Goal: Transaction & Acquisition: Purchase product/service

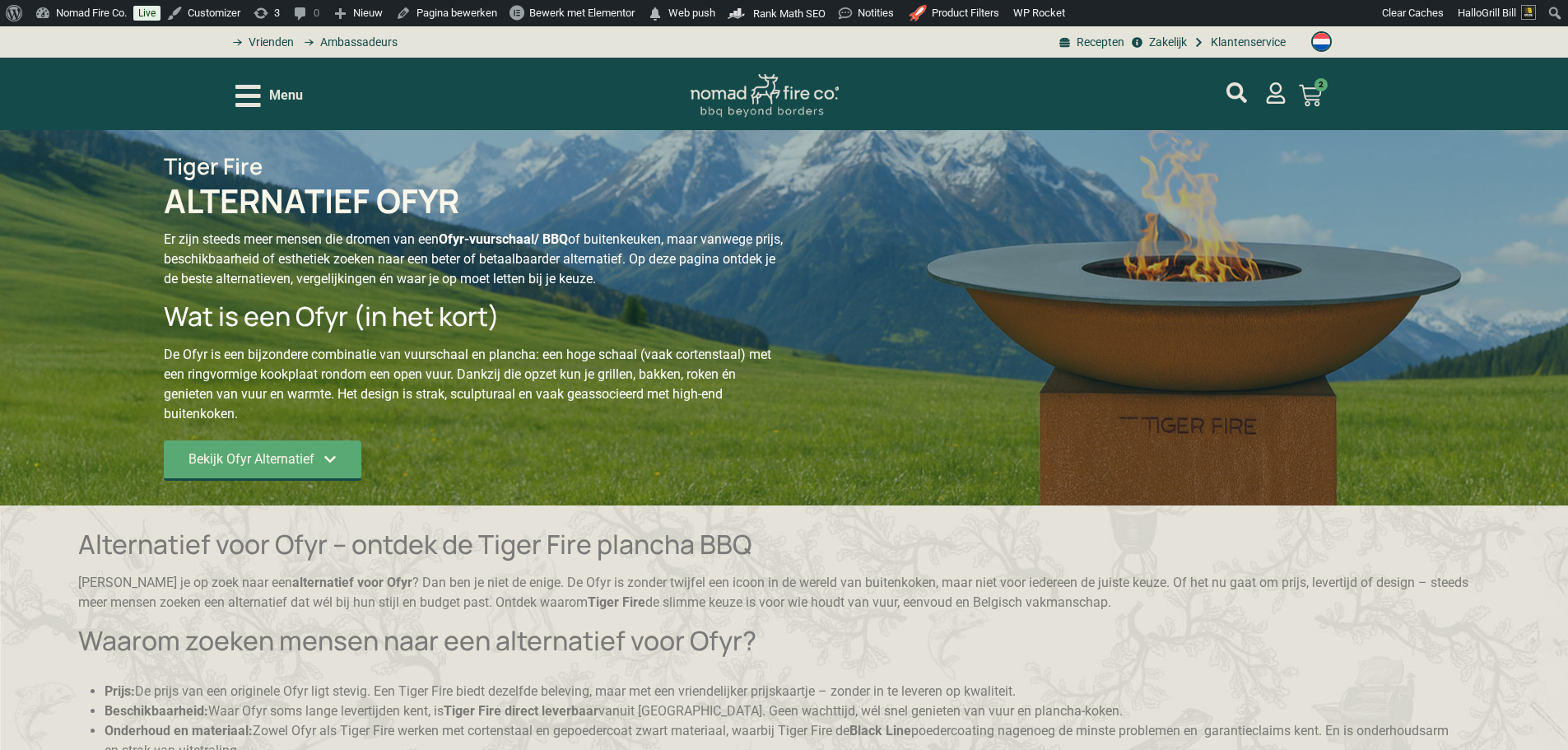
click at [292, 90] on span "Menu" at bounding box center [286, 95] width 34 height 19
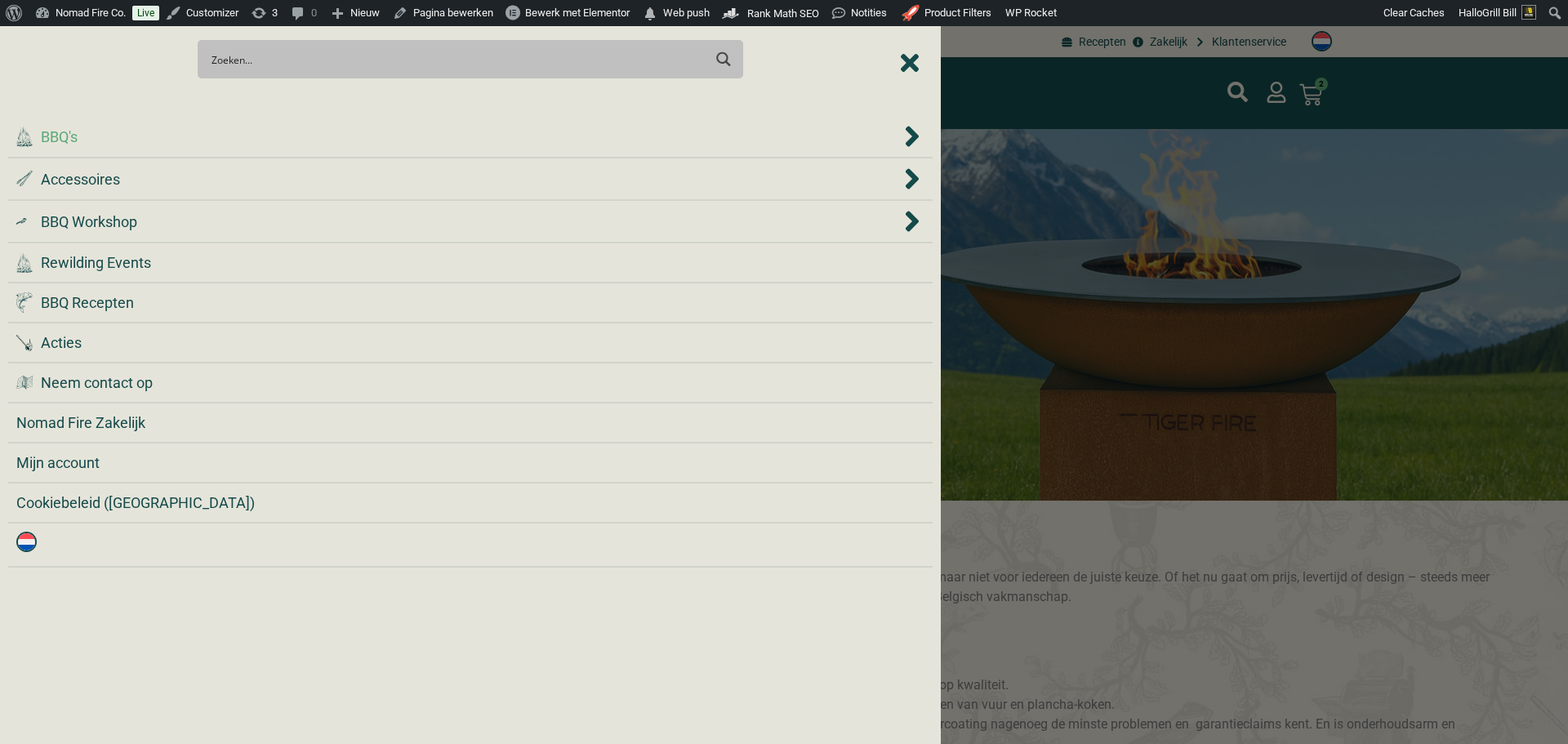
click at [263, 142] on div ".cls-1 { fill: #042e2c; } BBQ's" at bounding box center [458, 137] width 884 height 22
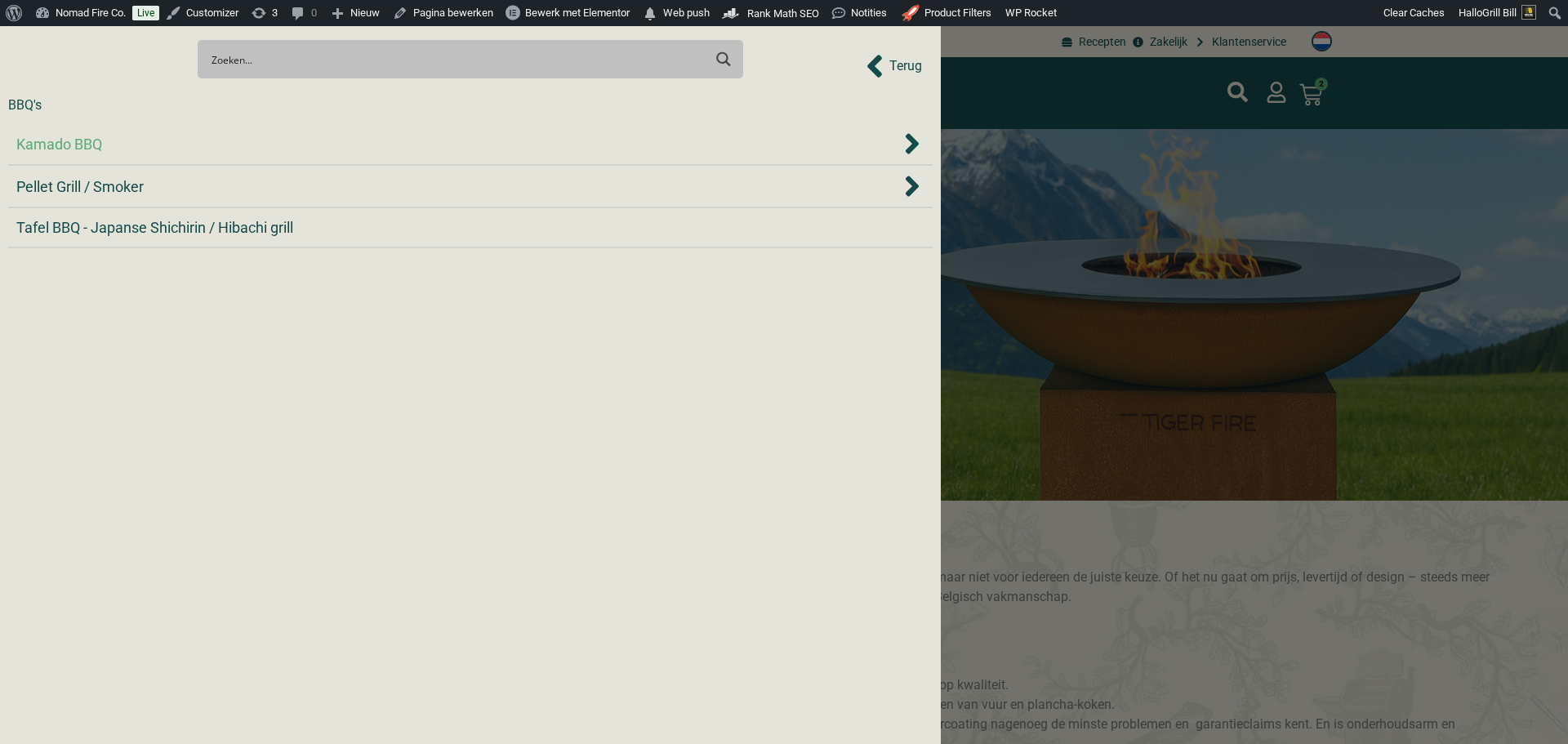
click at [265, 147] on div "Kamado BBQ" at bounding box center [458, 144] width 884 height 22
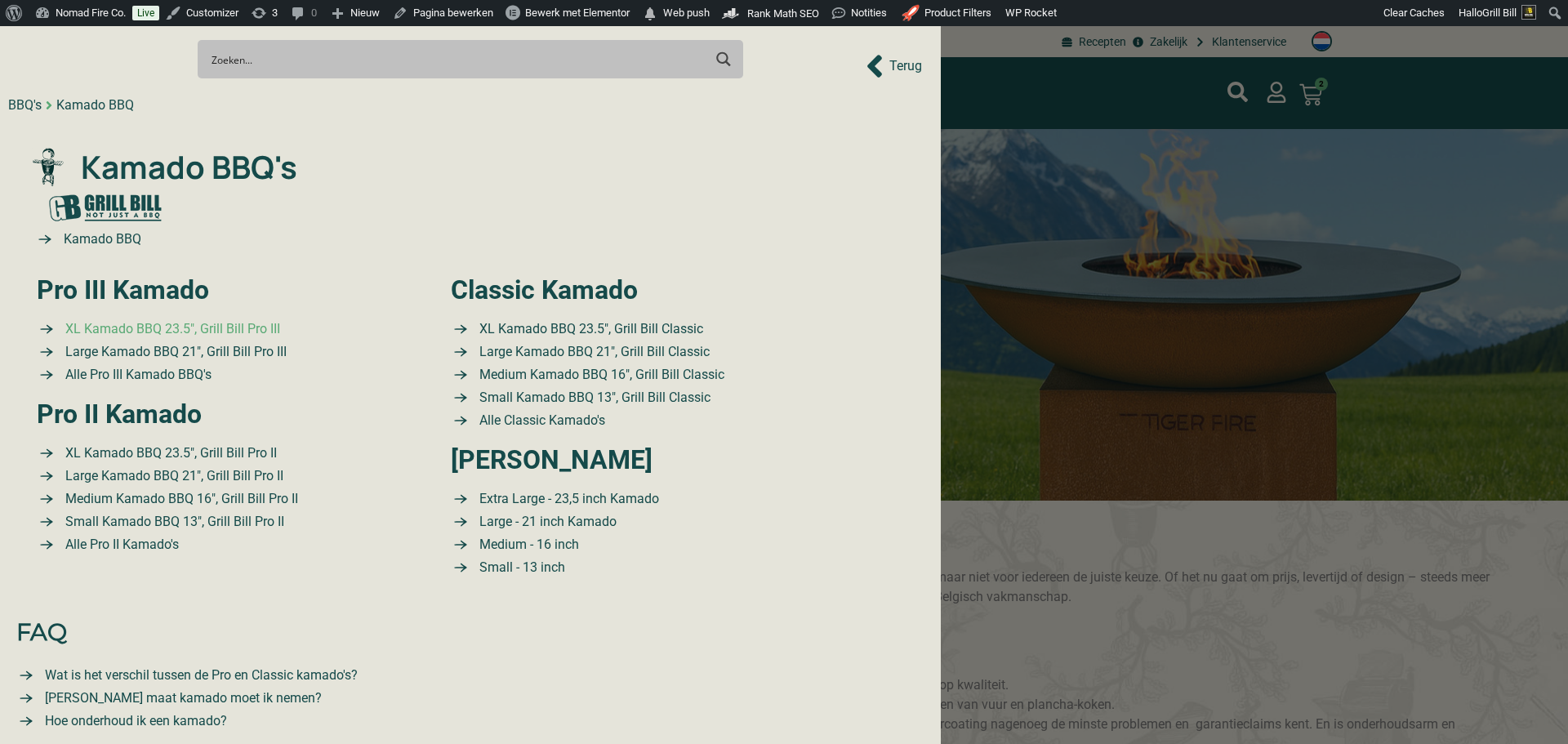
click at [174, 330] on span "XL Kamado BBQ 23.5″, Grill Bill Pro III" at bounding box center [171, 329] width 219 height 19
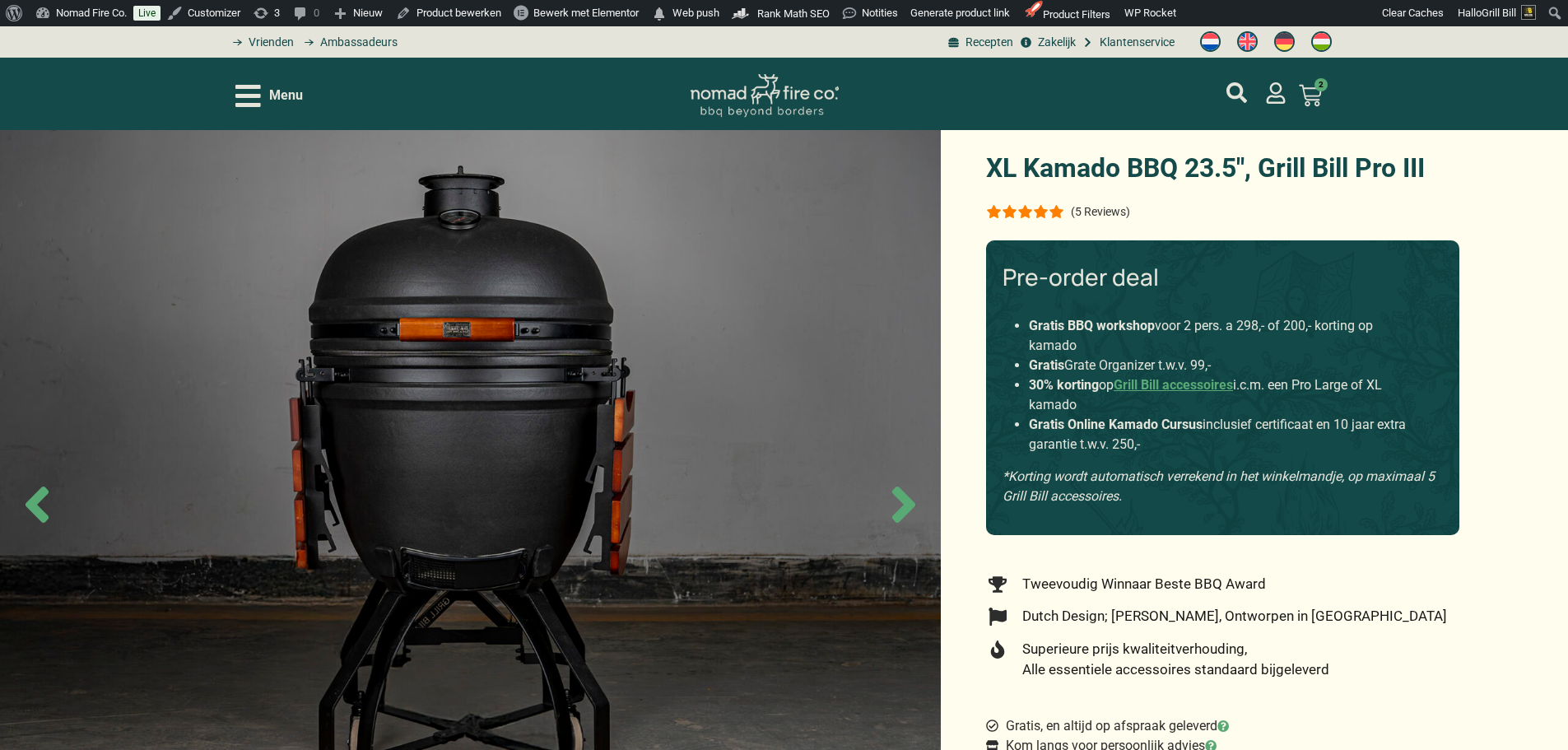
click at [1089, 210] on p "(5 Reviews)" at bounding box center [1101, 212] width 59 height 14
click at [1116, 209] on p "(5 Reviews)" at bounding box center [1101, 212] width 59 height 14
click at [1115, 213] on p "(5 Reviews)" at bounding box center [1101, 212] width 59 height 14
click at [1115, 213] on p "(5 Reviews)" at bounding box center [1101, 212] width 59 height 14
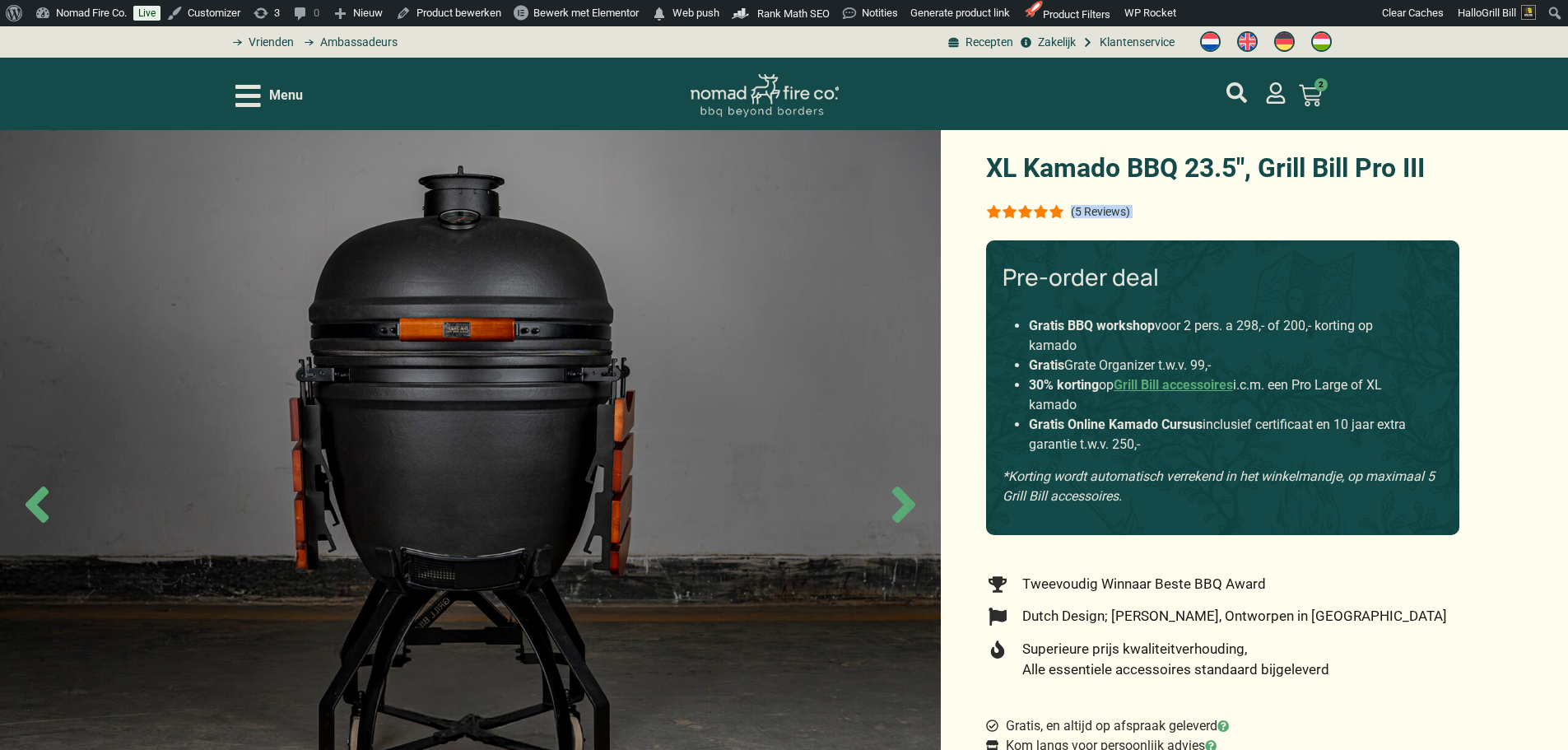
click at [1102, 208] on p "(5 Reviews)" at bounding box center [1101, 212] width 59 height 14
click at [1163, 210] on div "(5 Reviews)" at bounding box center [1222, 211] width 473 height 19
click at [1104, 210] on p "(5 Reviews)" at bounding box center [1101, 212] width 59 height 14
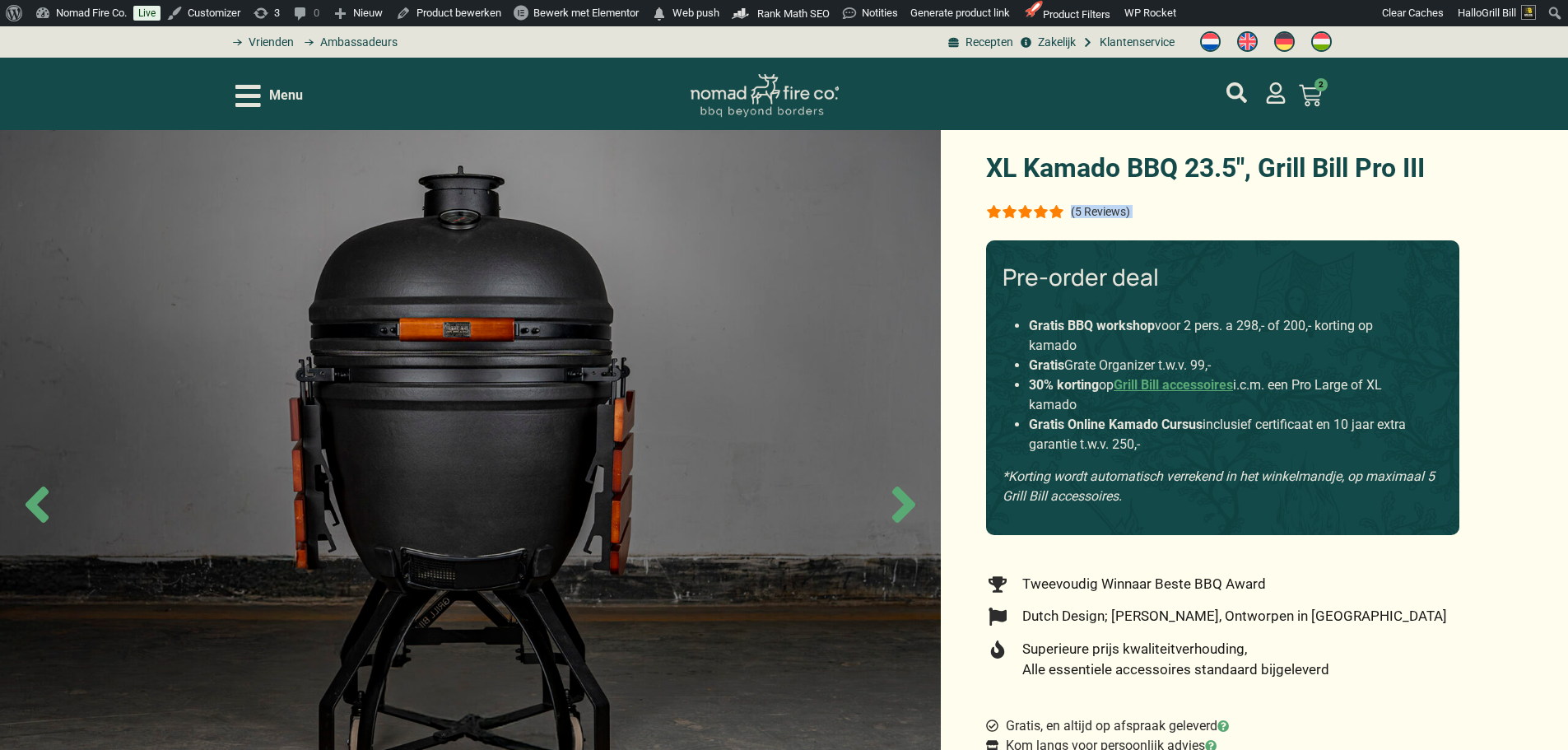
click at [1104, 210] on p "(5 Reviews)" at bounding box center [1101, 212] width 59 height 14
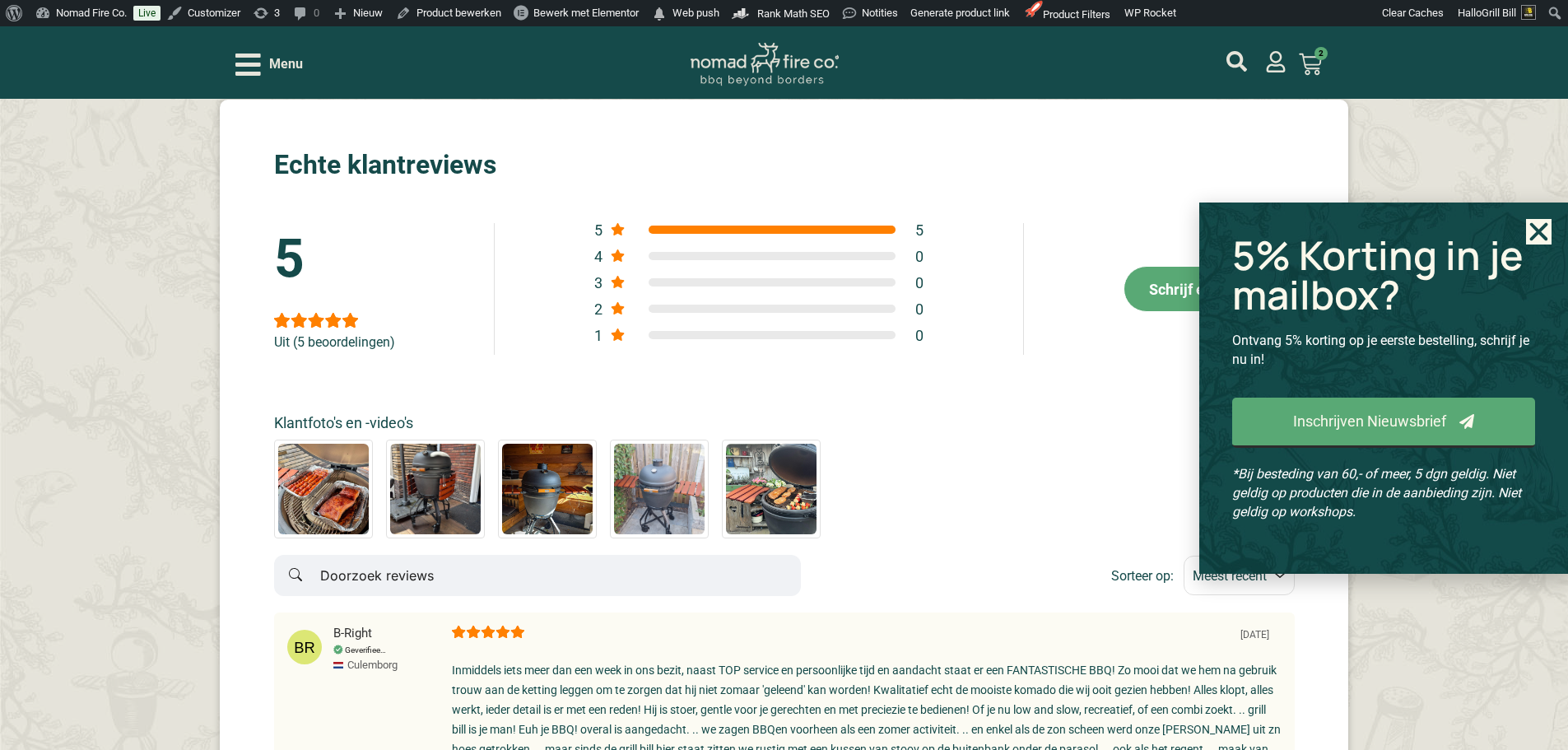
scroll to position [9218, 0]
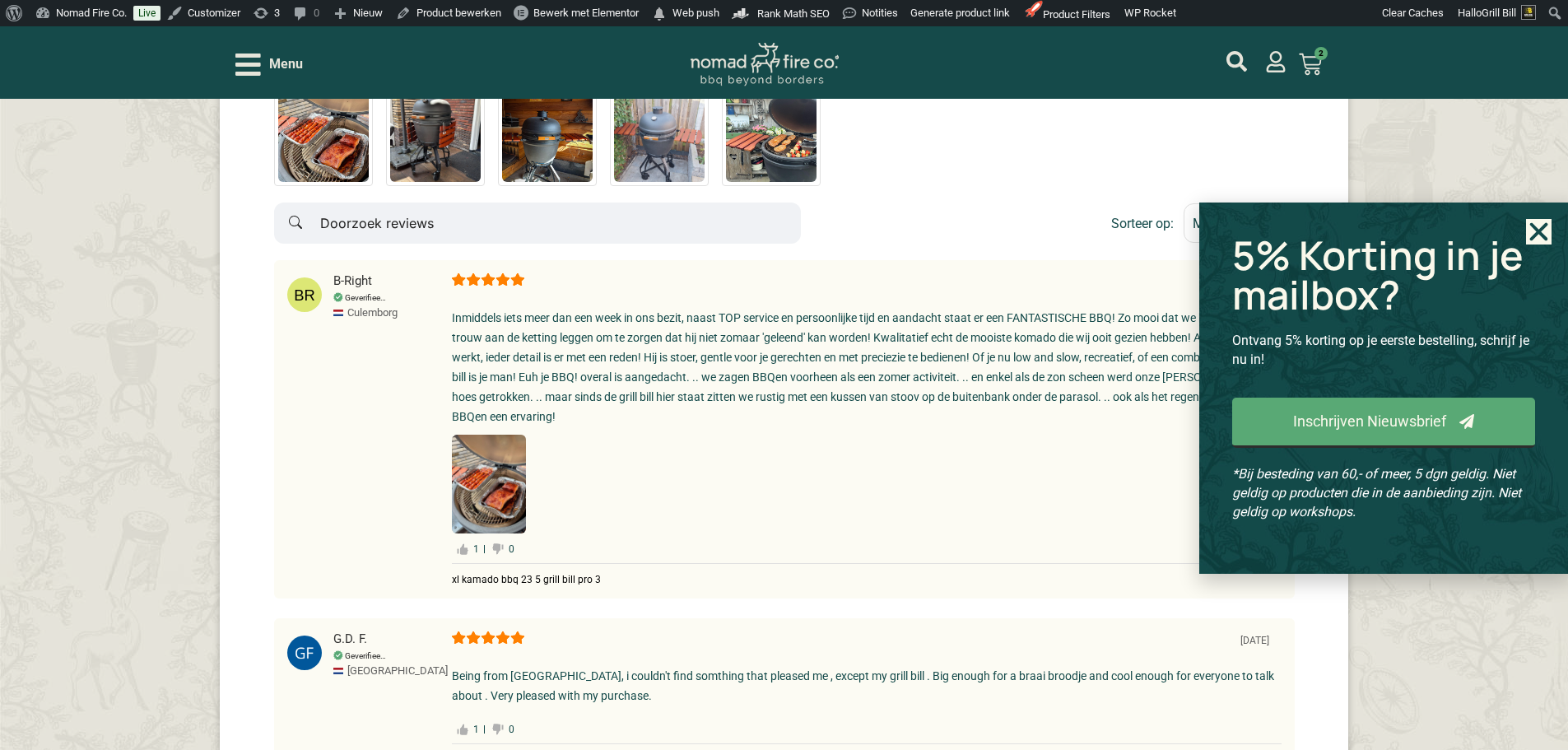
drag, startPoint x: 1550, startPoint y: 249, endPoint x: 1545, endPoint y: 242, distance: 8.6
click at [1550, 249] on div "5% Korting in je mailbox? Ontvang 5% korting op je eerste bestelling, schrijf j…" at bounding box center [1383, 388] width 369 height 371
click at [1542, 236] on use "Close" at bounding box center [1538, 231] width 18 height 18
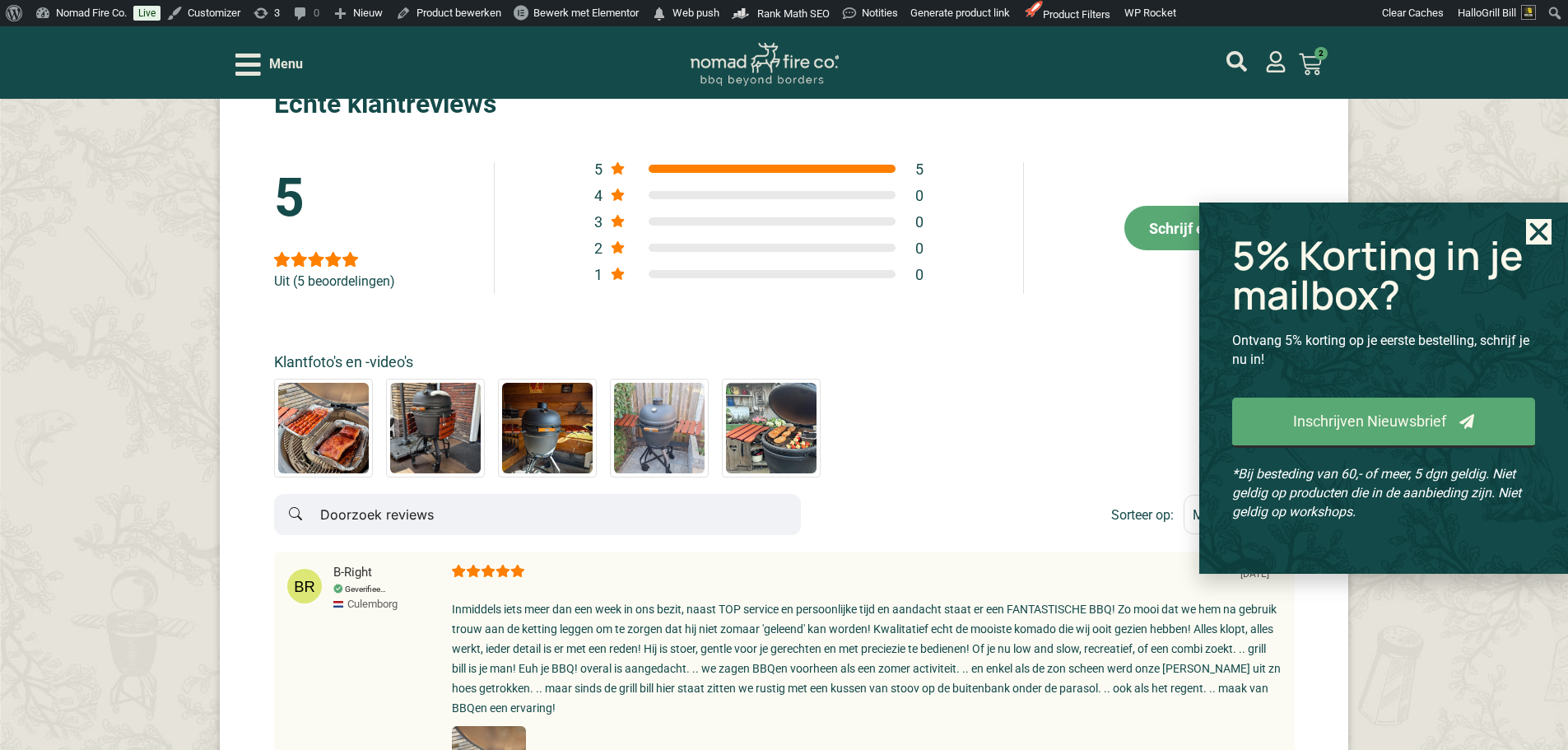
scroll to position [8889, 0]
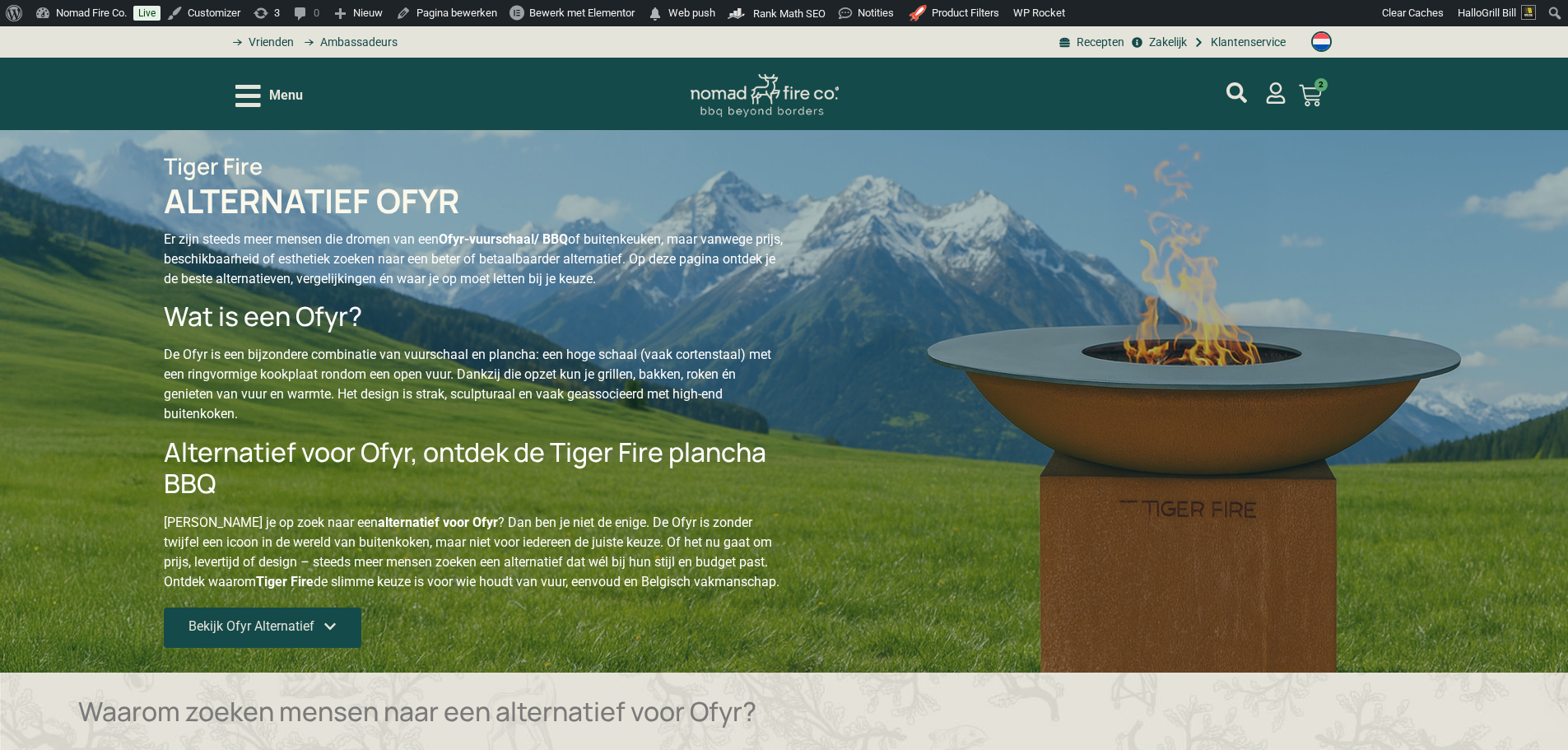
click at [333, 631] on icon at bounding box center [331, 626] width 14 height 14
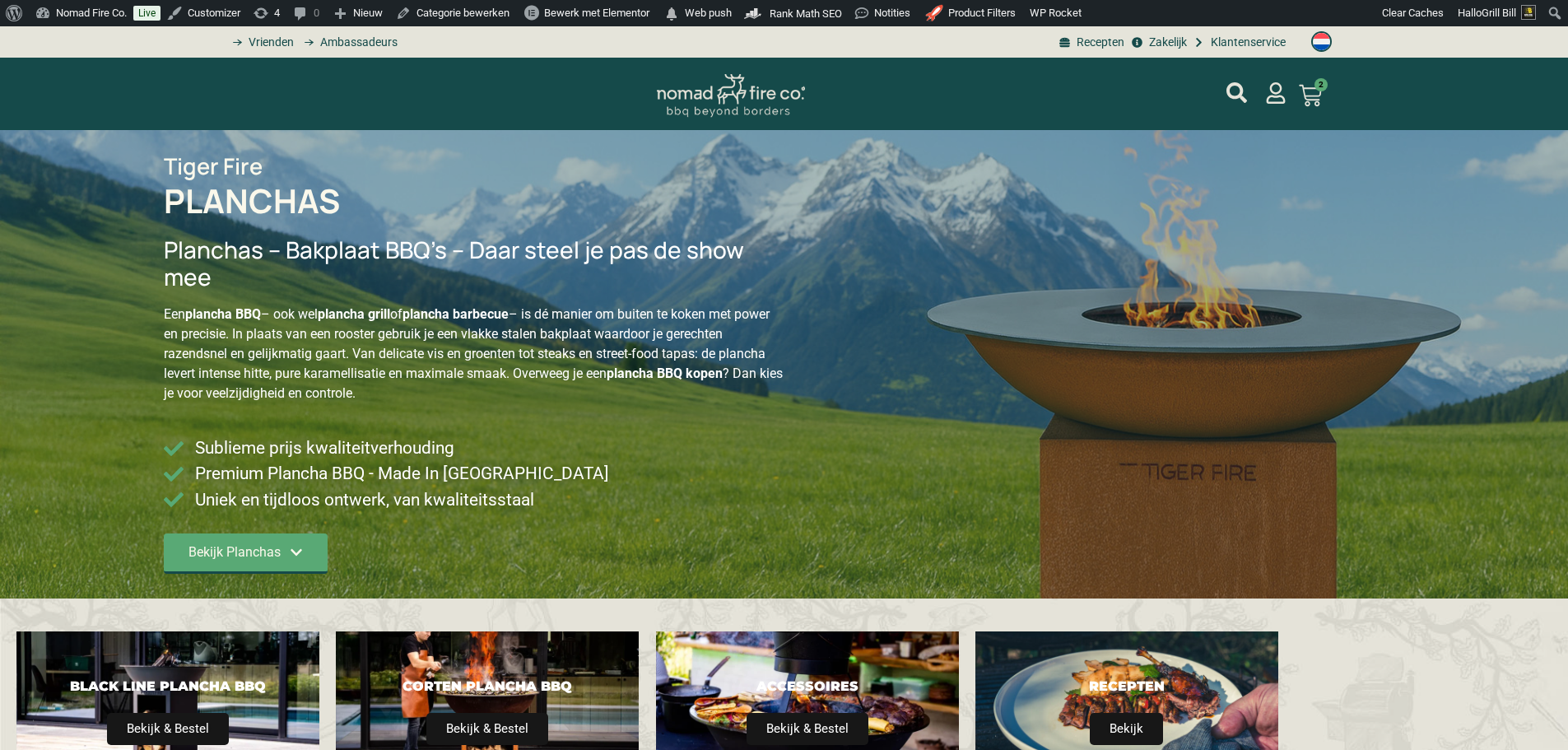
type input "14;2395"
click at [1312, 92] on icon at bounding box center [1310, 95] width 23 height 23
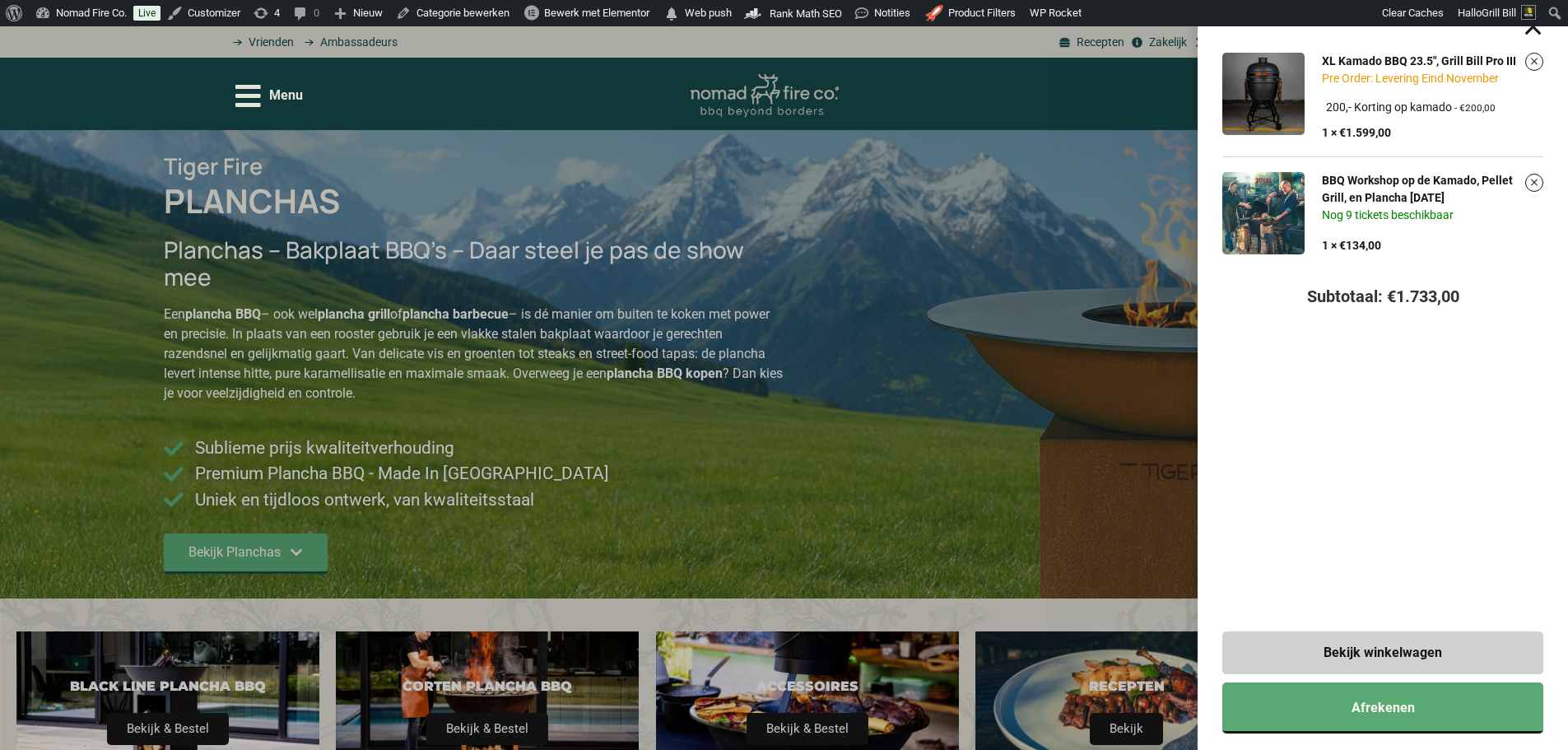
click at [1122, 77] on div "XL Kamado BBQ 23.5", Grill Bill Pro III Pre Order: Levering Eind November Kies …" at bounding box center [784, 375] width 1568 height 750
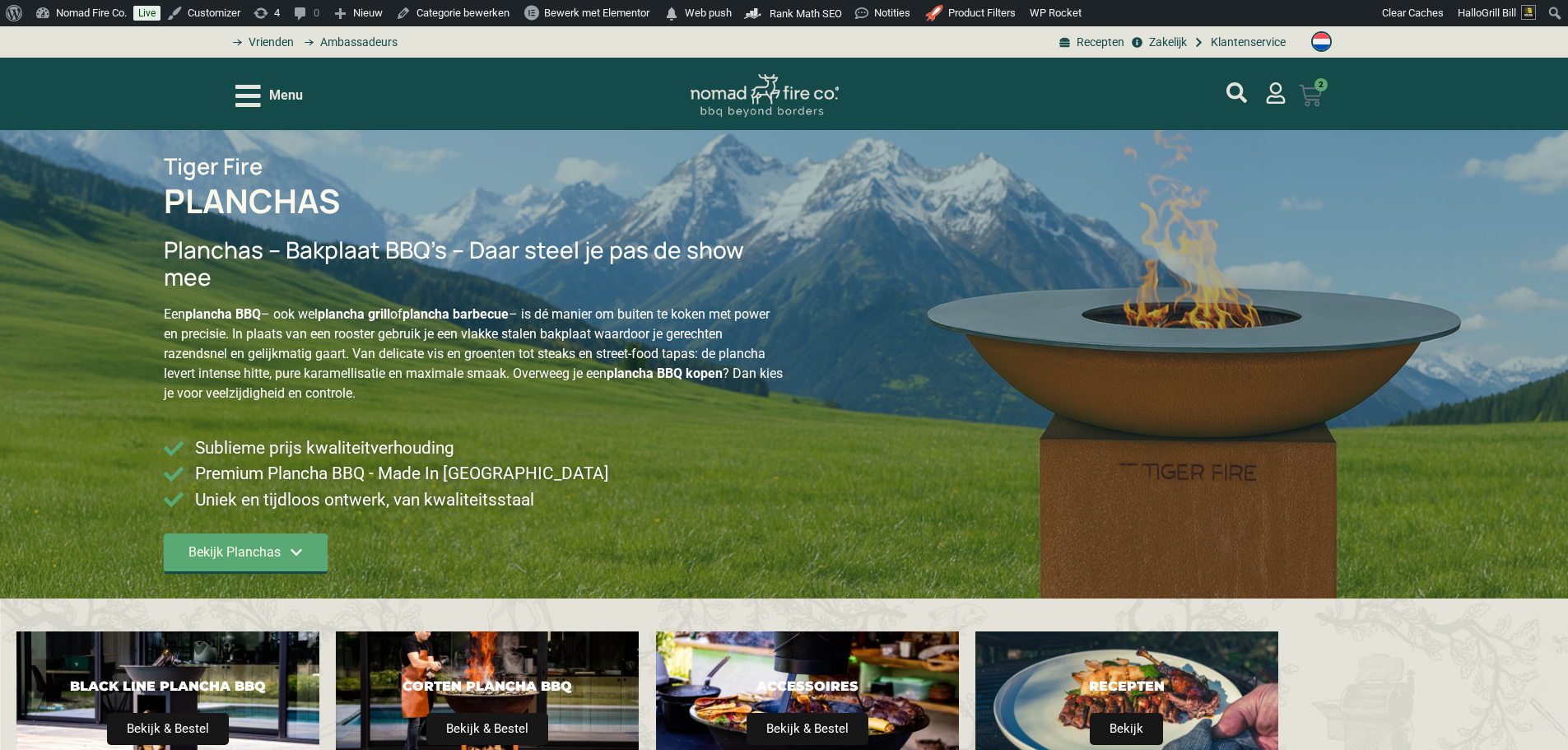
click at [1326, 101] on link "€ 1.733,00 2 Winkelwagen" at bounding box center [1310, 95] width 63 height 43
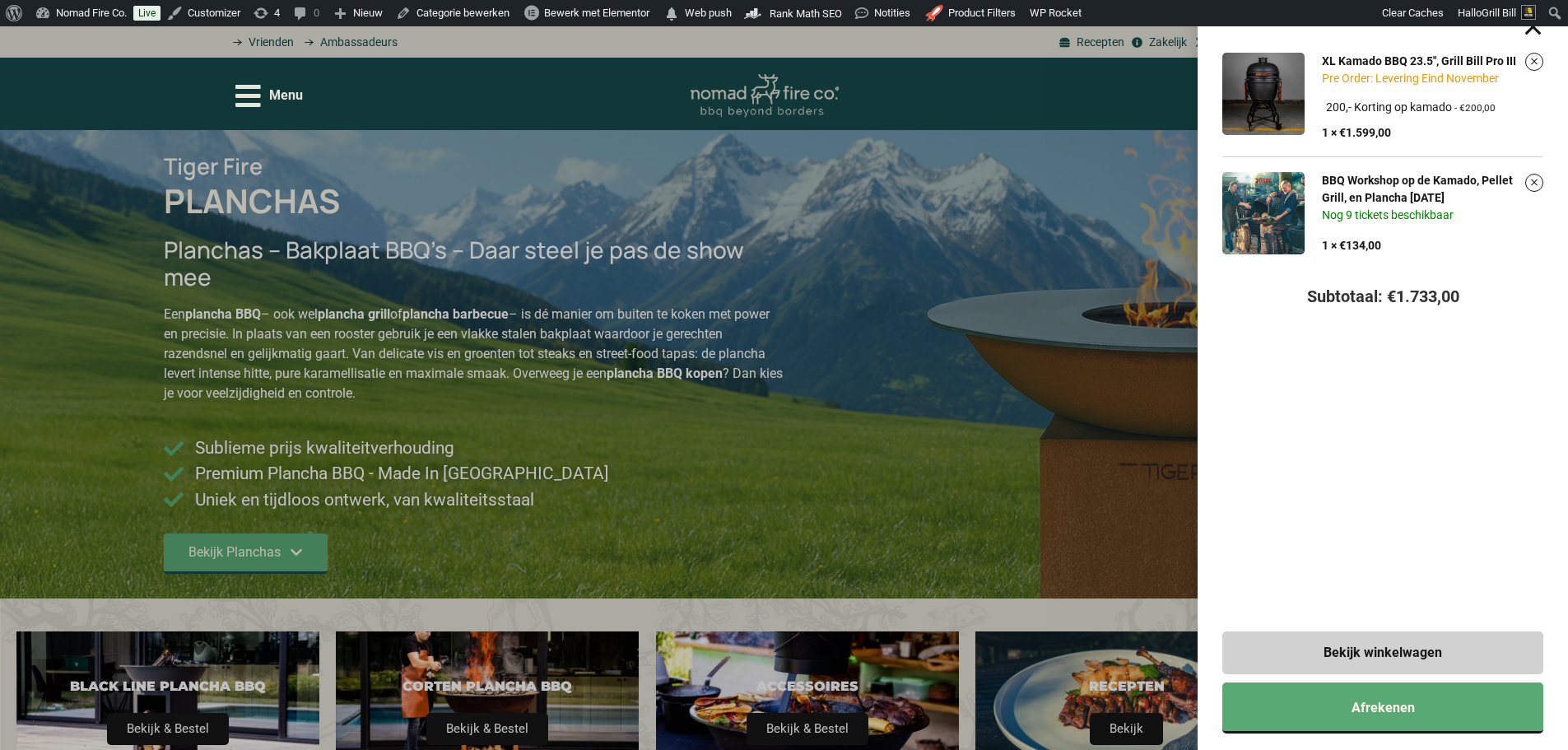
click at [1068, 73] on div "XL Kamado BBQ 23.5", Grill Bill Pro III Pre Order: Levering Eind November Kies …" at bounding box center [784, 375] width 1568 height 750
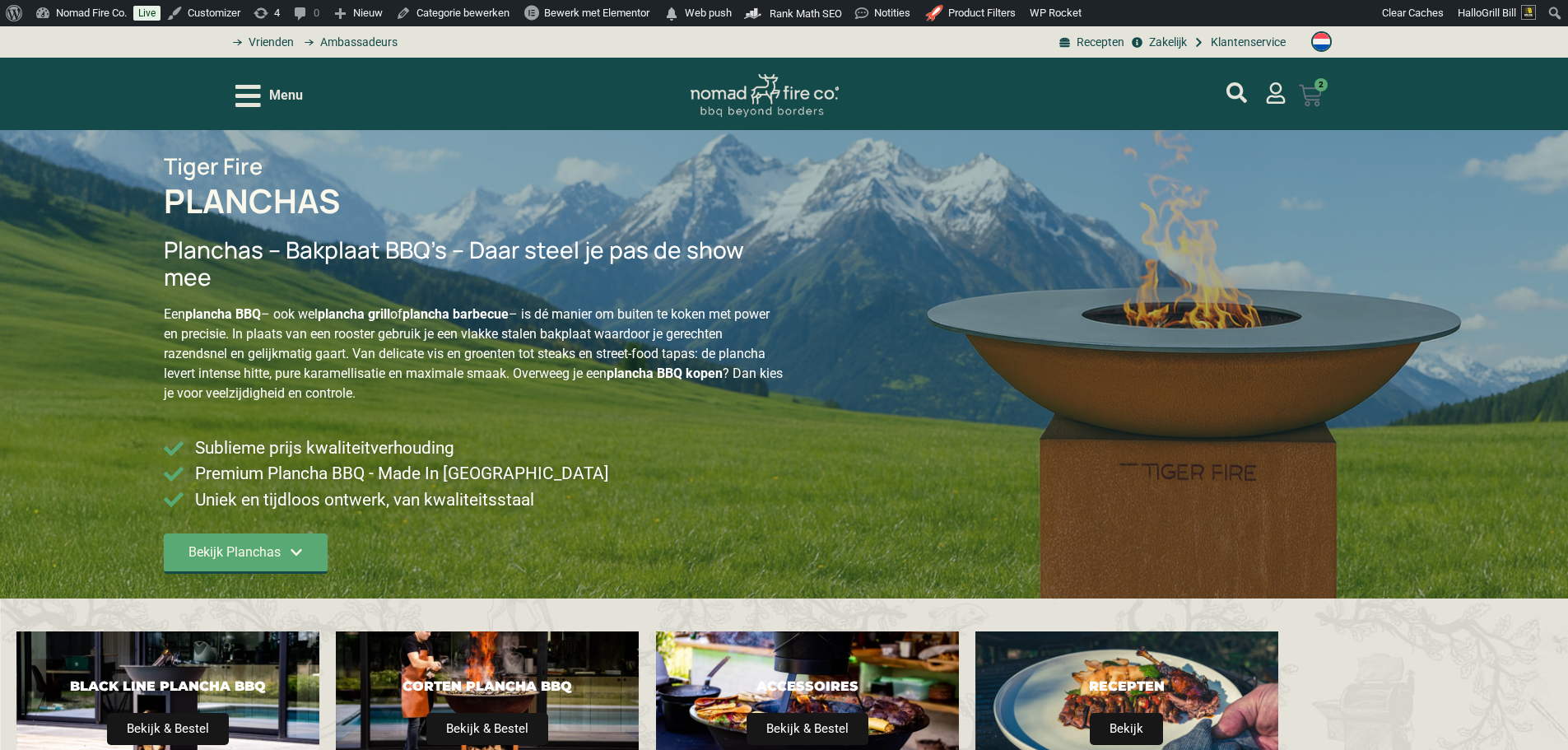
click at [1311, 102] on icon at bounding box center [1310, 95] width 23 height 23
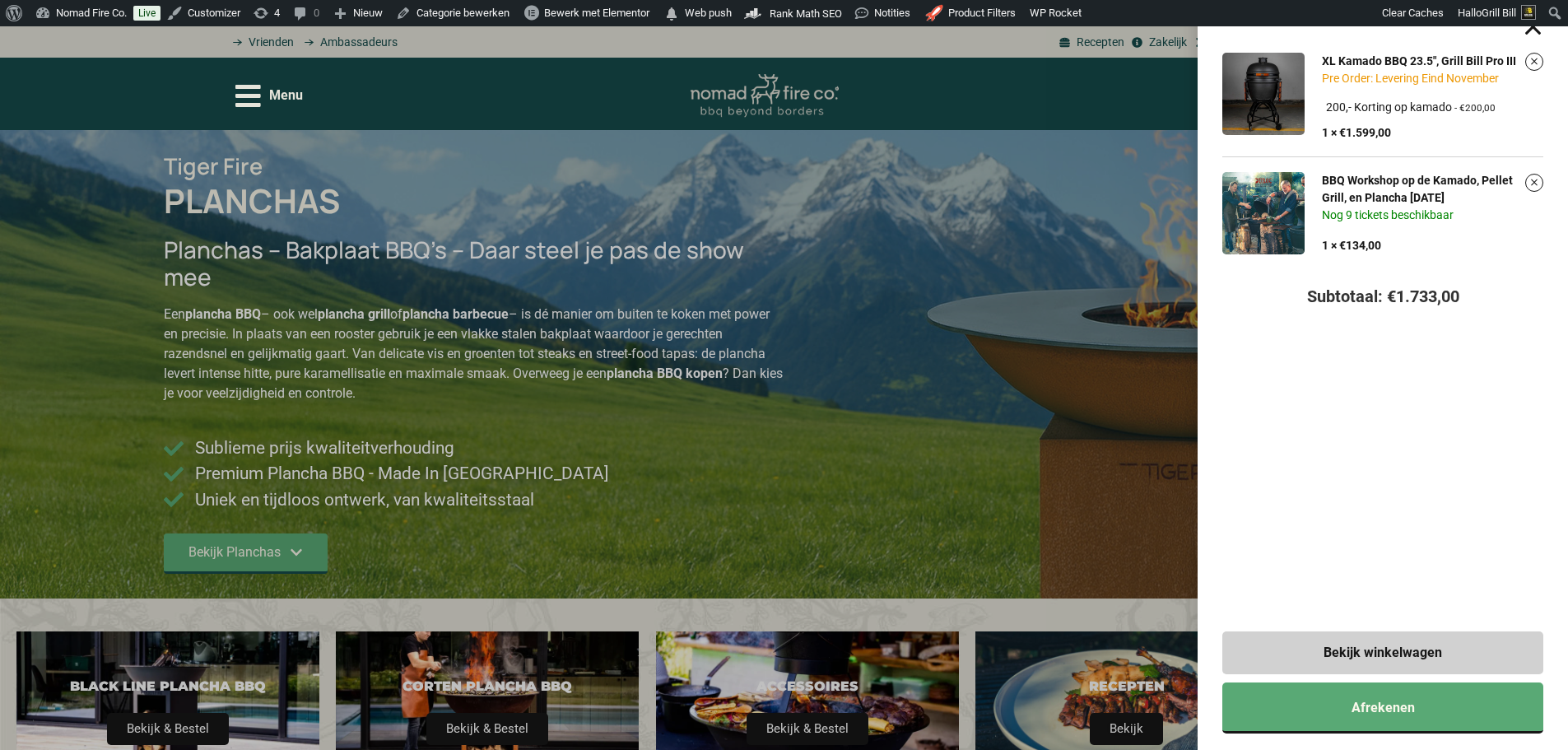
click at [1094, 102] on div "XL Kamado BBQ 23.5", Grill Bill Pro III Pre Order: Levering Eind November Kies …" at bounding box center [784, 375] width 1568 height 750
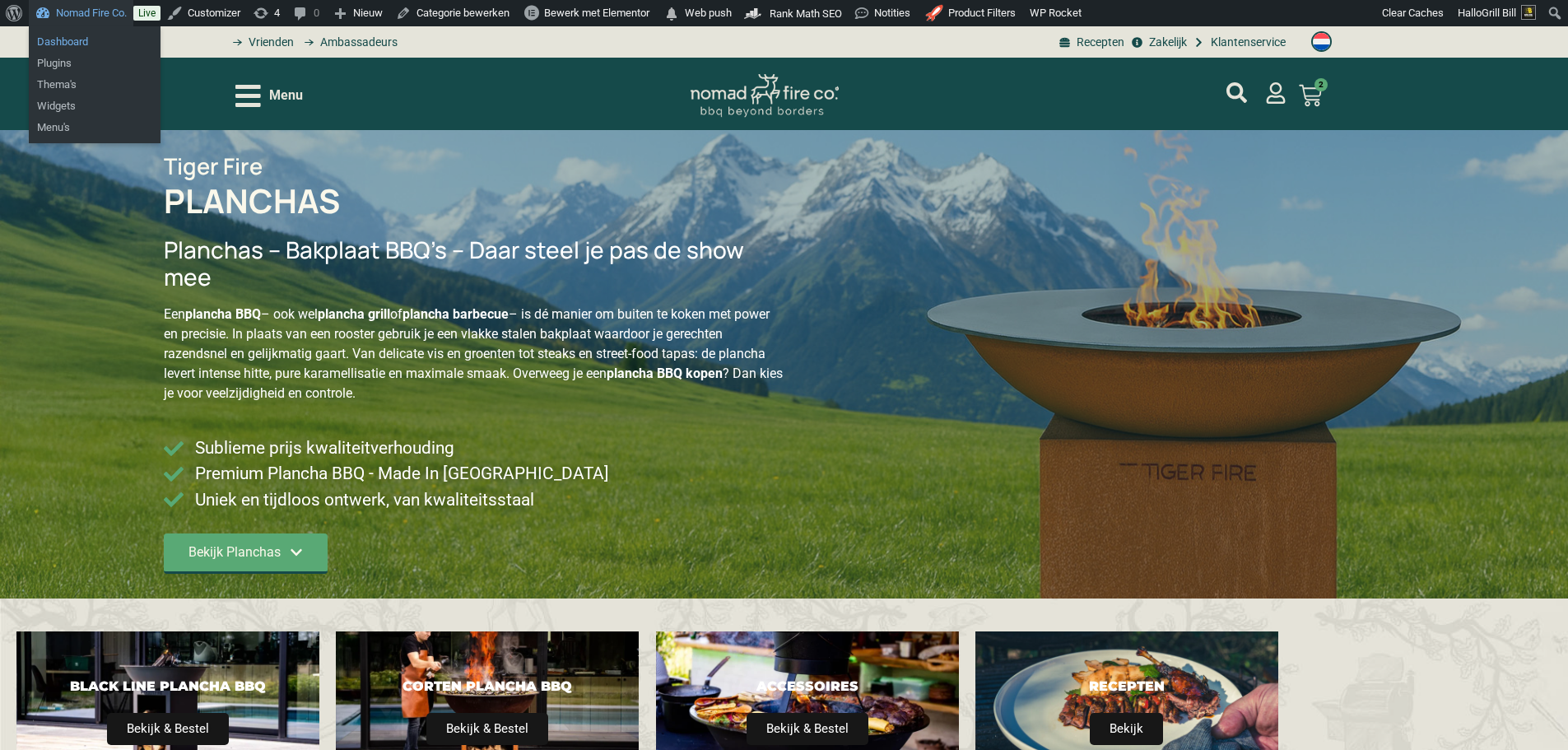
click at [75, 46] on link "Dashboard" at bounding box center [94, 42] width 131 height 21
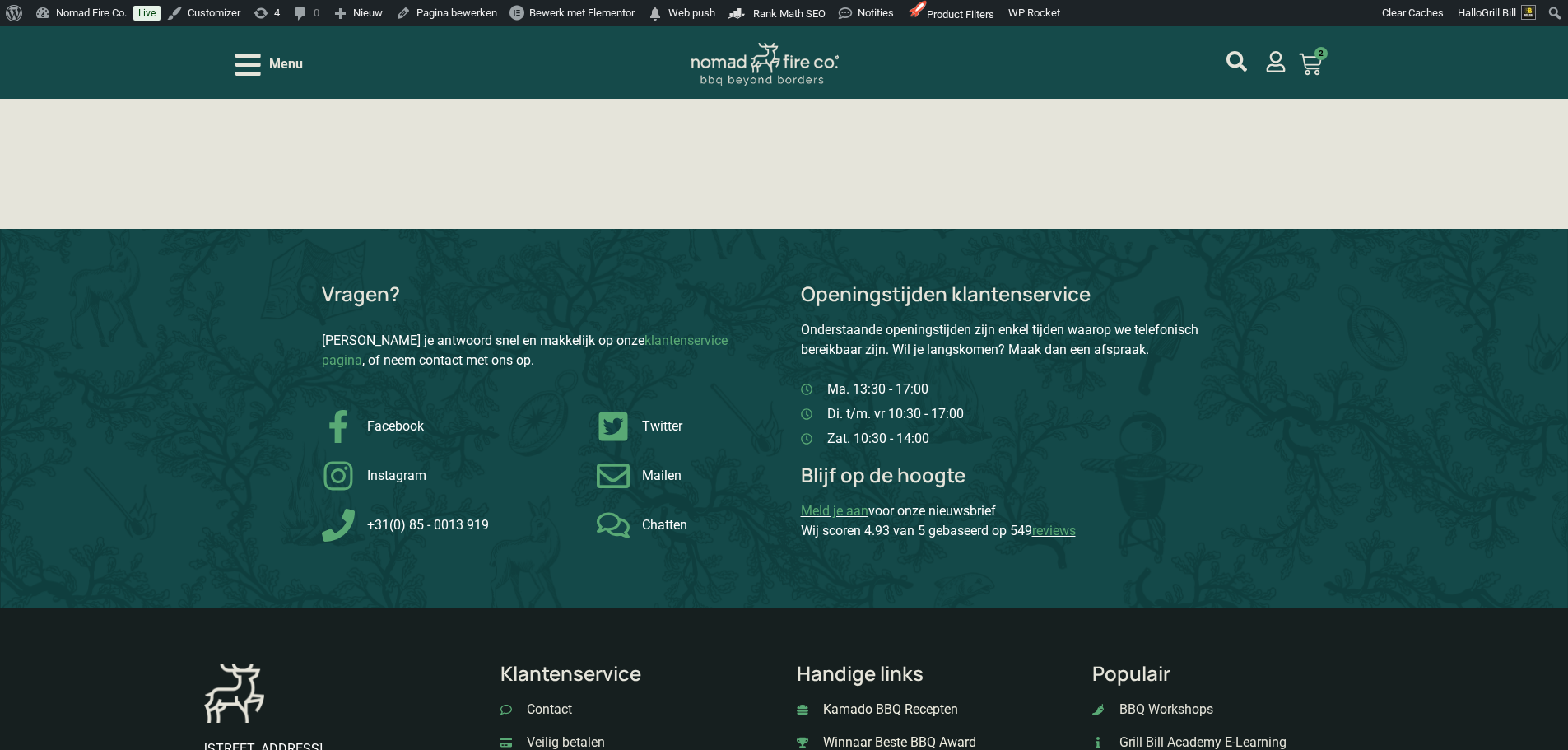
scroll to position [4526, 0]
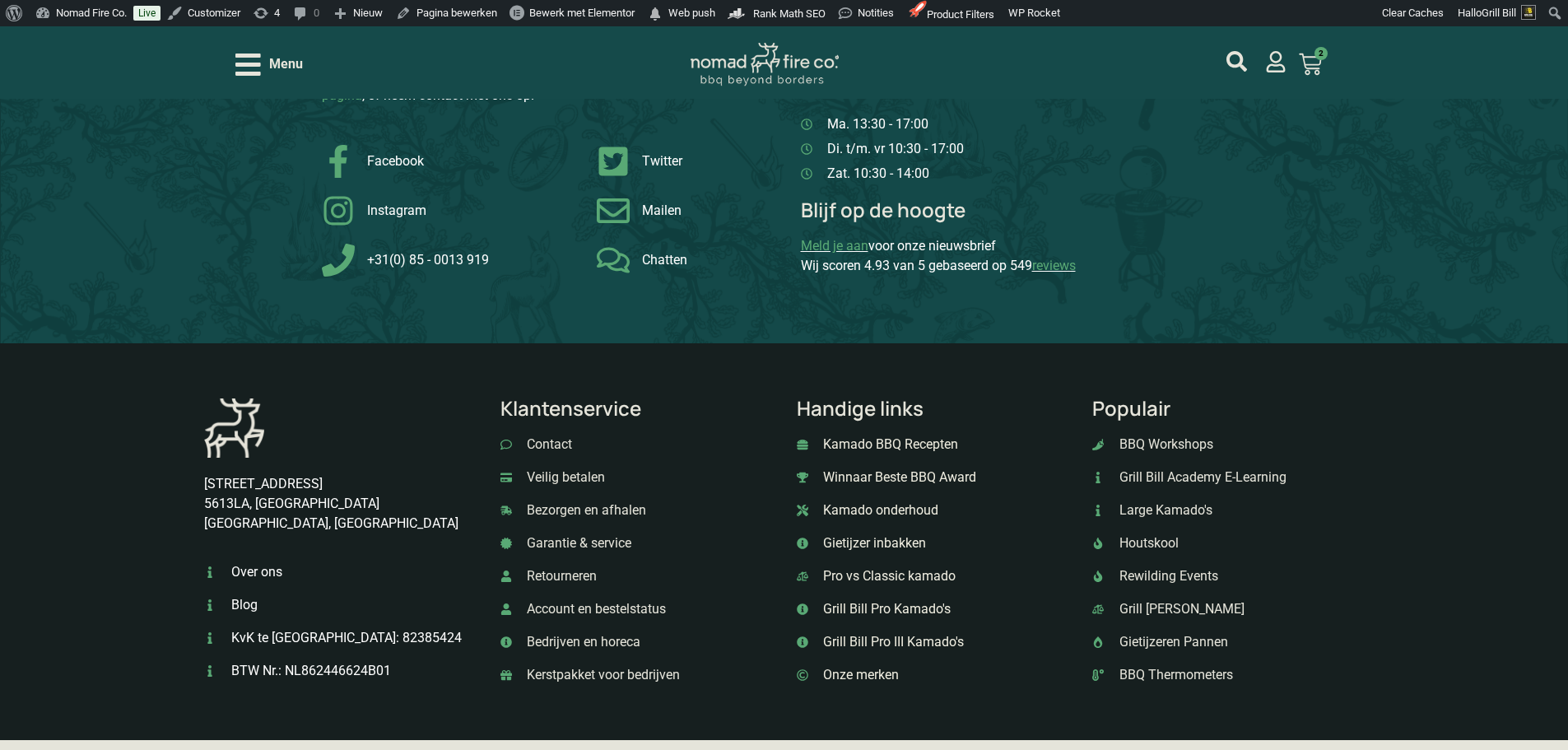
click at [614, 418] on p "Klantenservice" at bounding box center [636, 408] width 271 height 19
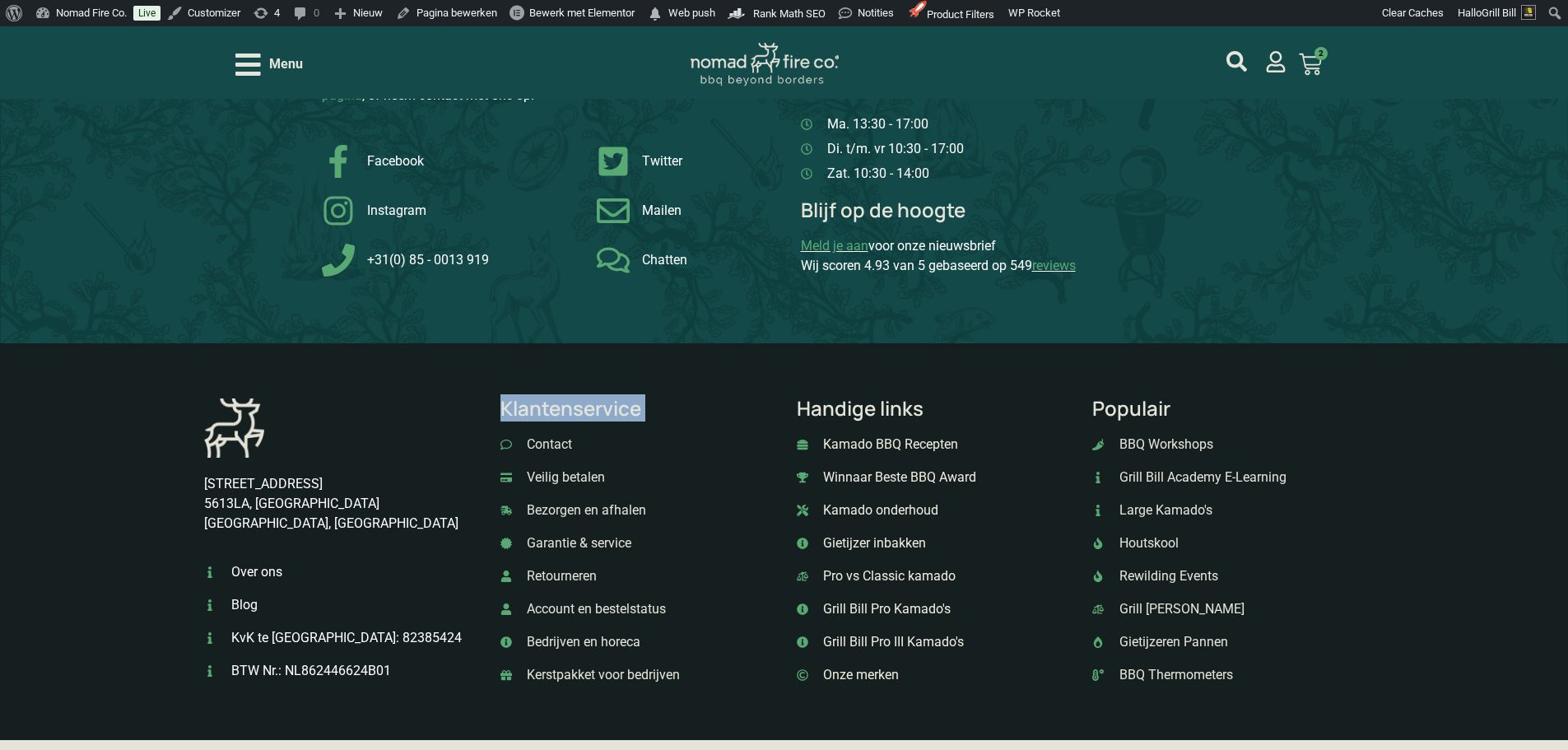
click at [614, 418] on p "Klantenservice" at bounding box center [636, 408] width 271 height 19
click at [876, 418] on p "Handige links" at bounding box center [932, 408] width 271 height 19
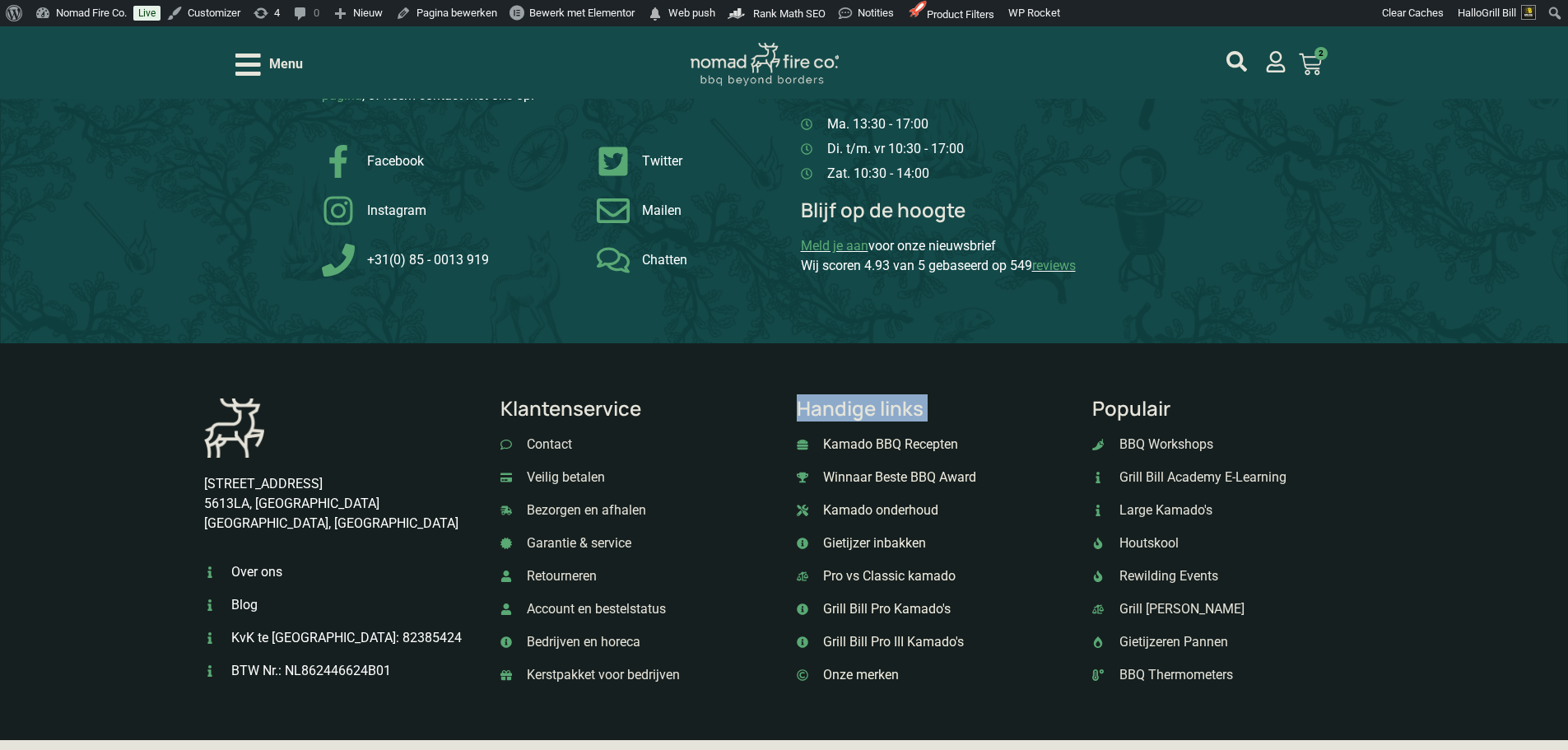
click at [876, 418] on p "Handige links" at bounding box center [932, 408] width 271 height 19
click at [1143, 418] on p "Populair" at bounding box center [1228, 408] width 271 height 19
click at [906, 414] on p "Handige links" at bounding box center [932, 408] width 271 height 19
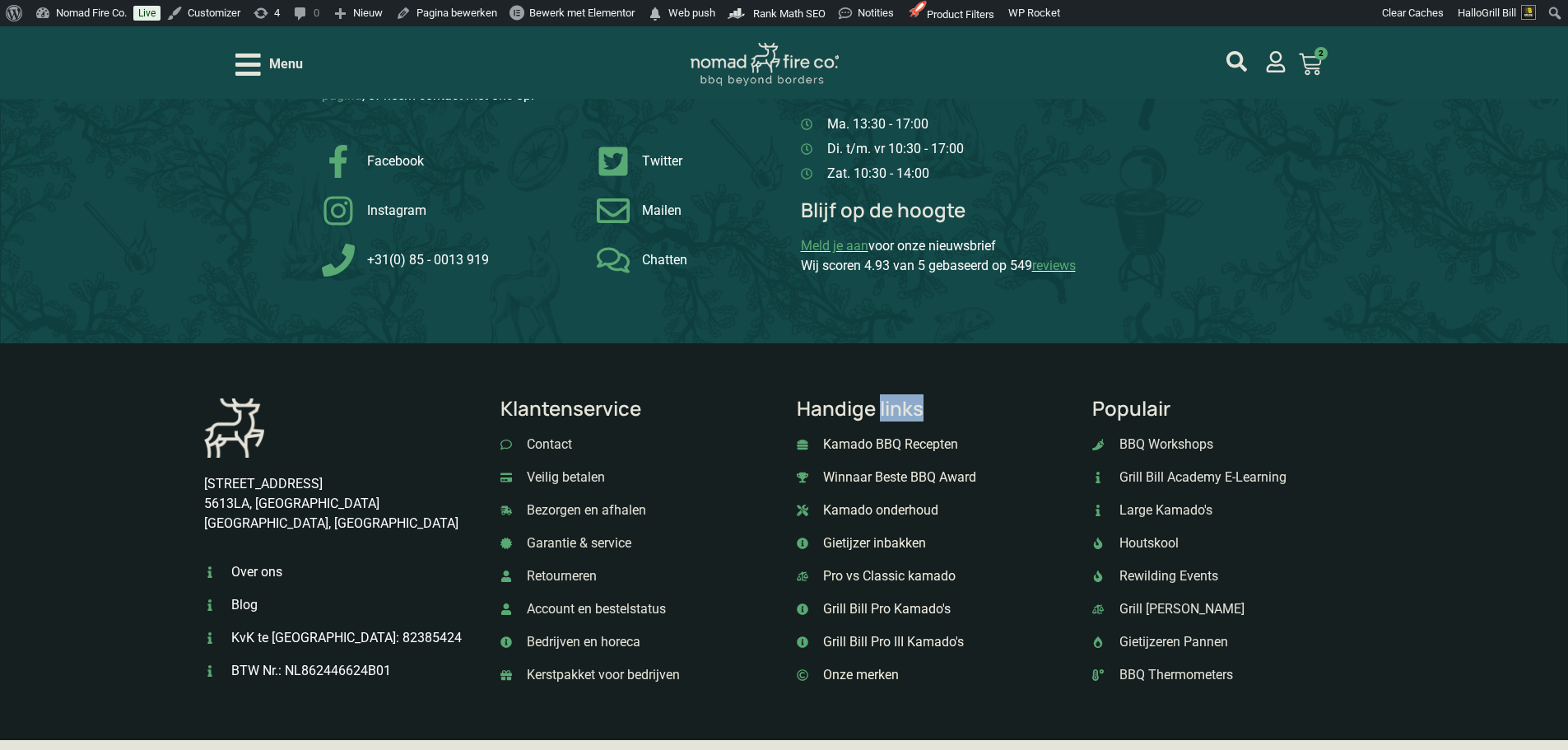
click at [906, 414] on p "Handige links" at bounding box center [932, 408] width 271 height 19
click at [586, 418] on p "Klantenservice" at bounding box center [636, 408] width 271 height 19
click at [587, 418] on p "Klantenservice" at bounding box center [636, 408] width 271 height 19
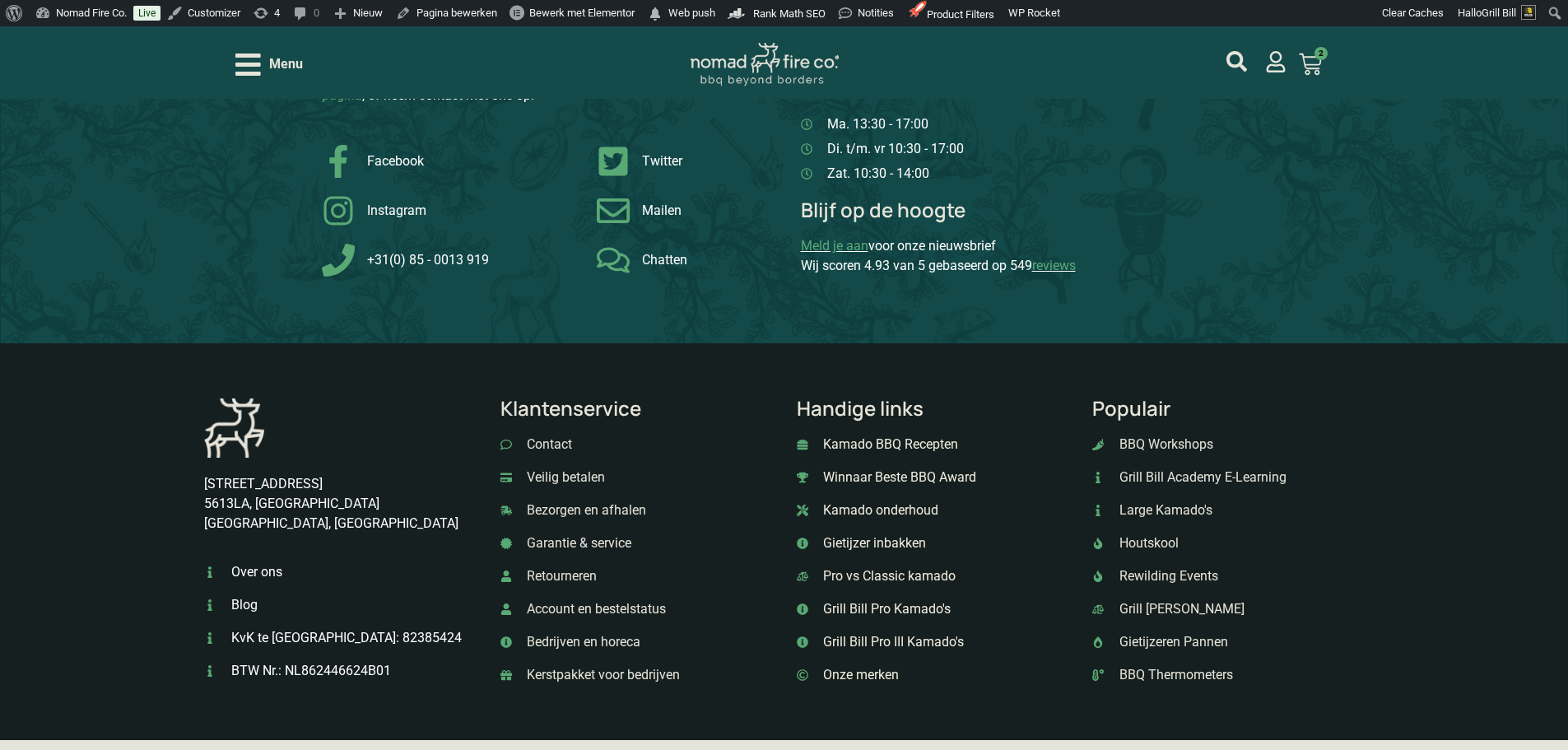
click at [813, 418] on p "Handige links" at bounding box center [932, 408] width 271 height 19
click at [1080, 413] on div "Breitnerstraat 9 5613LA, Eindhoven Noord Brabant, Nederland Over ons Blog KvK t…" at bounding box center [784, 542] width 1568 height 397
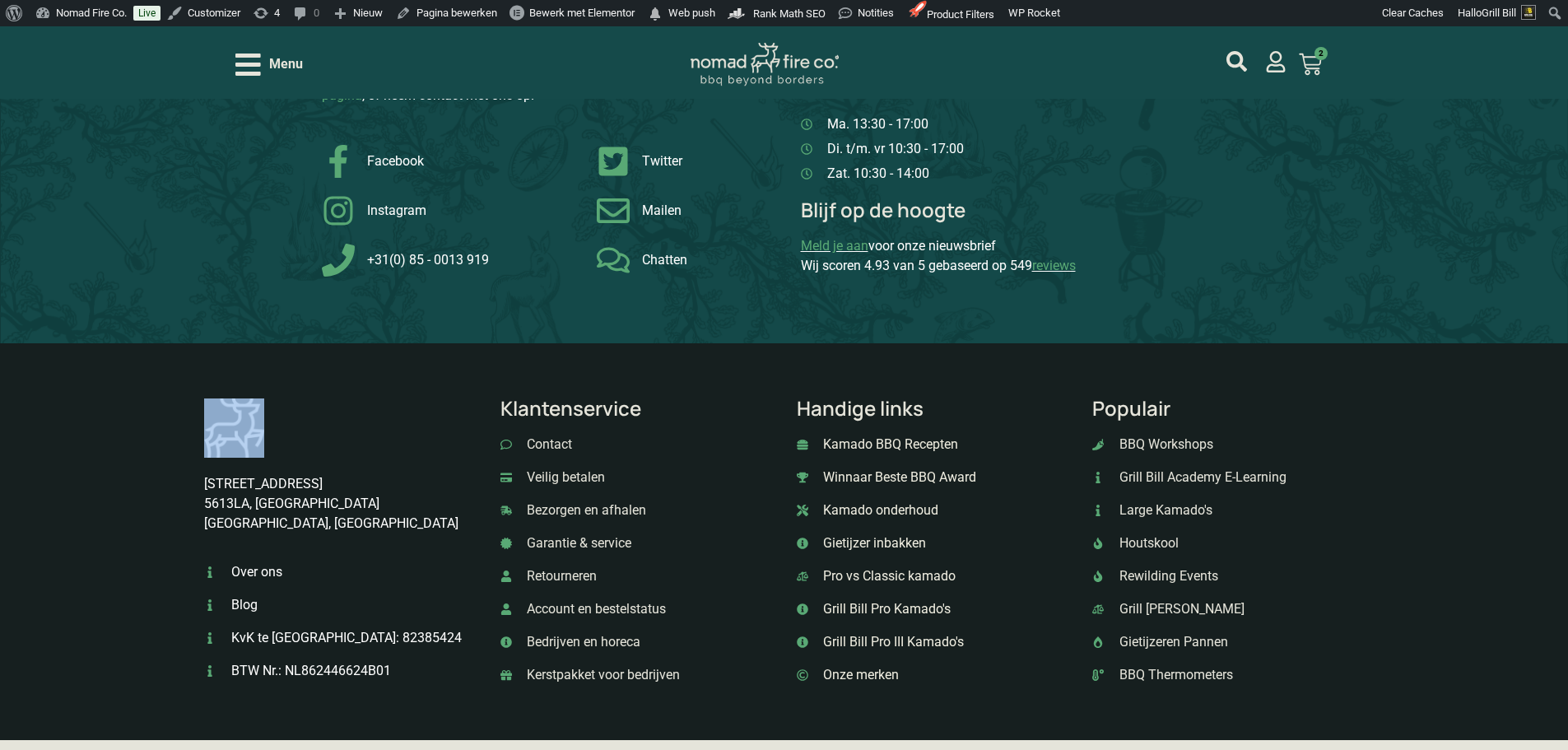
drag, startPoint x: 1080, startPoint y: 413, endPoint x: 1094, endPoint y: 421, distance: 16.1
click at [1082, 414] on div "Breitnerstraat 9 5613LA, Eindhoven Noord Brabant, Nederland Over ons Blog KvK t…" at bounding box center [784, 542] width 1568 height 397
click at [1102, 418] on p "Populair" at bounding box center [1228, 408] width 271 height 19
click at [1105, 418] on p "Populair" at bounding box center [1228, 408] width 271 height 19
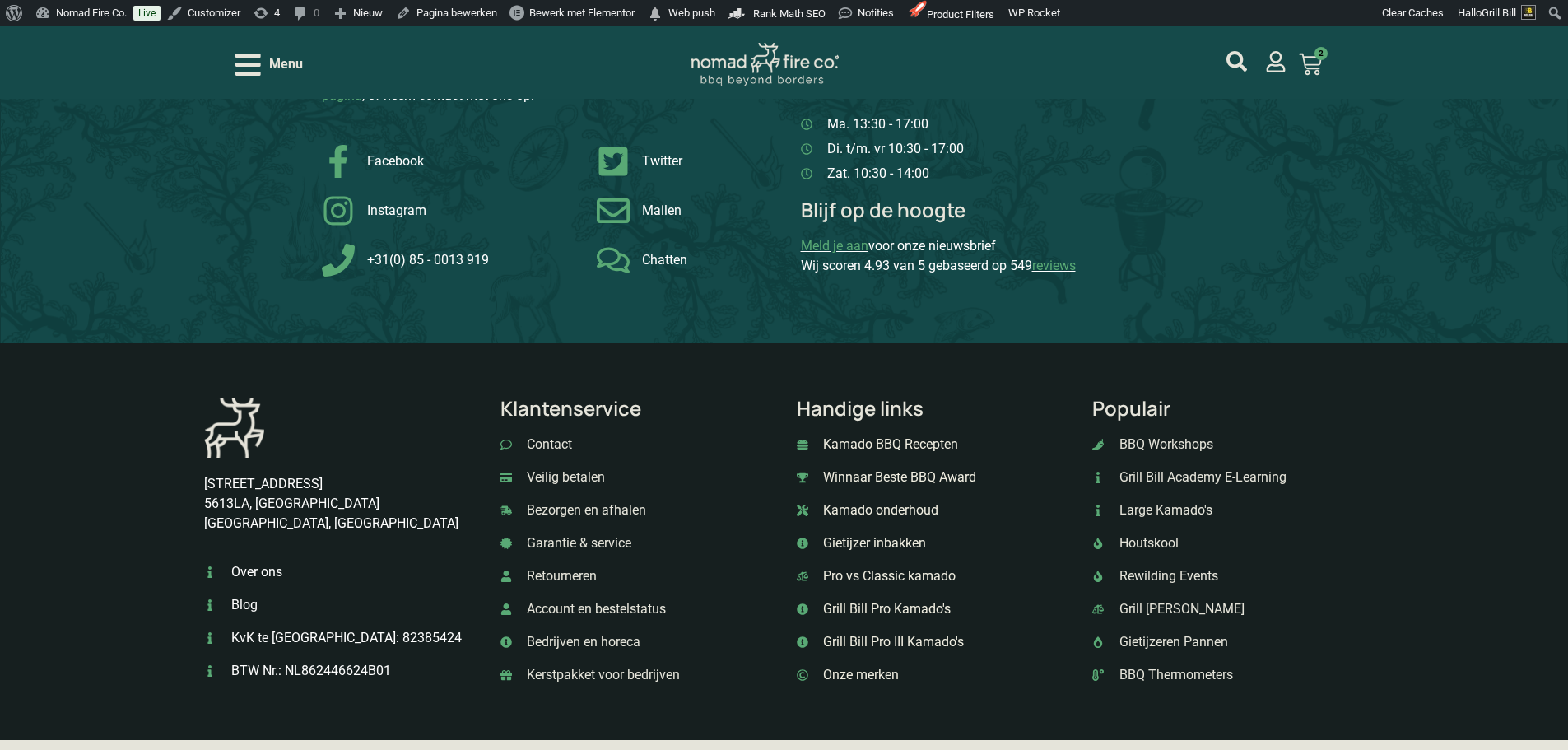
click at [597, 418] on p "Klantenservice" at bounding box center [636, 408] width 271 height 19
click at [825, 418] on p "Handige links" at bounding box center [932, 408] width 271 height 19
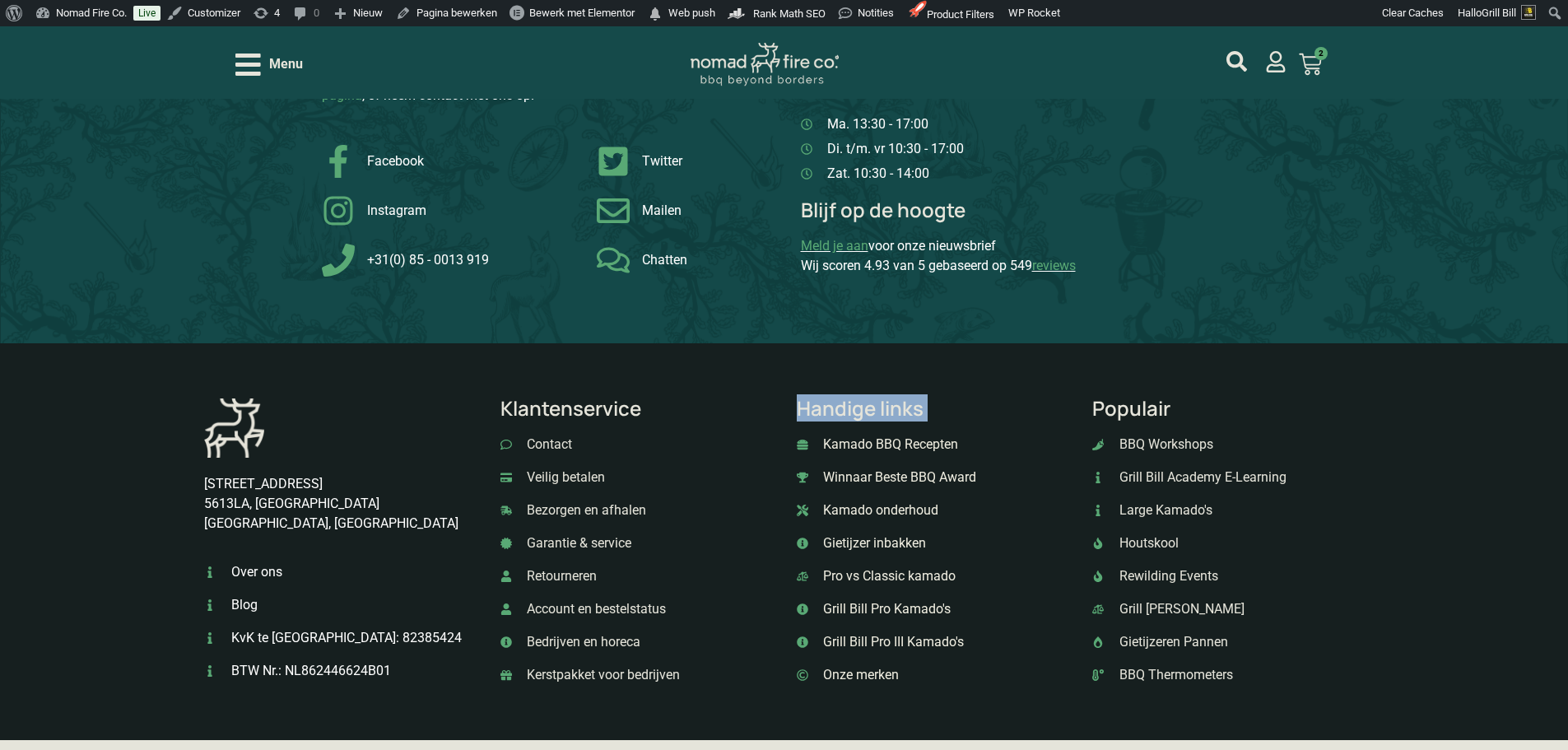
click at [825, 418] on p "Handige links" at bounding box center [932, 408] width 271 height 19
click at [630, 418] on p "Klantenservice" at bounding box center [636, 408] width 271 height 19
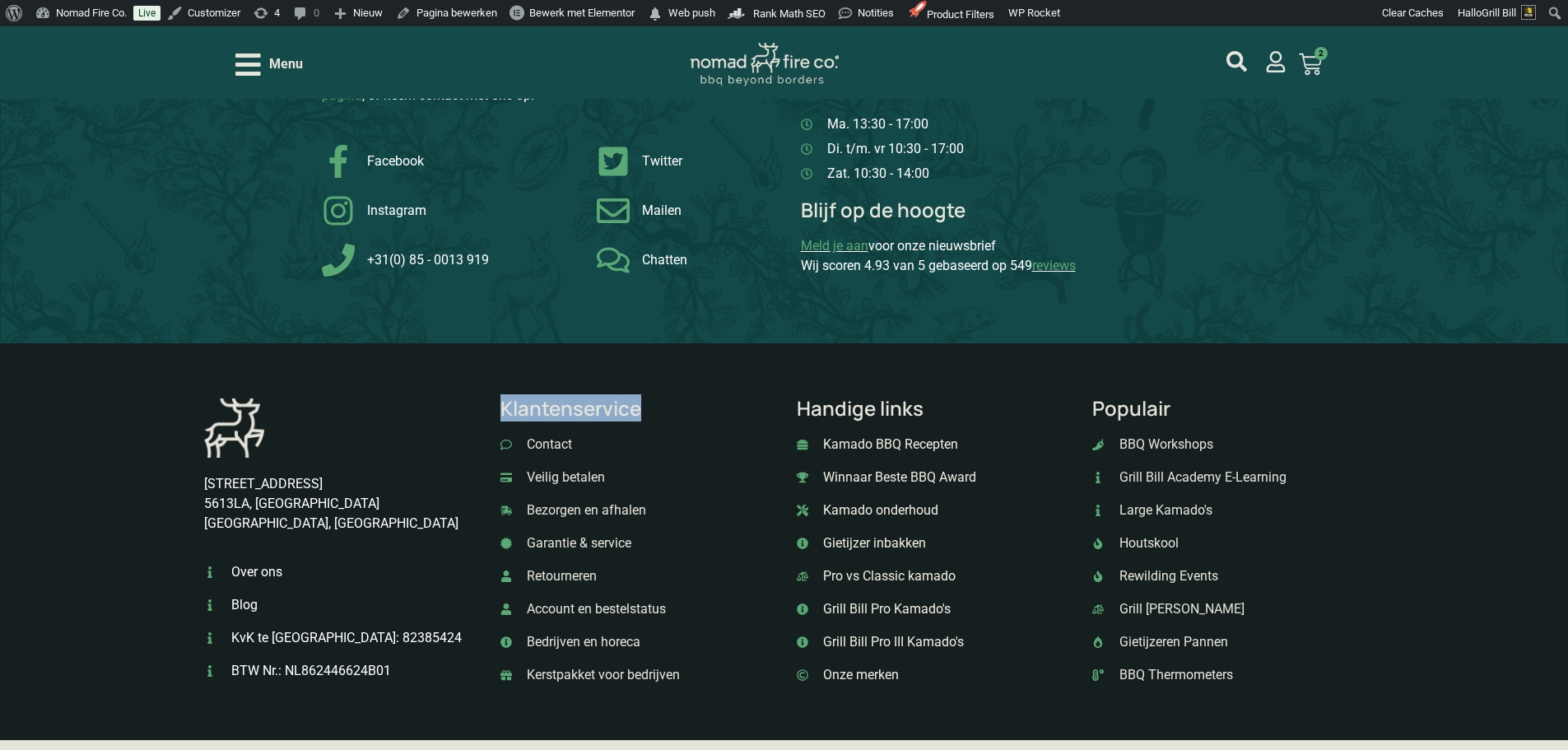
click at [631, 418] on p "Klantenservice" at bounding box center [636, 408] width 271 height 19
click at [882, 418] on p "Handige links" at bounding box center [932, 408] width 271 height 19
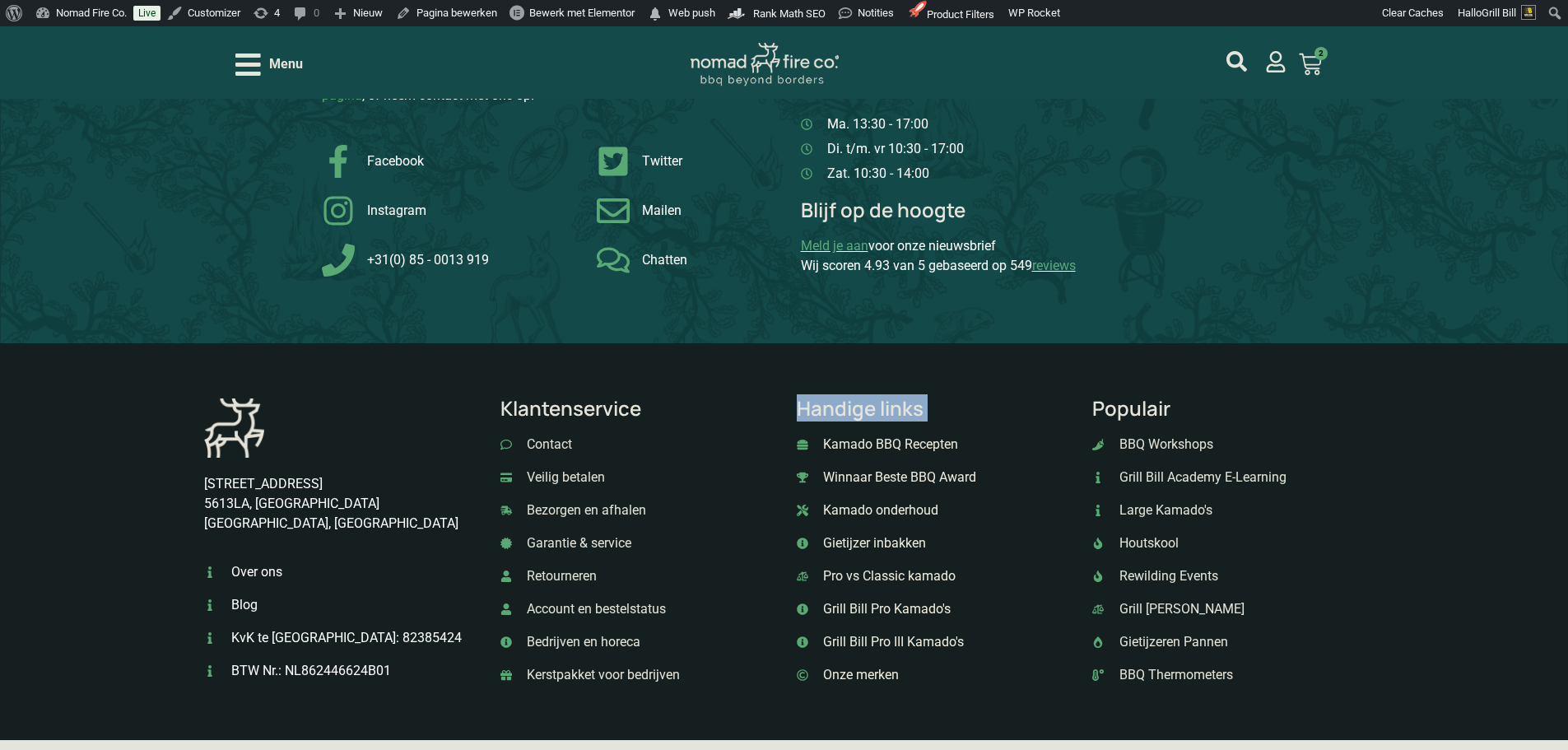
click at [882, 418] on p "Handige links" at bounding box center [932, 408] width 271 height 19
click at [580, 418] on p "Klantenservice" at bounding box center [636, 408] width 271 height 19
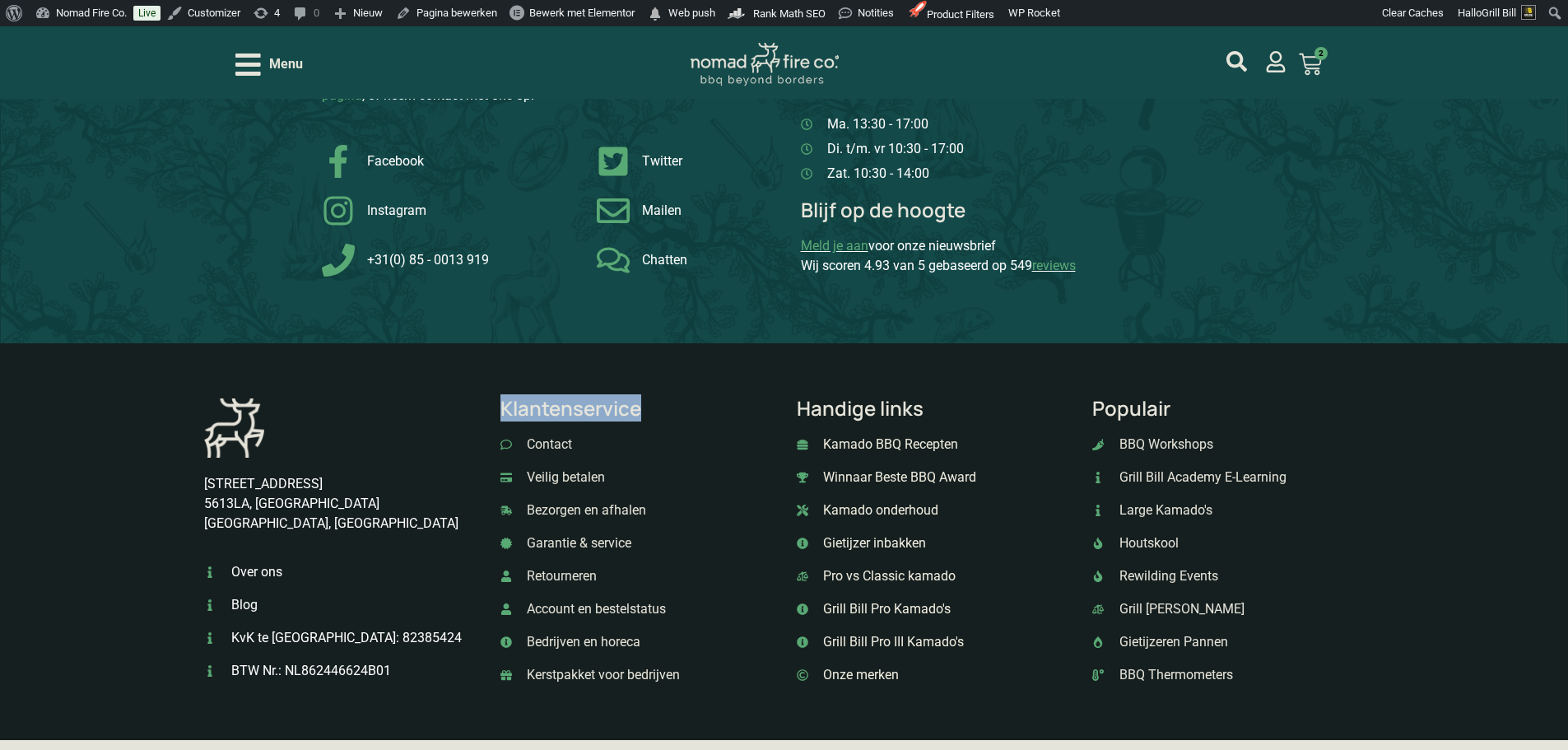
click at [580, 418] on p "Klantenservice" at bounding box center [636, 408] width 271 height 19
click at [843, 418] on p "Handige links" at bounding box center [932, 408] width 271 height 19
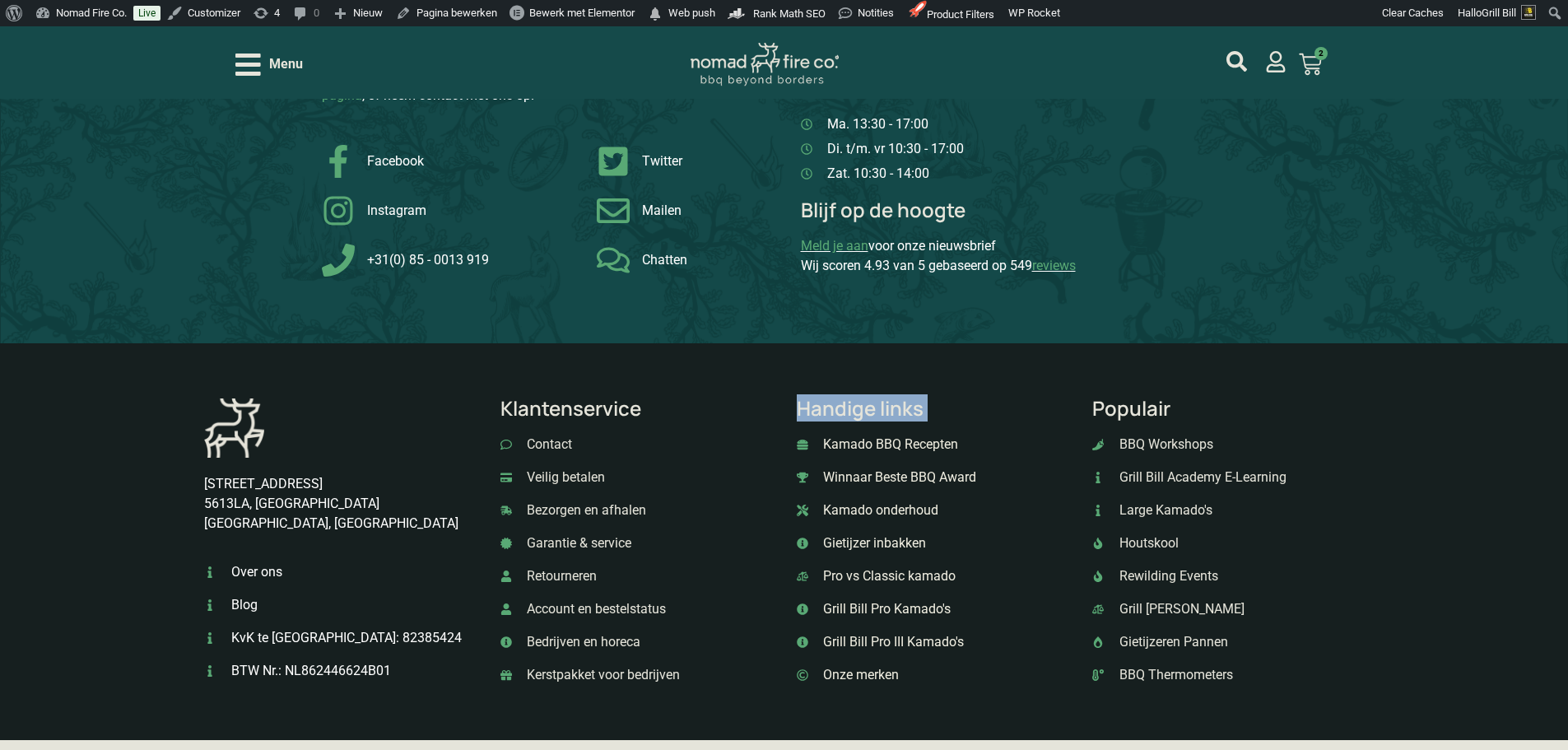
click at [843, 418] on p "Handige links" at bounding box center [932, 408] width 271 height 19
click at [1128, 418] on p "Populair" at bounding box center [1228, 408] width 271 height 19
click at [614, 418] on p "Klantenservice" at bounding box center [636, 408] width 271 height 19
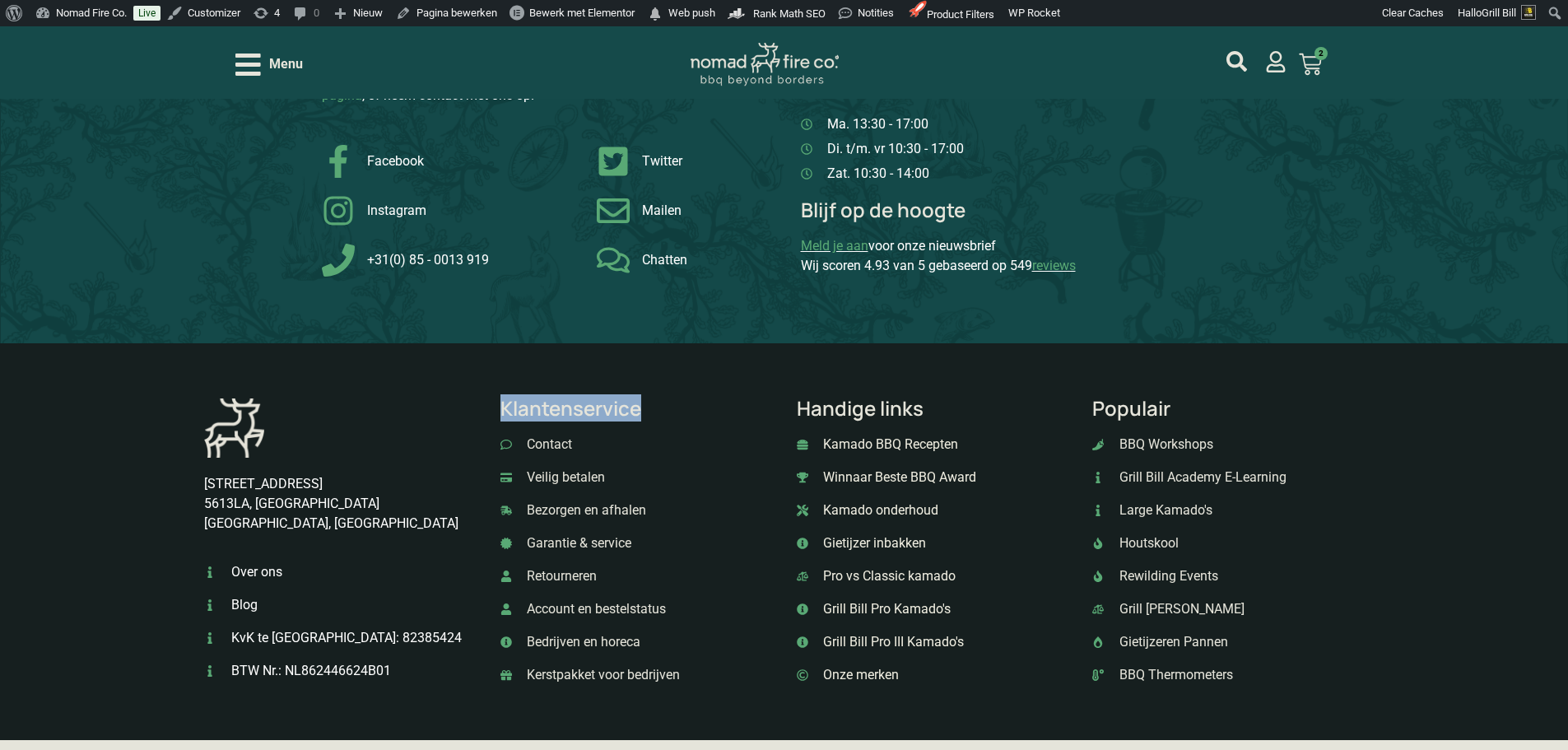
click at [614, 418] on p "Klantenservice" at bounding box center [636, 408] width 271 height 19
click at [829, 418] on p "Handige links" at bounding box center [932, 408] width 271 height 19
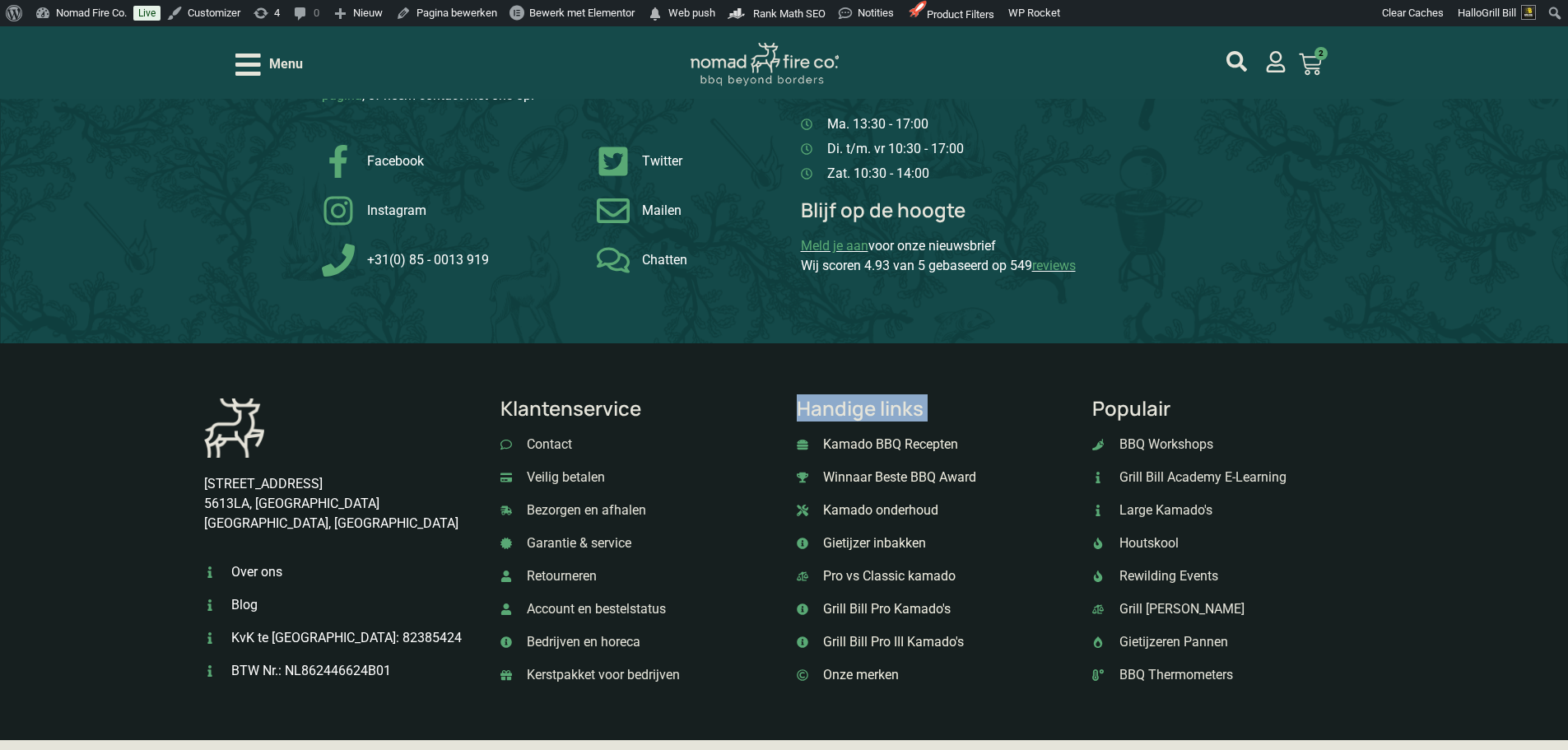
click at [829, 418] on p "Handige links" at bounding box center [932, 408] width 271 height 19
click at [615, 418] on p "Klantenservice" at bounding box center [636, 408] width 271 height 19
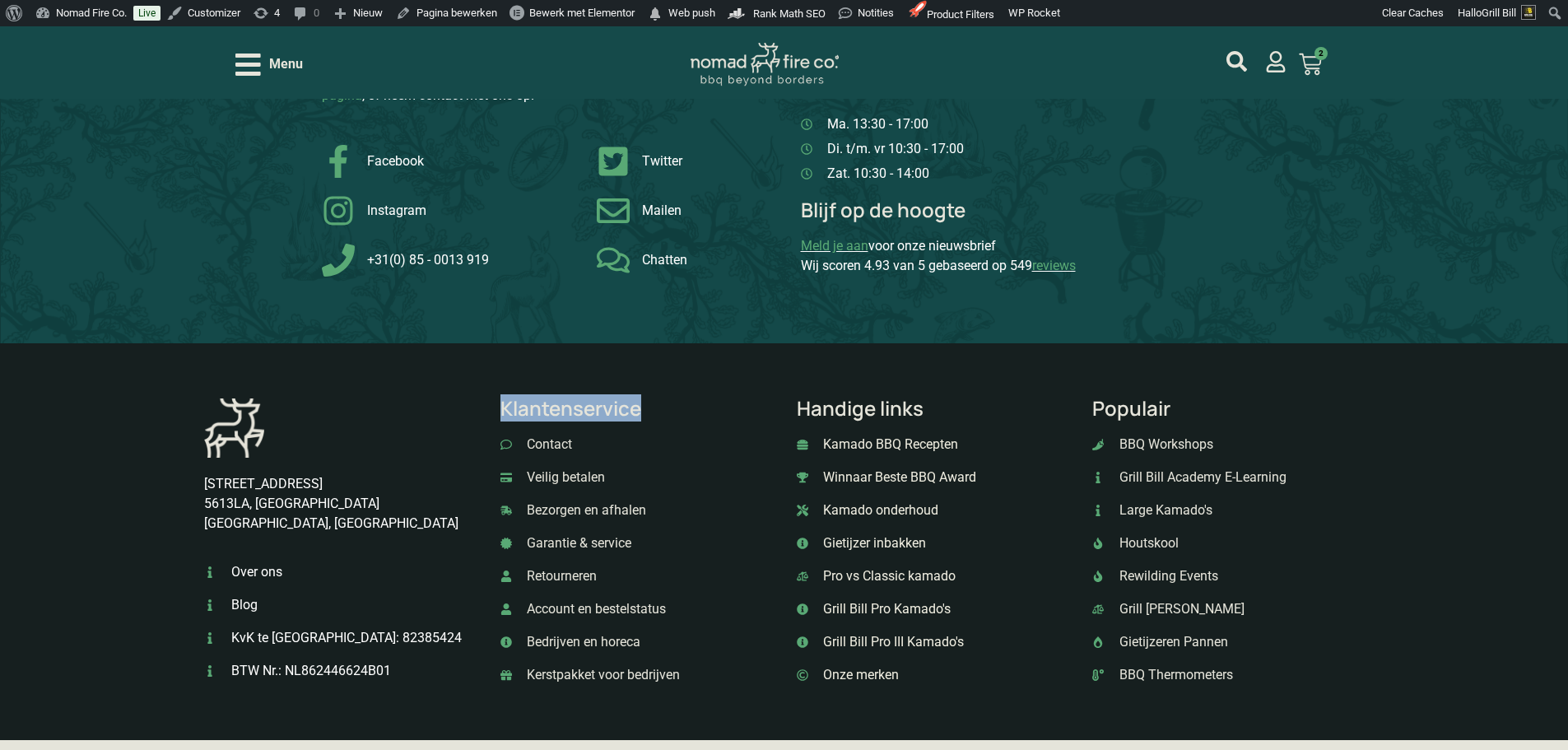
click at [617, 418] on p "Klantenservice" at bounding box center [636, 408] width 271 height 19
click at [871, 418] on p "Handige links" at bounding box center [932, 408] width 271 height 19
click at [874, 418] on p "Handige links" at bounding box center [932, 408] width 271 height 19
click at [875, 418] on p "Handige links" at bounding box center [932, 408] width 271 height 19
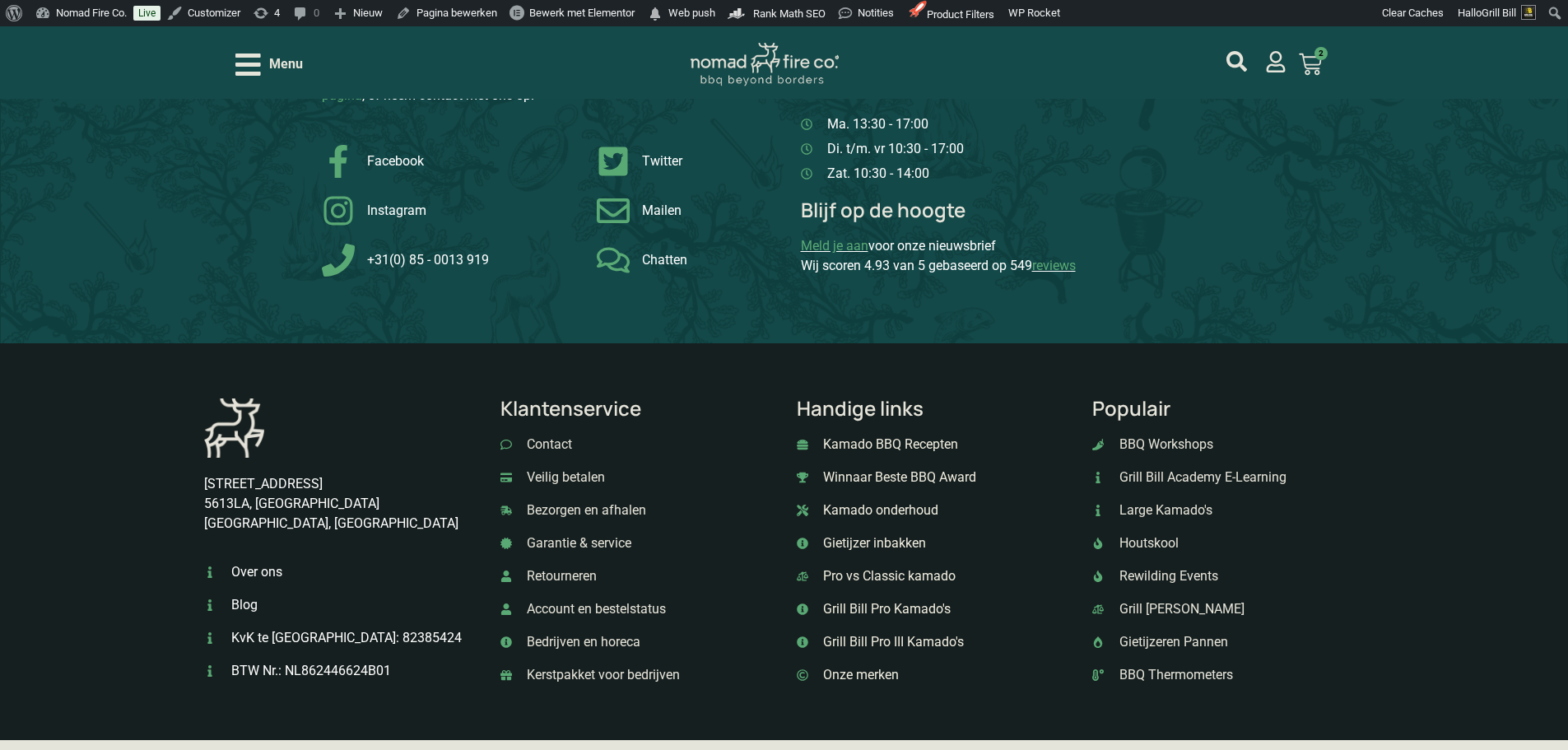
drag, startPoint x: 581, startPoint y: 563, endPoint x: 500, endPoint y: 372, distance: 207.5
click at [500, 371] on div "Breitnerstraat 9 5613LA, Eindhoven Noord Brabant, Nederland Over ons Blog KvK t…" at bounding box center [784, 542] width 1568 height 397
click at [1098, 336] on div "Vragen? Vind je antwoord snel en makkelijk op onze klantenservice pagina , of n…" at bounding box center [784, 153] width 1568 height 380
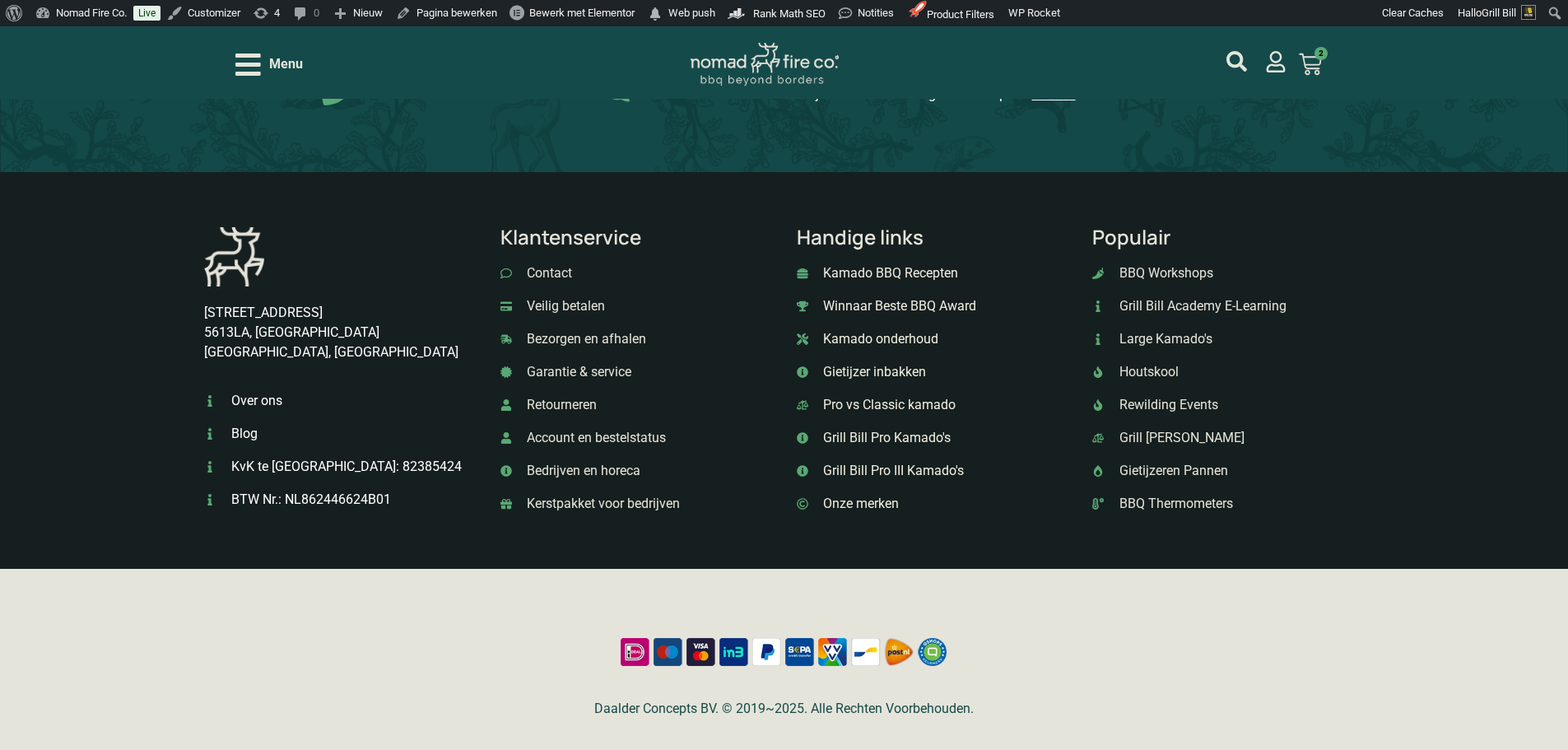
scroll to position [4692, 0]
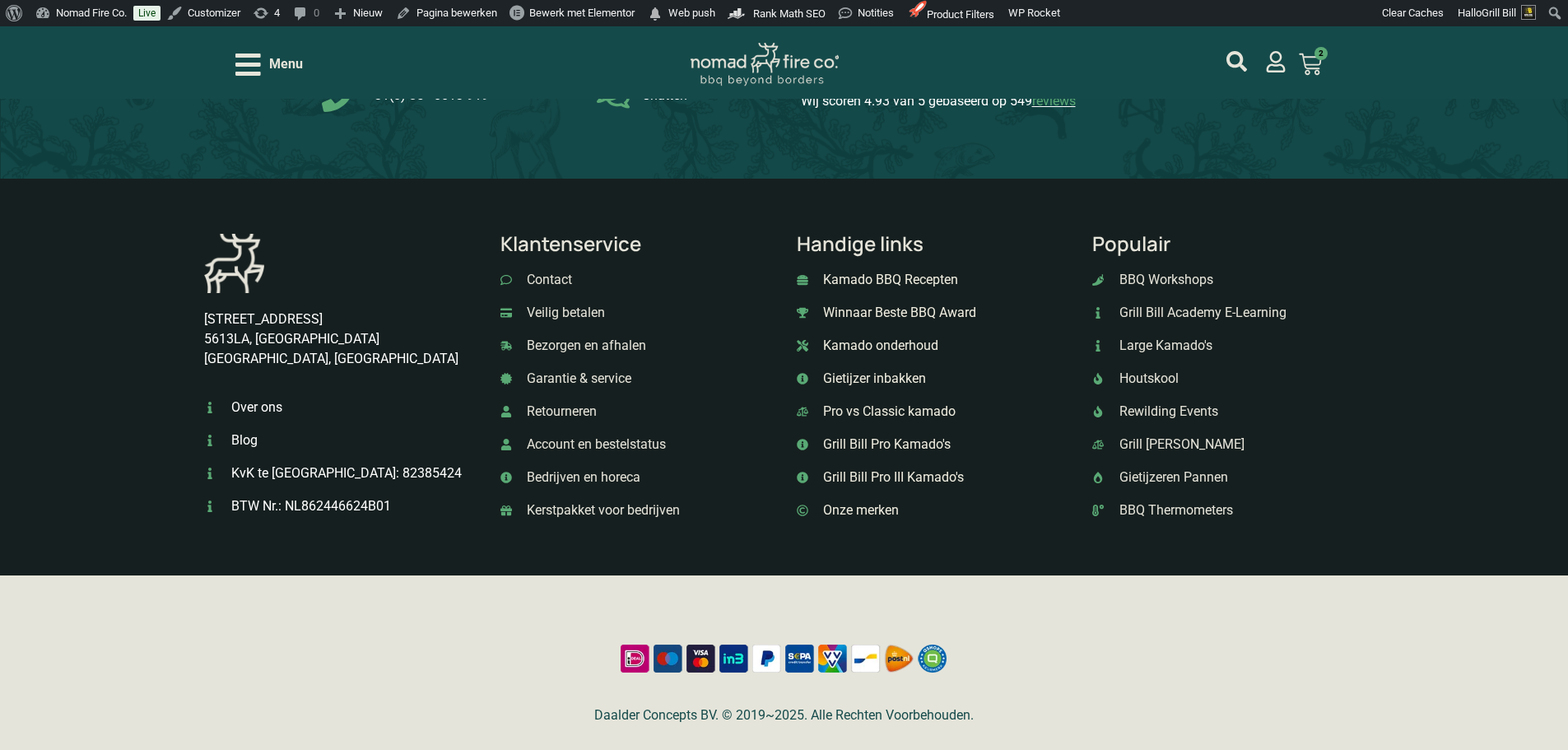
click at [586, 356] on span "Bezorgen en afhalen" at bounding box center [585, 345] width 124 height 19
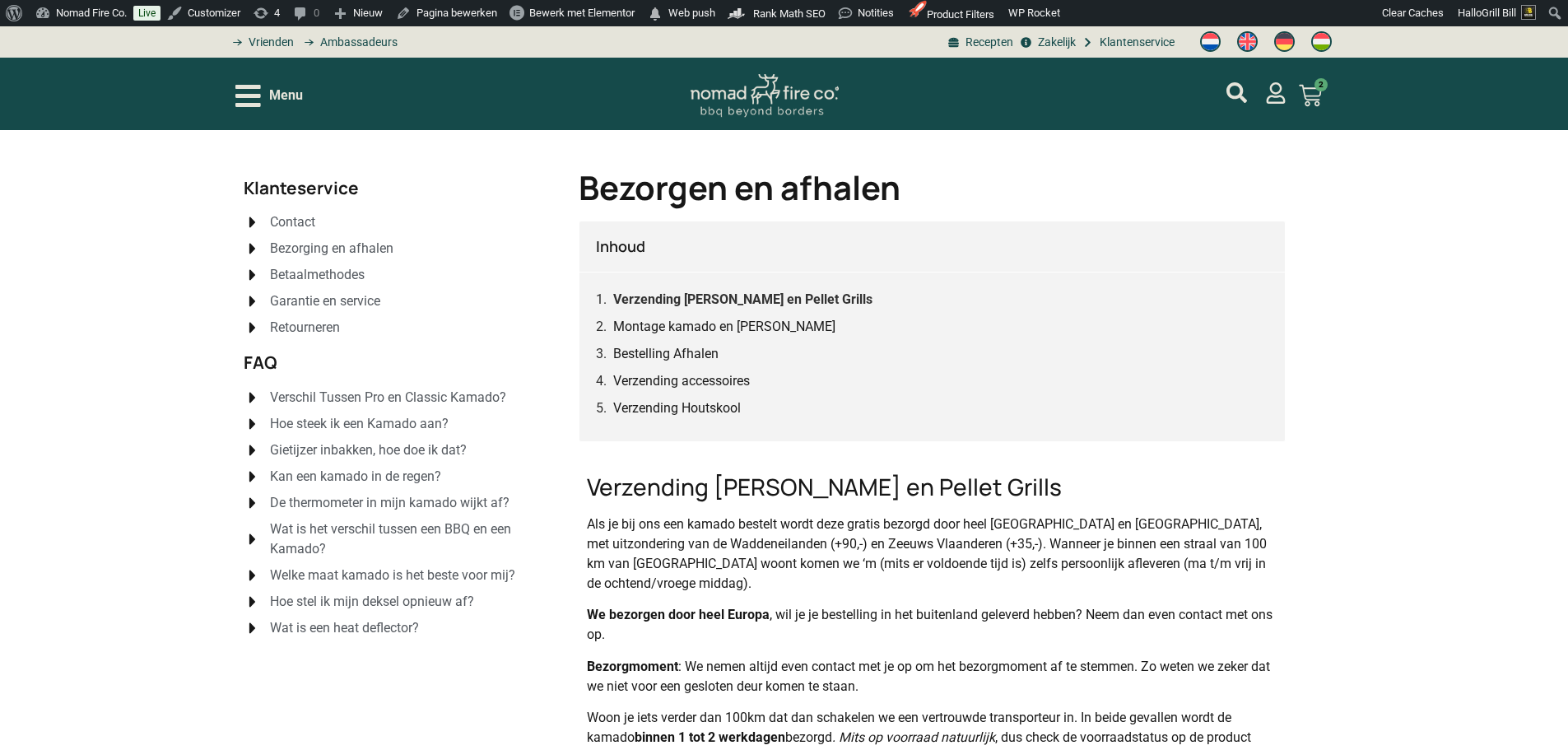
click at [784, 301] on link "Verzending [PERSON_NAME] en Pellet Grills" at bounding box center [743, 299] width 259 height 20
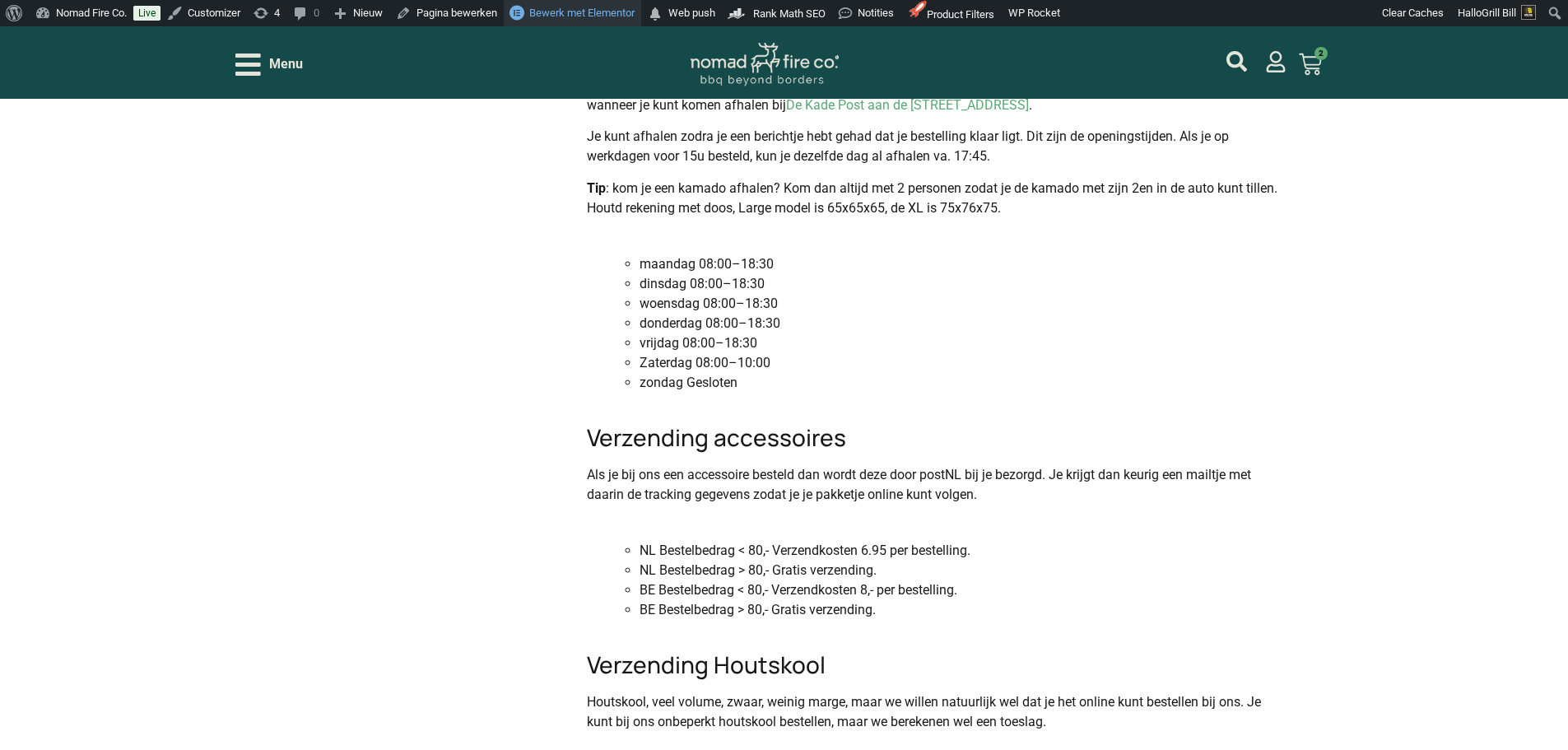
scroll to position [1099, 0]
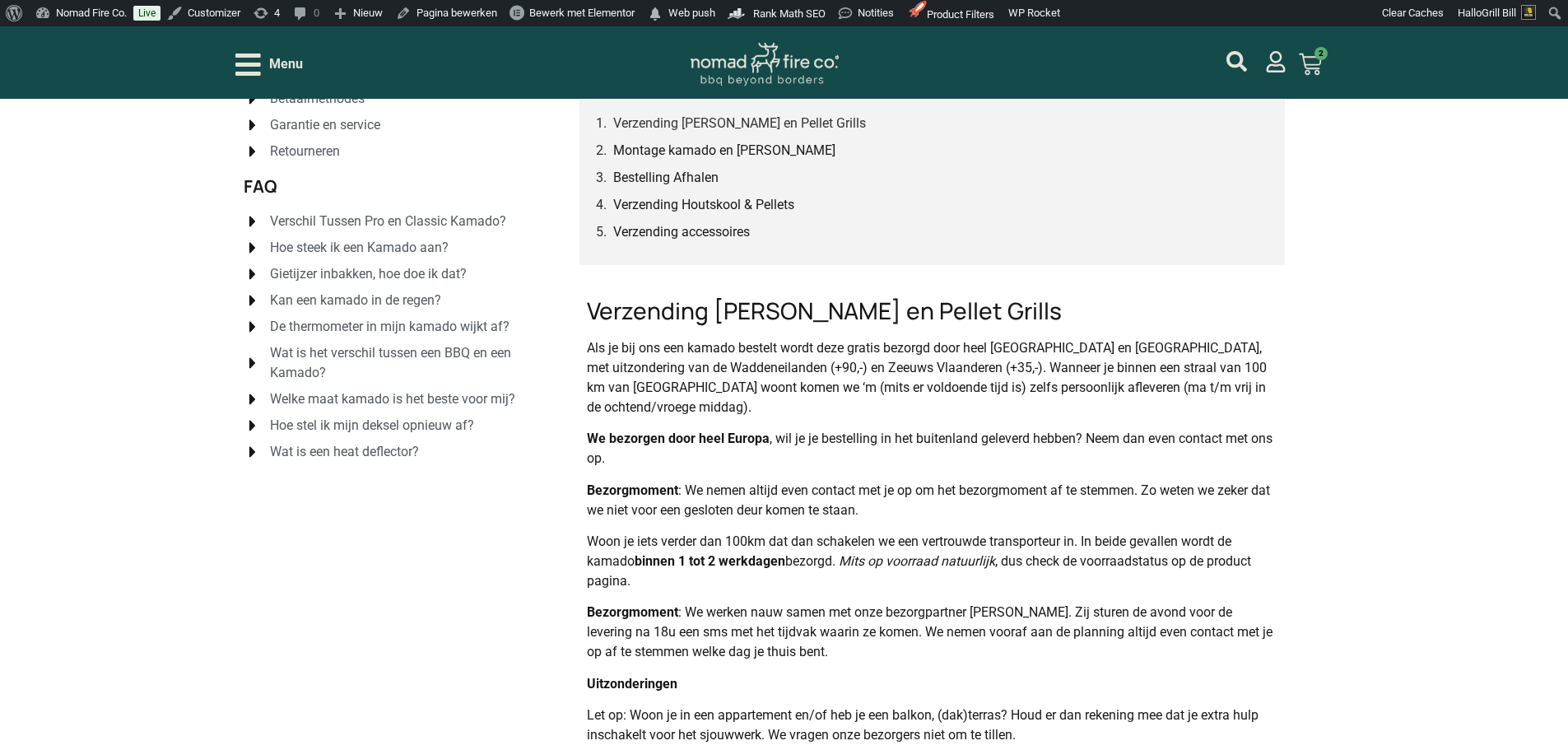
scroll to position [85, 0]
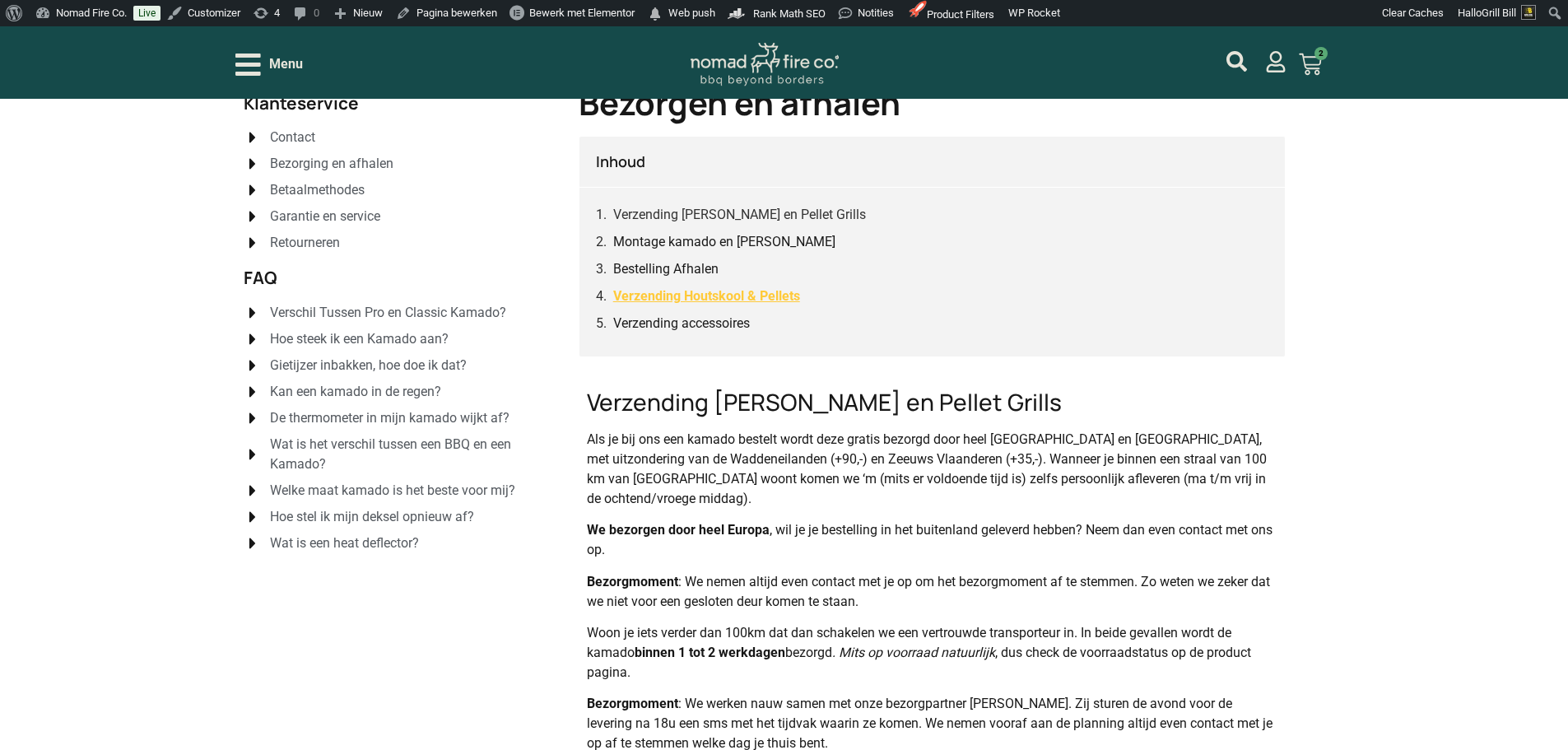
click at [750, 297] on link "Verzending Houtskool & Pellets" at bounding box center [707, 296] width 186 height 20
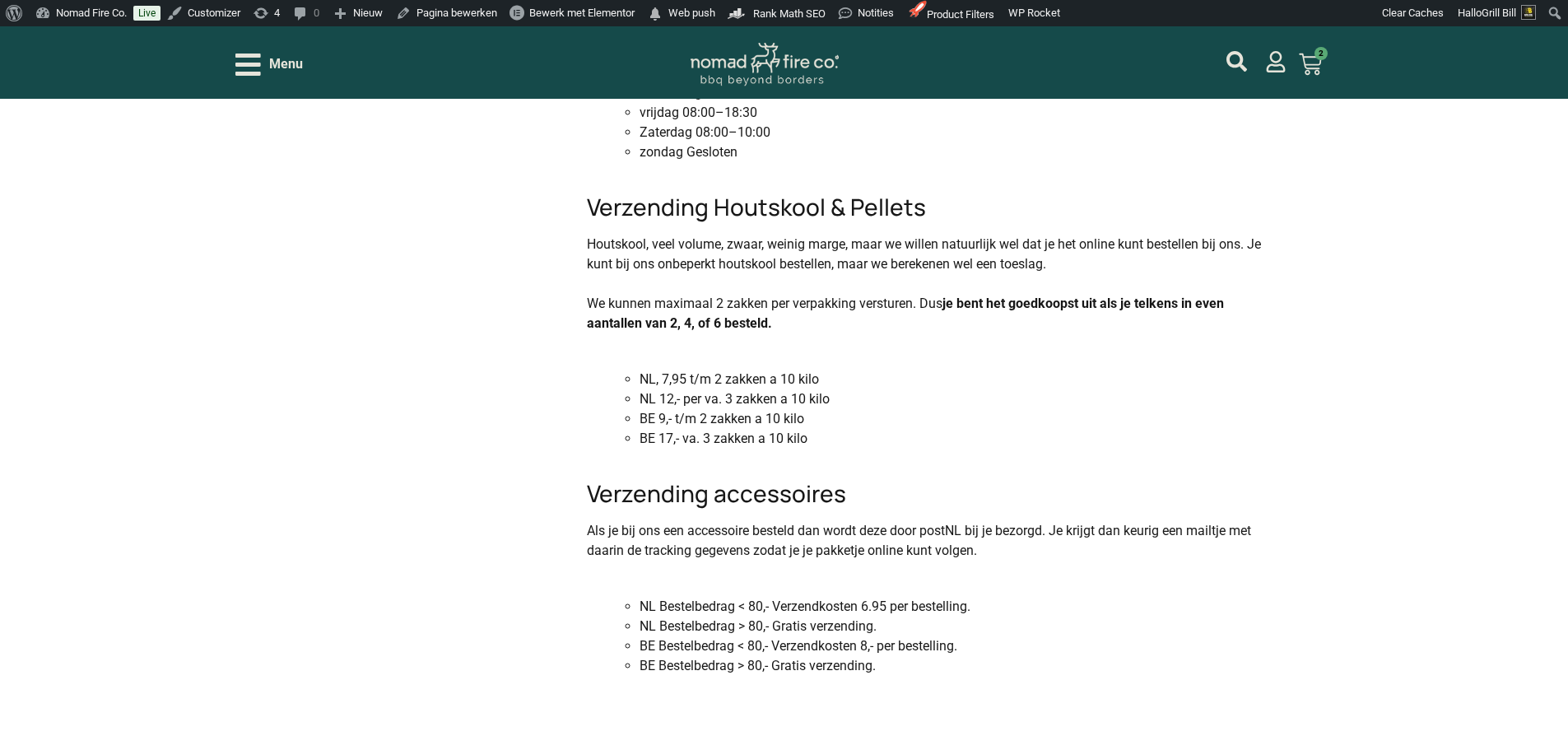
scroll to position [1371, 0]
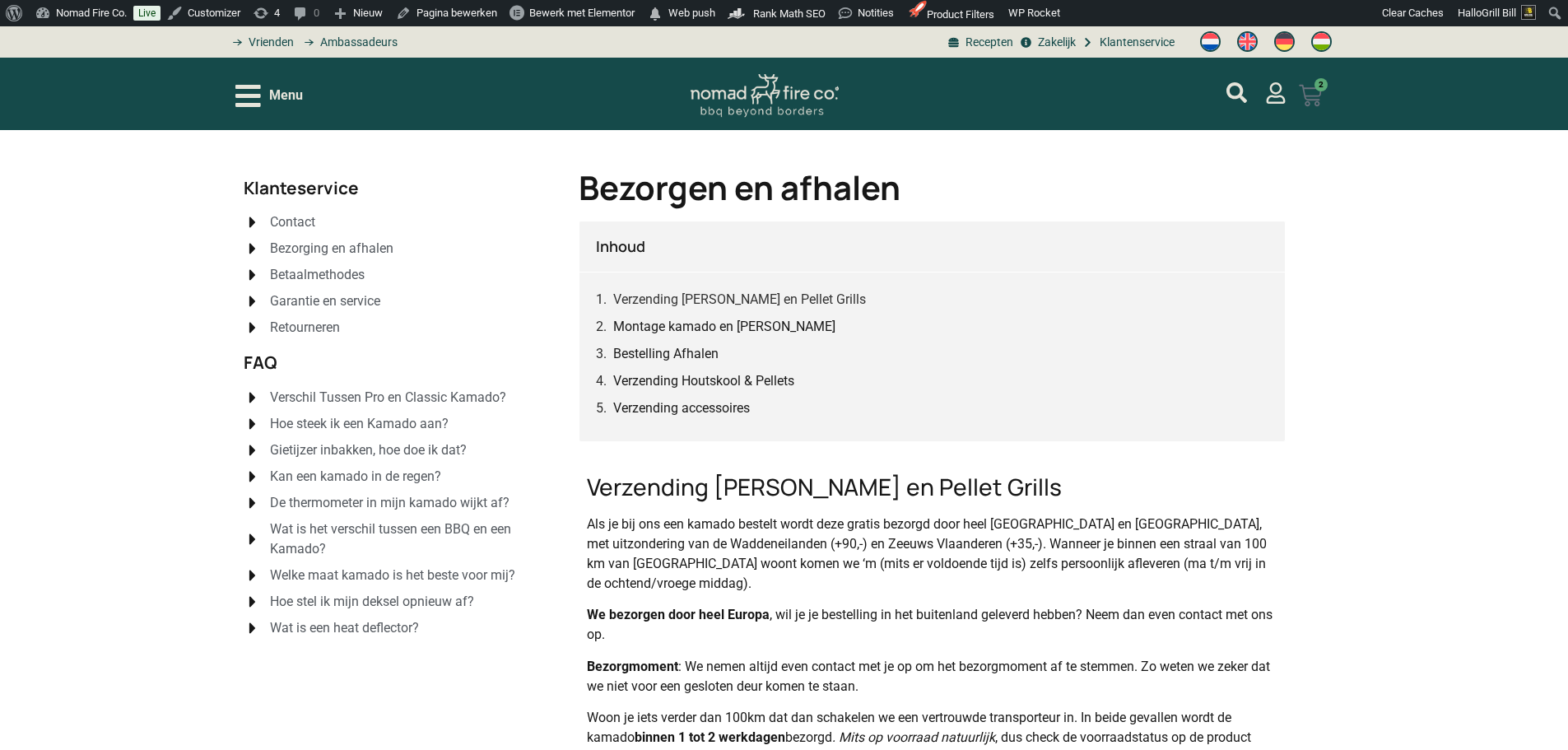
click at [1314, 100] on icon at bounding box center [1310, 95] width 22 height 21
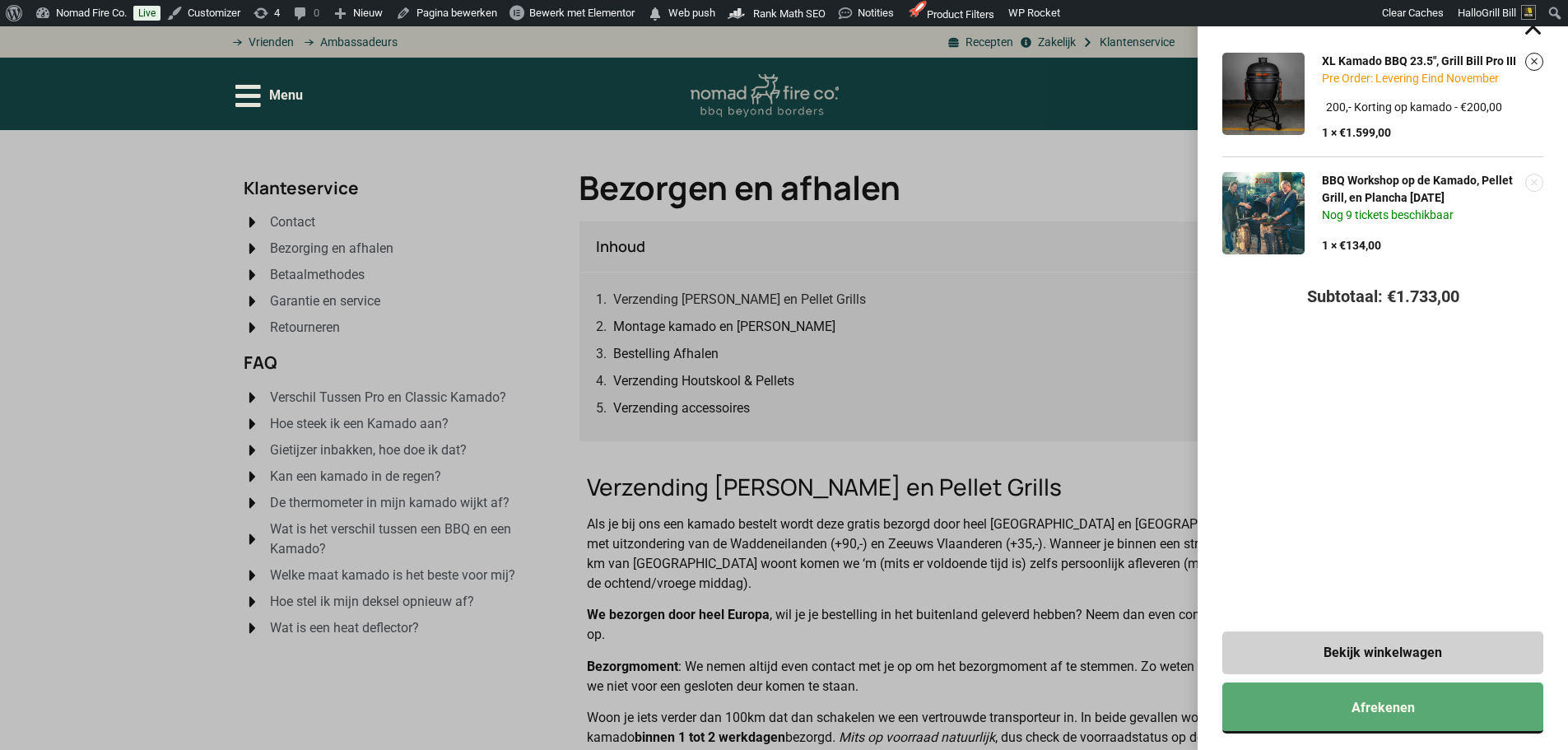
click at [1543, 189] on link "Verwijder dit item" at bounding box center [1534, 182] width 16 height 16
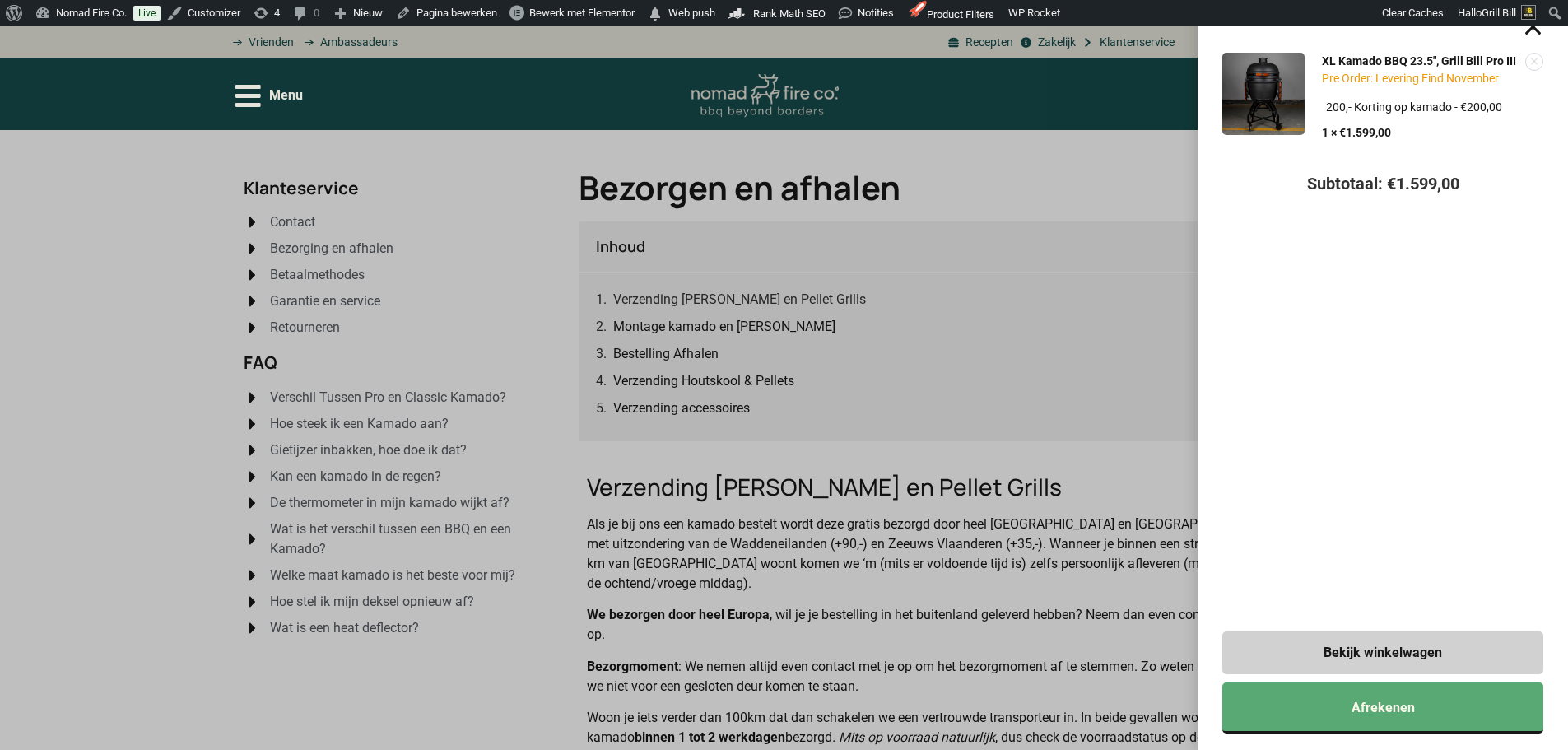
click at [1543, 62] on link "Verwijder dit item" at bounding box center [1534, 61] width 16 height 16
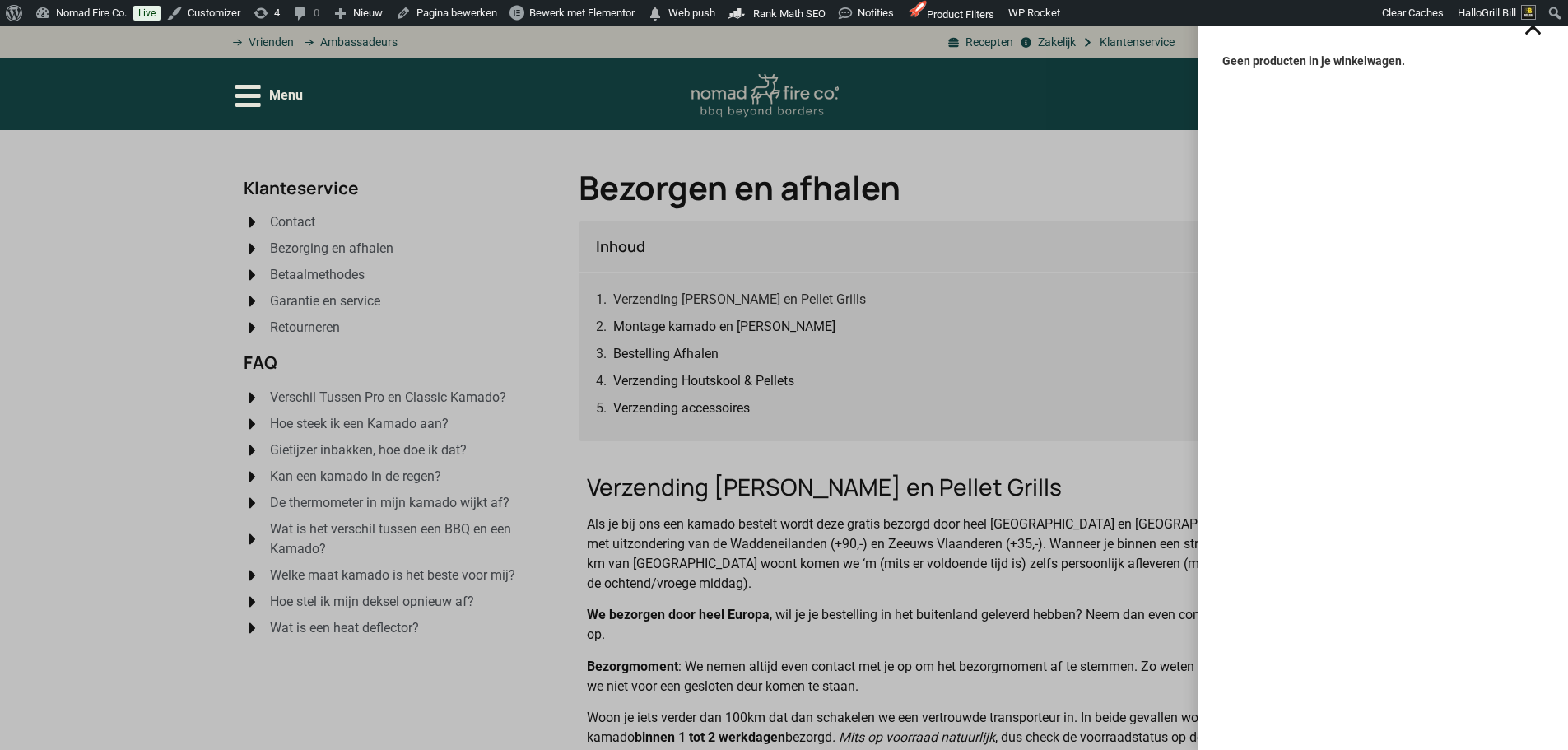
click at [1151, 186] on div "Geen producten in je winkelwagen." at bounding box center [784, 375] width 1568 height 750
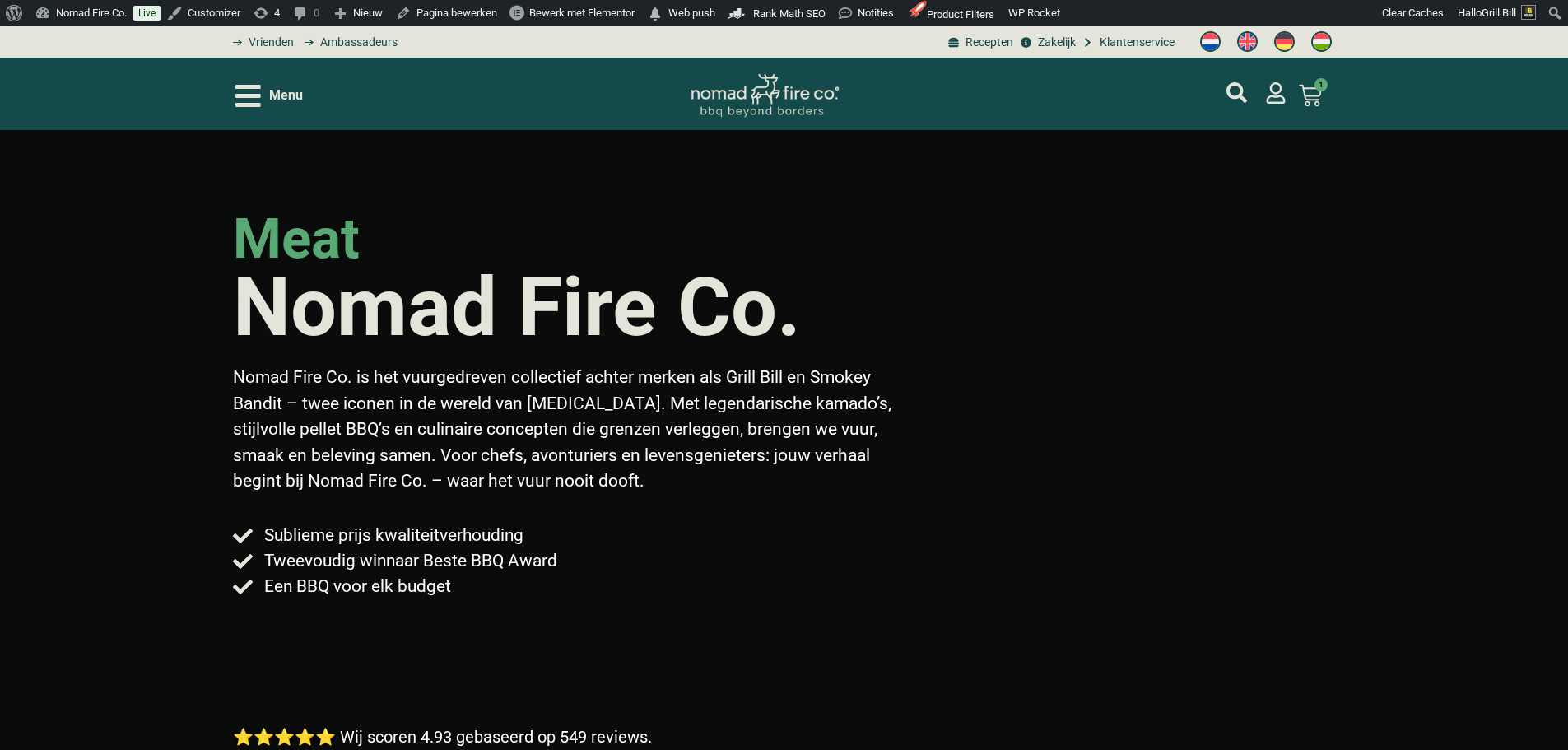
click at [286, 92] on span "Menu" at bounding box center [286, 95] width 34 height 19
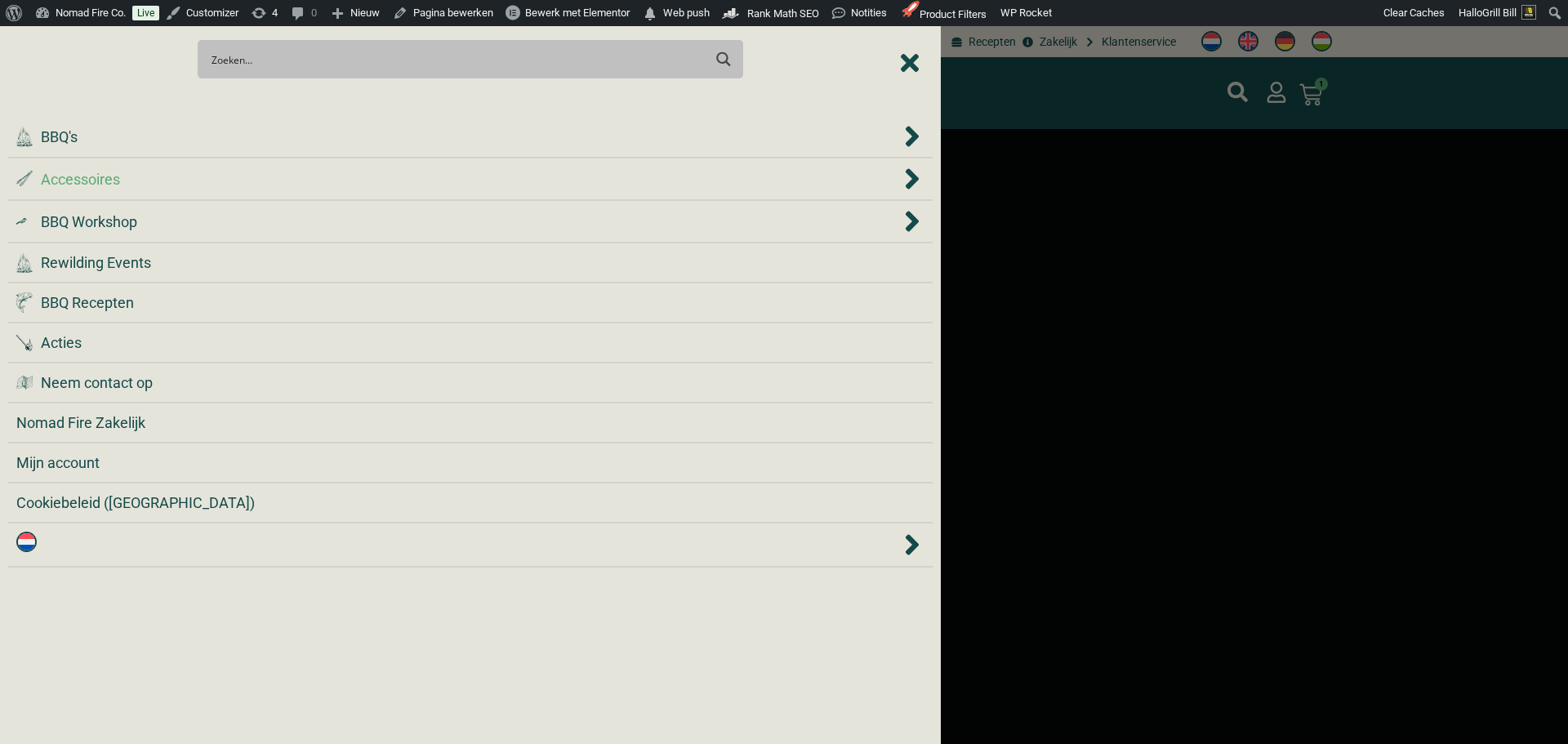
click at [156, 184] on div ".st0 { fill: #2c4a4e; } .st1 { fill: url(#Naamloos_verloop_2); } .st2 { fill: #…" at bounding box center [458, 179] width 884 height 22
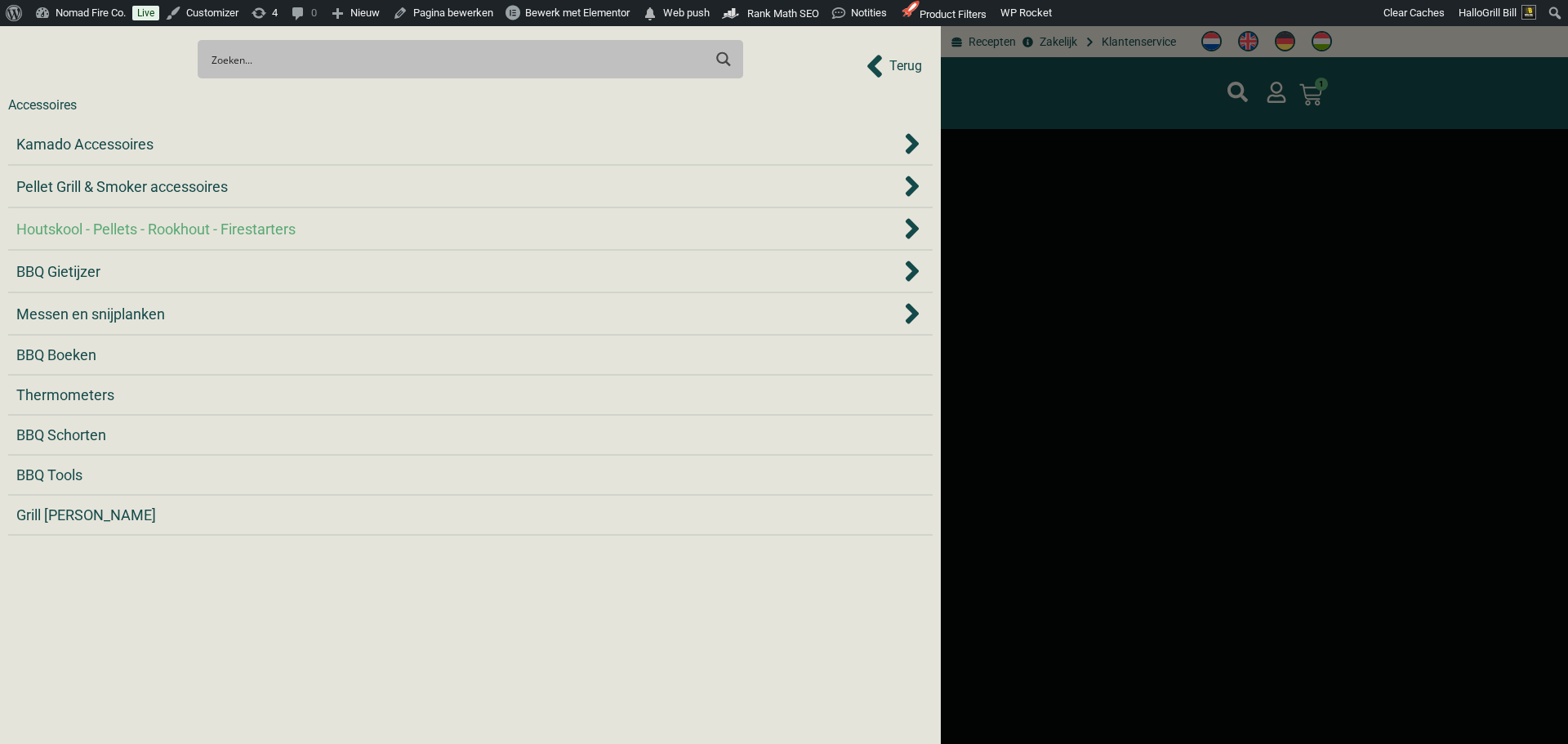
click at [145, 229] on span "Houtskool - Pellets - Rookhout - Firestarters" at bounding box center [156, 229] width 279 height 22
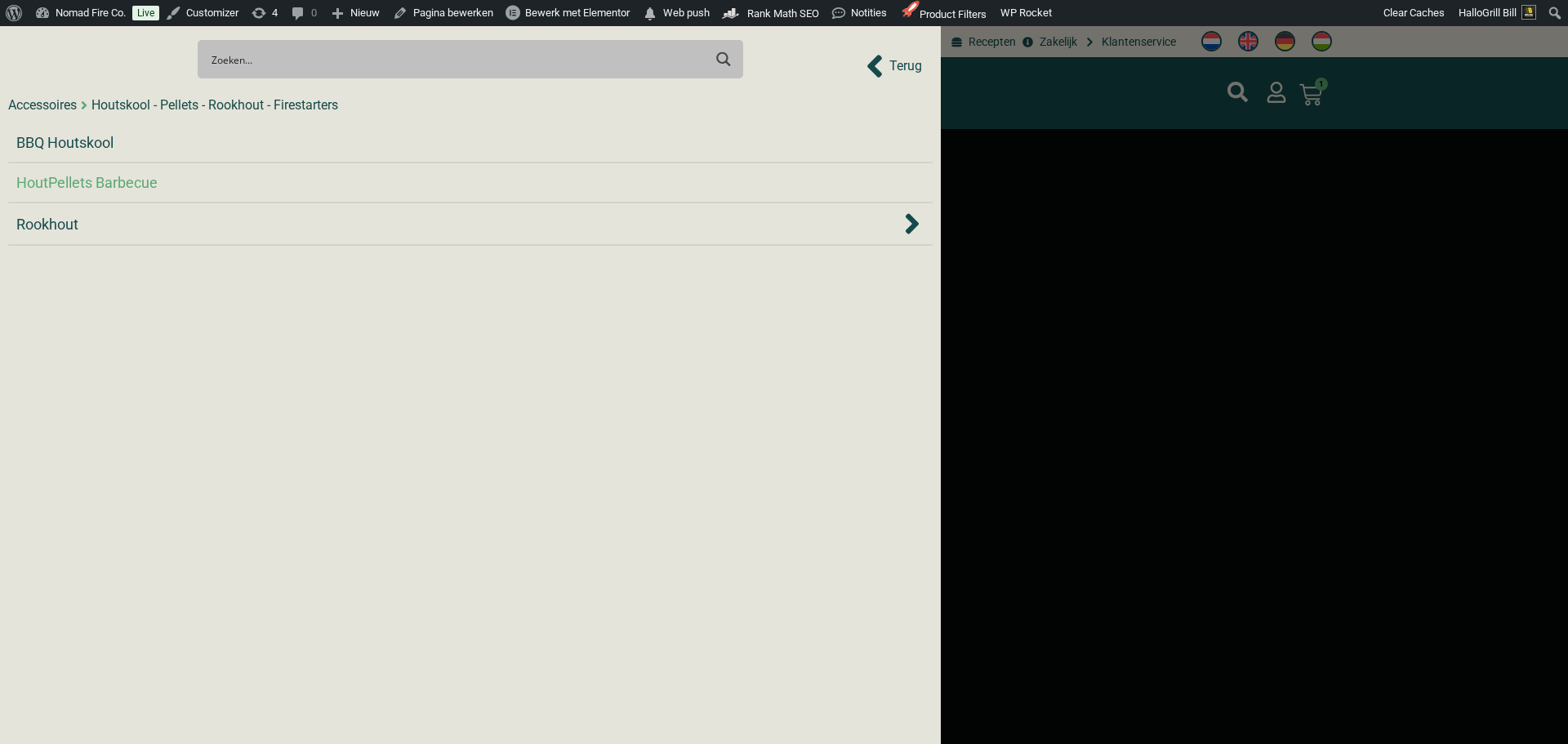
click at [119, 187] on span "HoutPellets Barbecue" at bounding box center [87, 182] width 141 height 22
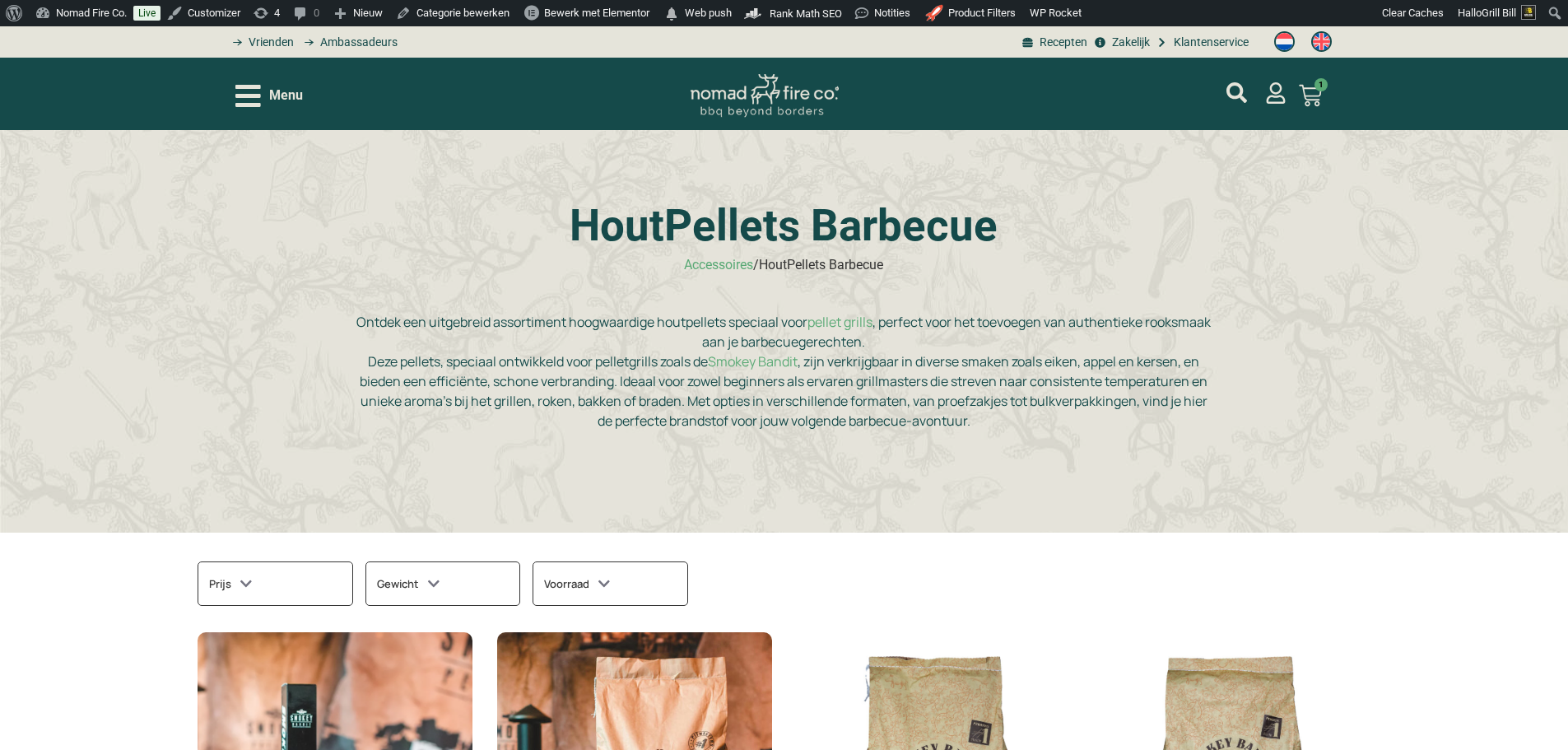
click at [559, 168] on div "HoutPellets Barbecue Accessoires / HoutPellets Barbecue Ontdek een uitgebreid a…" at bounding box center [784, 331] width 1568 height 403
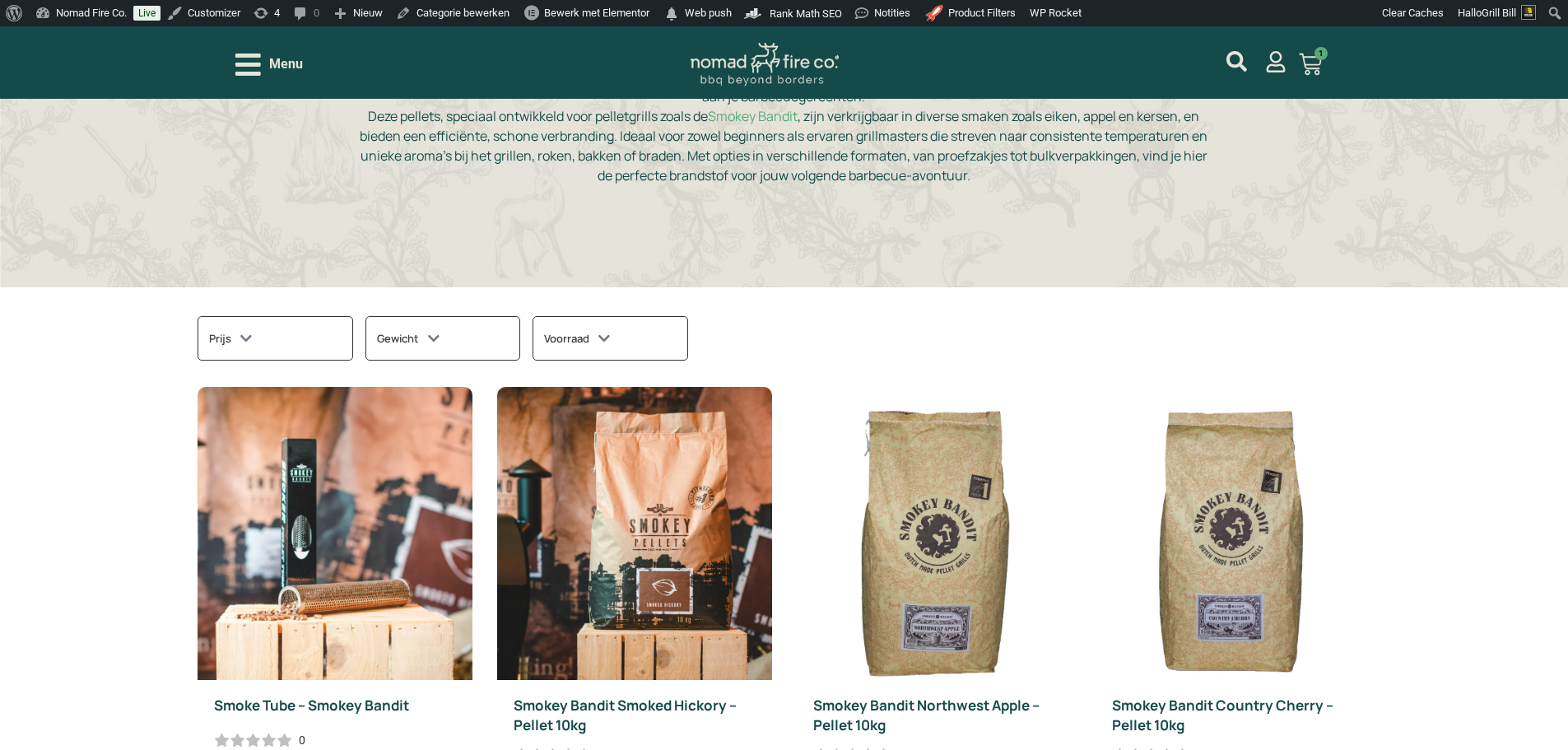
scroll to position [247, 0]
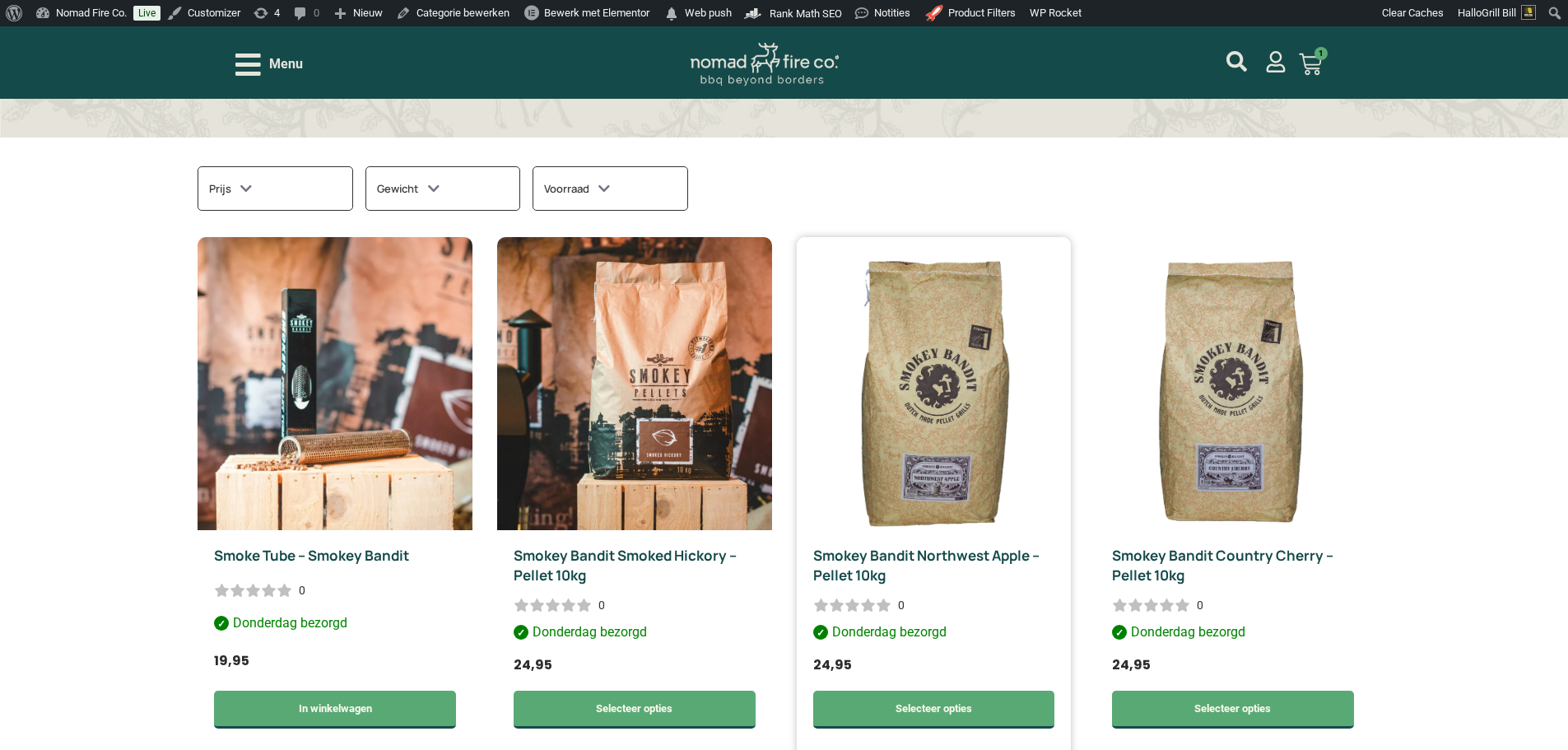
scroll to position [658, 0]
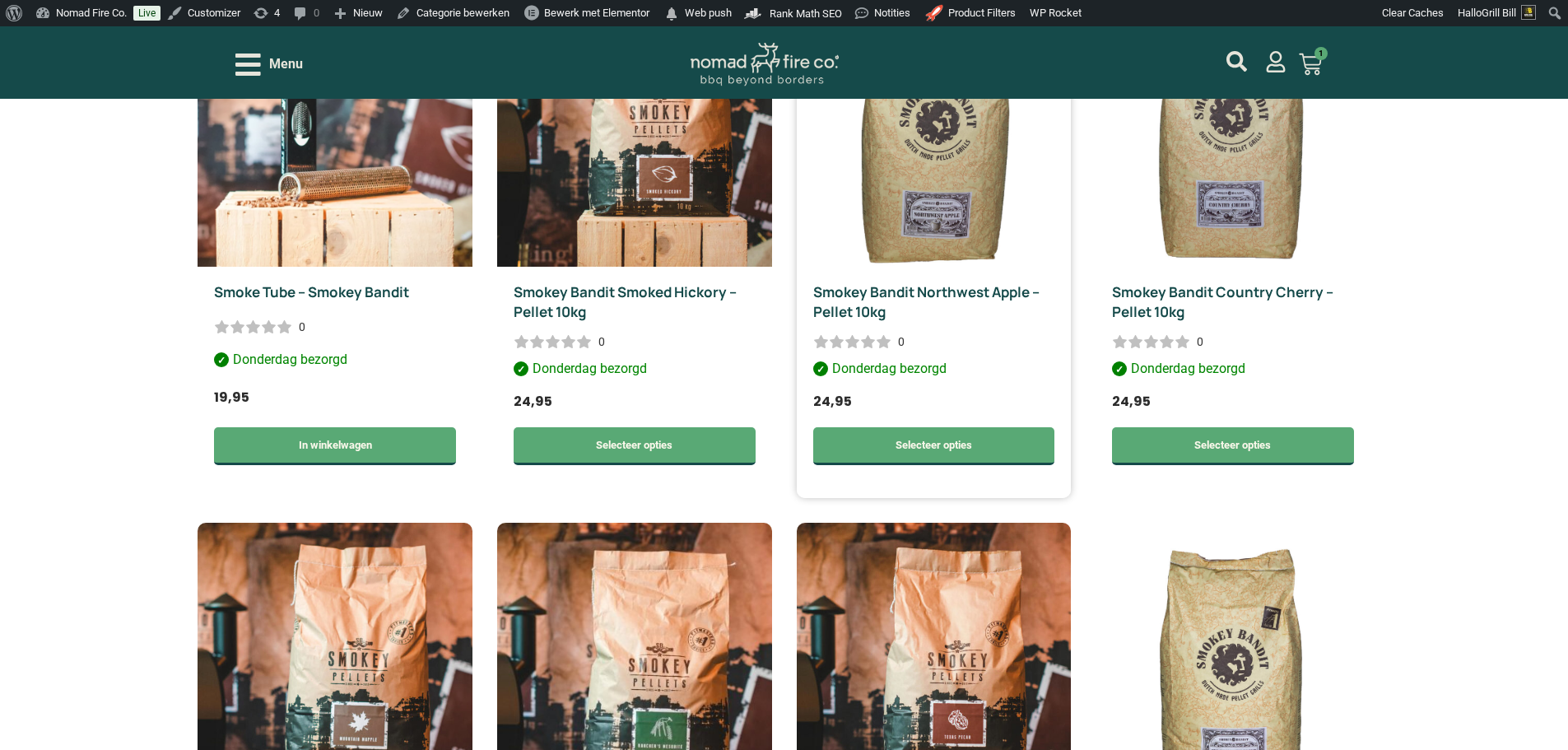
click at [965, 241] on img at bounding box center [934, 120] width 275 height 293
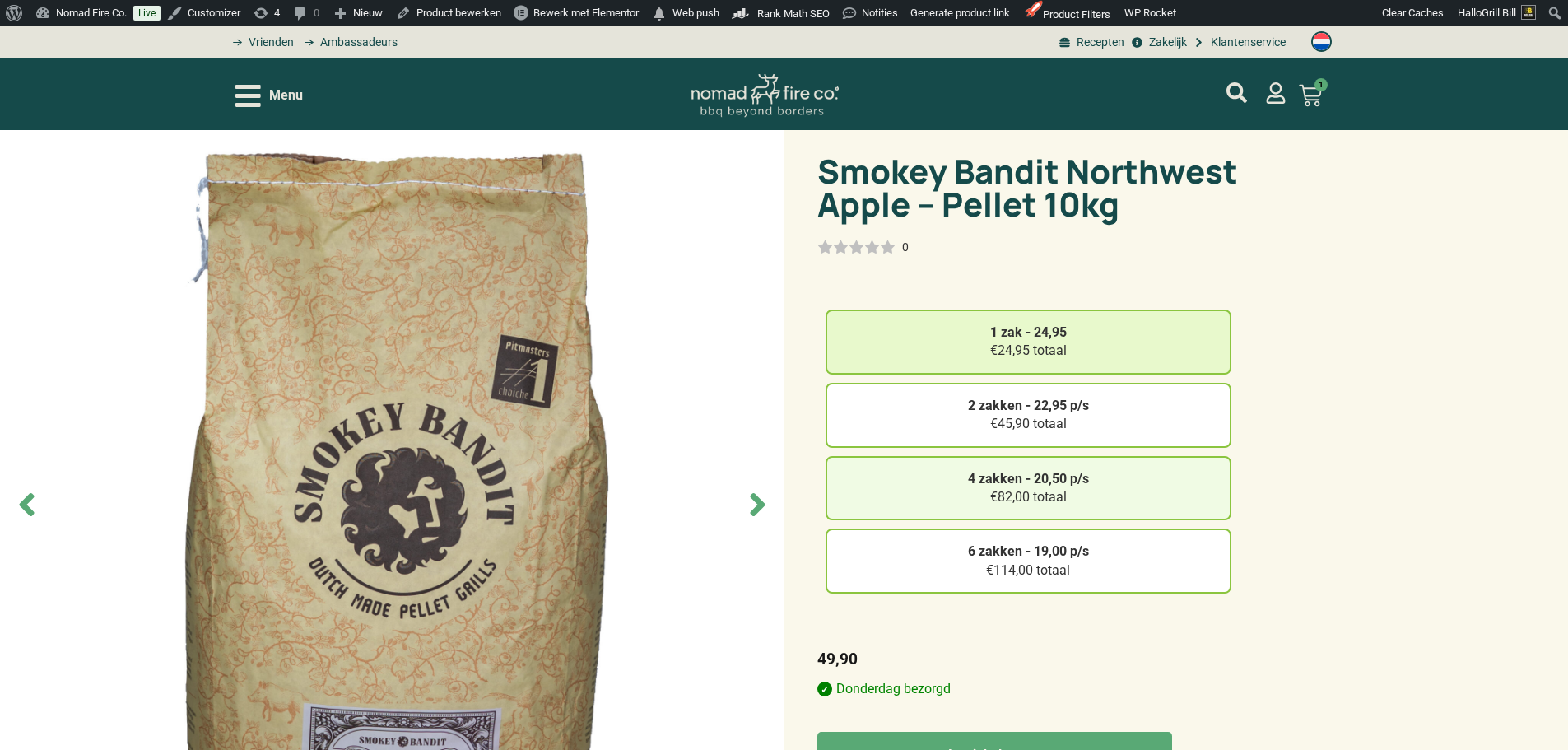
click at [1122, 497] on div "4 zakken - 20,50 p/s €82,00 totaal" at bounding box center [1028, 488] width 406 height 65
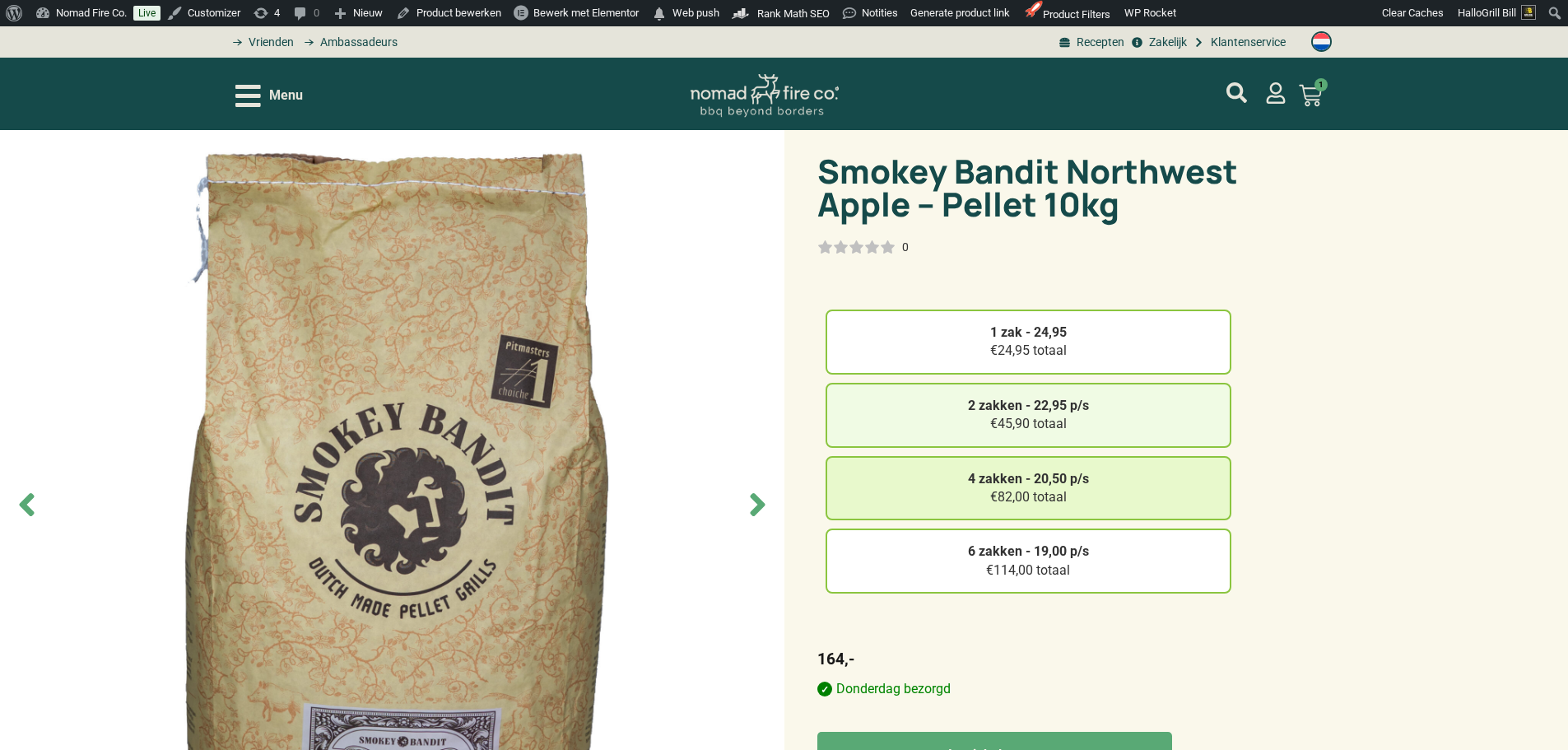
click at [1181, 424] on div "2 zakken - 22,95 p/s €45,90 totaal" at bounding box center [1028, 415] width 406 height 65
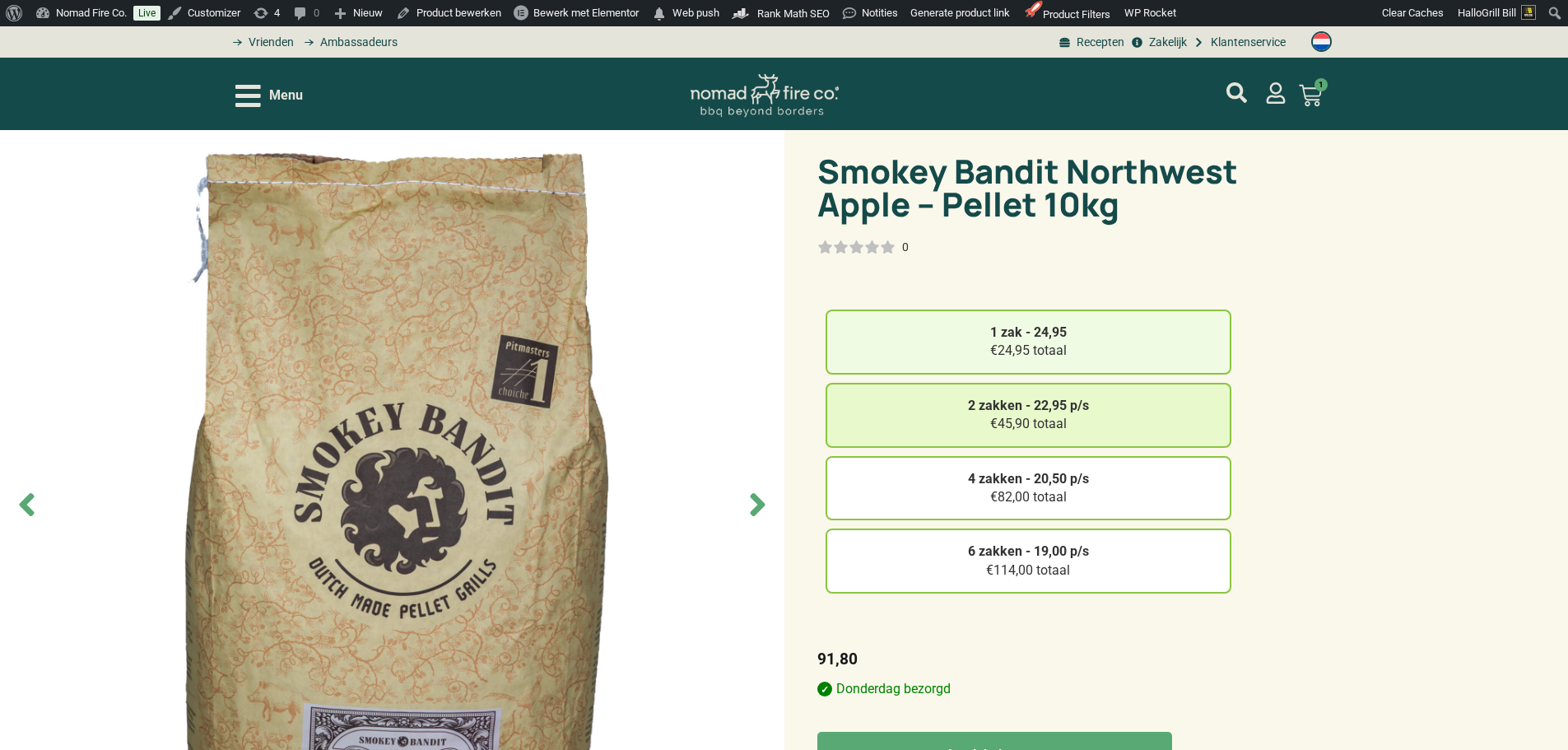
click at [1132, 329] on div "1 zak - 24,95 €24,95 totaal" at bounding box center [1028, 342] width 406 height 65
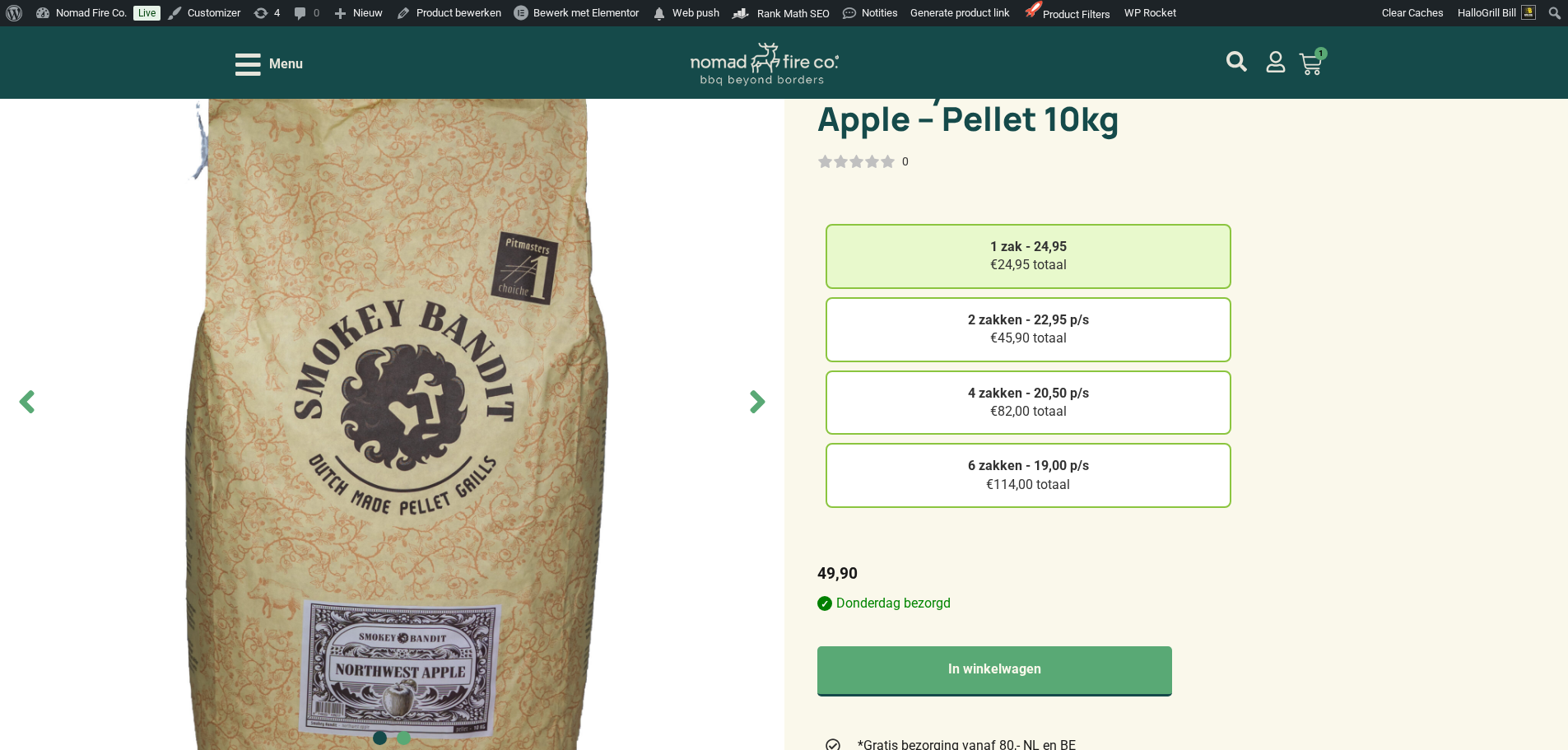
scroll to position [82, 0]
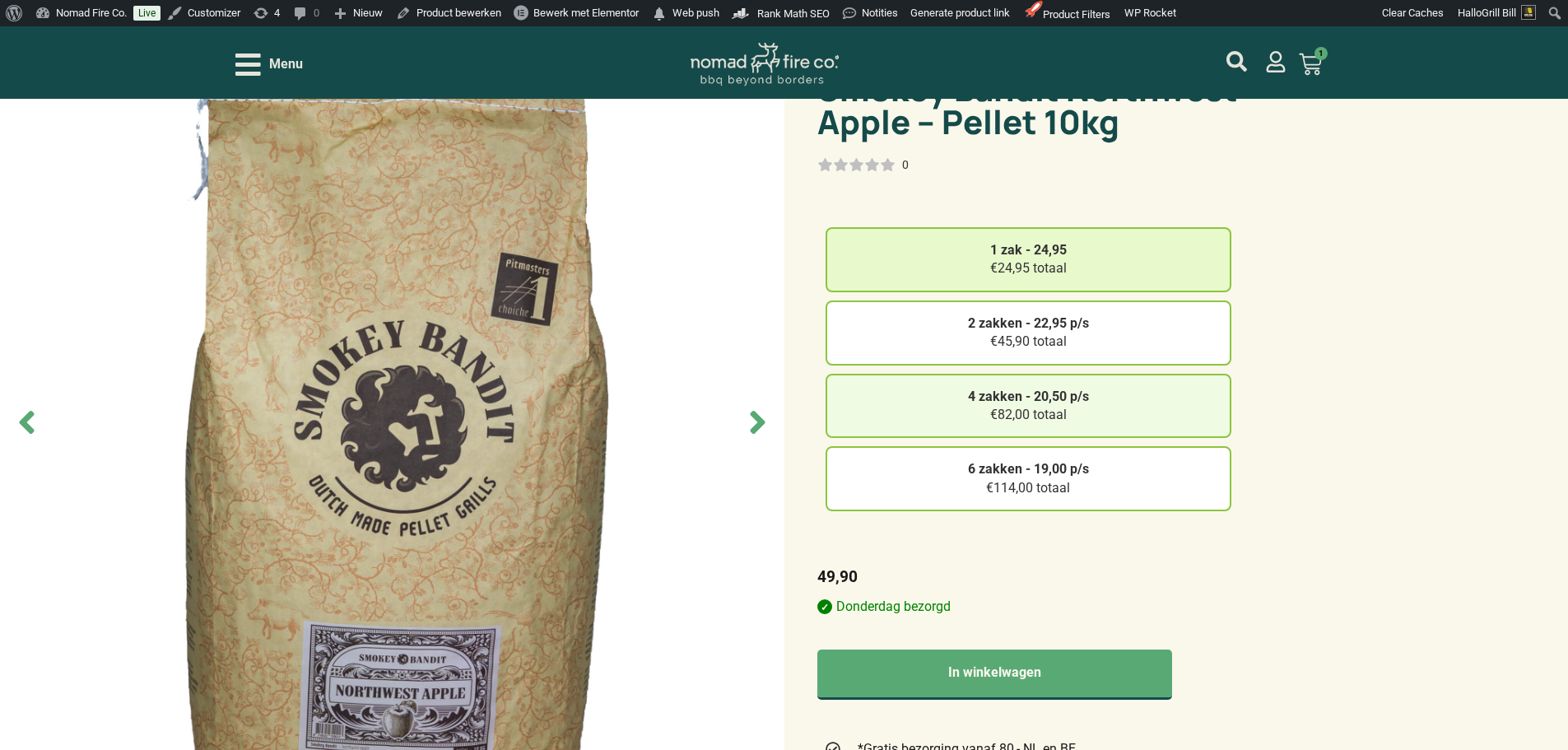
click at [1134, 403] on div "4 zakken - 20,50 p/s €82,00 totaal" at bounding box center [1028, 406] width 406 height 65
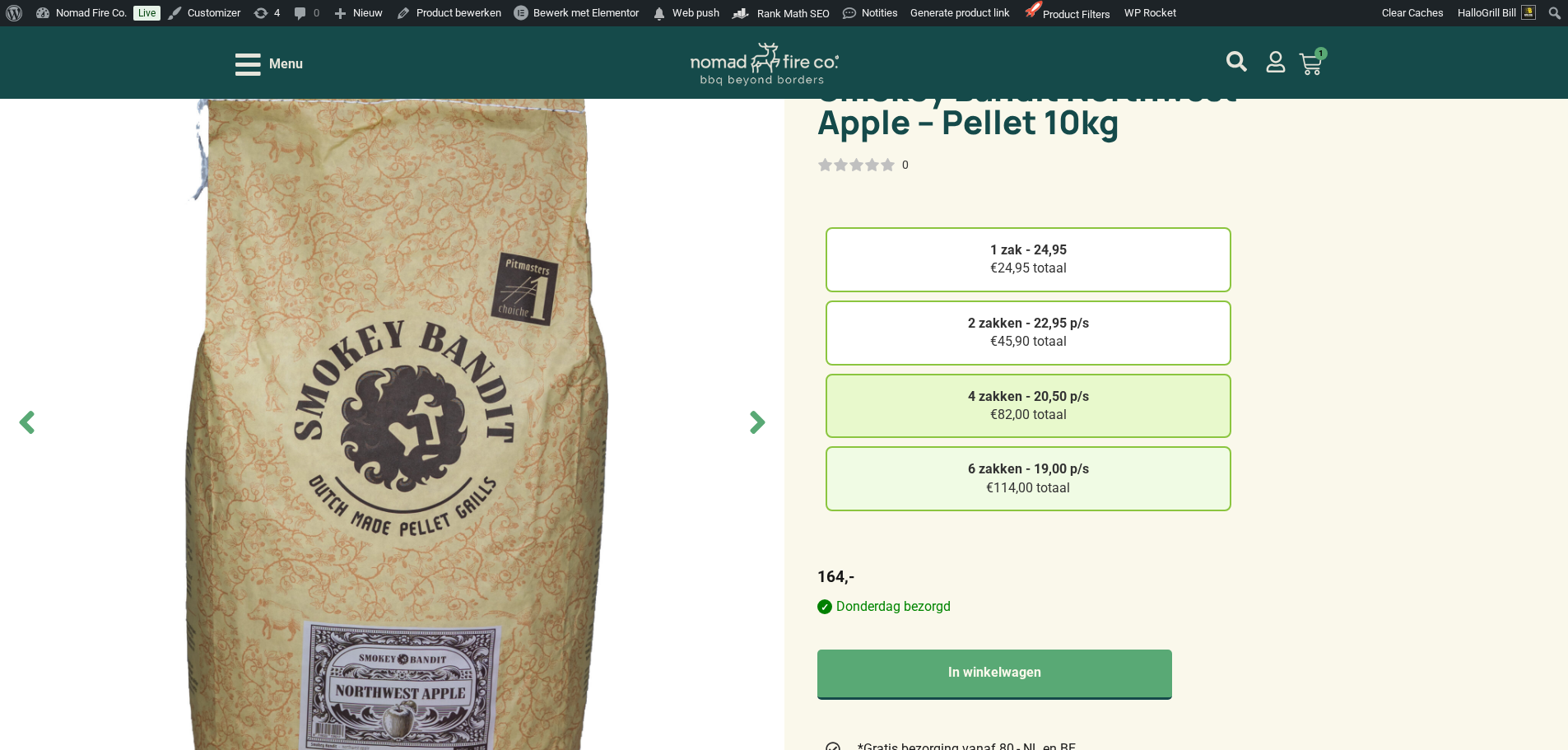
click at [1130, 469] on div "6 zakken - 19,00 p/s €114,00 totaal" at bounding box center [1028, 478] width 406 height 65
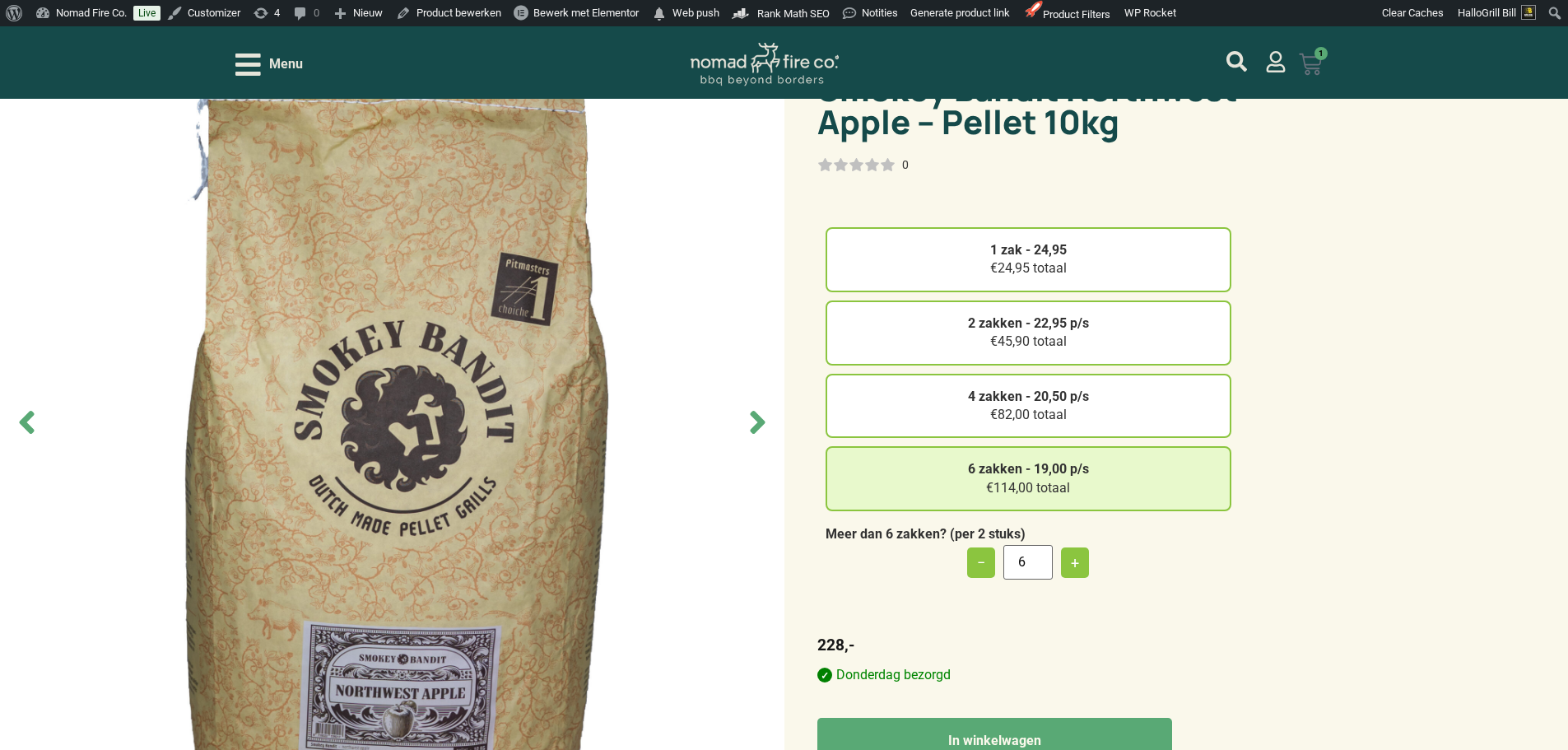
click at [1312, 64] on icon at bounding box center [1310, 64] width 22 height 21
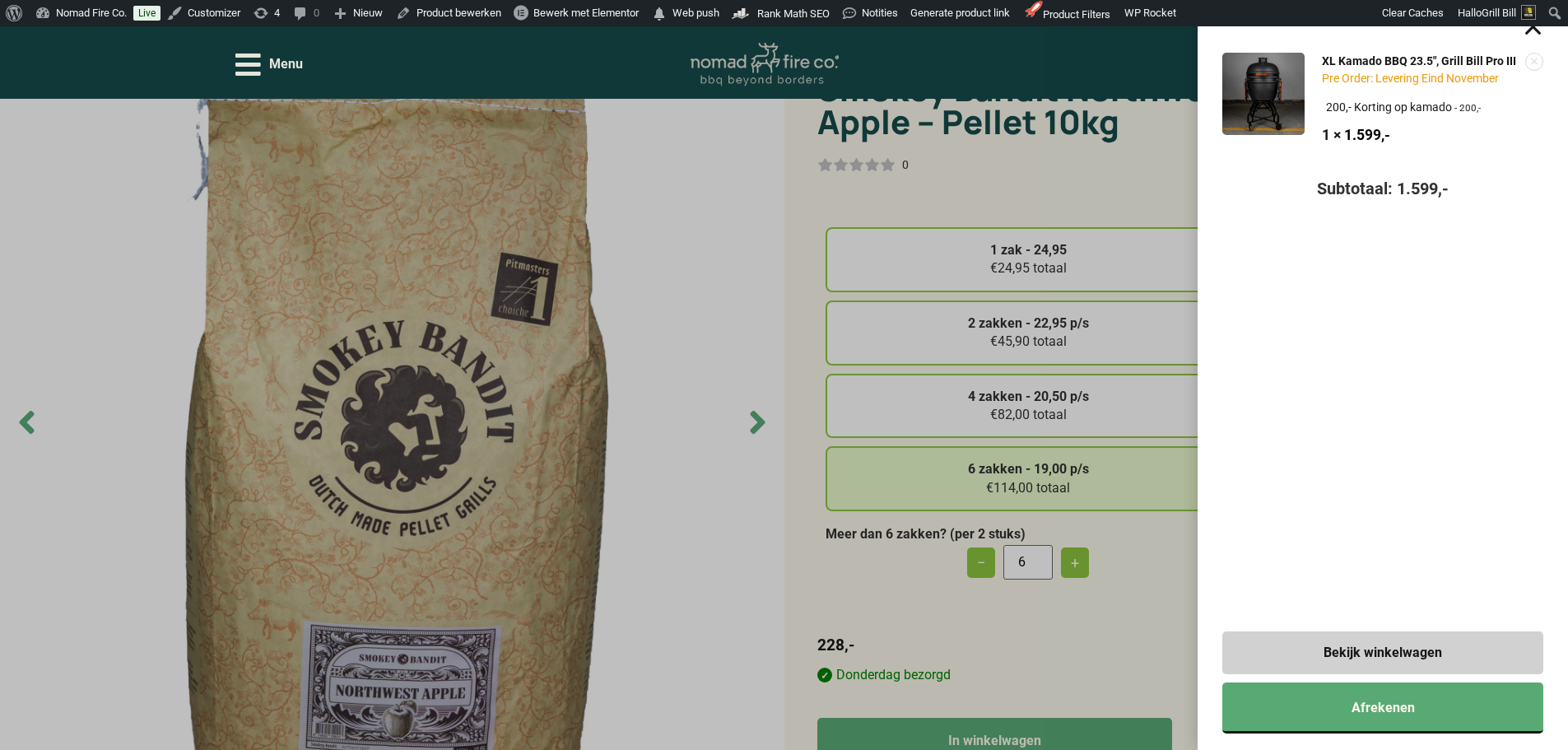
click at [1543, 61] on link "Verwijder dit item" at bounding box center [1534, 61] width 16 height 16
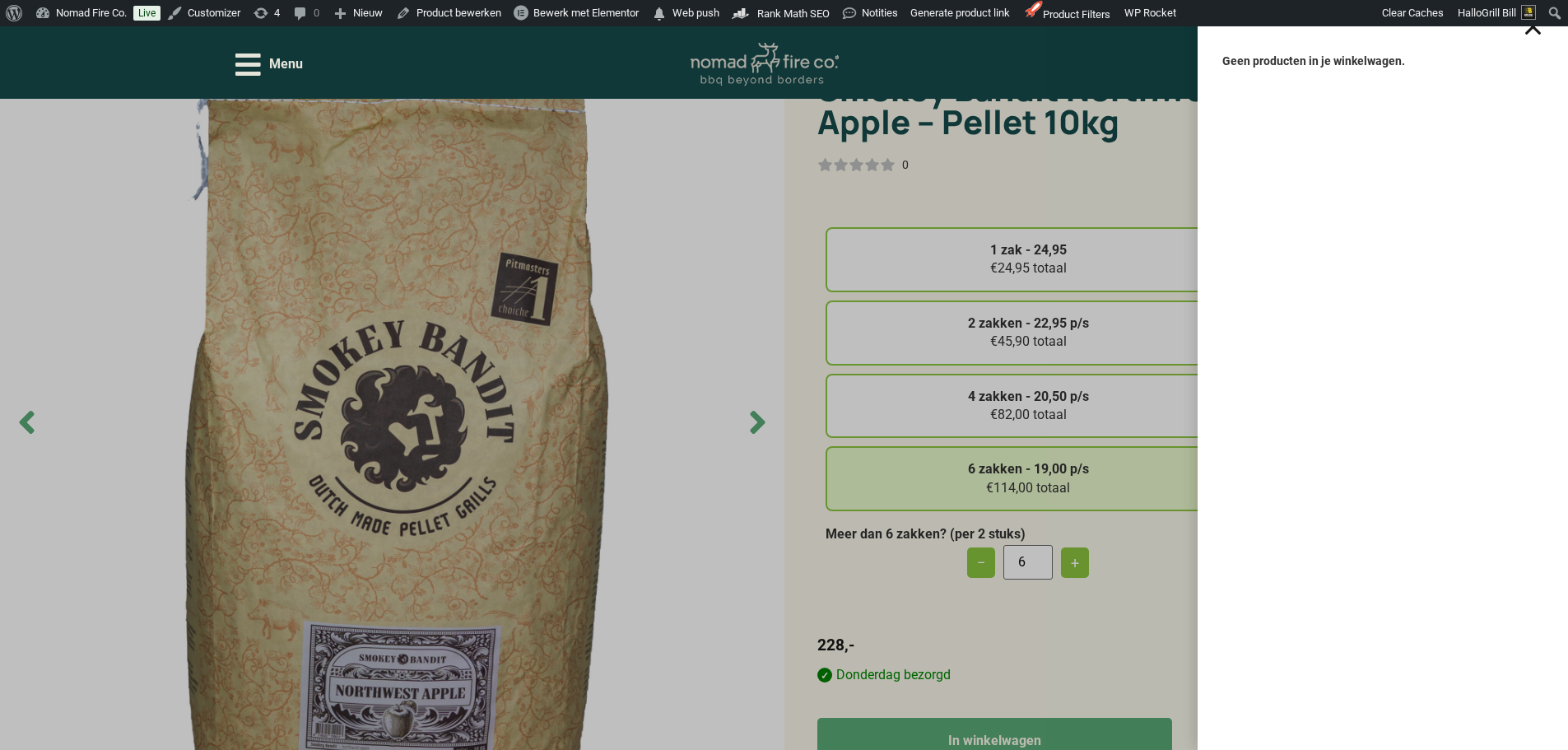
click at [1152, 149] on div "Geen producten in je winkelwagen." at bounding box center [784, 375] width 1568 height 750
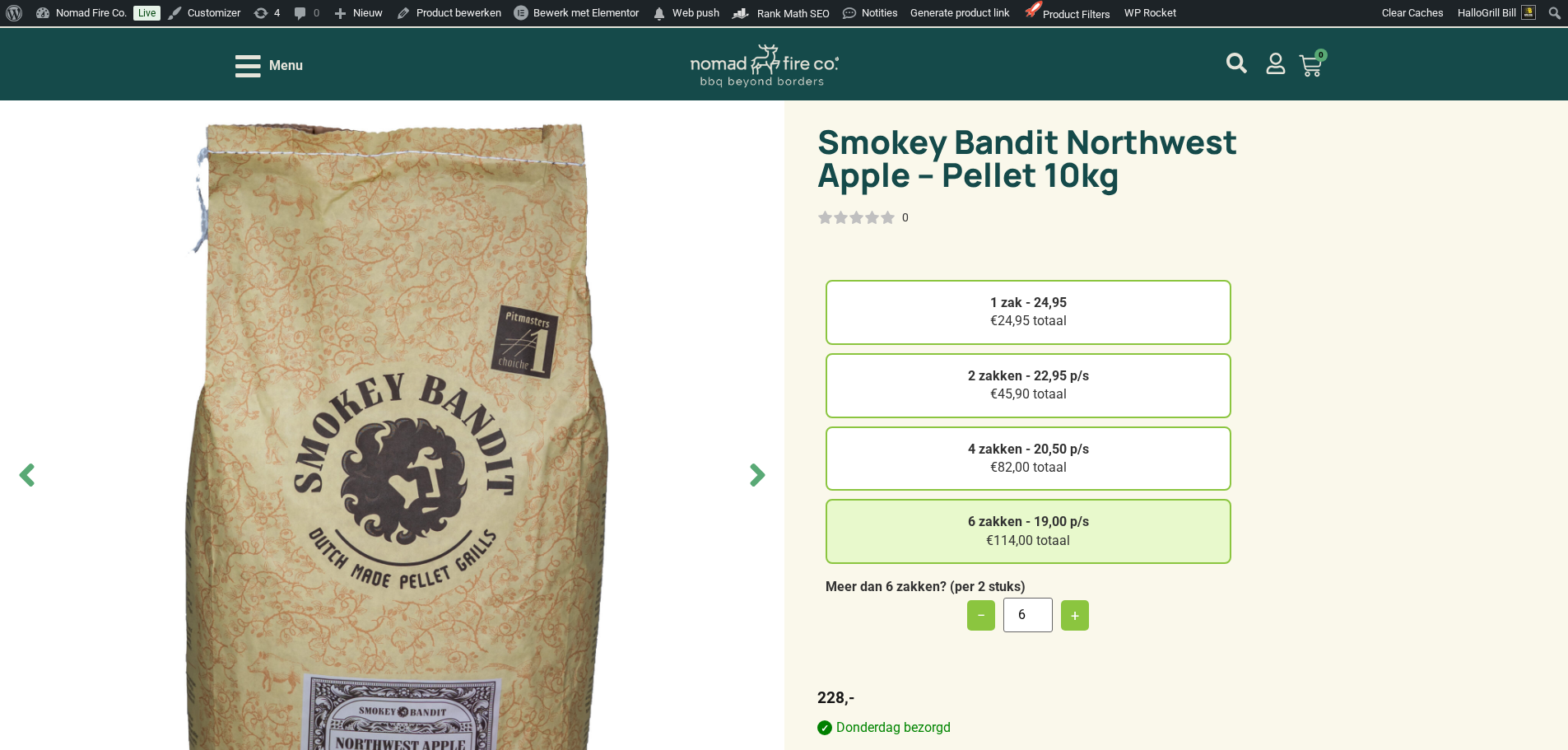
scroll to position [0, 0]
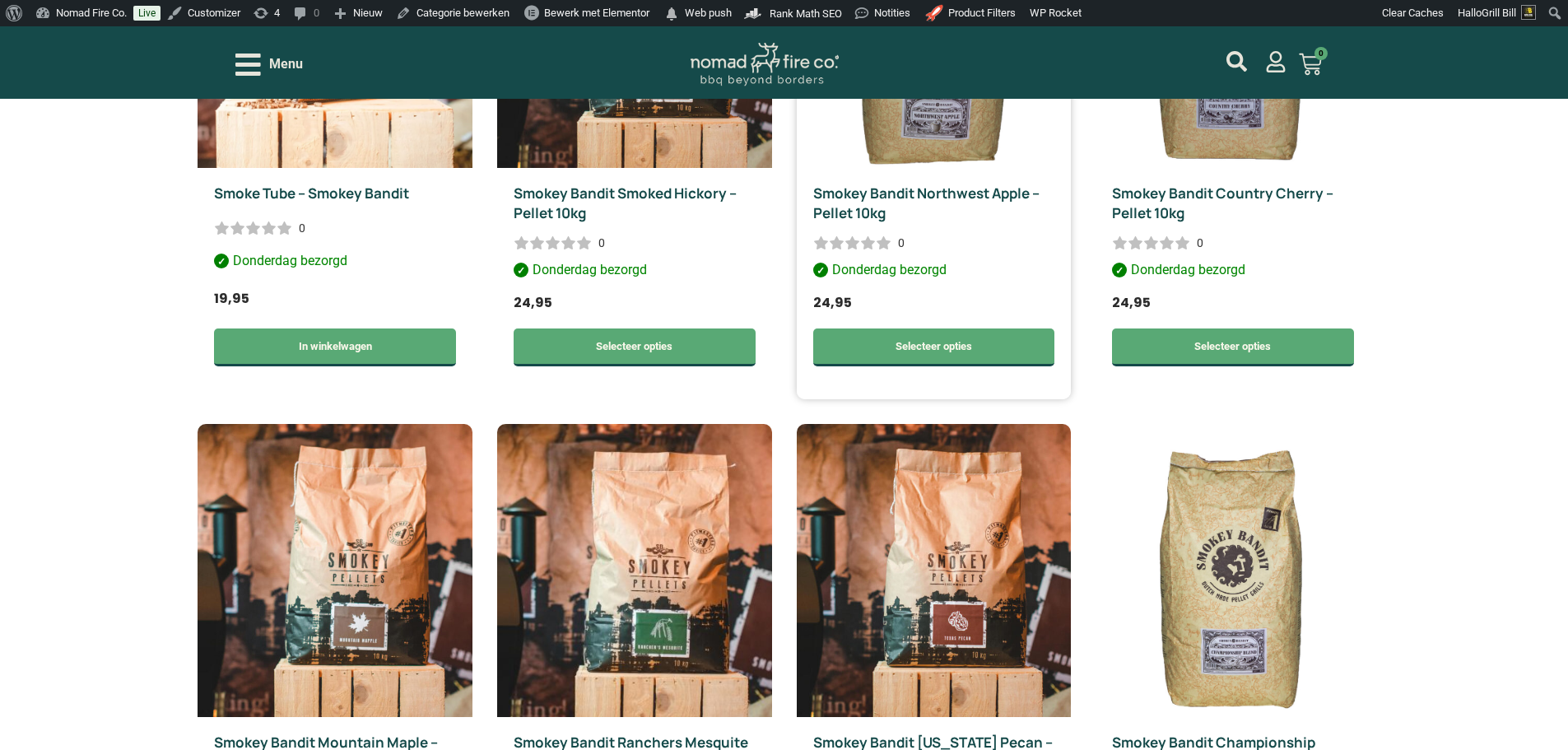
scroll to position [658, 0]
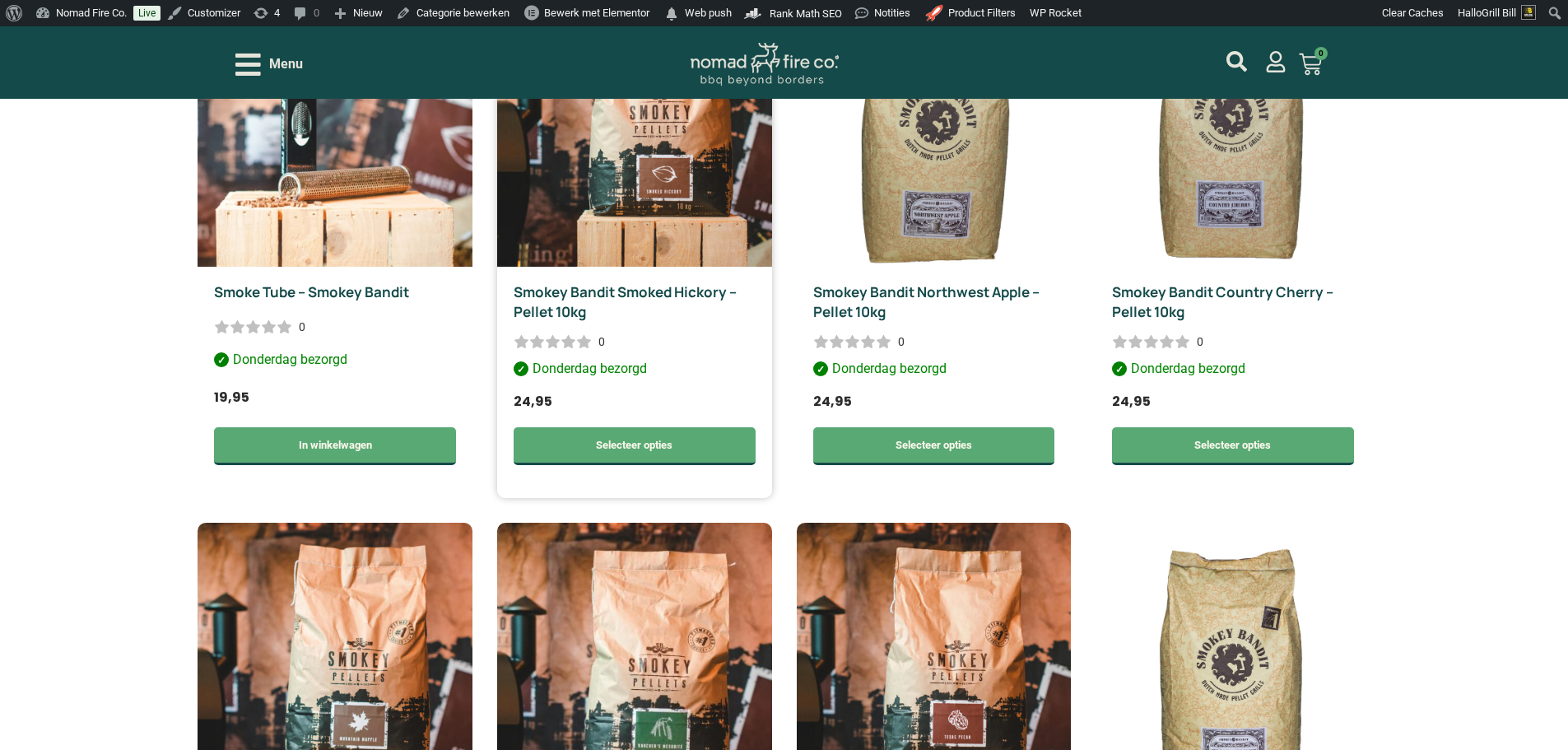
click at [586, 287] on link "Smokey Bandit Smoked Hickory – Pellet 10kg" at bounding box center [625, 302] width 223 height 39
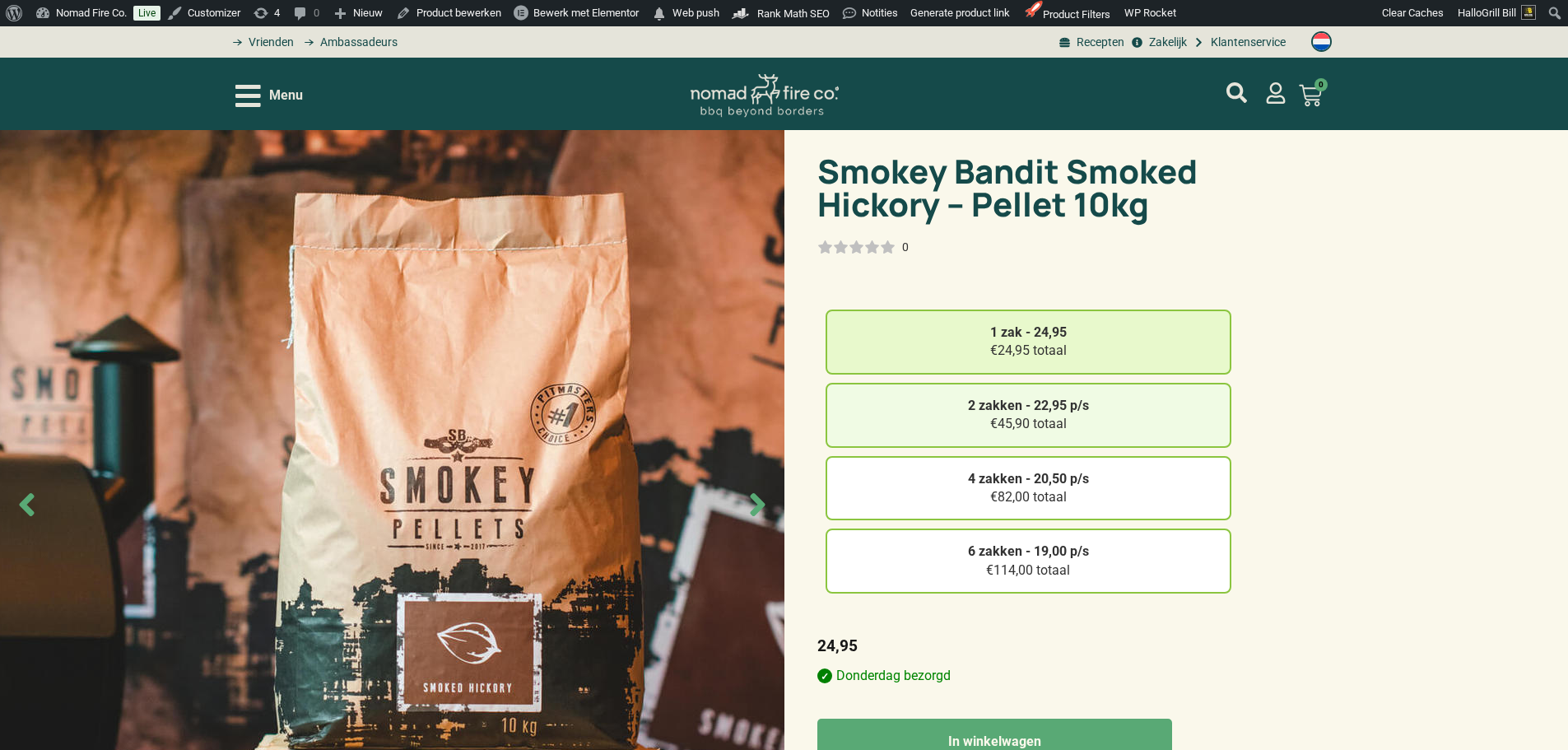
click at [1043, 408] on strong "2 zakken - 22,95 p/s" at bounding box center [1028, 405] width 121 height 15
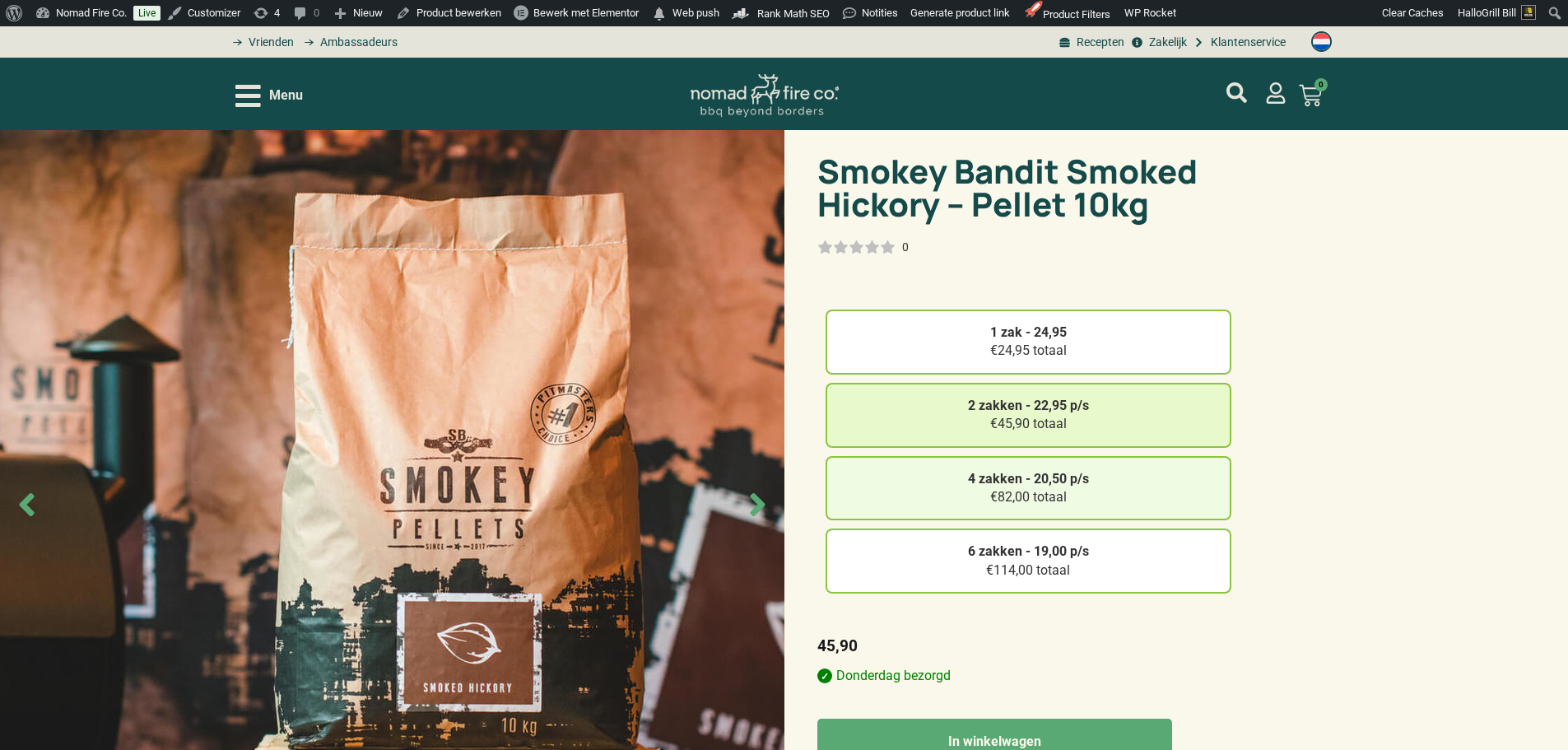
click at [1056, 491] on div "4 zakken - 20,50 p/s €82,00 totaal" at bounding box center [1028, 488] width 406 height 65
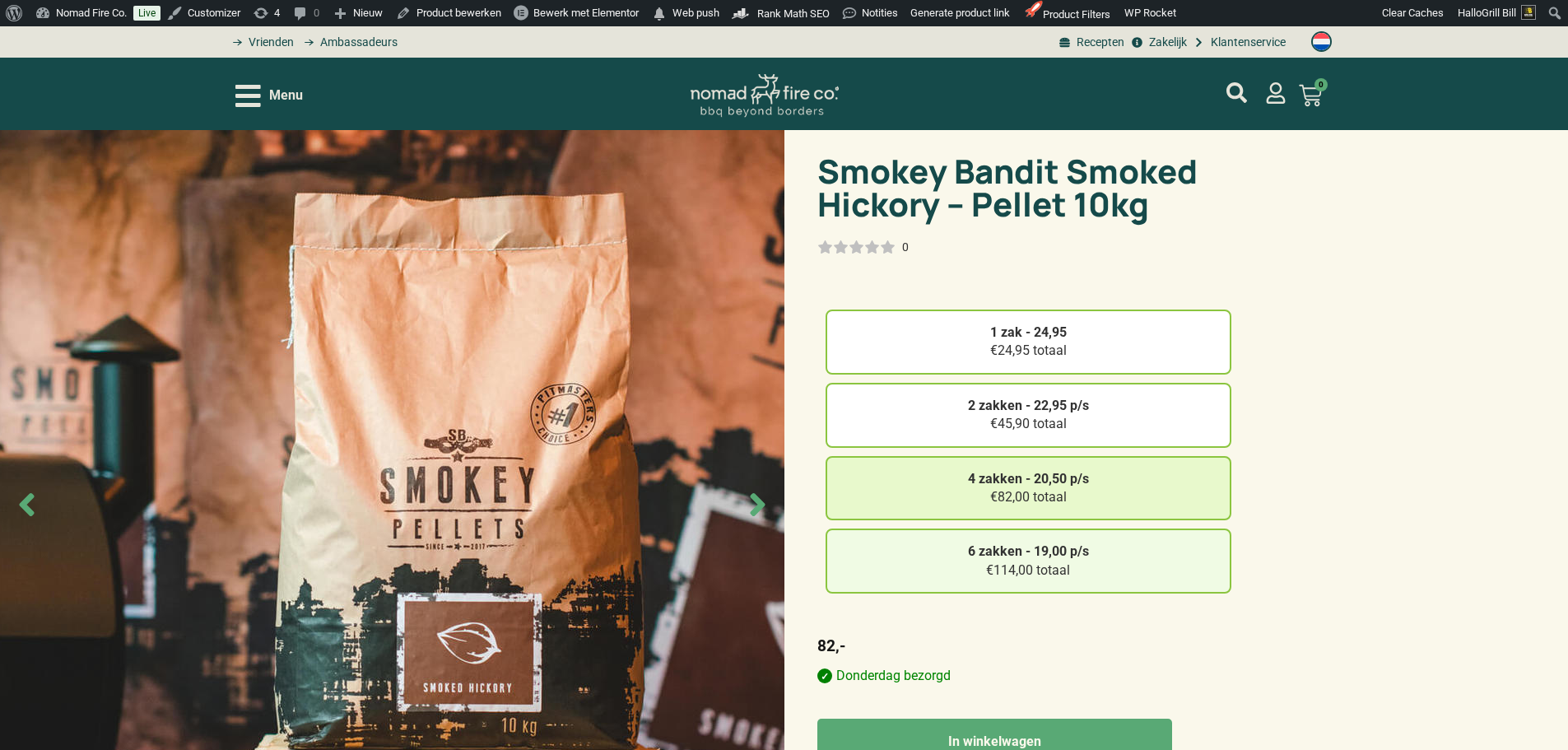
click at [1059, 558] on strong "6 zakken - 19,00 p/s" at bounding box center [1028, 551] width 121 height 15
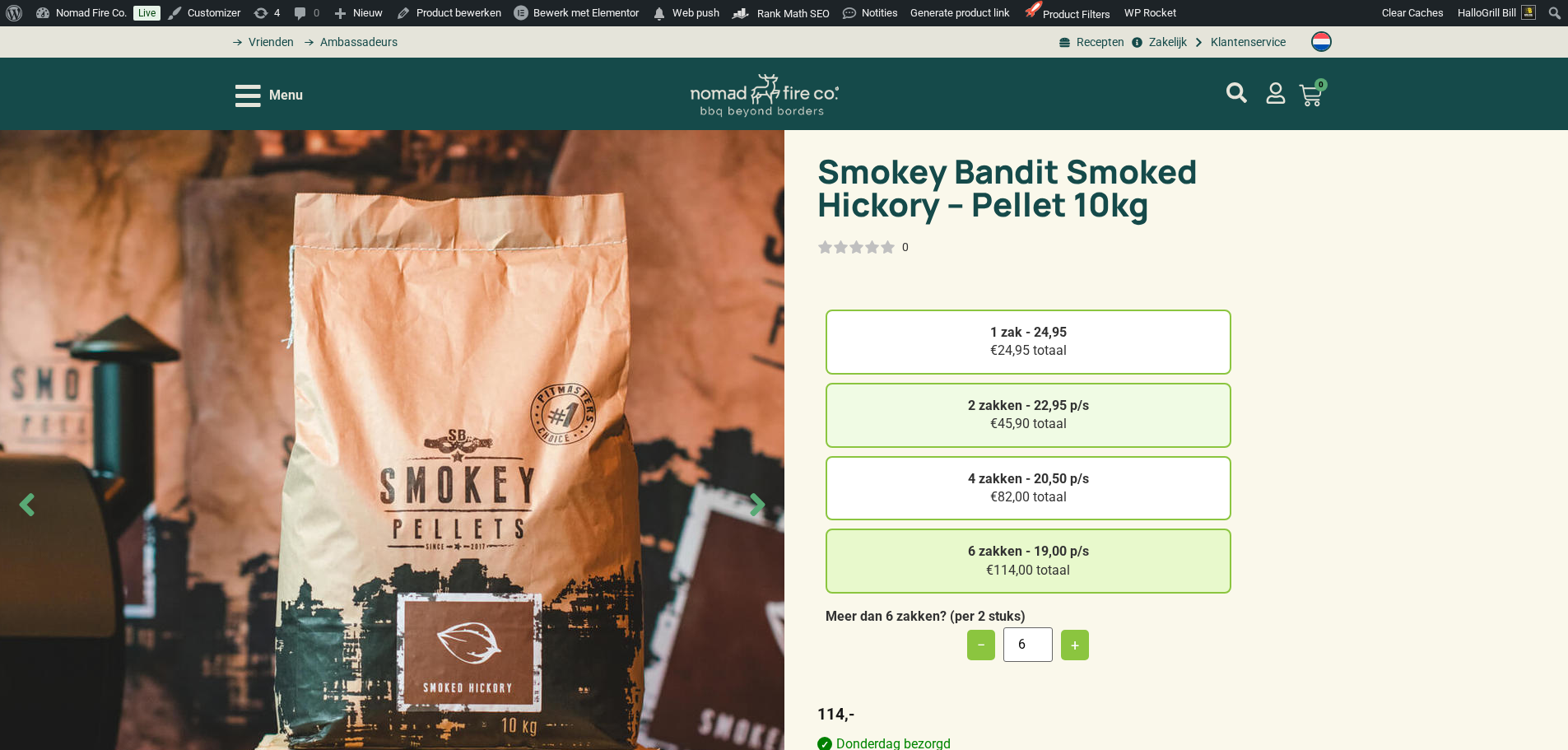
click at [1049, 414] on div "2 zakken - 22,95 p/s €45,90 totaal" at bounding box center [1028, 415] width 406 height 65
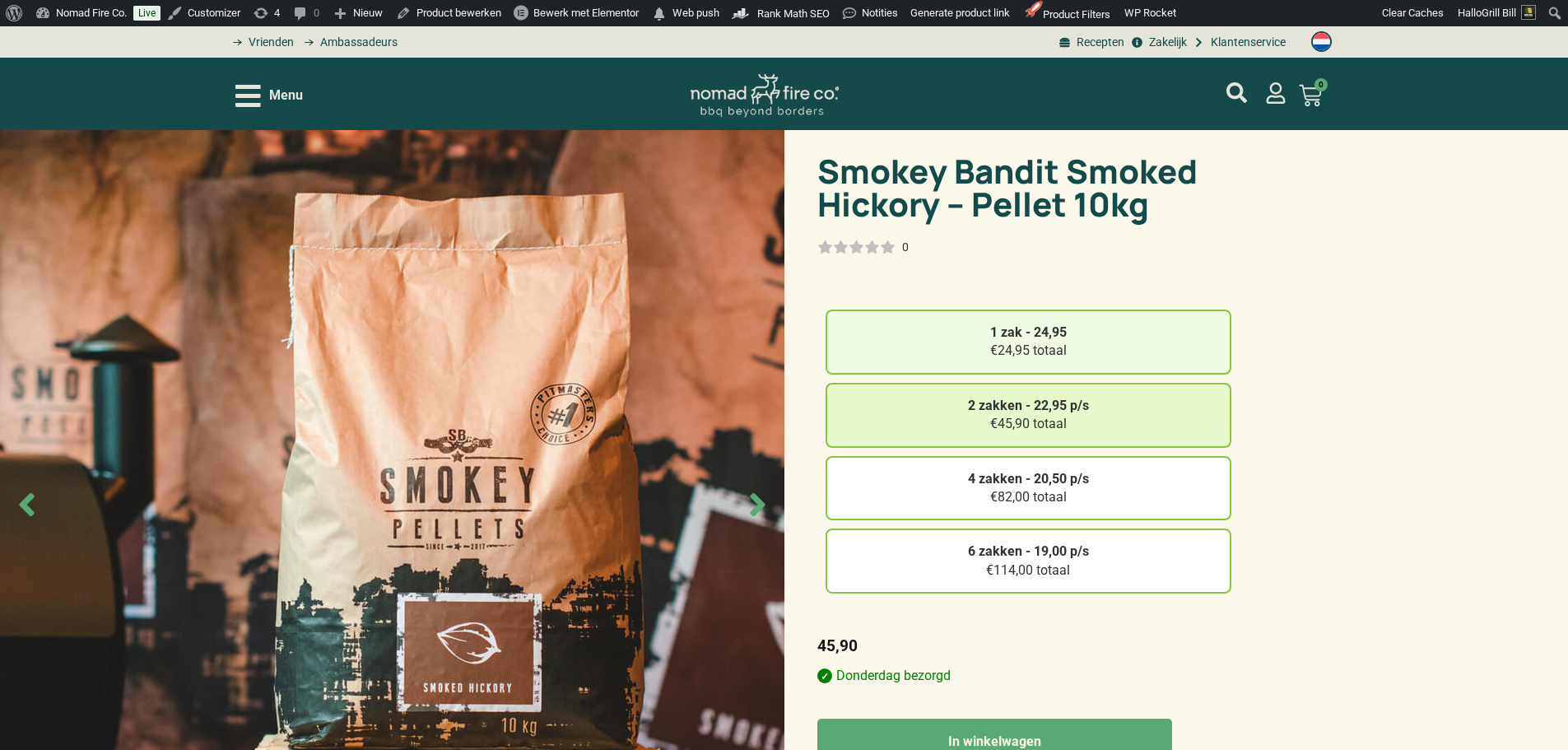
click at [1054, 342] on div "1 zak - 24,95 €24,95 totaal" at bounding box center [1028, 342] width 406 height 65
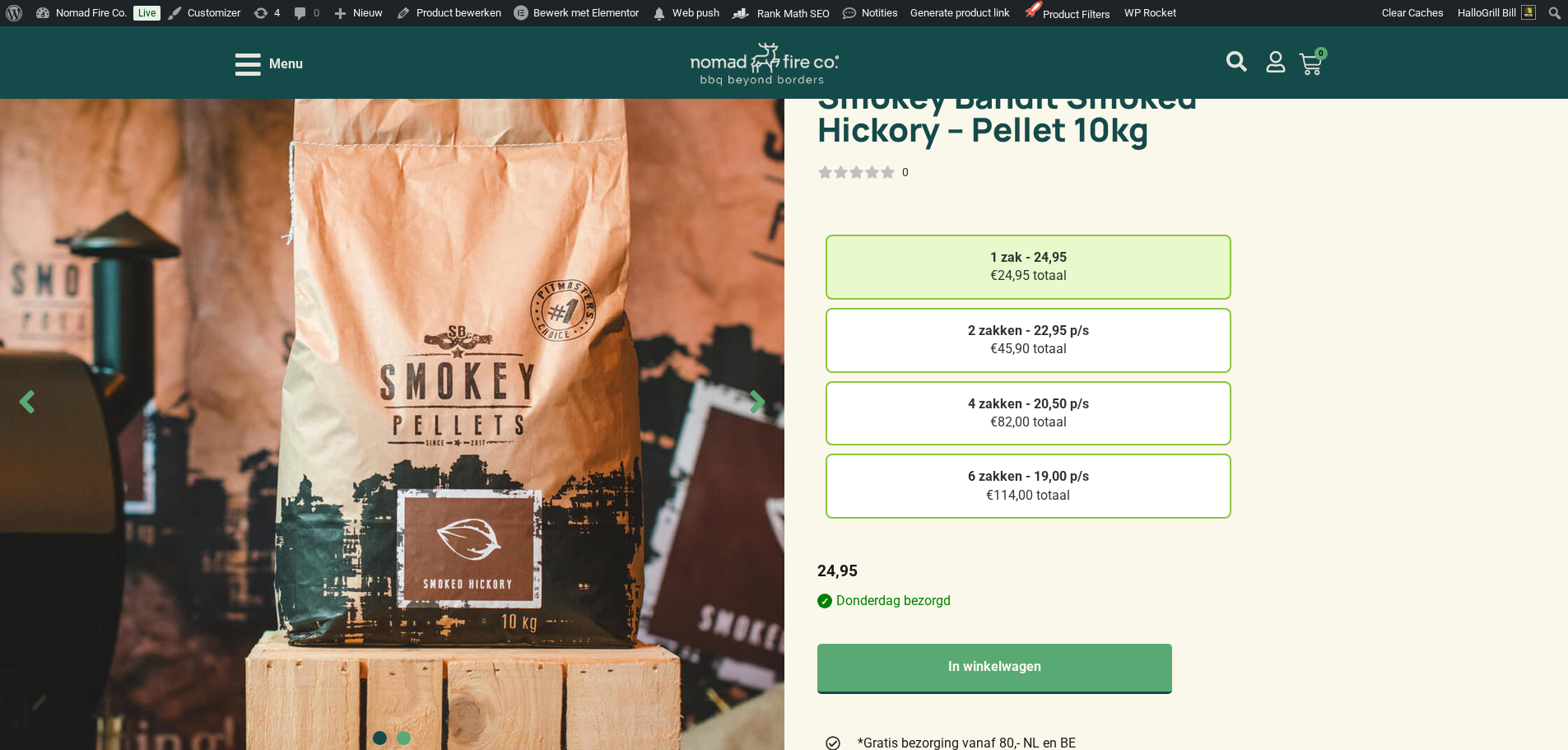
scroll to position [164, 0]
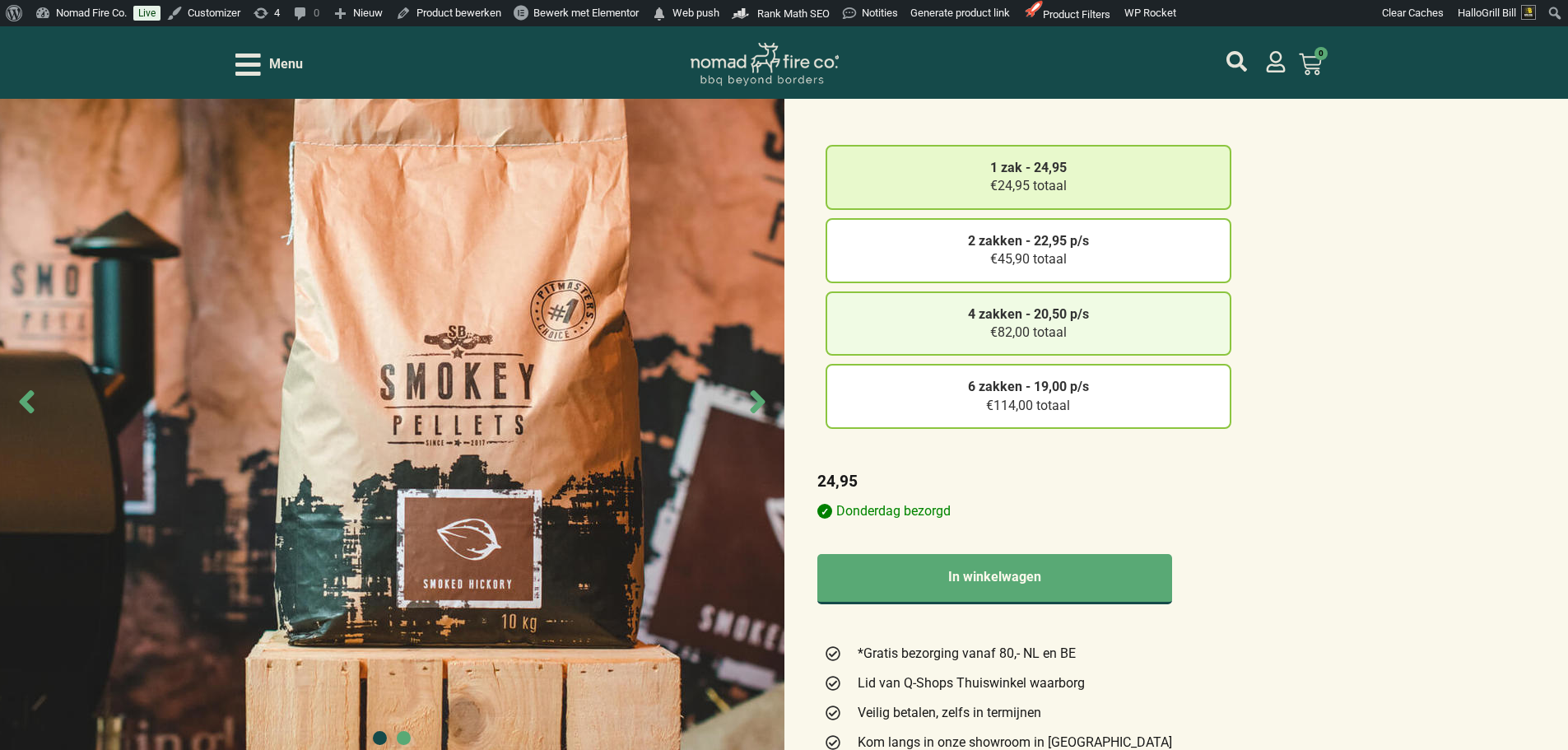
click at [1170, 329] on div "4 zakken - 20,50 p/s €82,00 totaal" at bounding box center [1028, 324] width 406 height 65
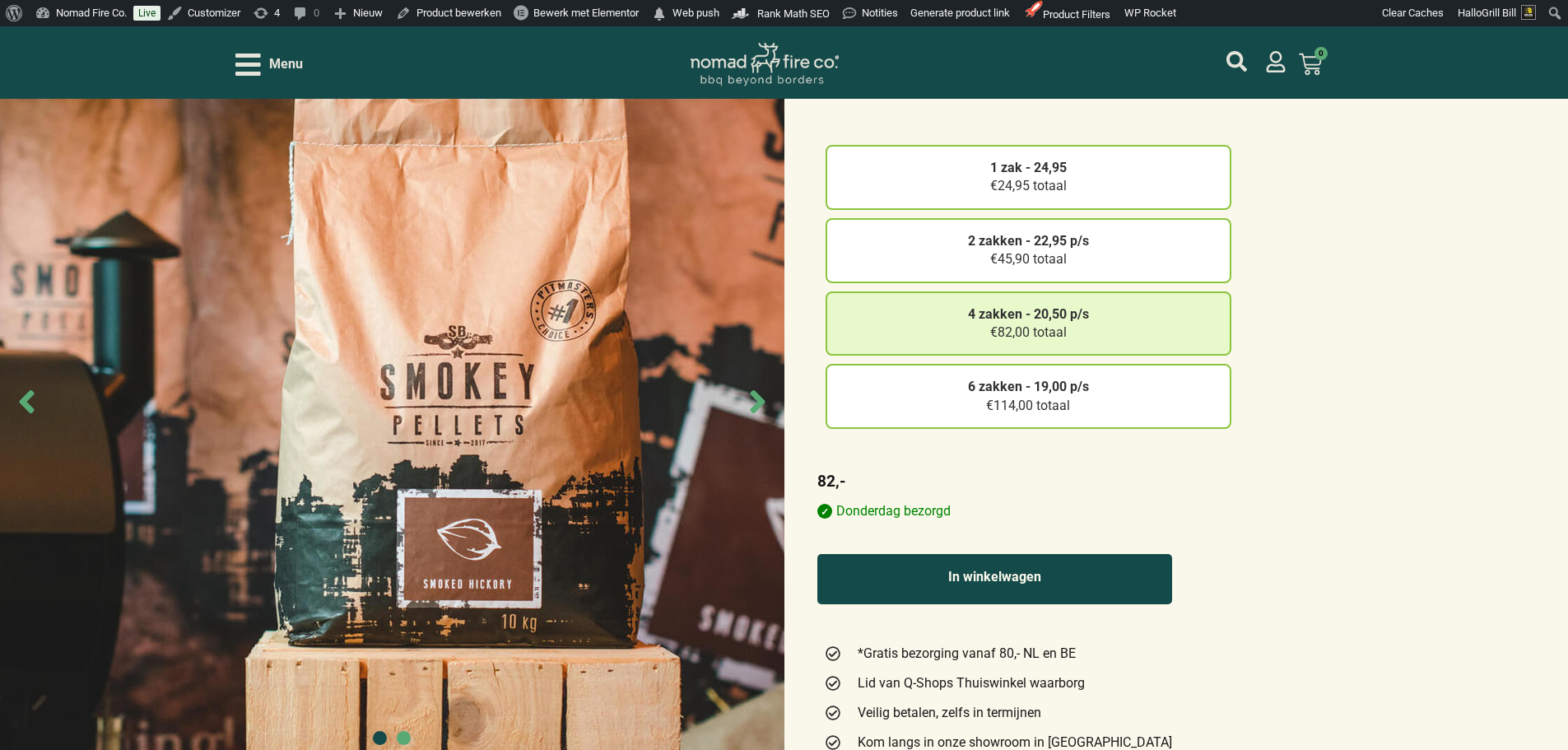
click at [1106, 577] on button "In winkelwagen" at bounding box center [994, 579] width 355 height 50
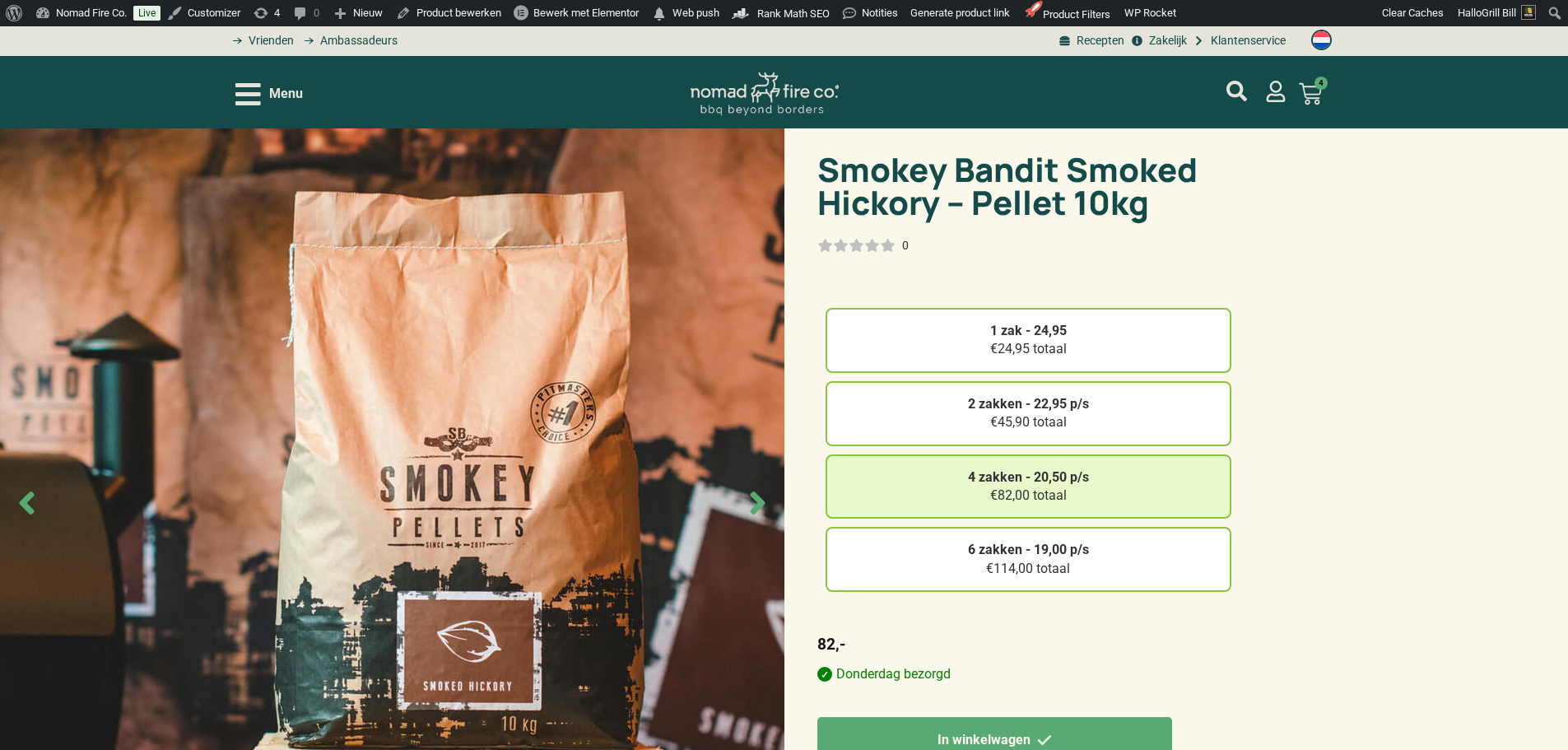
scroll to position [0, 0]
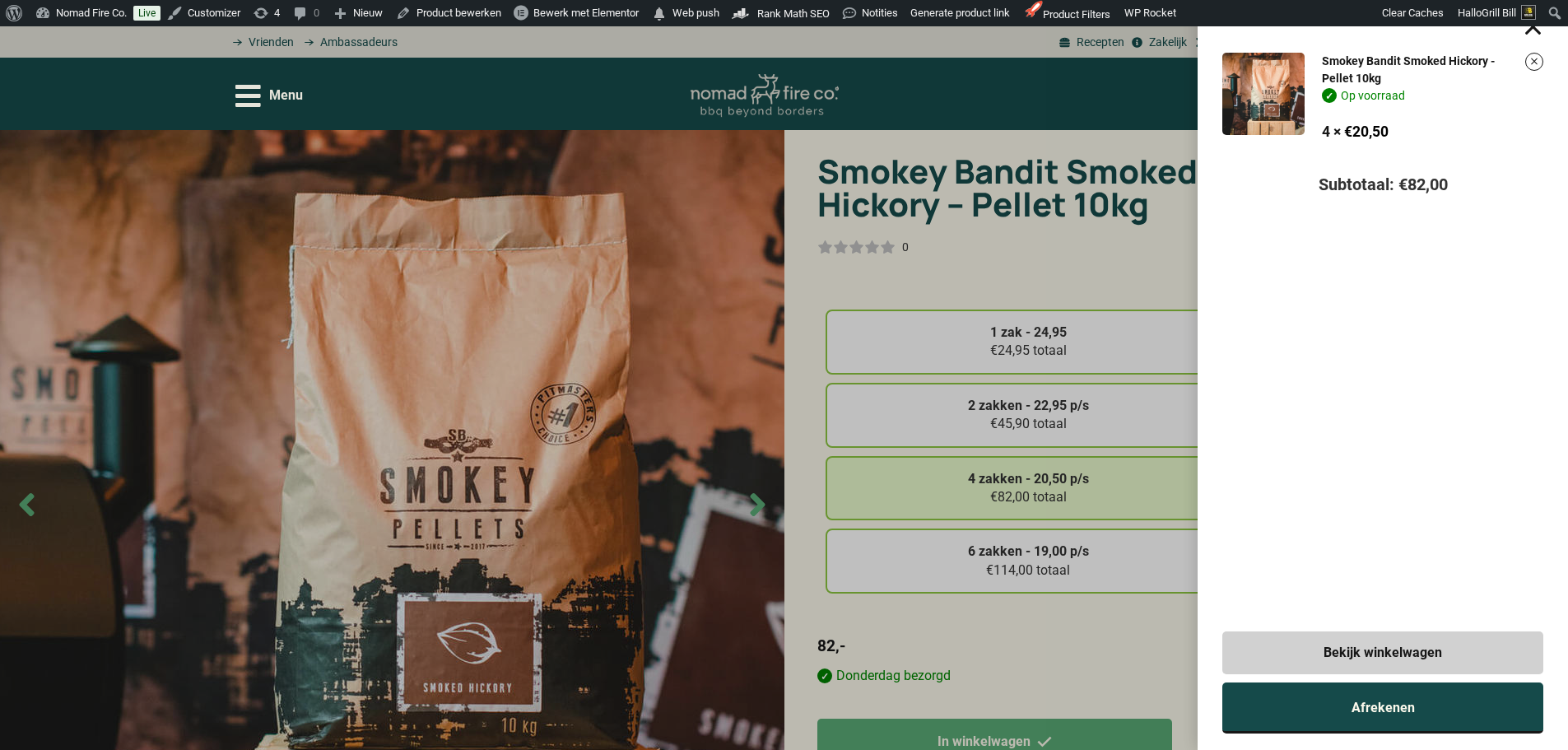
click at [1416, 722] on link "Afrekenen" at bounding box center [1382, 708] width 321 height 51
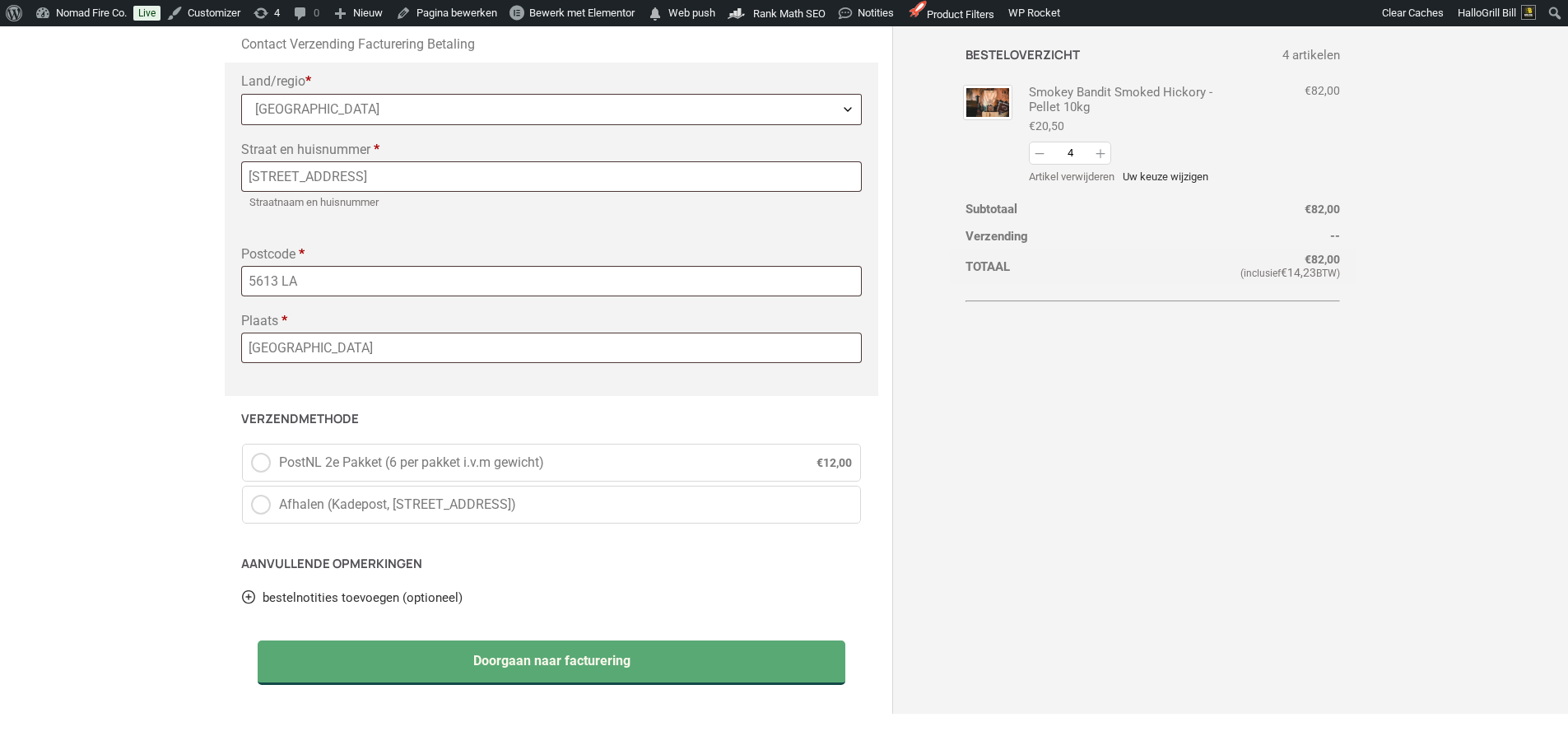
scroll to position [494, 0]
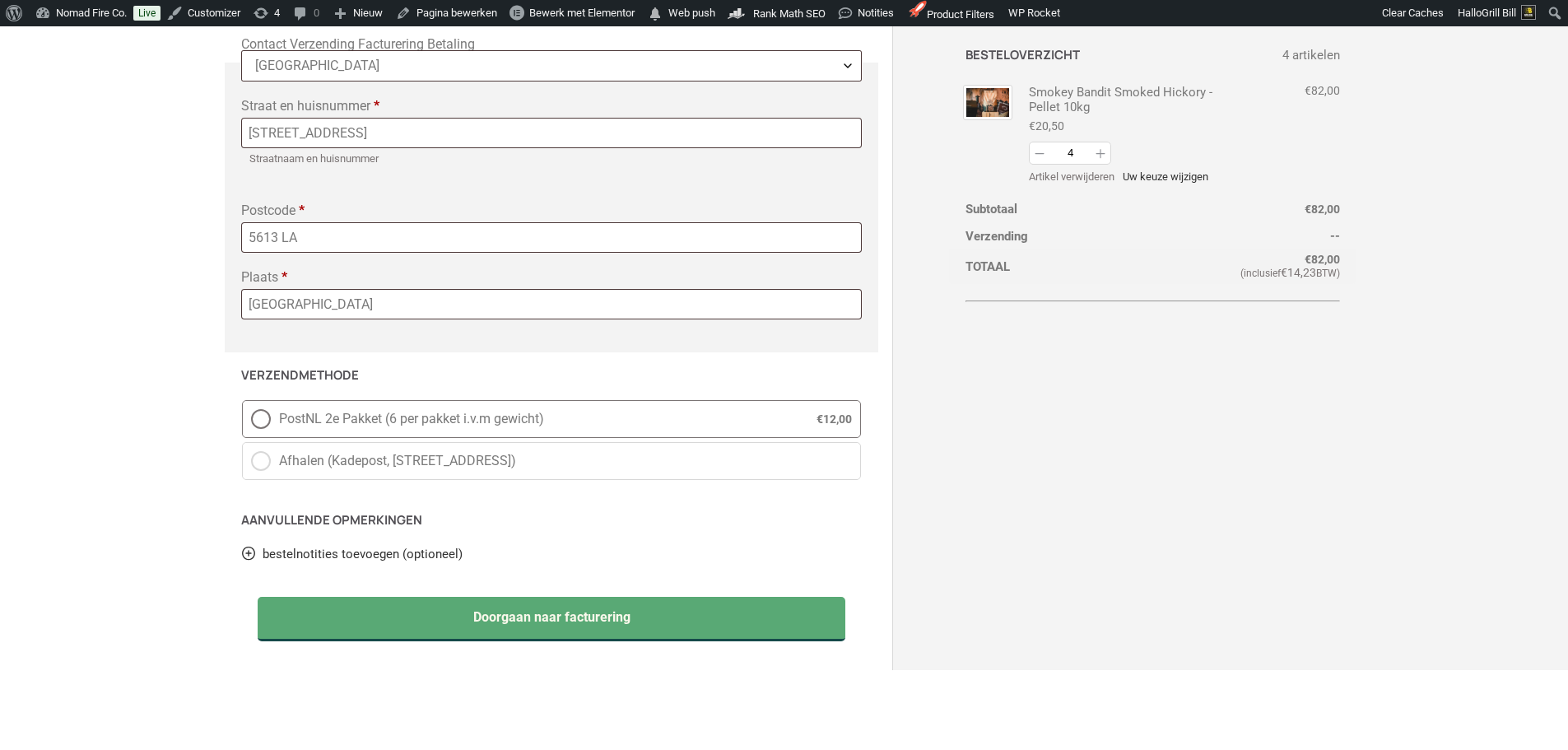
click at [499, 428] on span "PostNL 2e Pakket (6 per pakket i.v.m gewicht)" at bounding box center [532, 419] width 508 height 19
click at [242, 401] on input "PostNL 2e Pakket (6 per pakket i.v.m gewicht) € 12,00" at bounding box center [242, 400] width 1 height 1
radio input "true"
click at [1101, 155] on button "Verhogen" at bounding box center [1100, 153] width 19 height 23
type input "5"
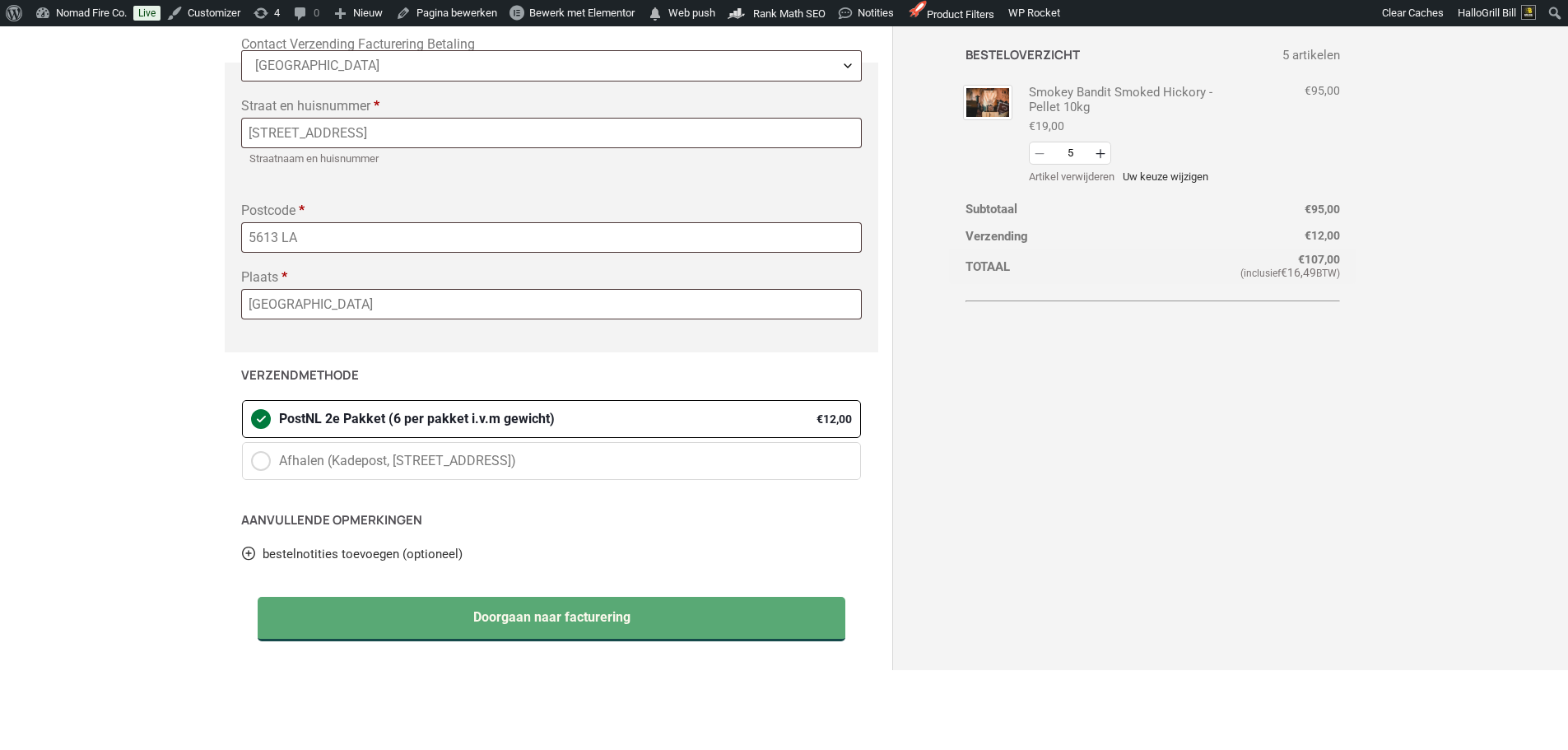
click at [1103, 157] on button "Verhogen" at bounding box center [1100, 153] width 19 height 23
type input "6"
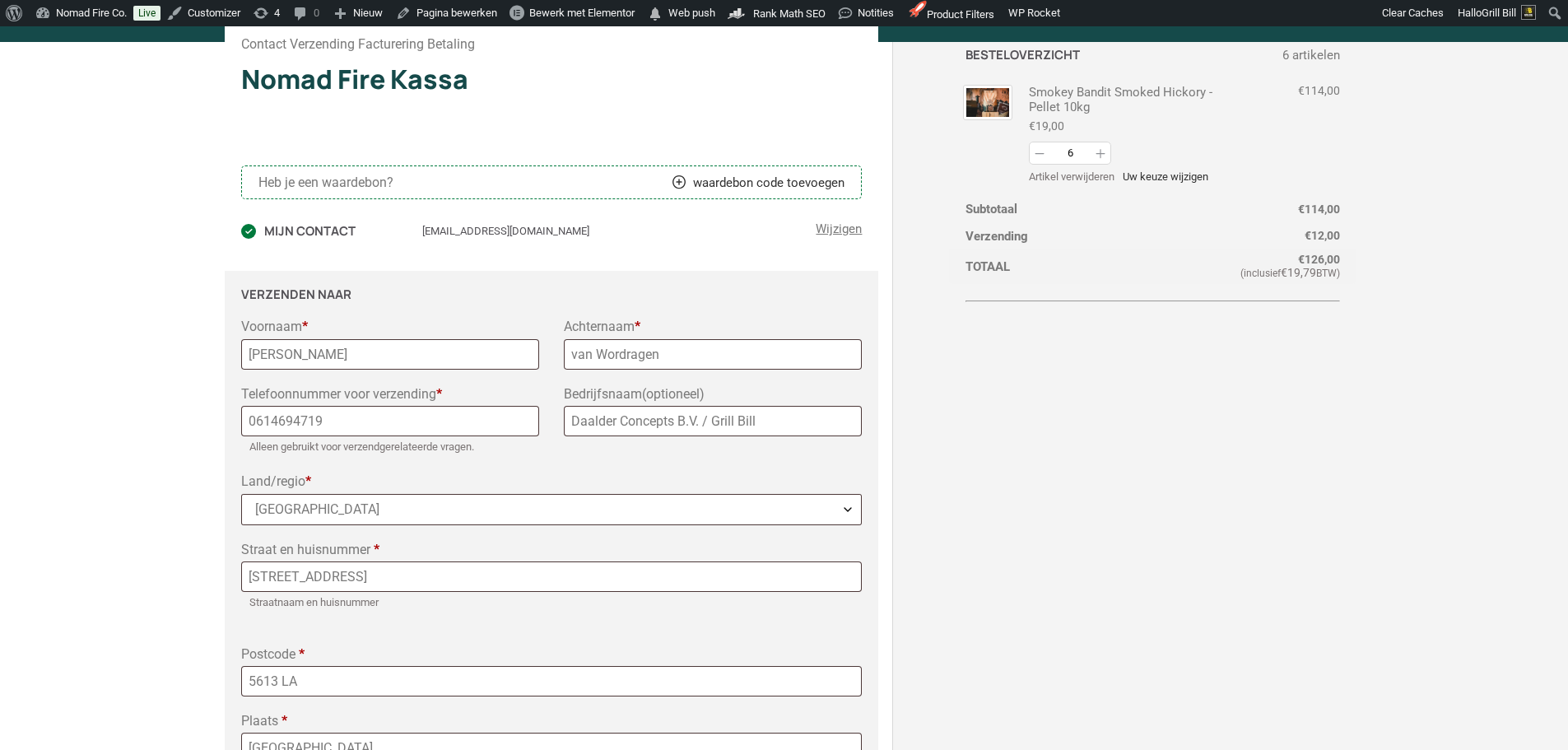
scroll to position [0, 0]
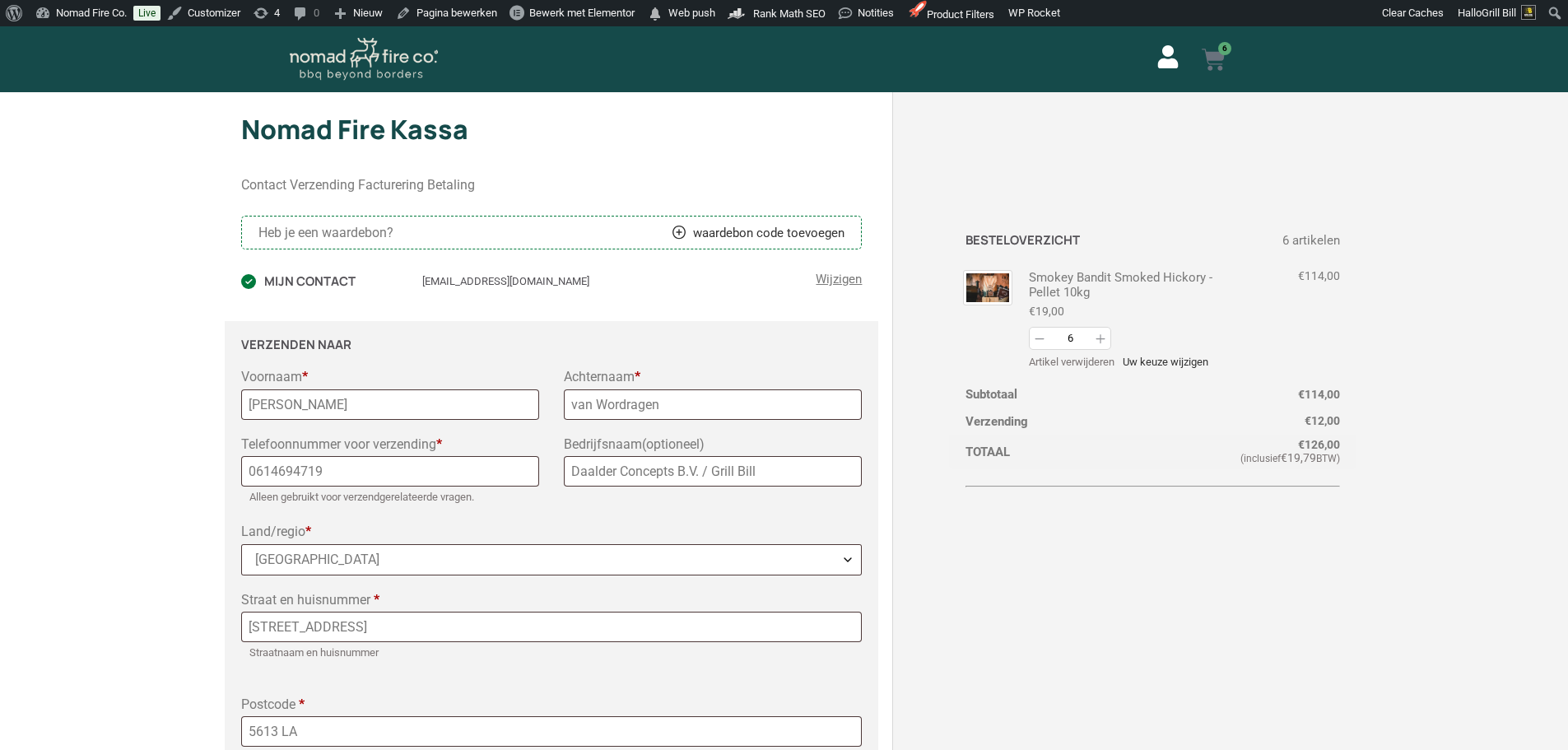
click at [1217, 49] on icon at bounding box center [1214, 59] width 24 height 24
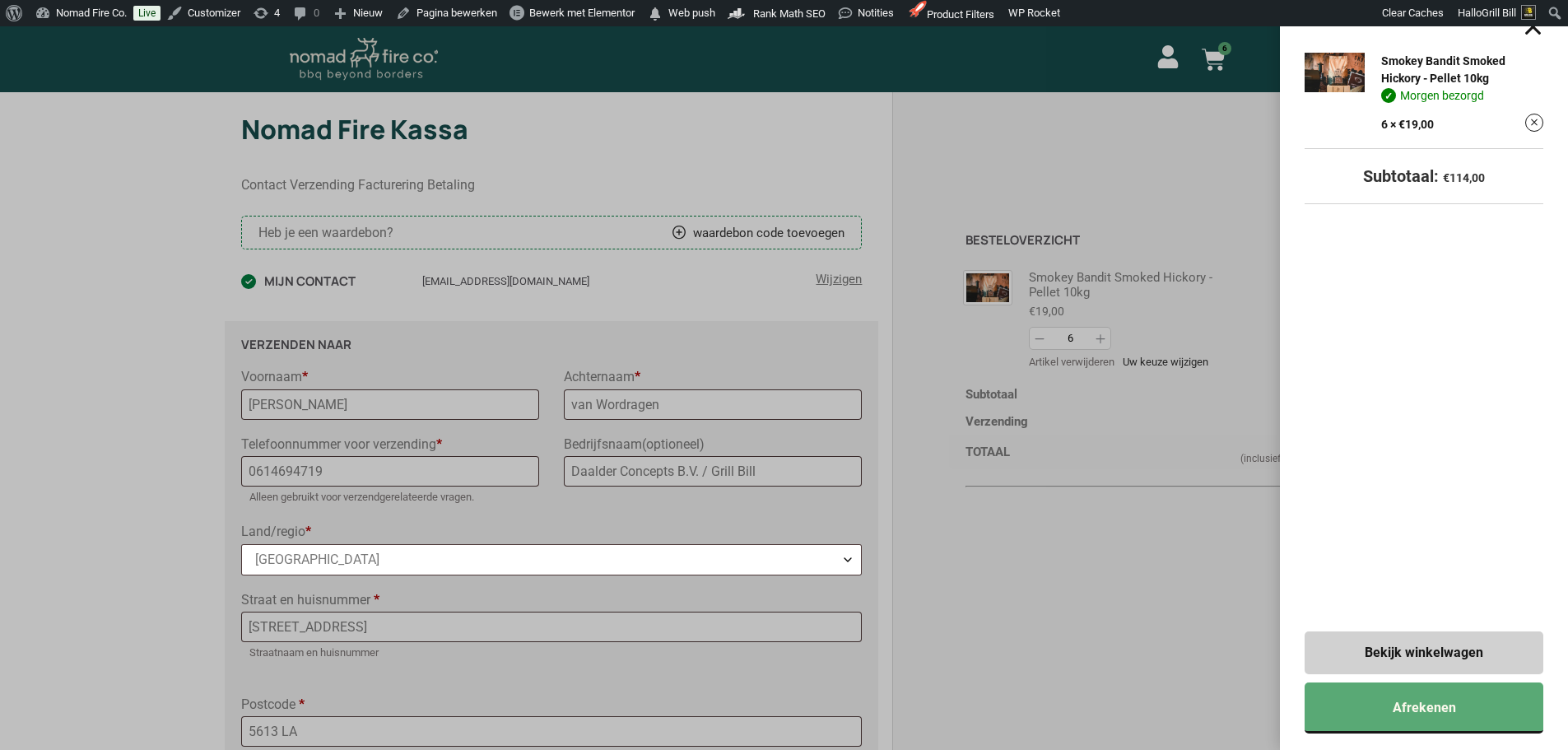
click at [1215, 129] on div "Smokey Bandit Smoked Hickory - Pellet 10kg Morgen bezorgd 6 × € 19,00 Subtotaal…" at bounding box center [784, 375] width 1568 height 750
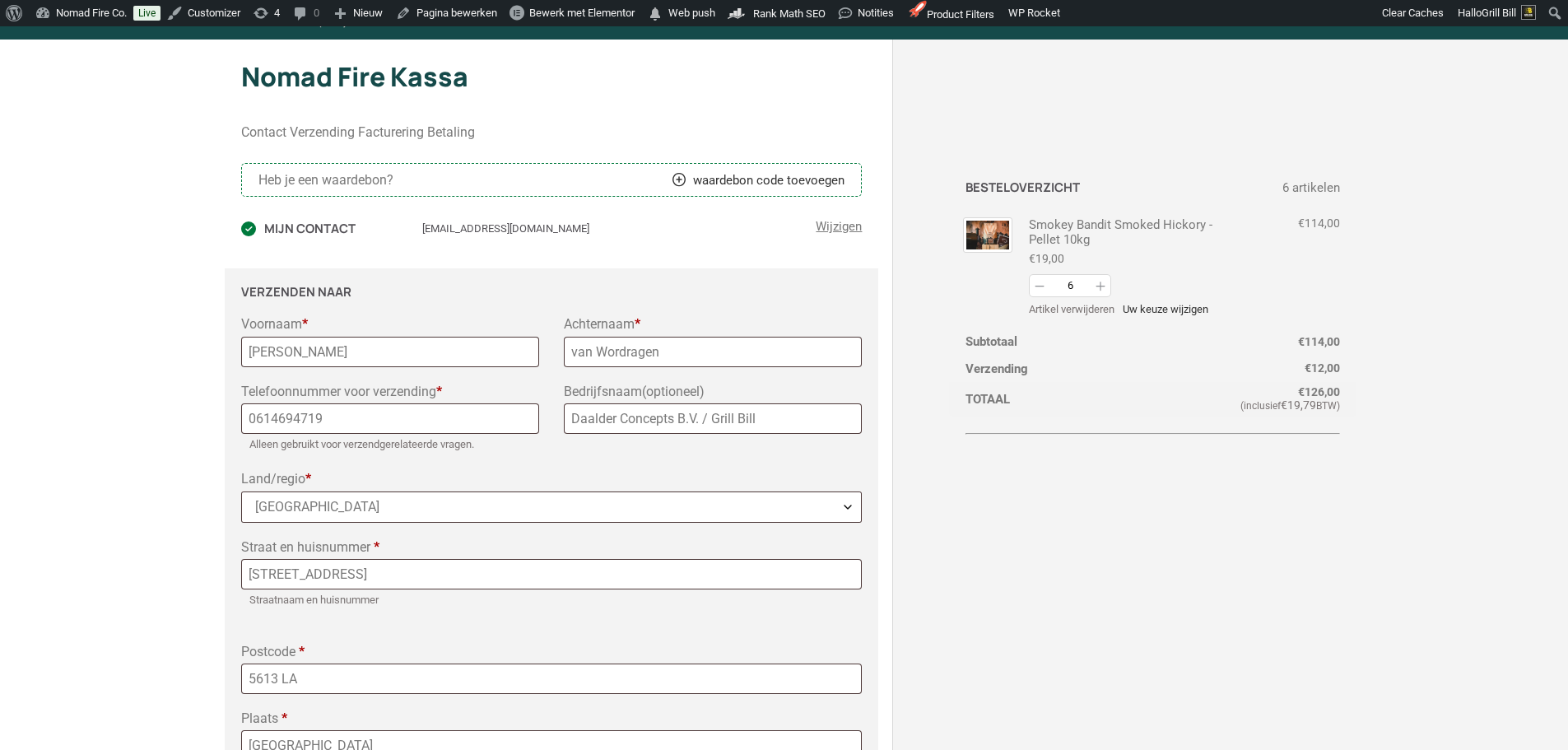
scroll to position [82, 0]
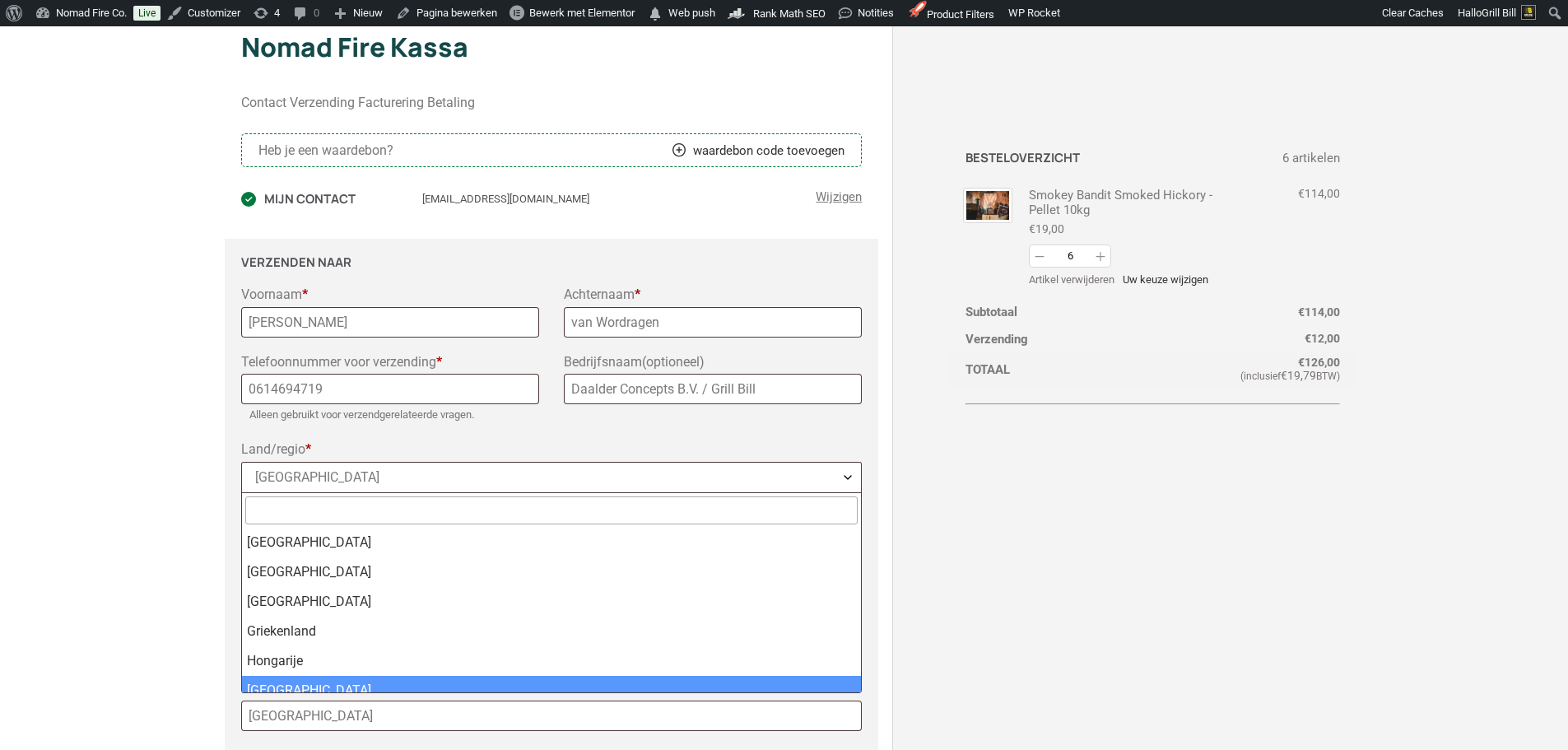
click at [351, 486] on span "[GEOGRAPHIC_DATA]" at bounding box center [552, 477] width 620 height 30
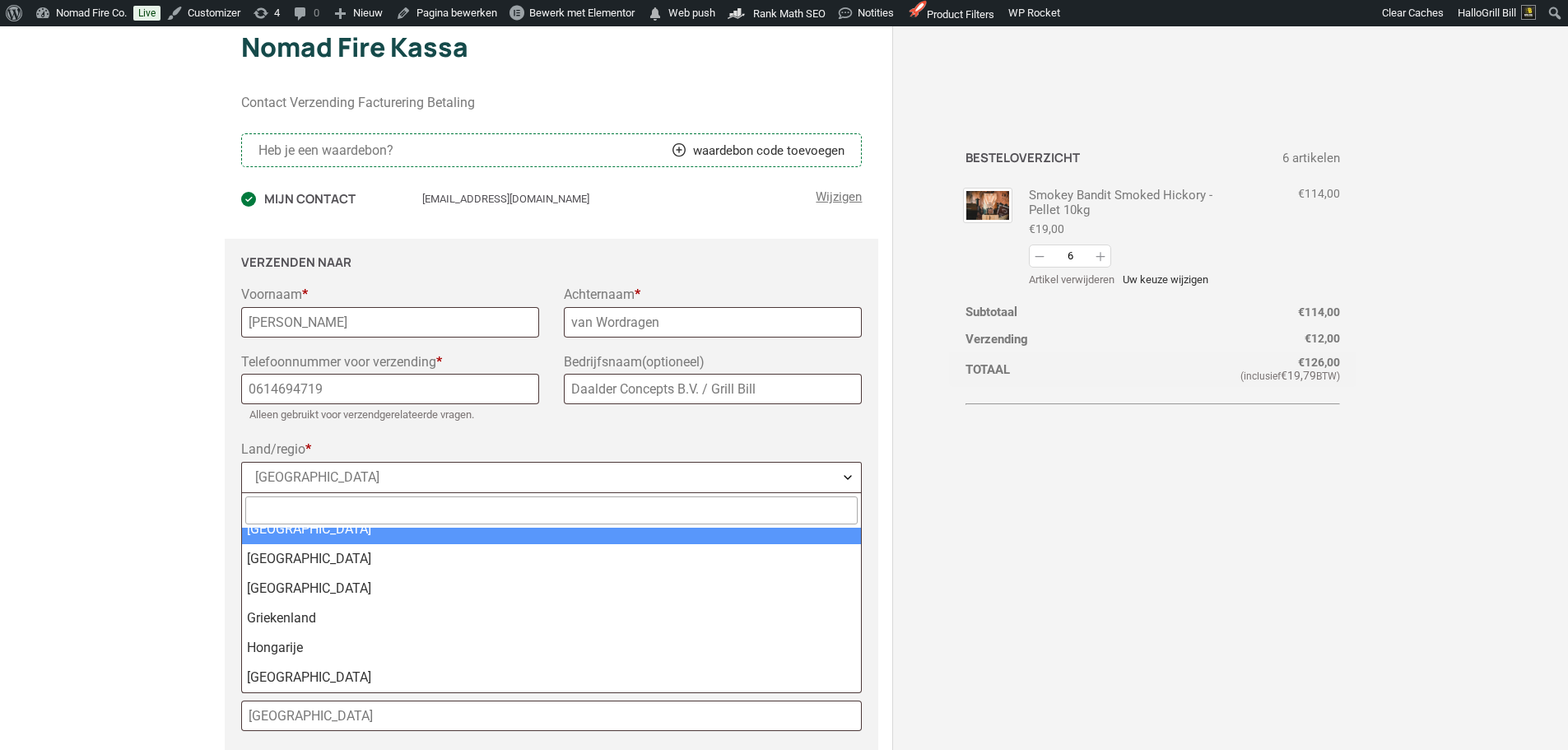
select select "BE"
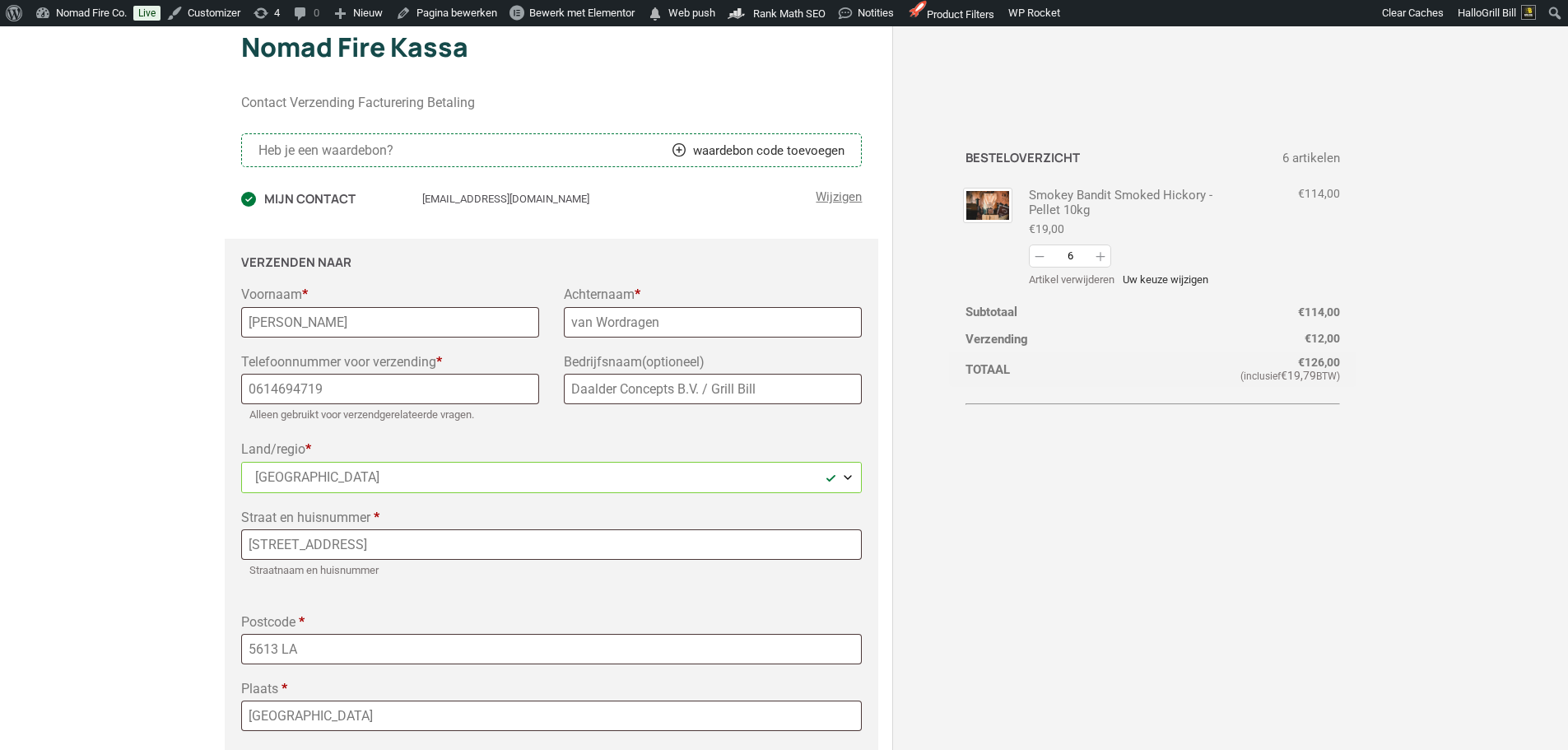
select select "BE"
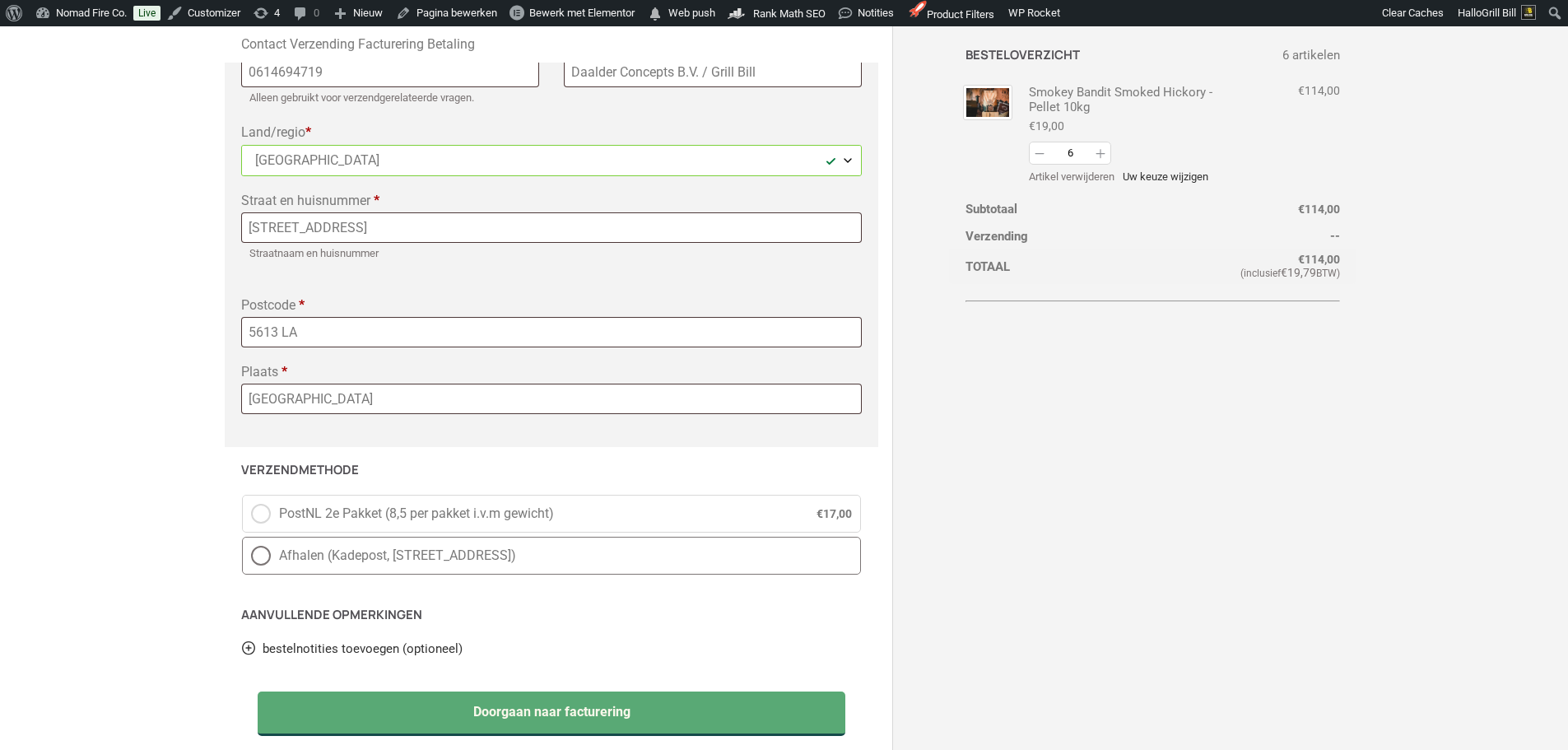
scroll to position [494, 0]
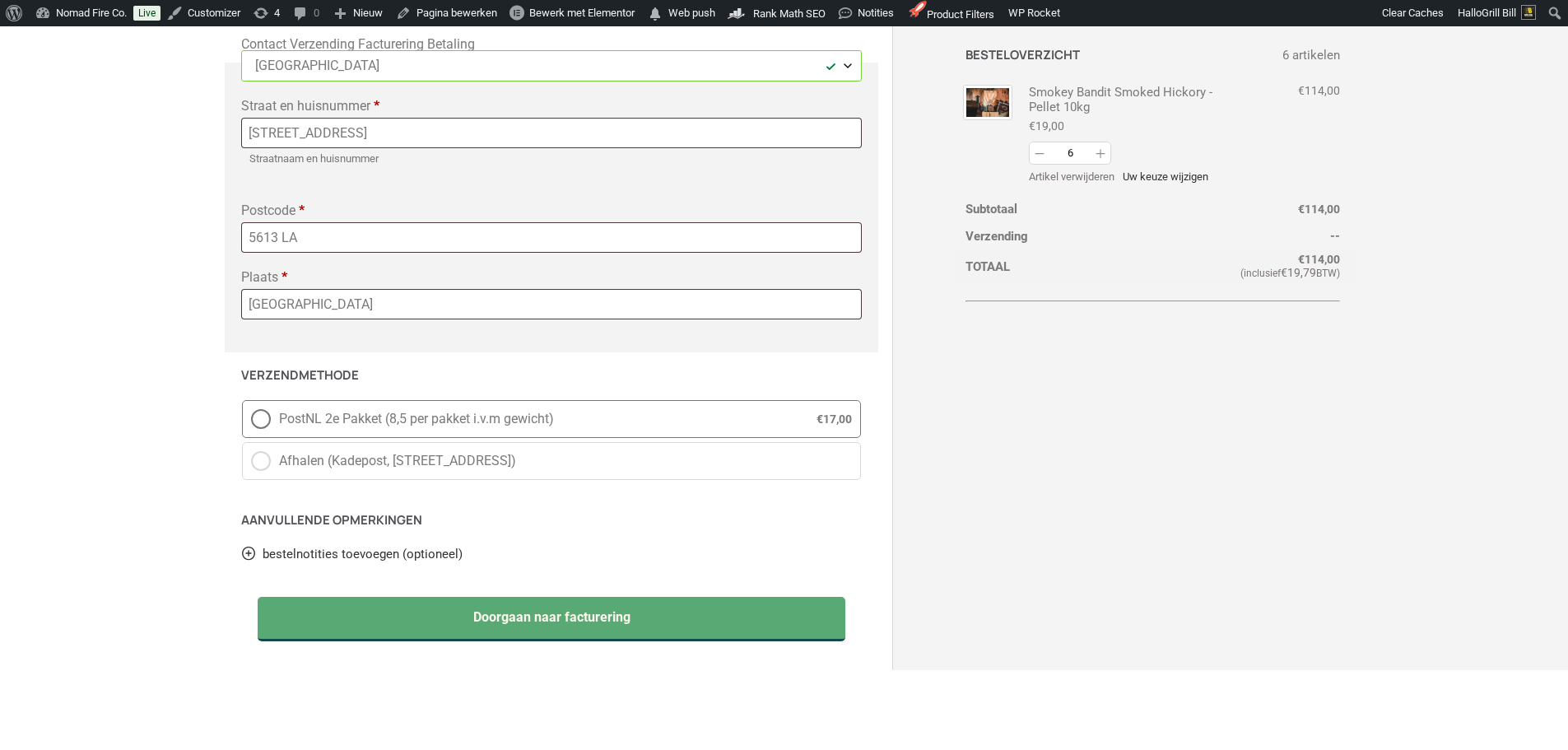
click at [527, 427] on span "PostNL 2e Pakket (8,5 per pakket i.v.m gewicht)" at bounding box center [532, 419] width 508 height 19
click at [242, 401] on input "PostNL 2e Pakket (8,5 per pakket i.v.m gewicht) € 17,00" at bounding box center [242, 400] width 1 height 1
radio input "true"
select select "BE"
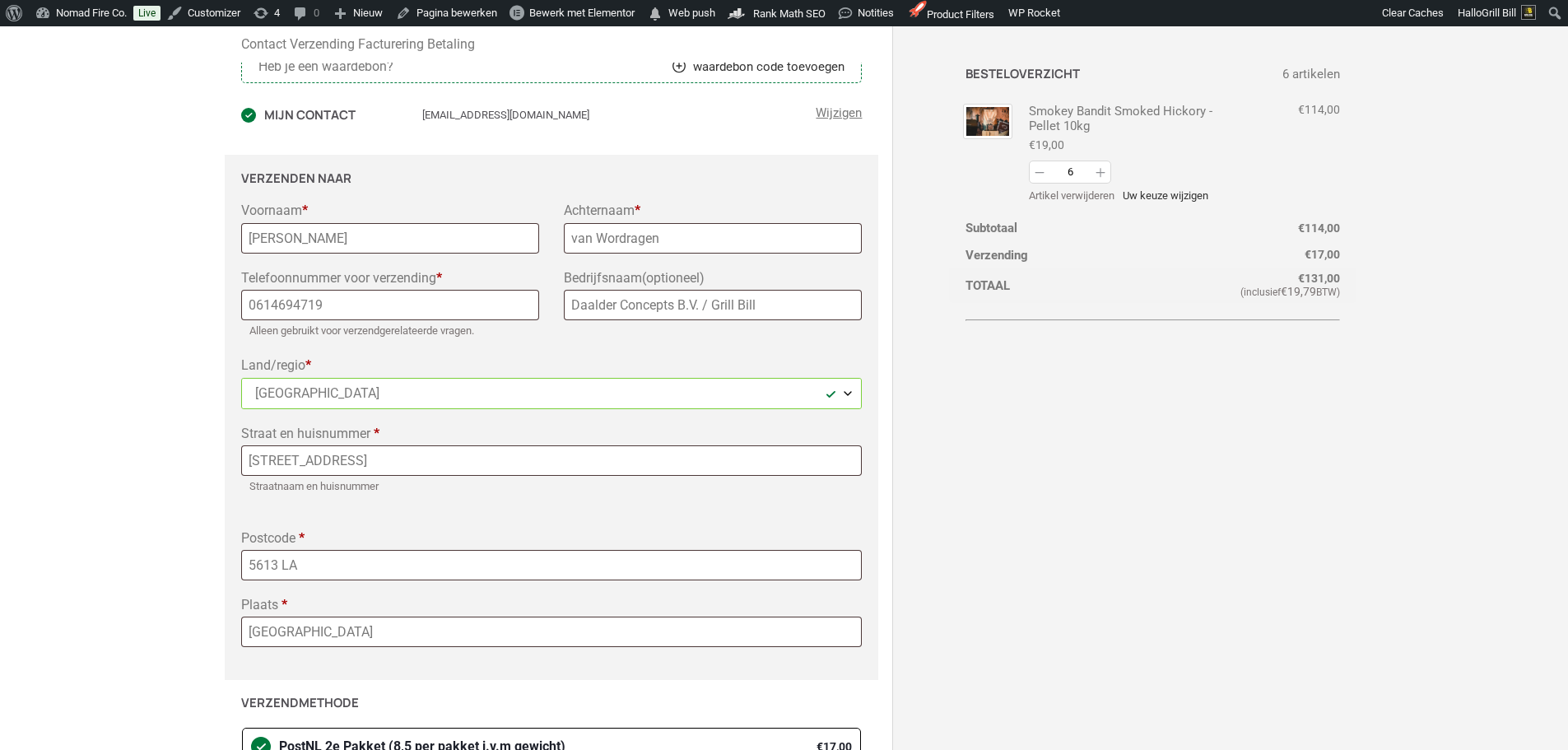
scroll to position [164, 0]
select select "BE"
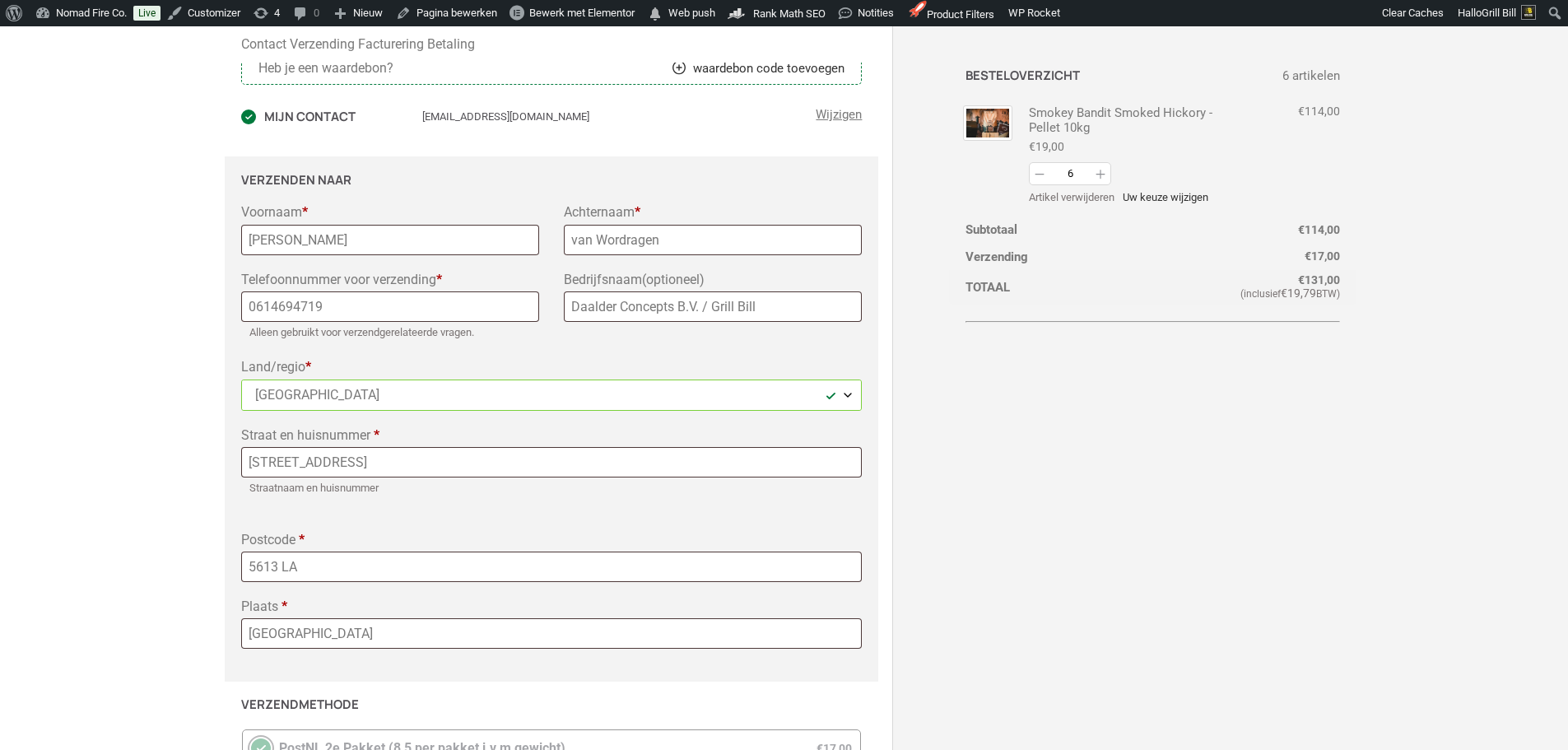
select select "BE"
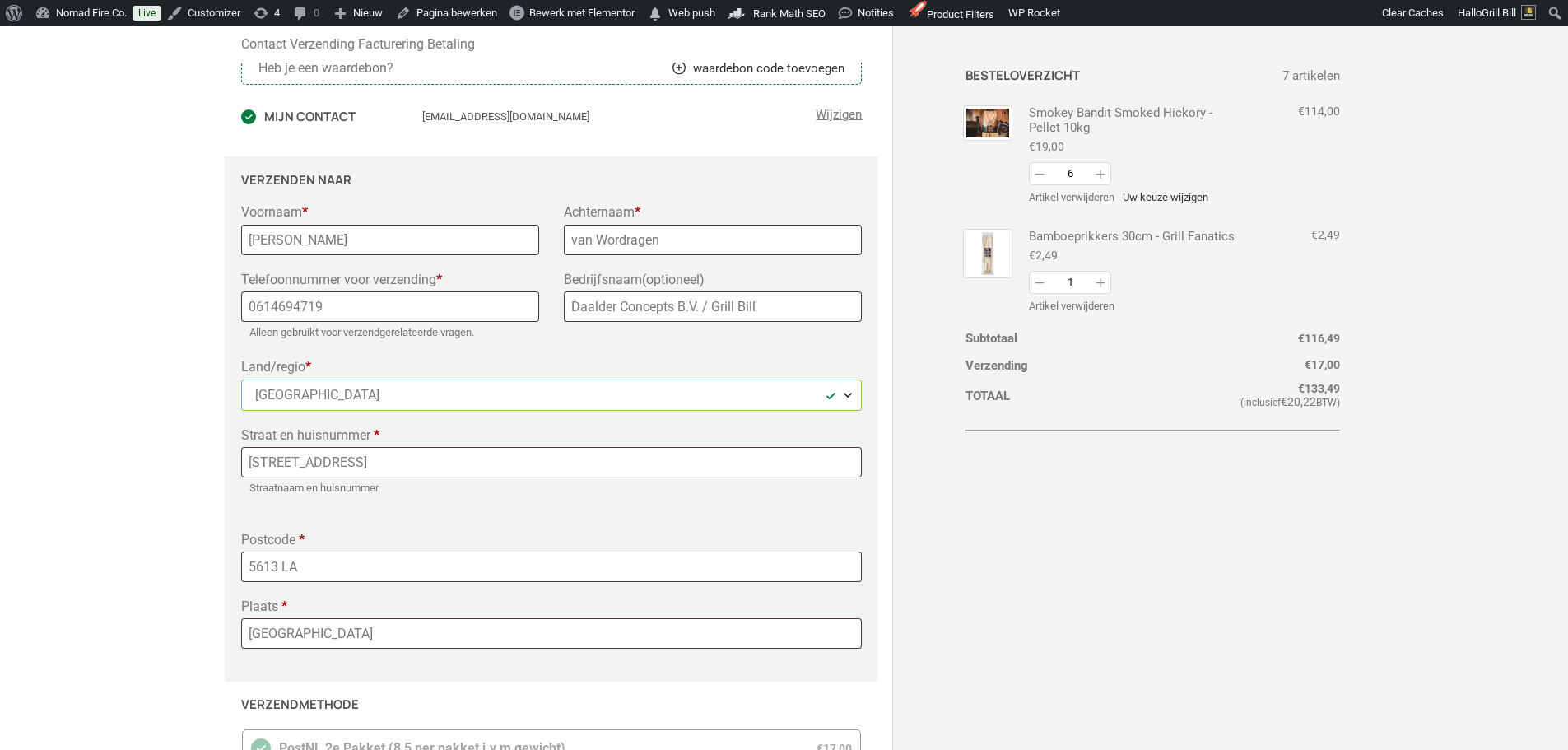
select select "BE"
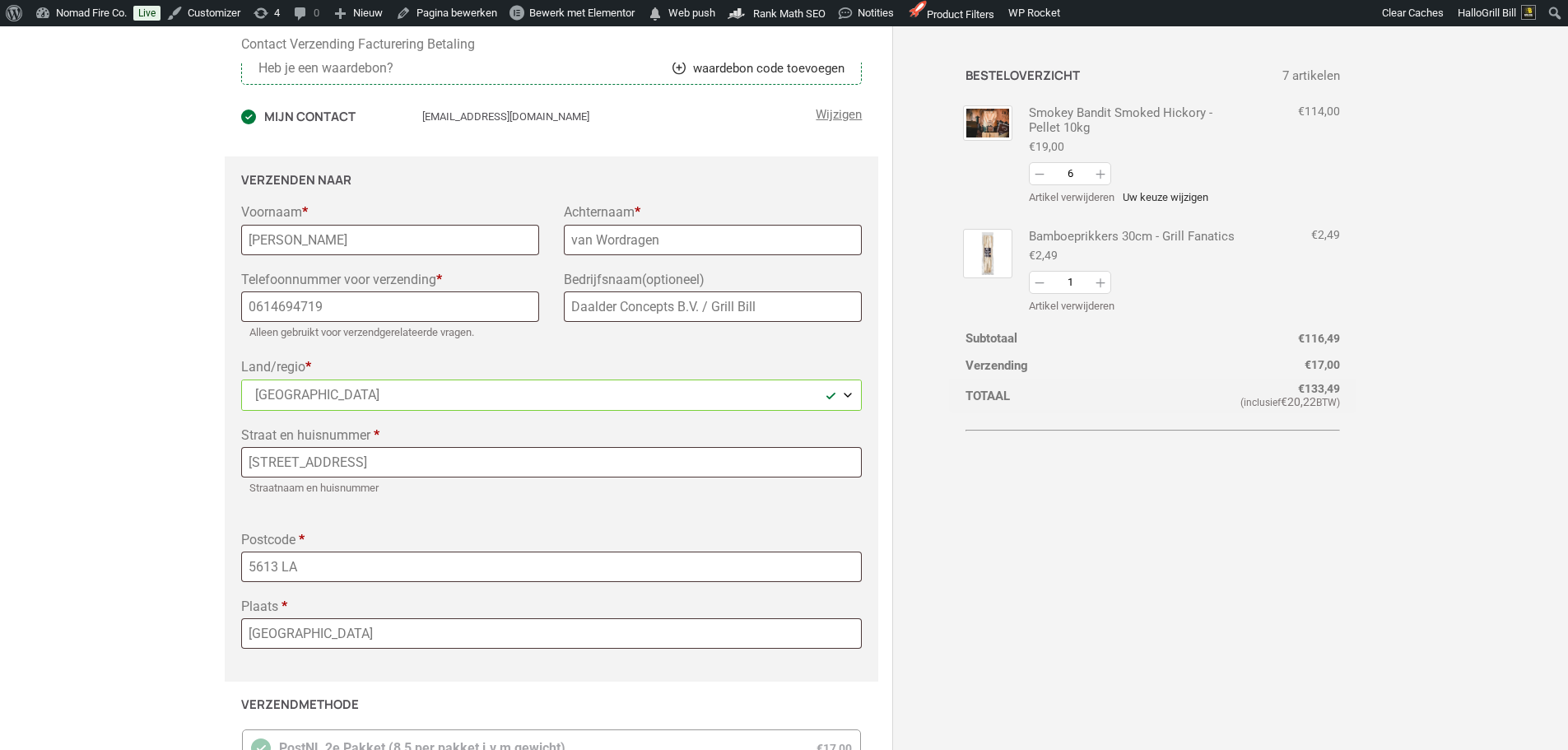
select select "BE"
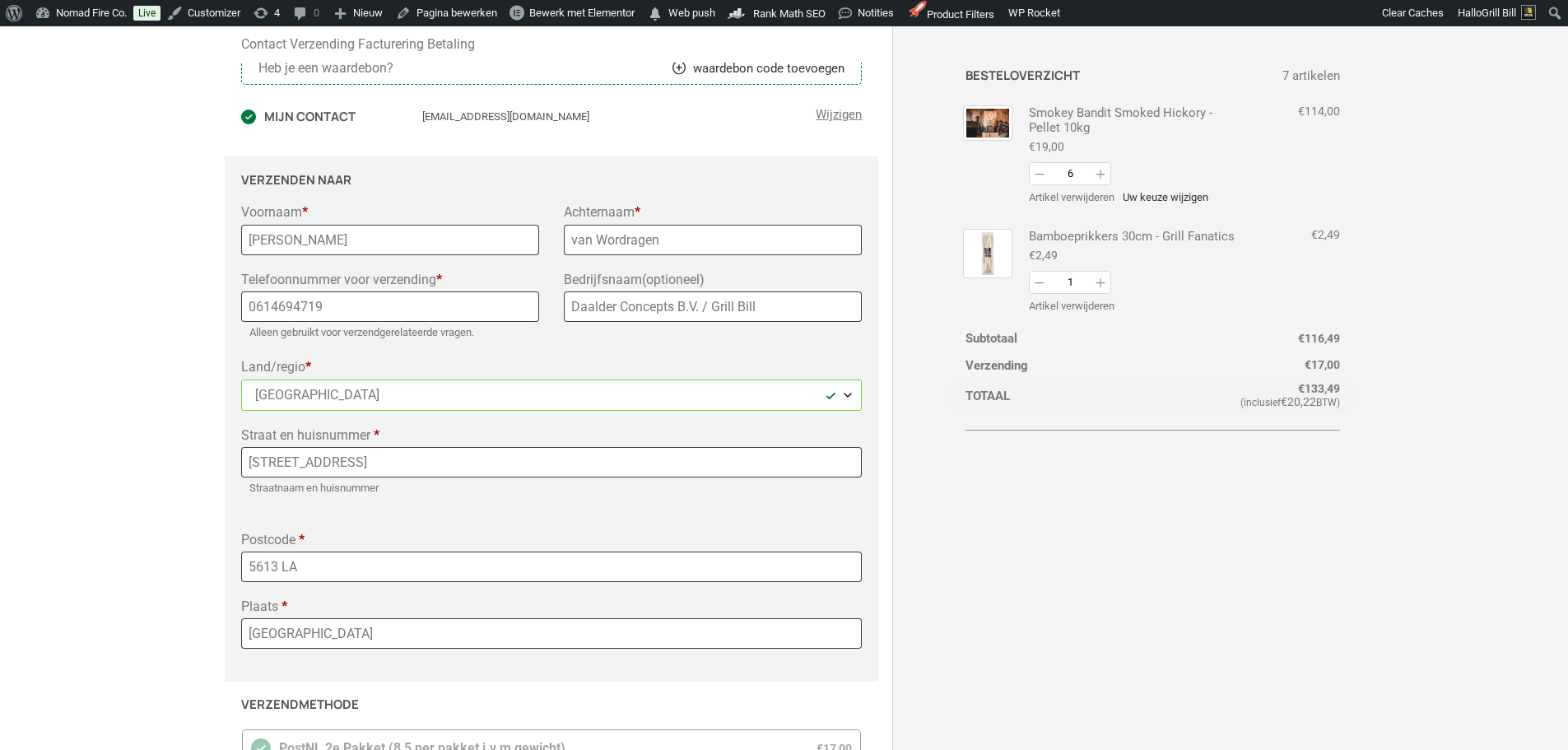
select select "BE"
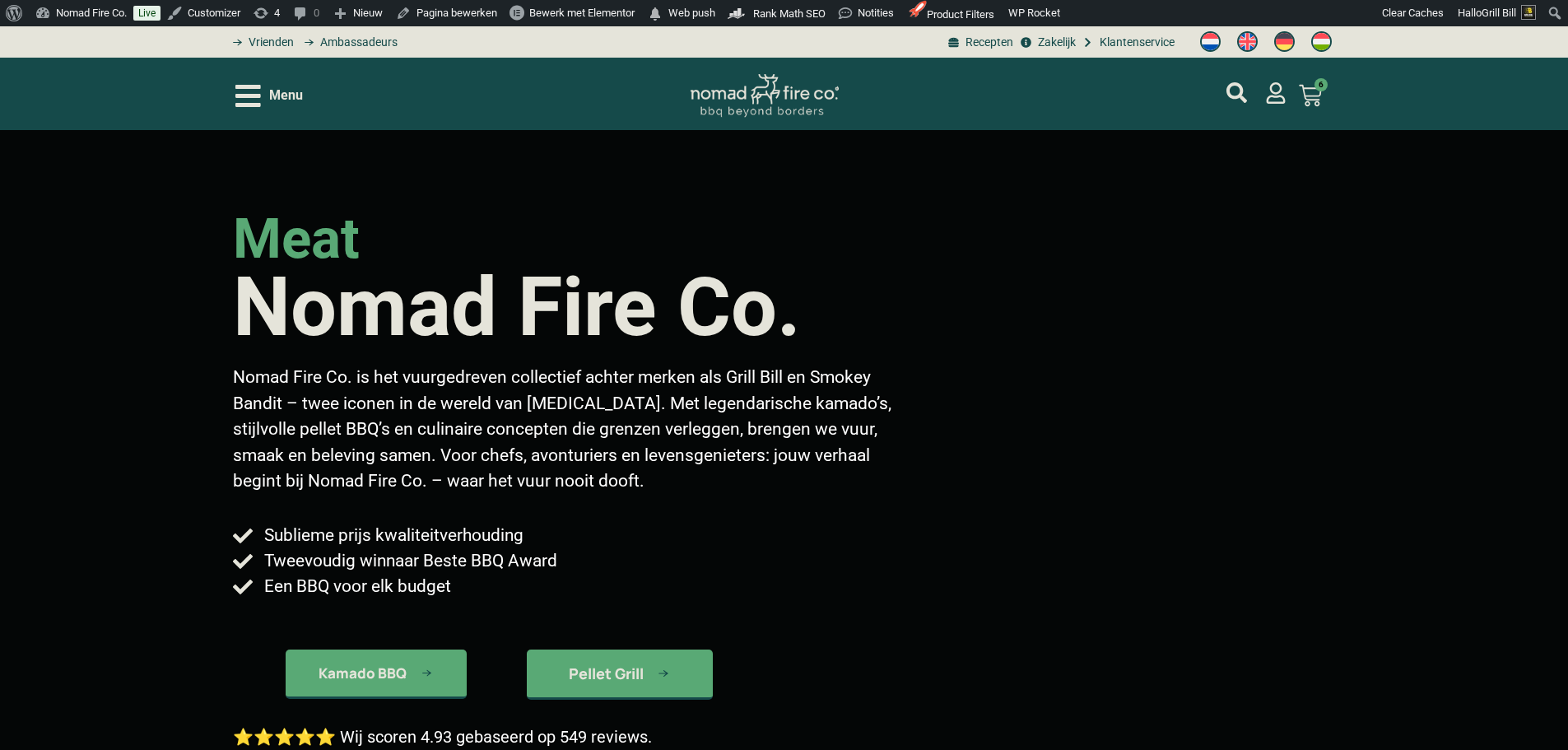
click at [280, 97] on span "Menu" at bounding box center [286, 95] width 34 height 19
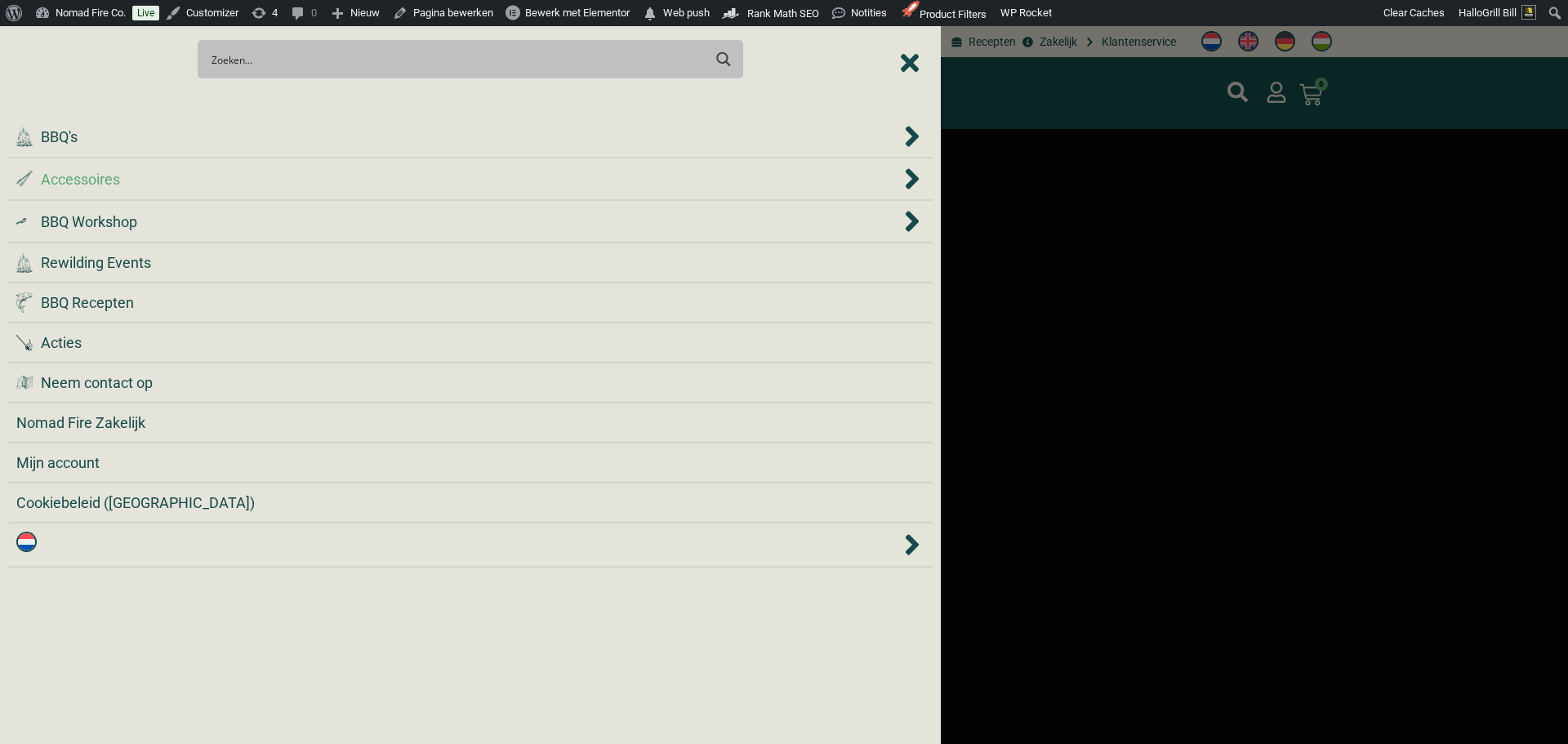
click at [245, 186] on div ".st0 { fill: #2c4a4e; } .st1 { fill: url(#Naamloos_verloop_2); } .st2 { fill: #…" at bounding box center [458, 179] width 884 height 22
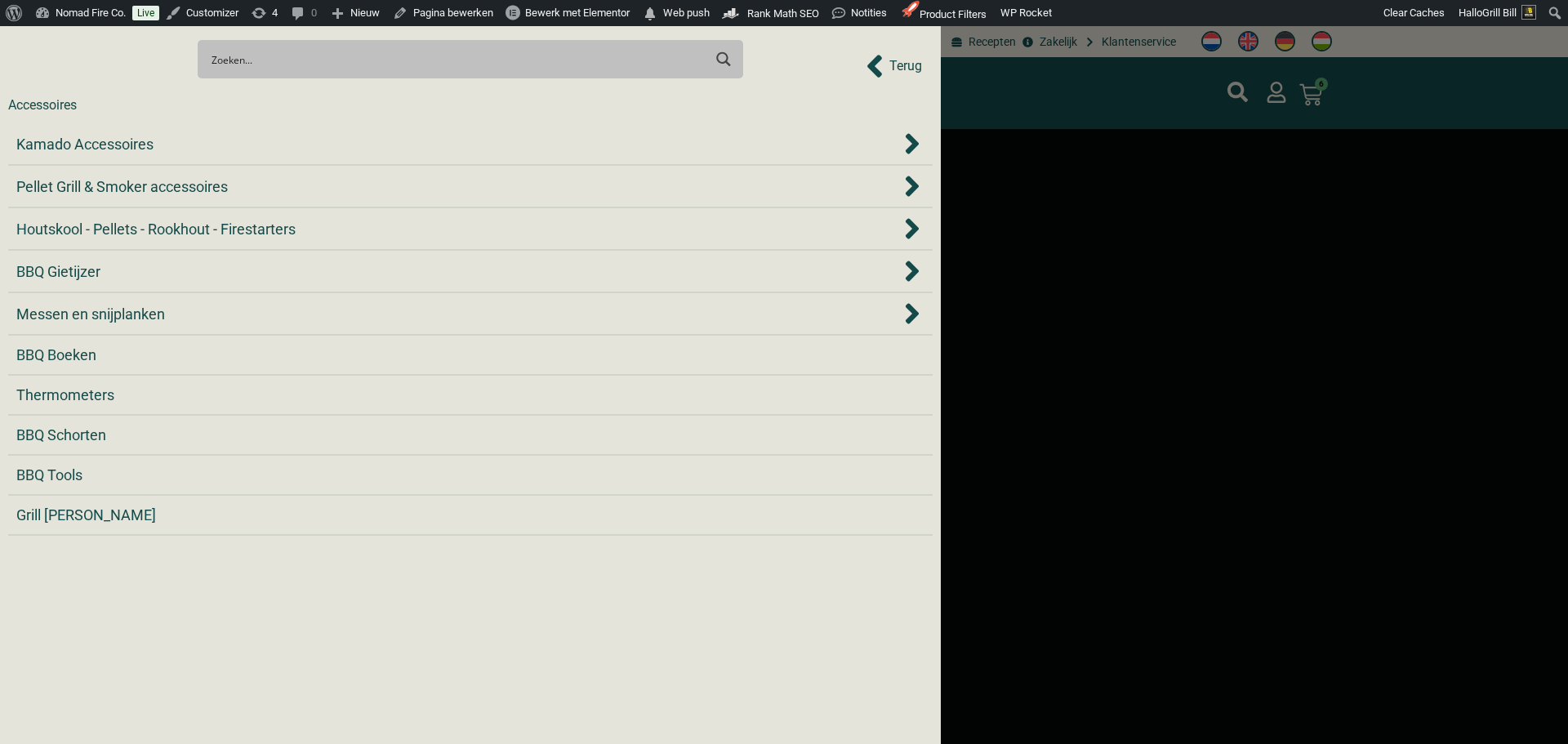
click at [245, 186] on div "Pellet Grill & Smoker accessoires" at bounding box center [458, 187] width 884 height 22
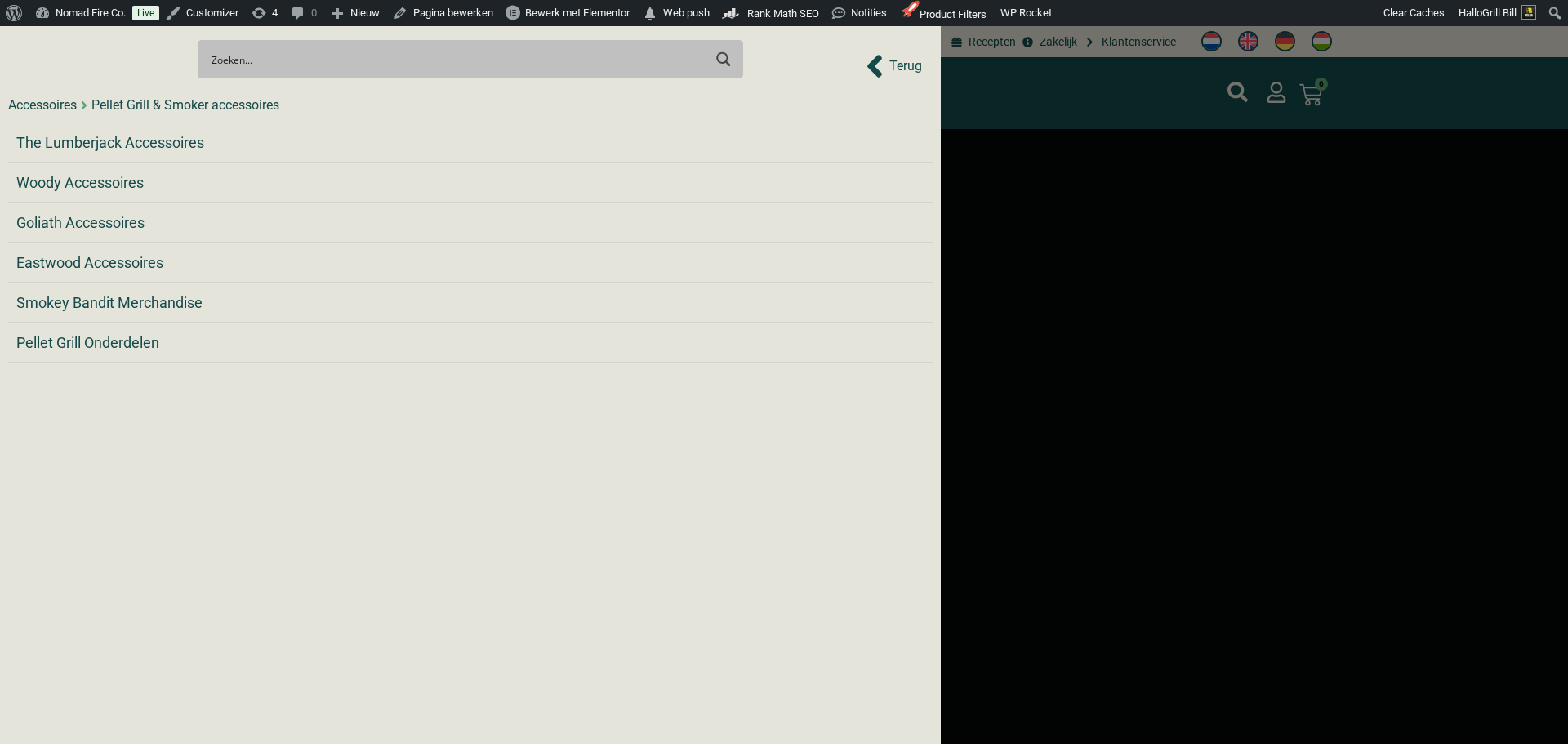
click at [893, 78] on div "Search Meer resultaten... Filter op categorie Accessoires BBQ Boeken BBQ Gietij…" at bounding box center [470, 59] width 924 height 57
click at [895, 71] on div "Search Meer resultaten... Filter op categorie Accessoires BBQ Boeken BBQ Gietij…" at bounding box center [470, 59] width 924 height 57
drag, startPoint x: 894, startPoint y: 69, endPoint x: 747, endPoint y: 78, distance: 147.3
click at [885, 71] on div "Search Meer resultaten... Filter op categorie Accessoires BBQ Boeken BBQ Gietij…" at bounding box center [470, 59] width 924 height 57
click at [101, 91] on div "Accessoires Pellet Grill & Smoker accessoires Terug" at bounding box center [470, 105] width 924 height 36
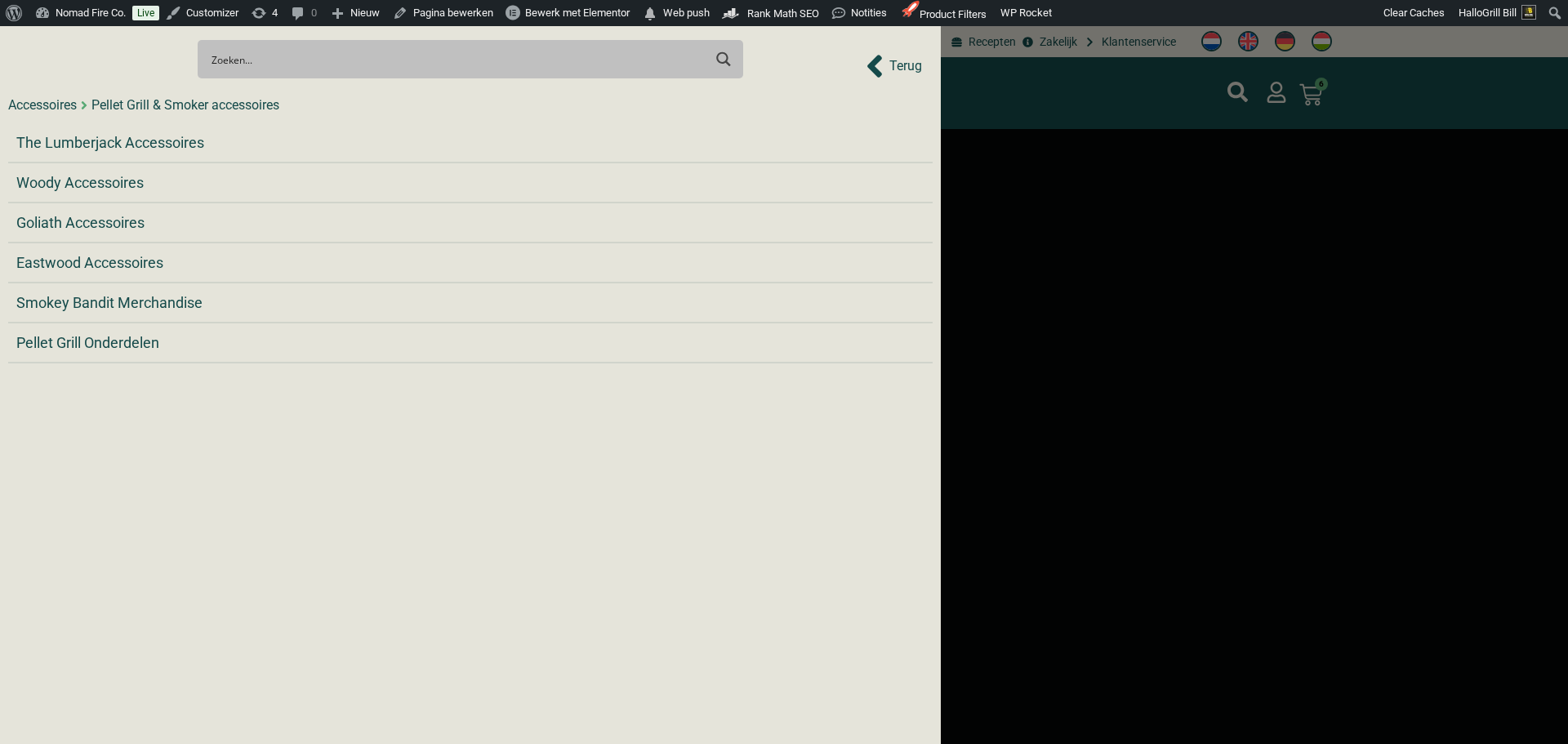
click at [44, 110] on div "Accessoires" at bounding box center [43, 105] width 69 height 19
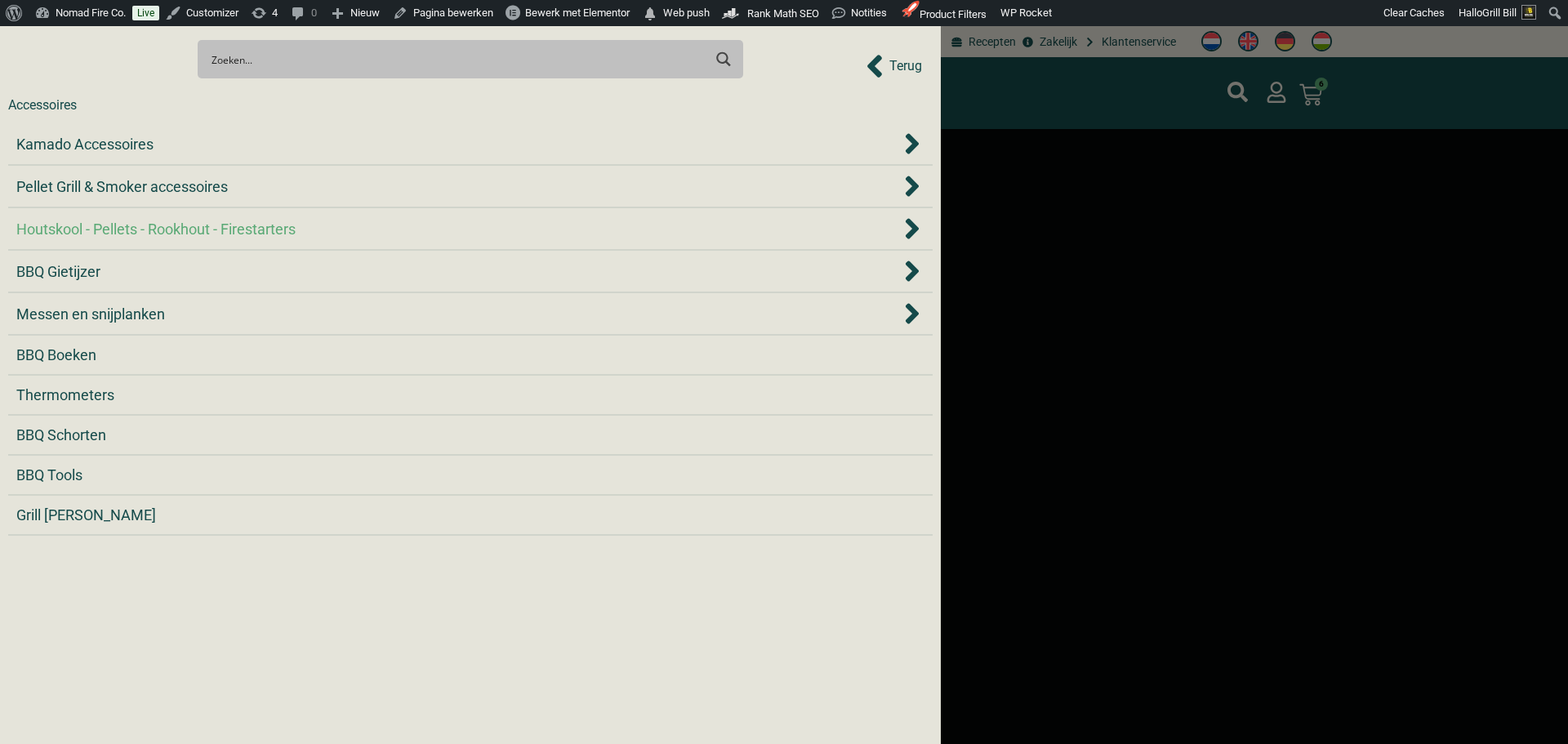
click at [179, 234] on span "Houtskool - Pellets - Rookhout - Firestarters" at bounding box center [156, 229] width 279 height 22
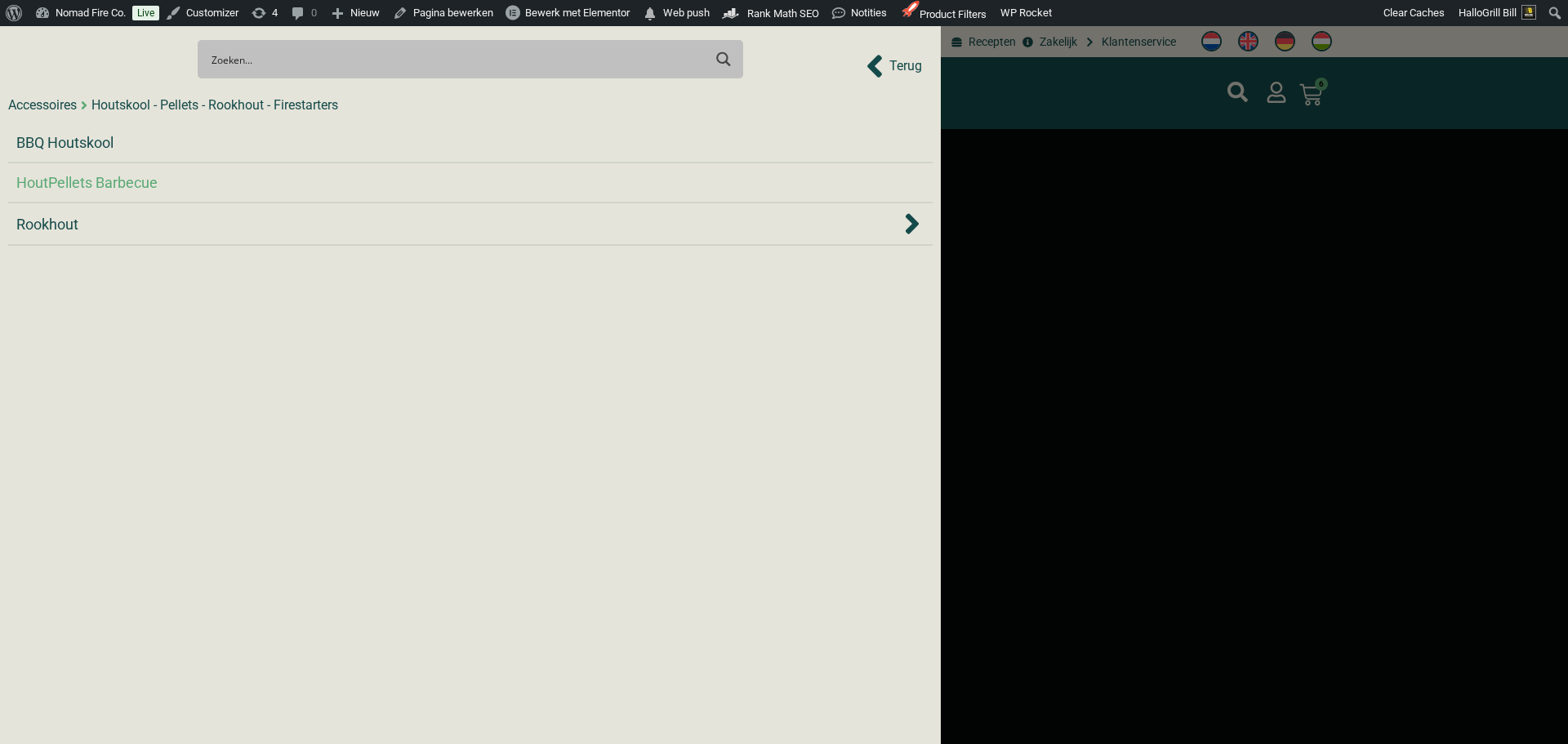
click at [93, 182] on span "HoutPellets Barbecue" at bounding box center [87, 182] width 141 height 22
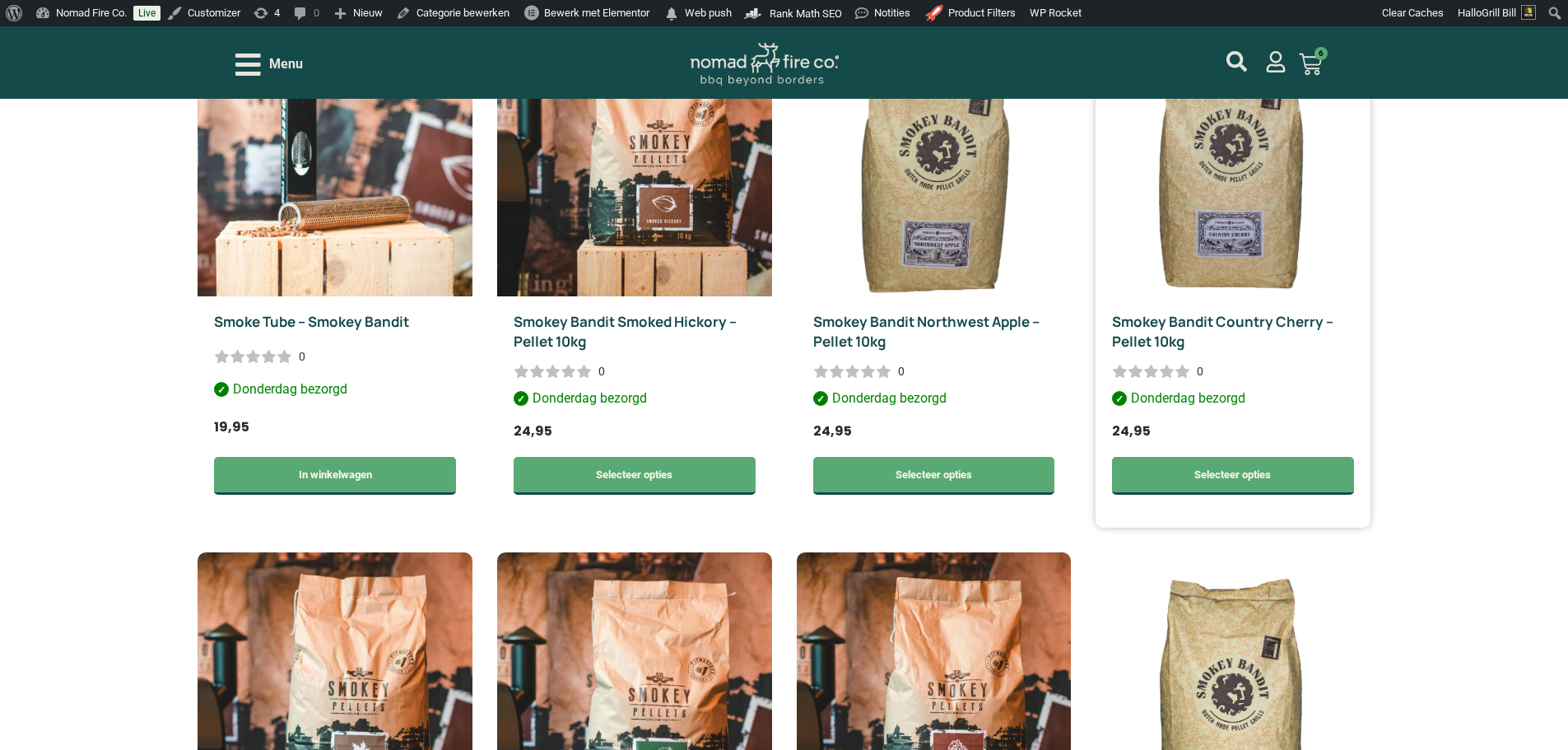
scroll to position [658, 0]
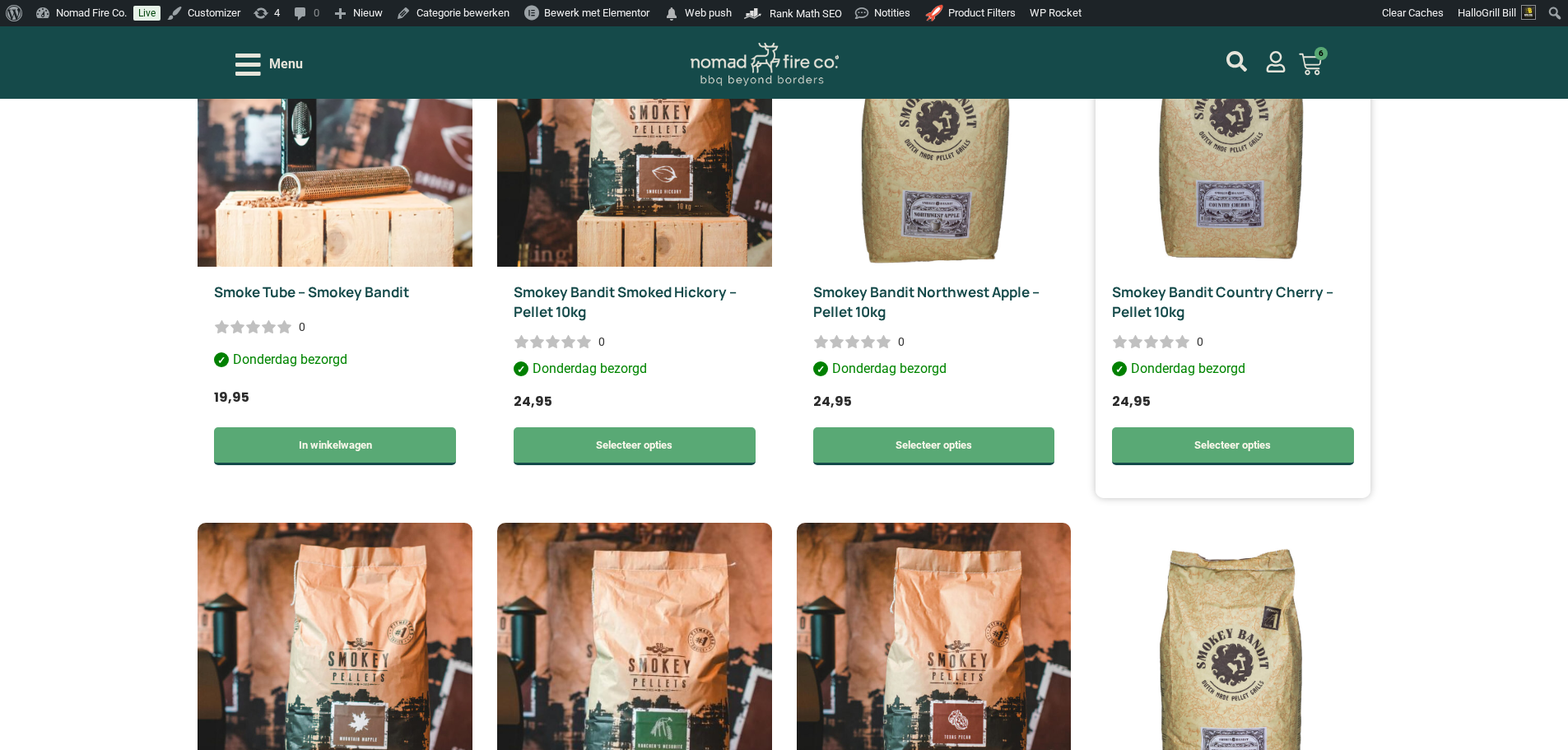
drag, startPoint x: 1328, startPoint y: 282, endPoint x: 1242, endPoint y: 291, distance: 86.5
click at [1242, 291] on link "Smokey Bandit Country Cherry – Pellet 10kg" at bounding box center [1222, 302] width 221 height 39
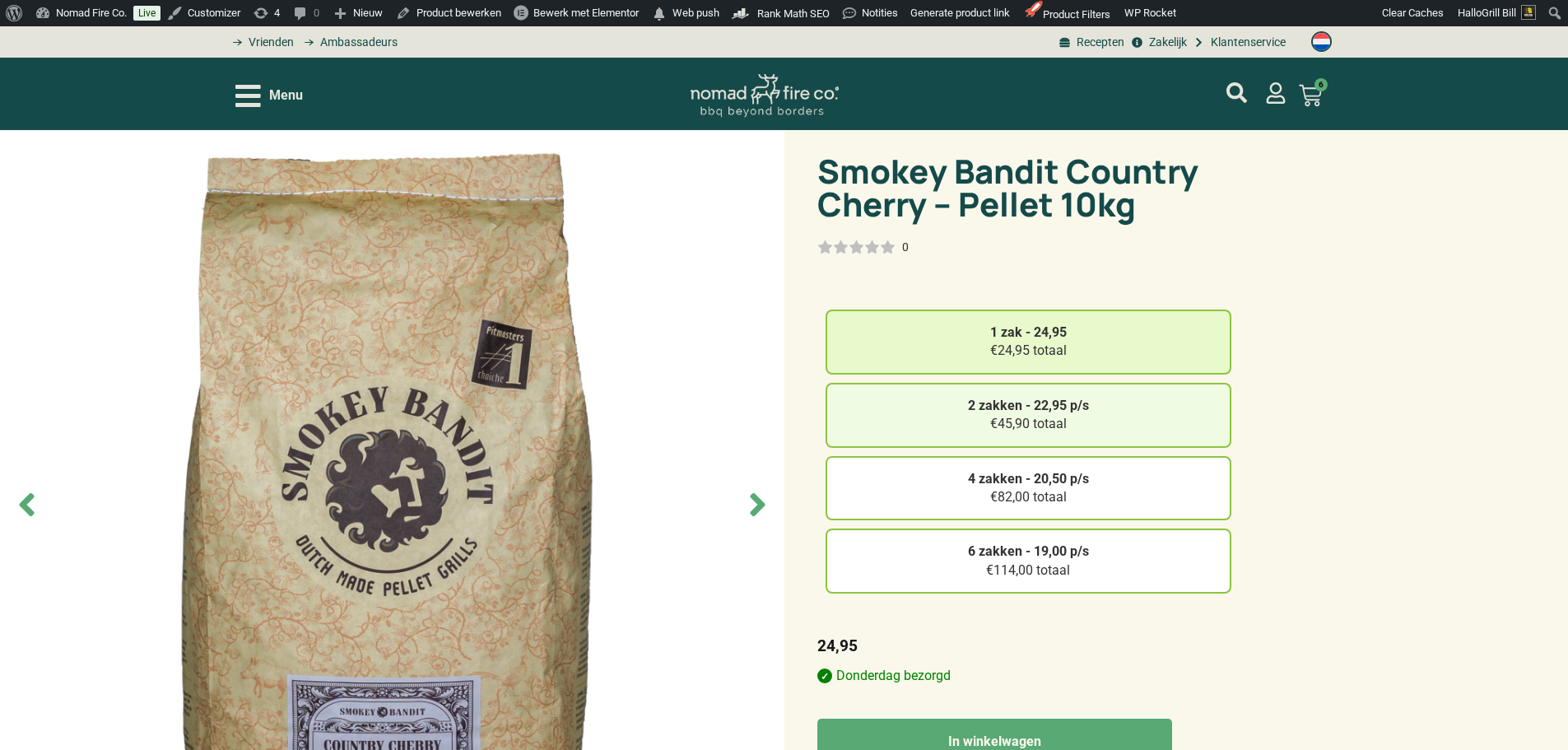
click at [1186, 432] on div "2 zakken - 22,95 p/s €45,90 totaal" at bounding box center [1028, 415] width 406 height 65
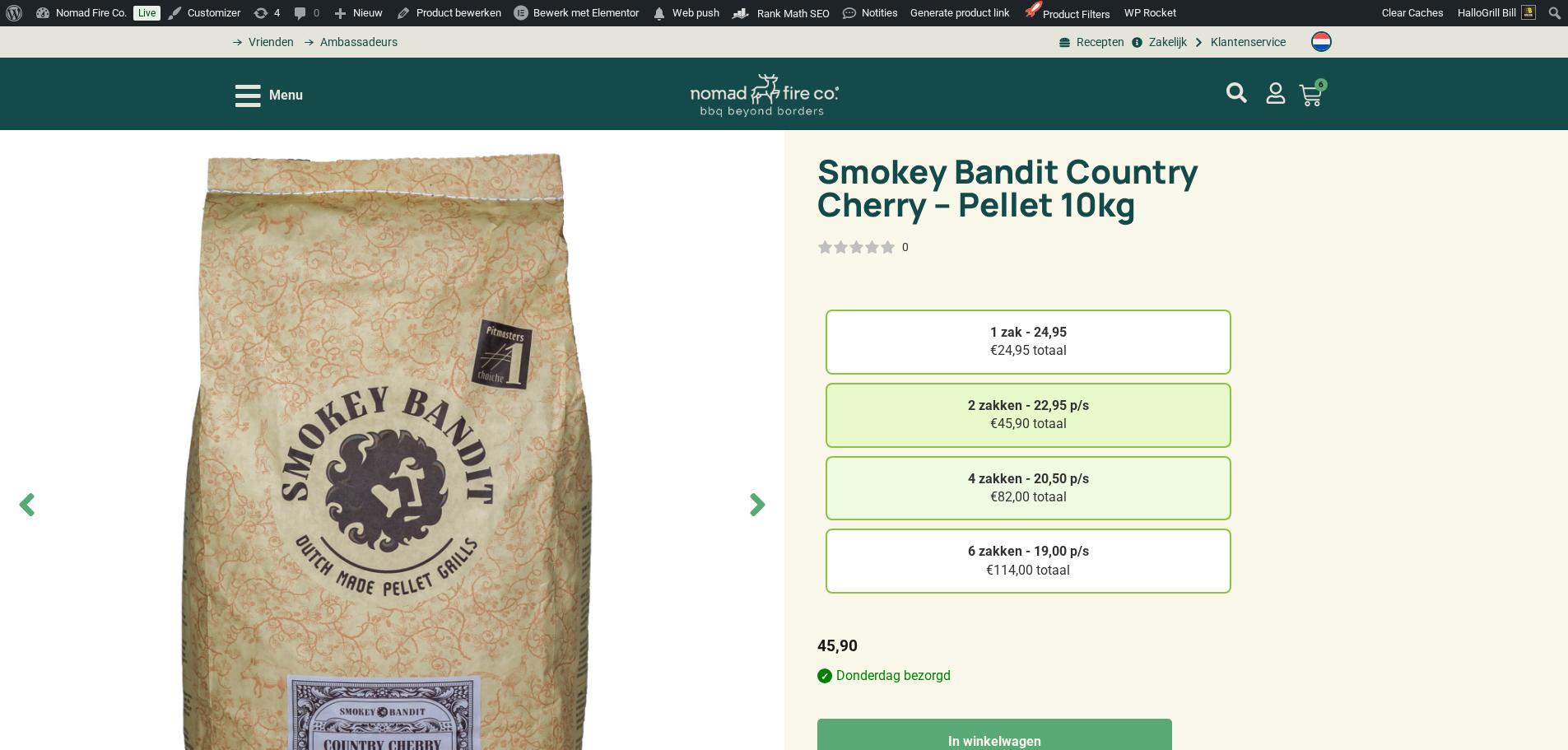
click at [1179, 465] on div "4 zakken - 20,50 p/s €82,00 totaal" at bounding box center [1028, 488] width 406 height 65
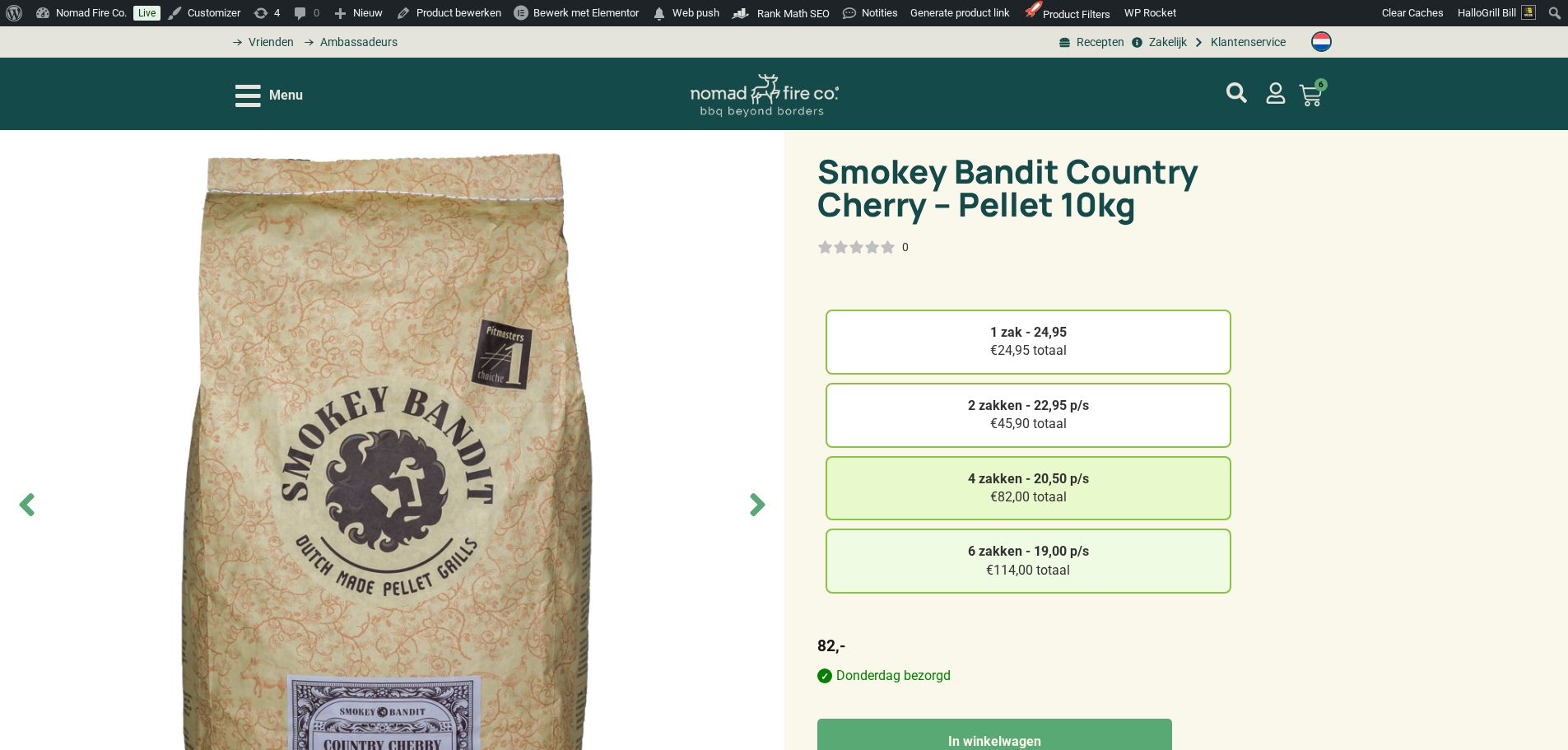
click at [1170, 556] on div "6 zakken - 19,00 p/s €114,00 totaal" at bounding box center [1028, 560] width 406 height 65
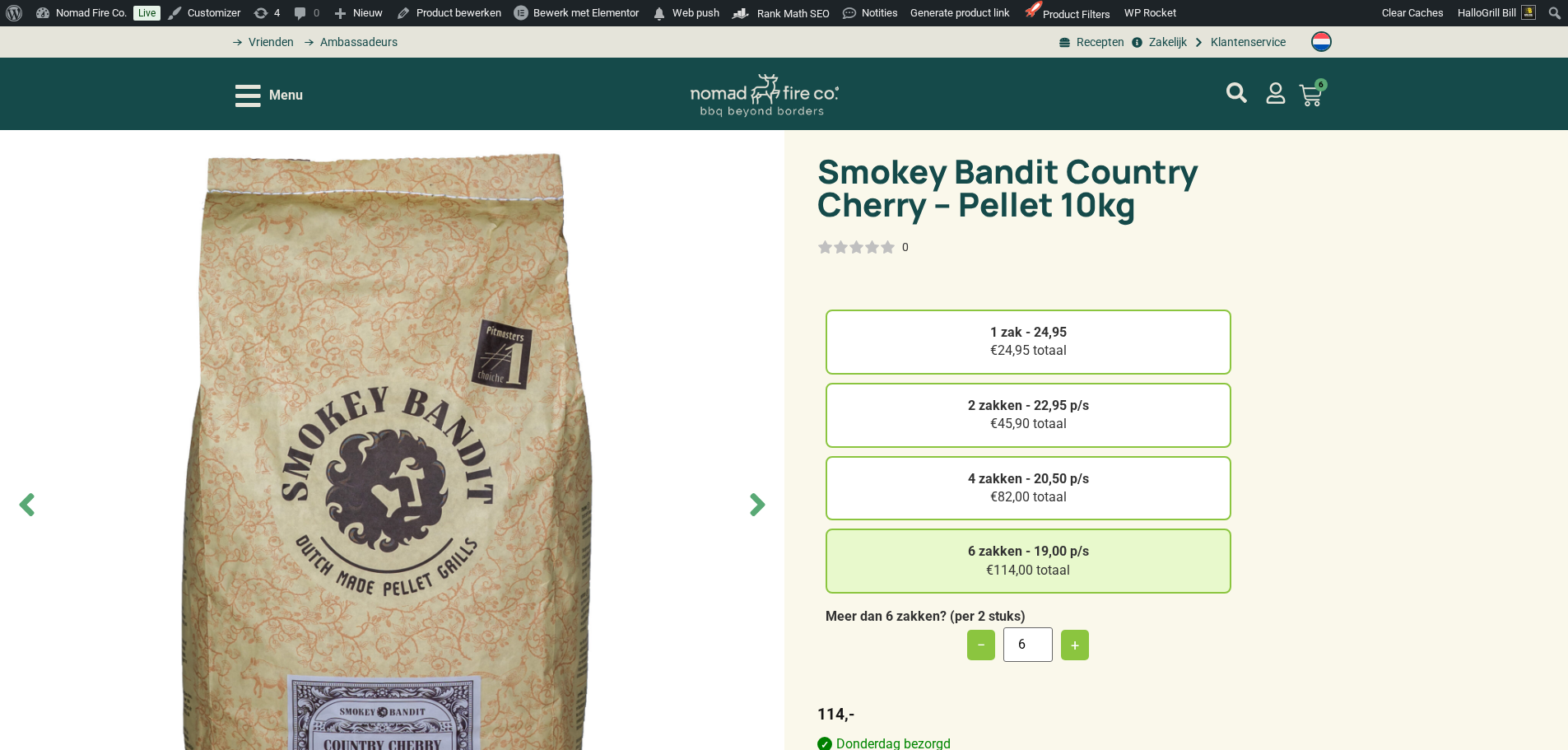
click at [306, 95] on div "Menu" at bounding box center [455, 96] width 439 height 29
click at [297, 101] on span "Menu" at bounding box center [286, 95] width 34 height 19
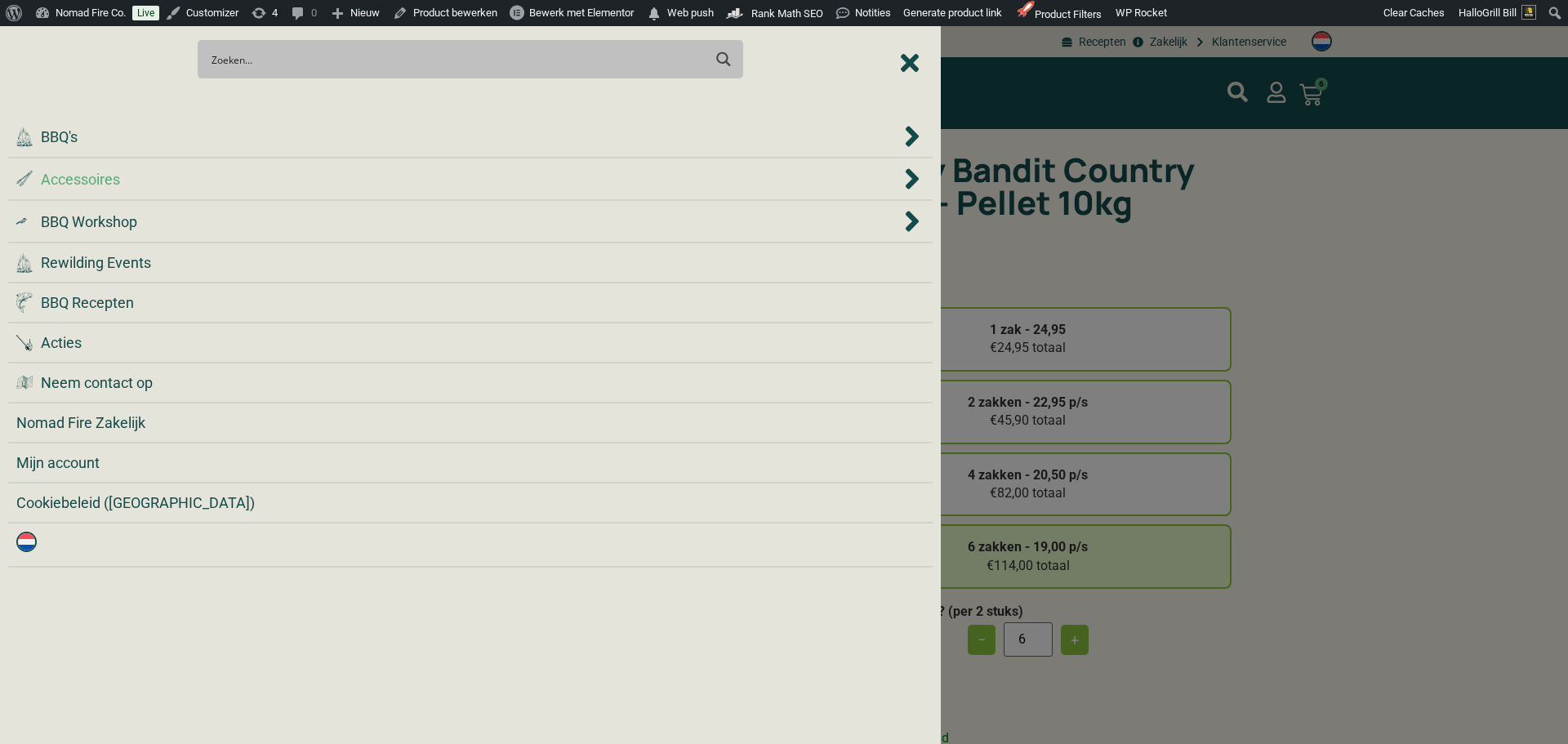
click at [340, 183] on div ".st0 { fill: #2c4a4e; } .st1 { fill: url(#Naamloos_verloop_2); } .st2 { fill: #…" at bounding box center [458, 179] width 884 height 22
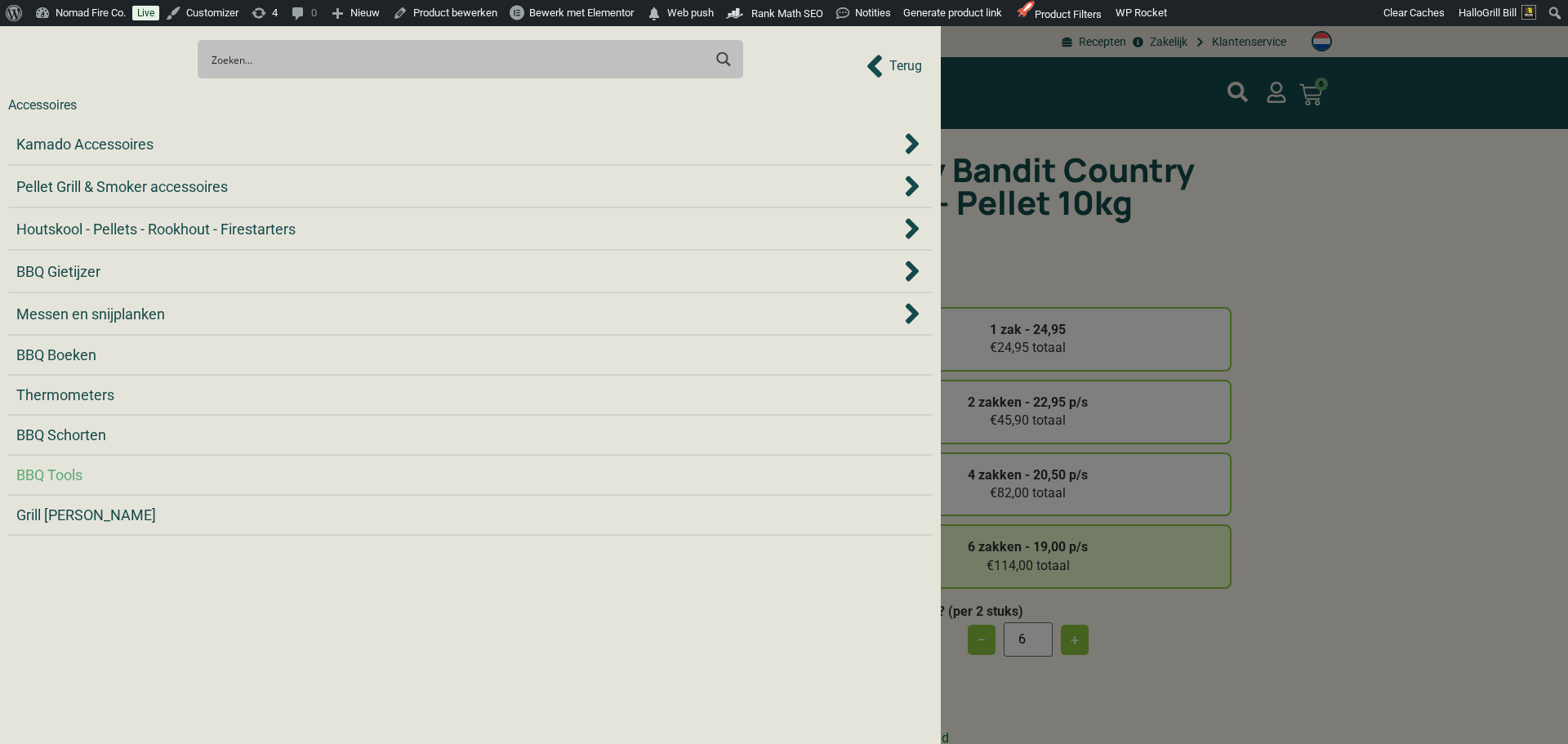
click at [205, 467] on div "BBQ Tools" at bounding box center [470, 475] width 908 height 22
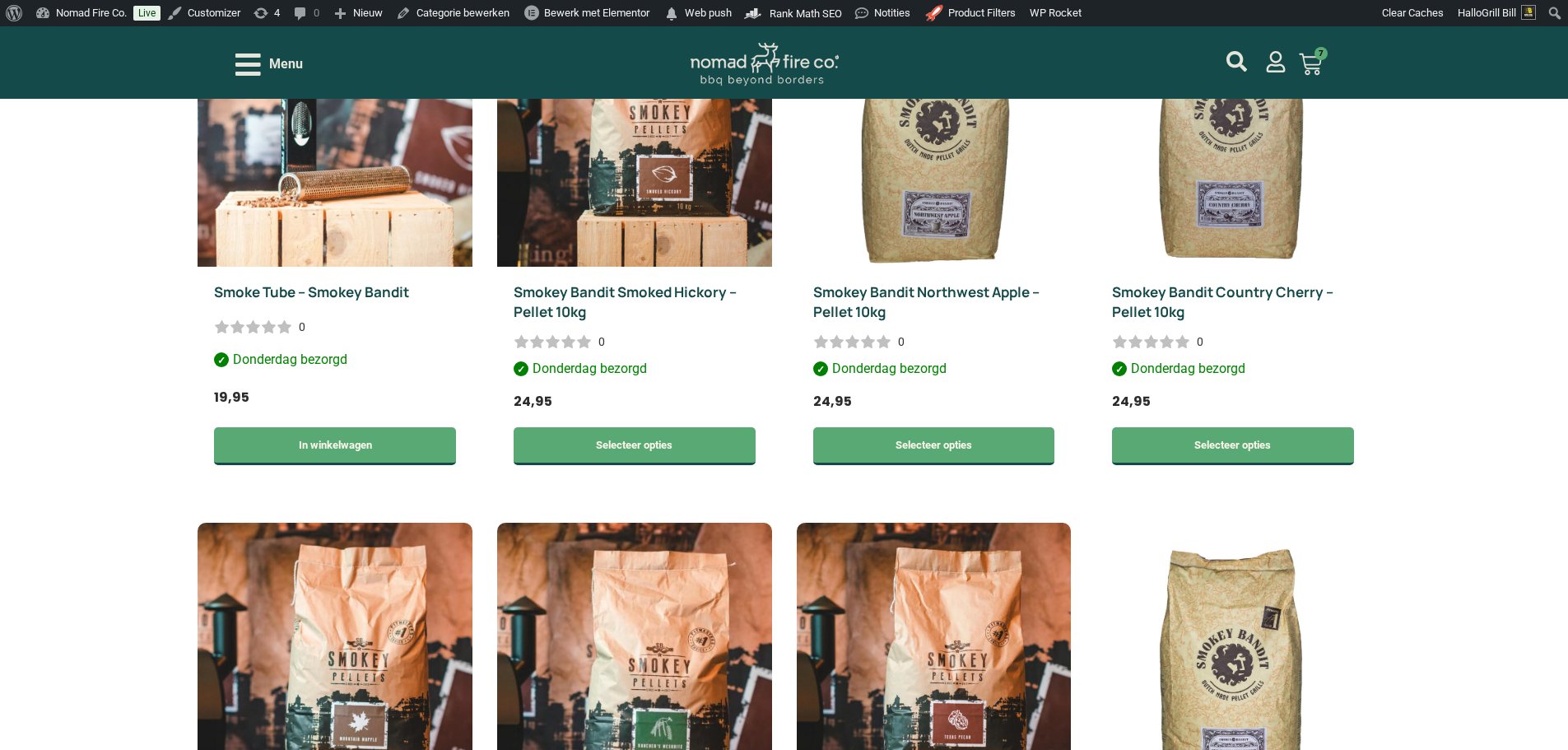
click at [273, 52] on div "Menu" at bounding box center [270, 64] width 68 height 29
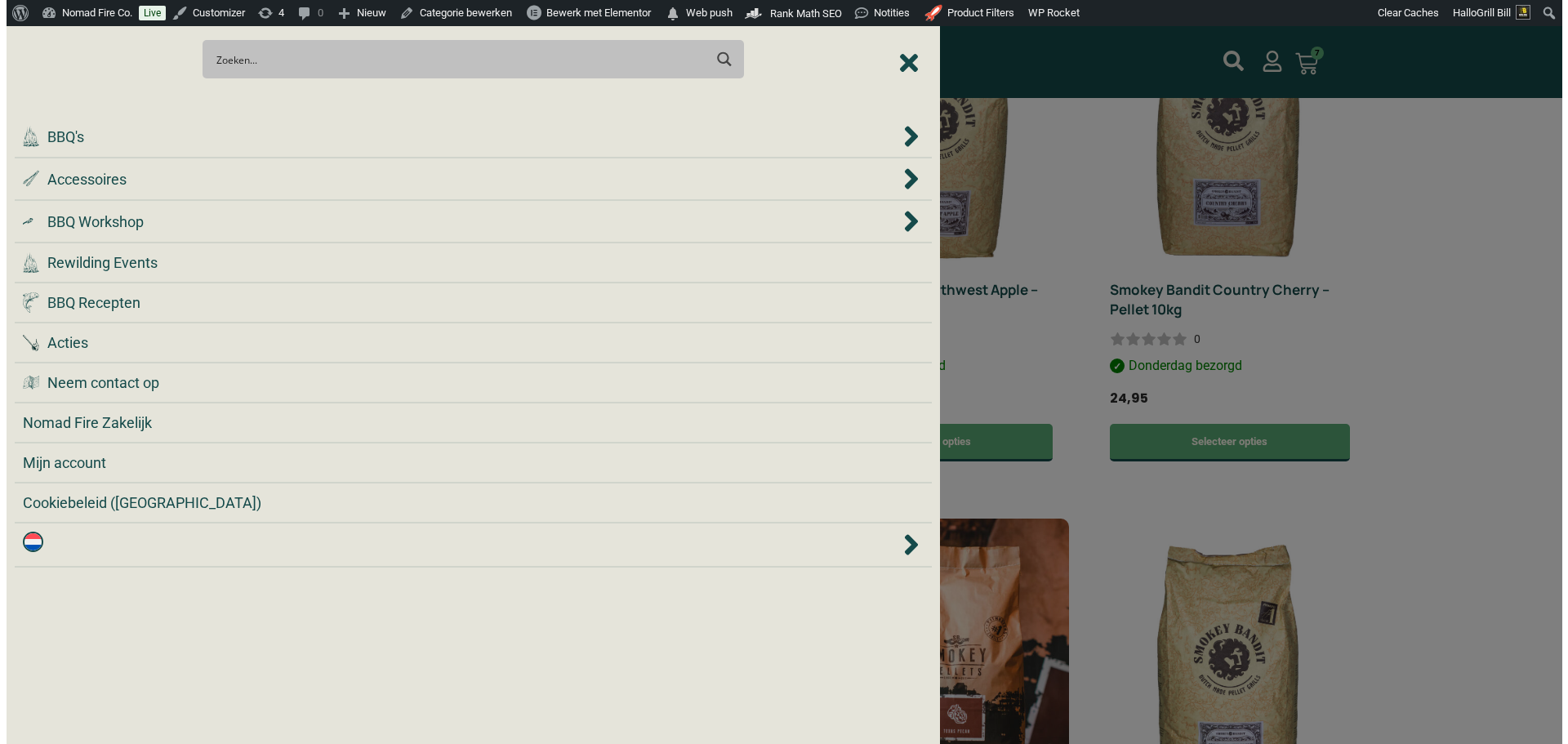
scroll to position [654, 0]
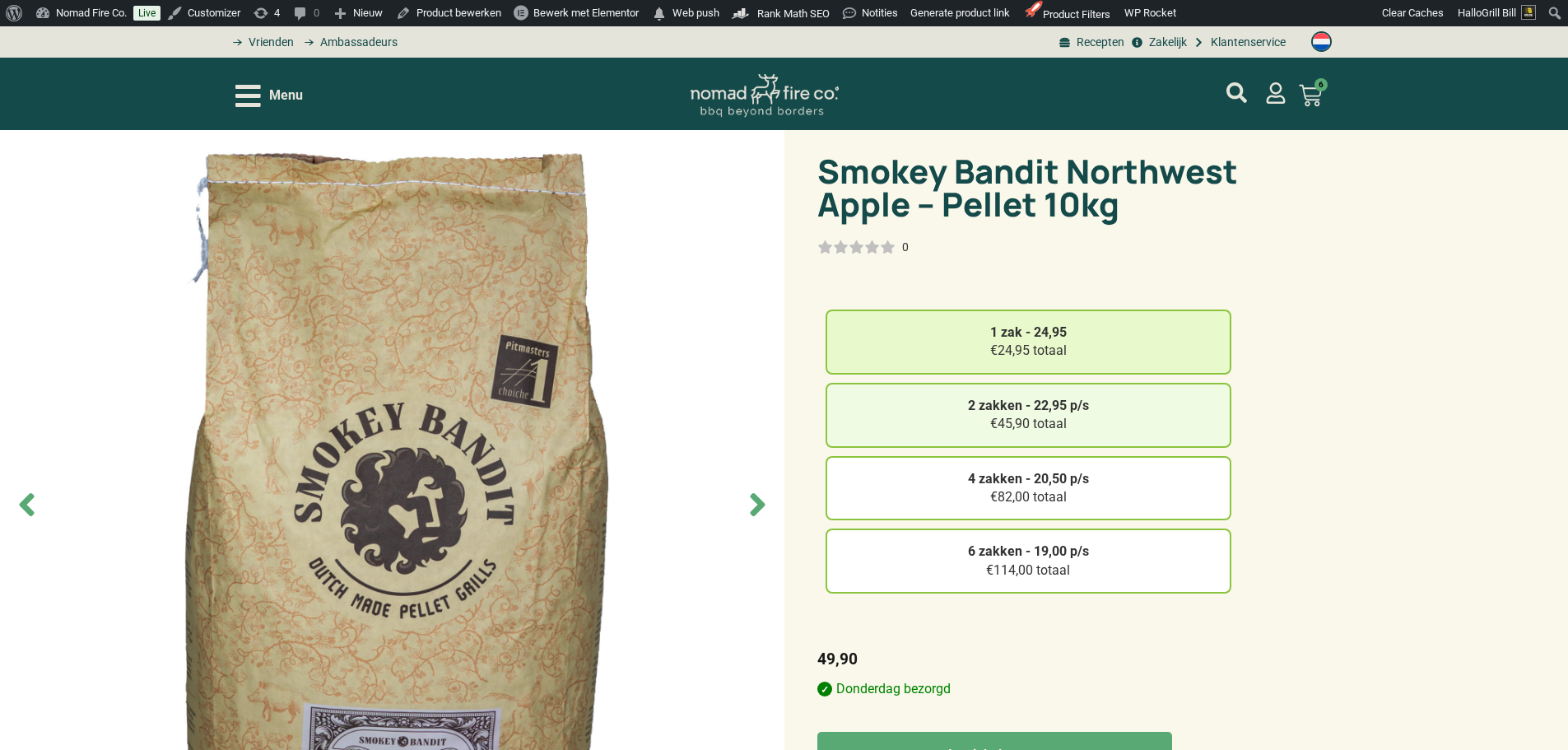
click at [1216, 411] on div "2 zakken - 22,95 p/s €45,90 totaal" at bounding box center [1028, 415] width 406 height 65
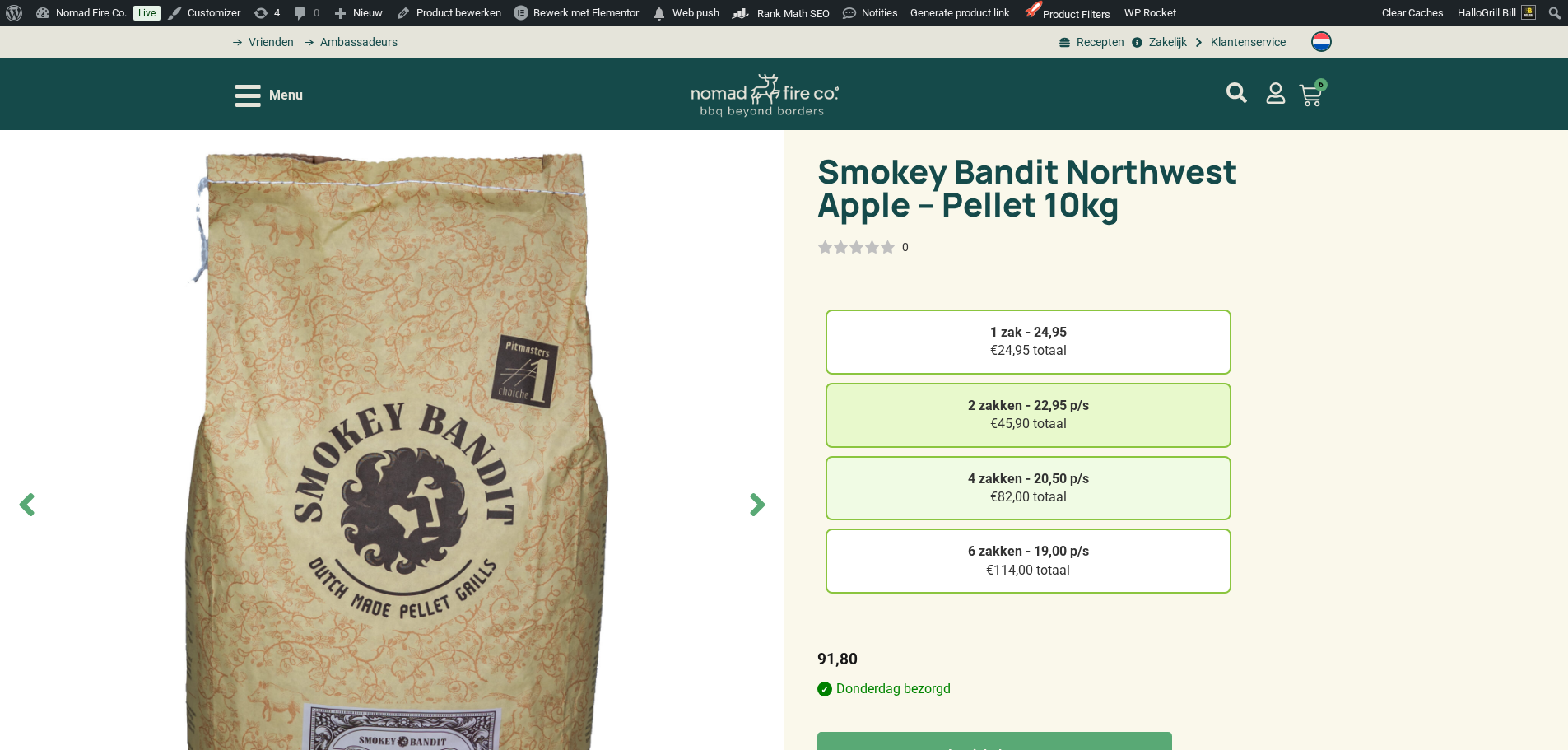
click at [1159, 485] on div "4 zakken - 20,50 p/s €82,00 totaal" at bounding box center [1028, 488] width 406 height 65
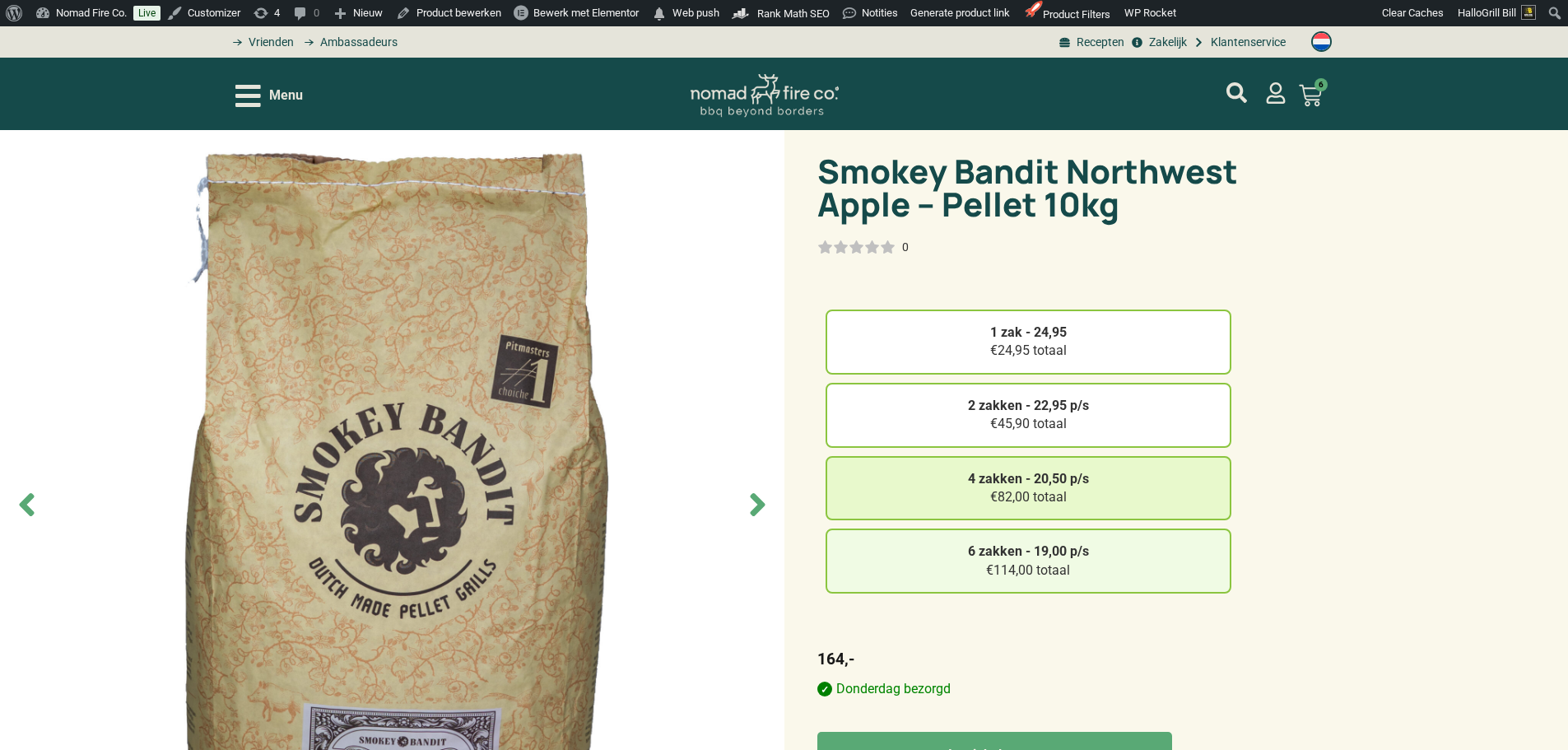
click at [1165, 562] on div "6 zakken - 19,00 p/s €114,00 totaal" at bounding box center [1028, 560] width 406 height 65
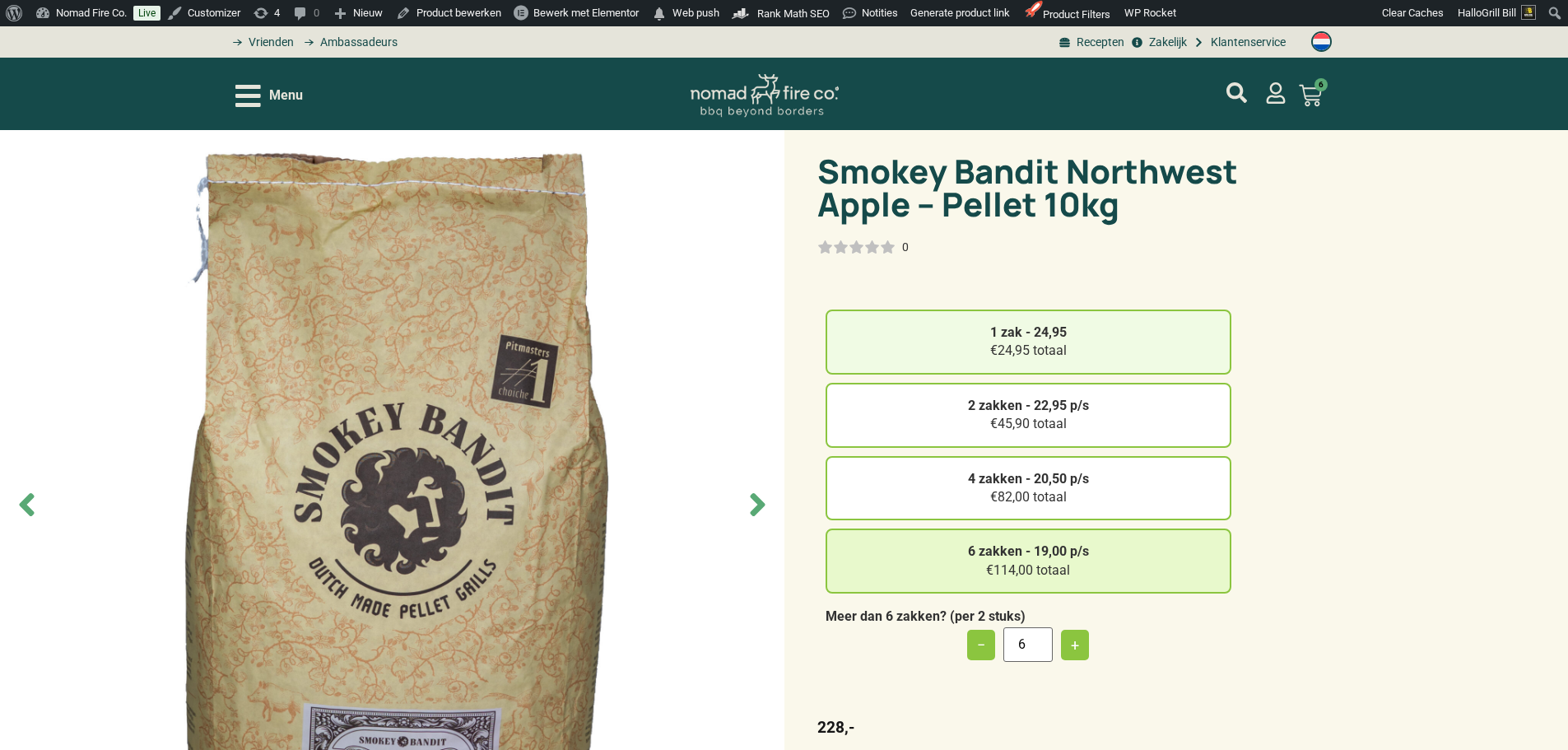
click at [1105, 333] on div "1 zak - 24,95 €24,95 totaal" at bounding box center [1028, 342] width 406 height 65
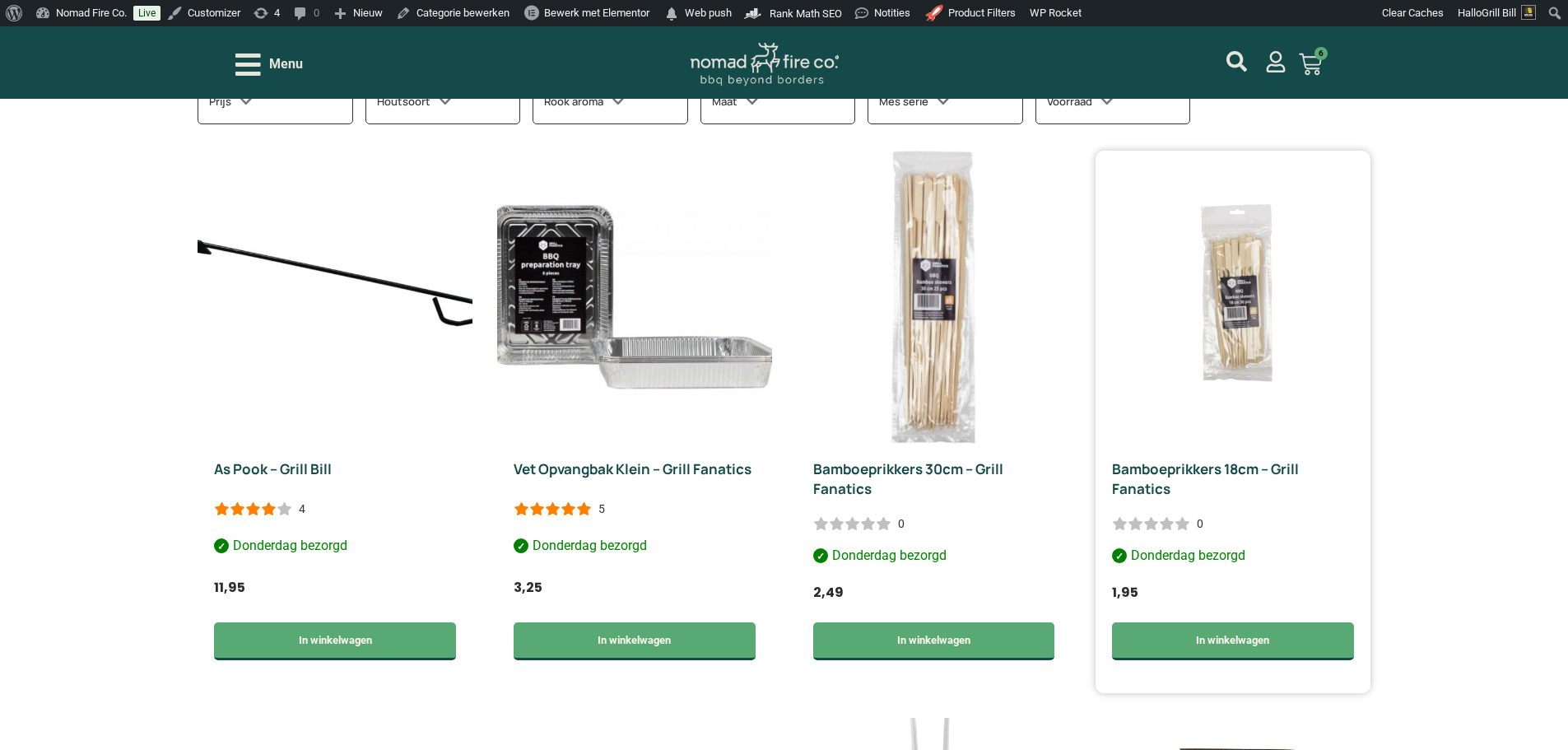
scroll to position [905, 0]
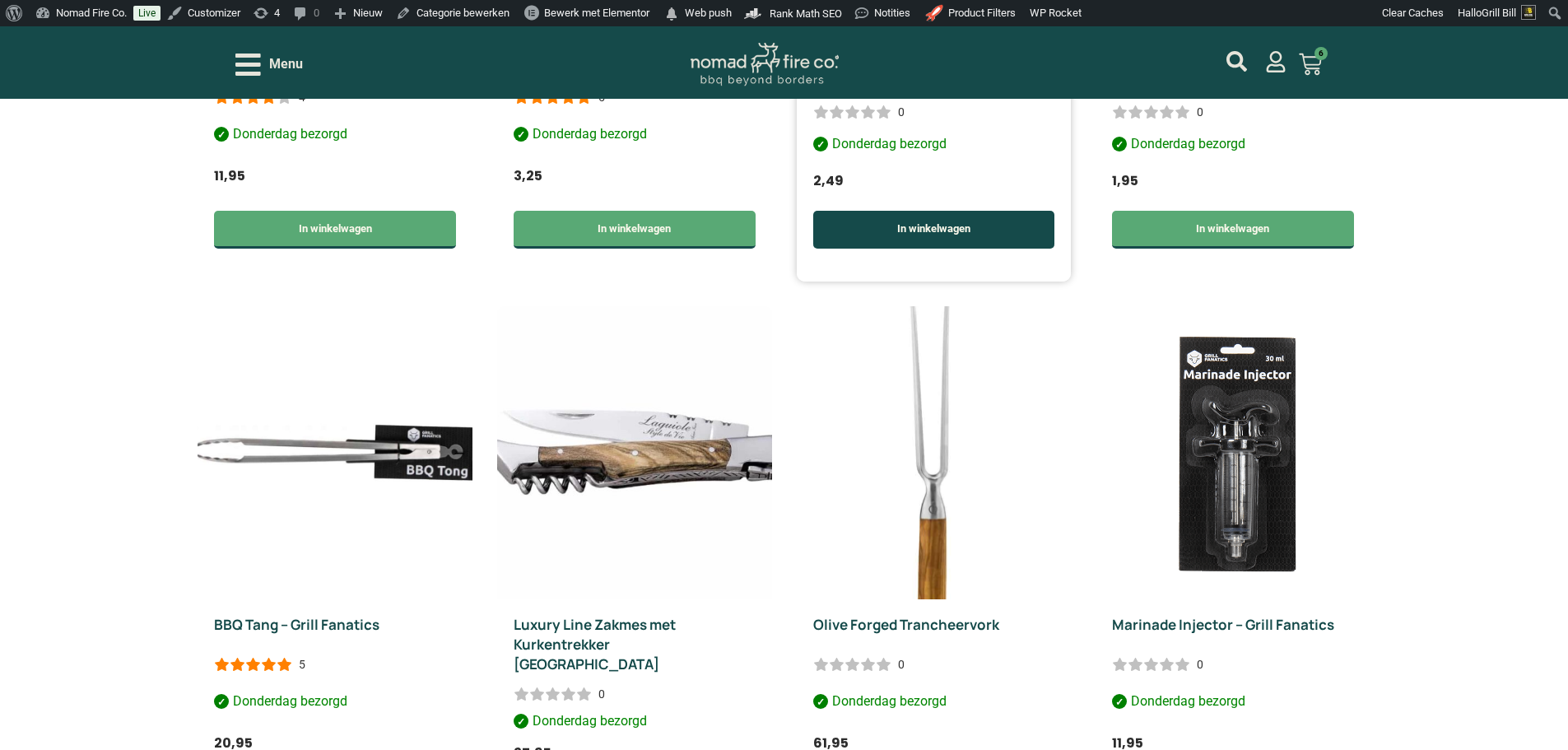
click at [960, 211] on link "In winkelwagen" at bounding box center [935, 230] width 242 height 38
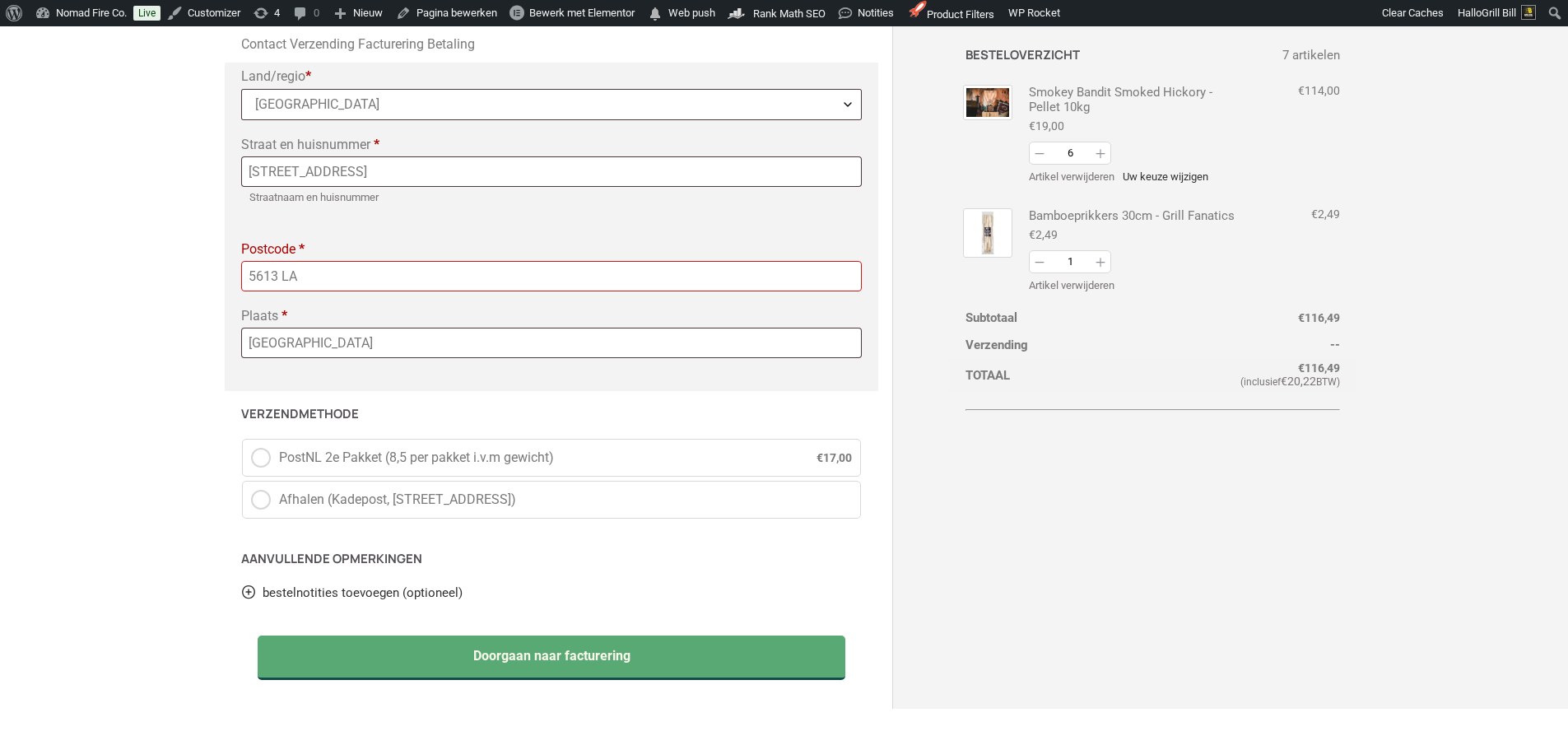
scroll to position [494, 0]
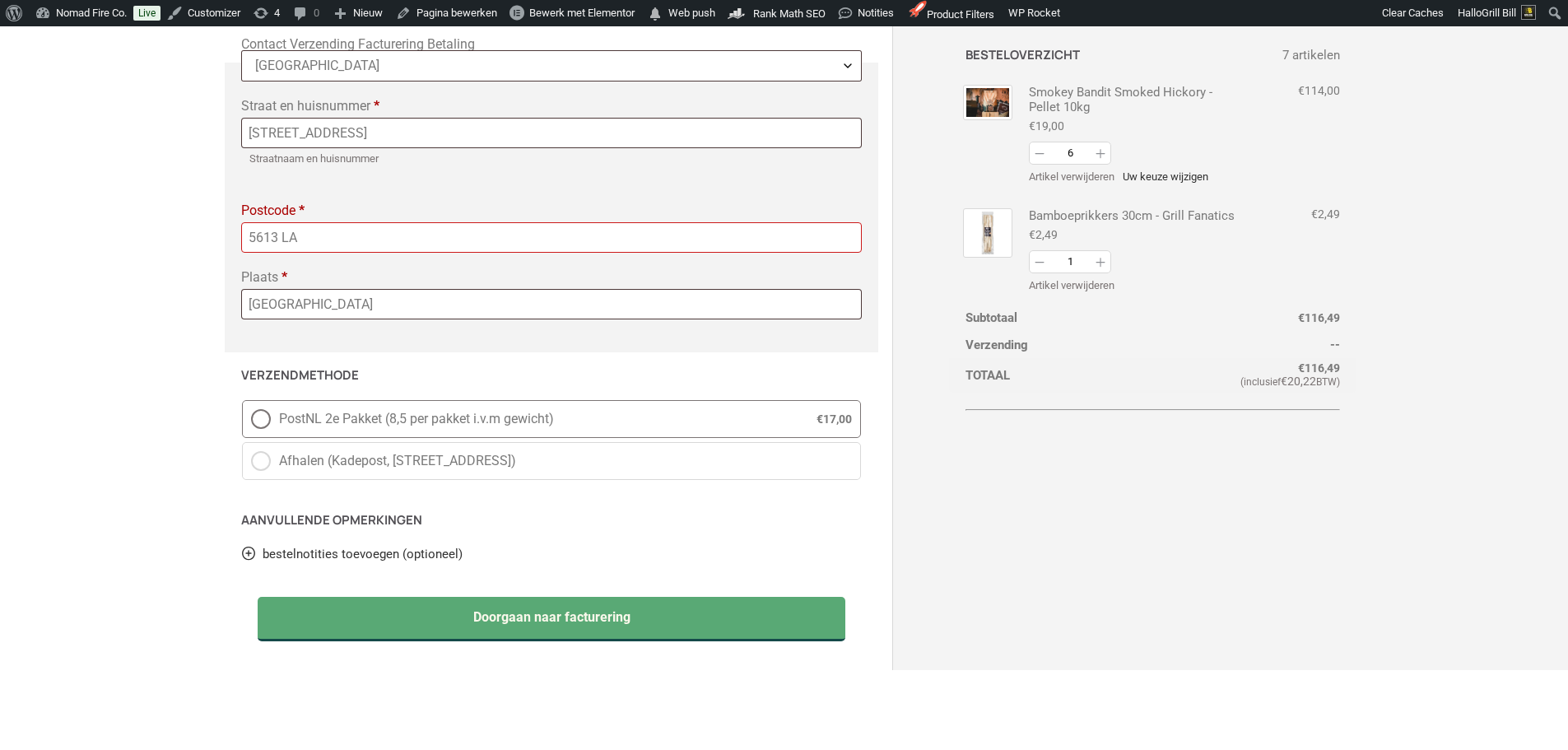
click at [742, 431] on label "PostNL 2e Pakket (8,5 per pakket i.v.m gewicht) € 17,00" at bounding box center [552, 419] width 620 height 38
click at [242, 401] on input "PostNL 2e Pakket (8,5 per pakket i.v.m gewicht) € 17,00" at bounding box center [242, 400] width 1 height 1
radio input "true"
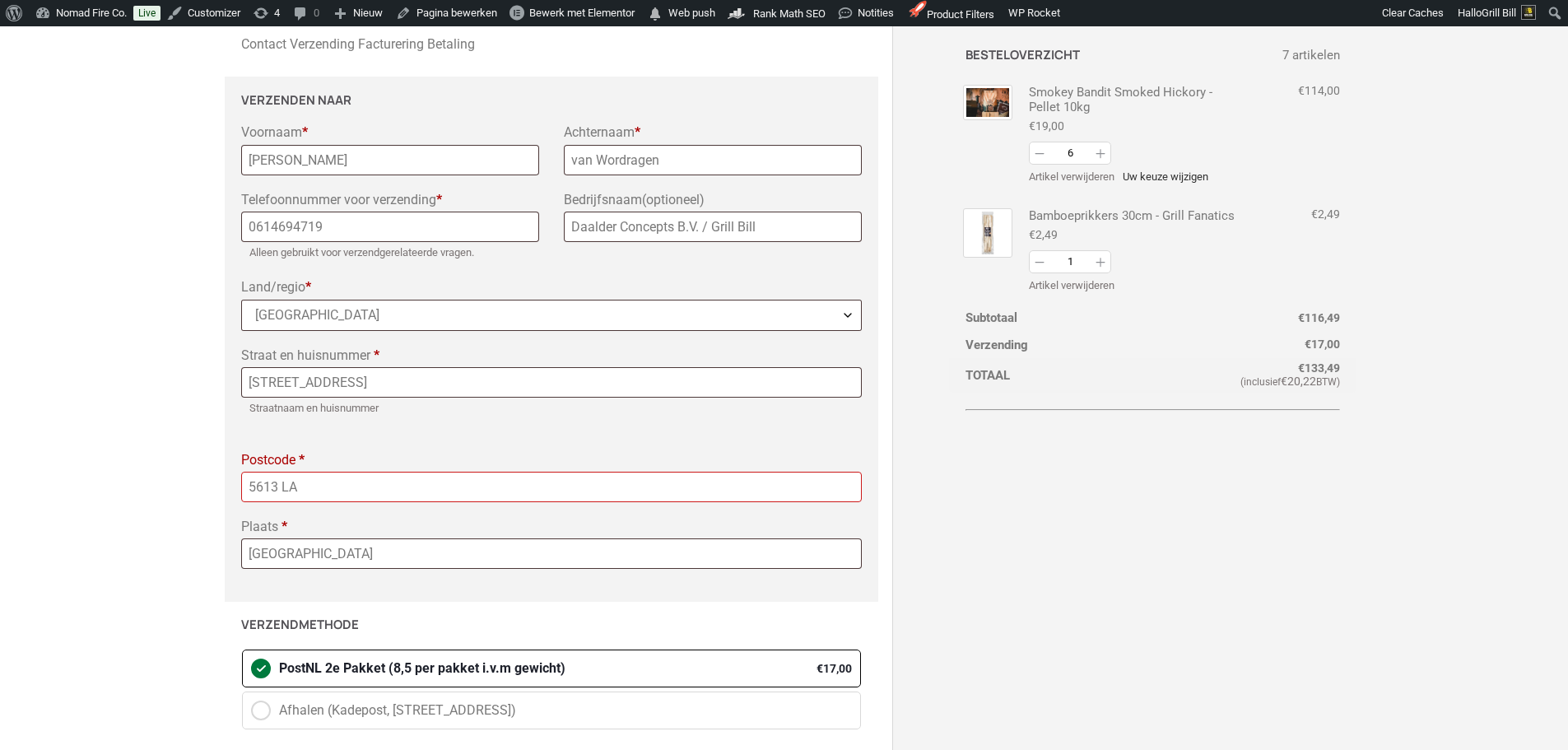
scroll to position [164, 0]
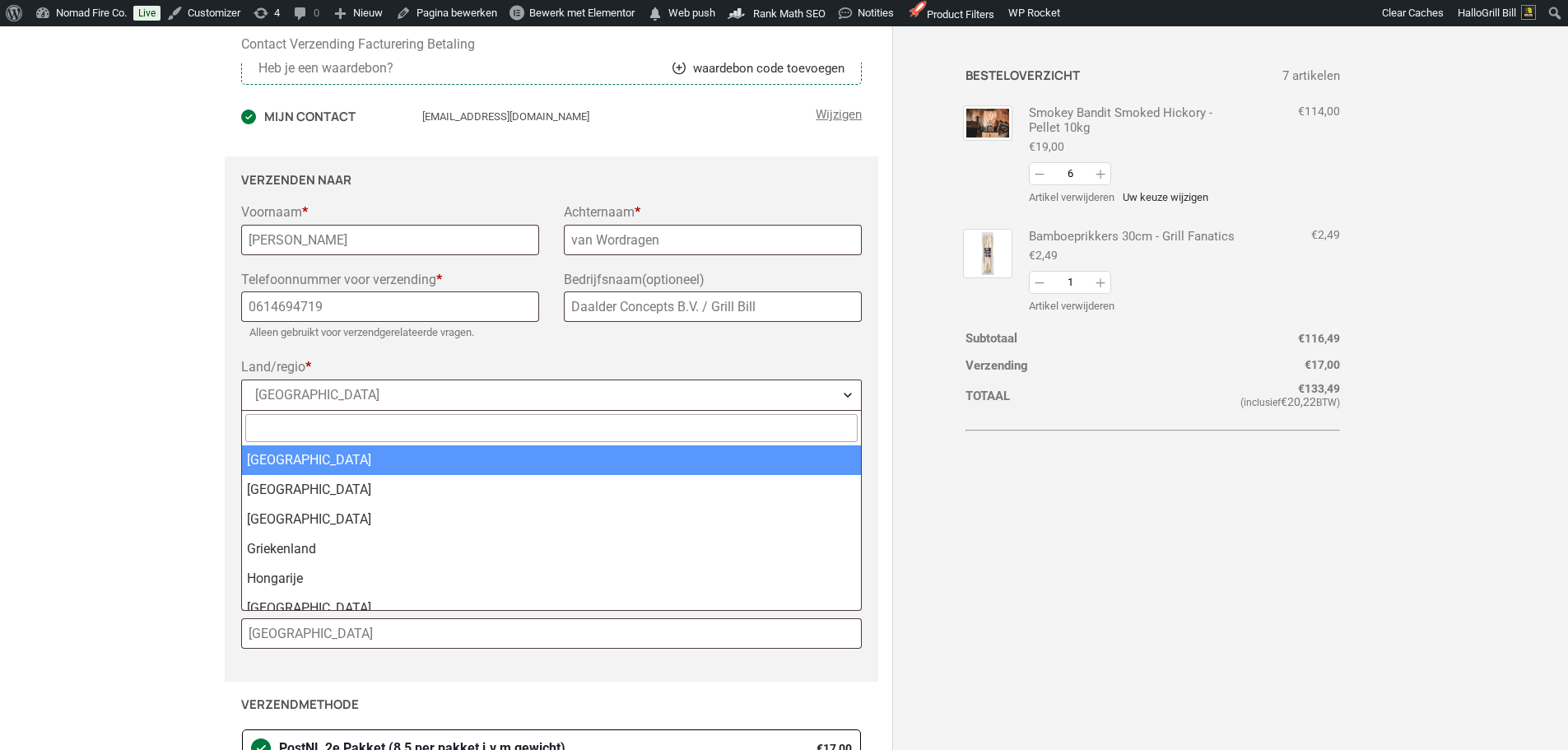
click at [428, 400] on span "[GEOGRAPHIC_DATA]" at bounding box center [552, 395] width 620 height 30
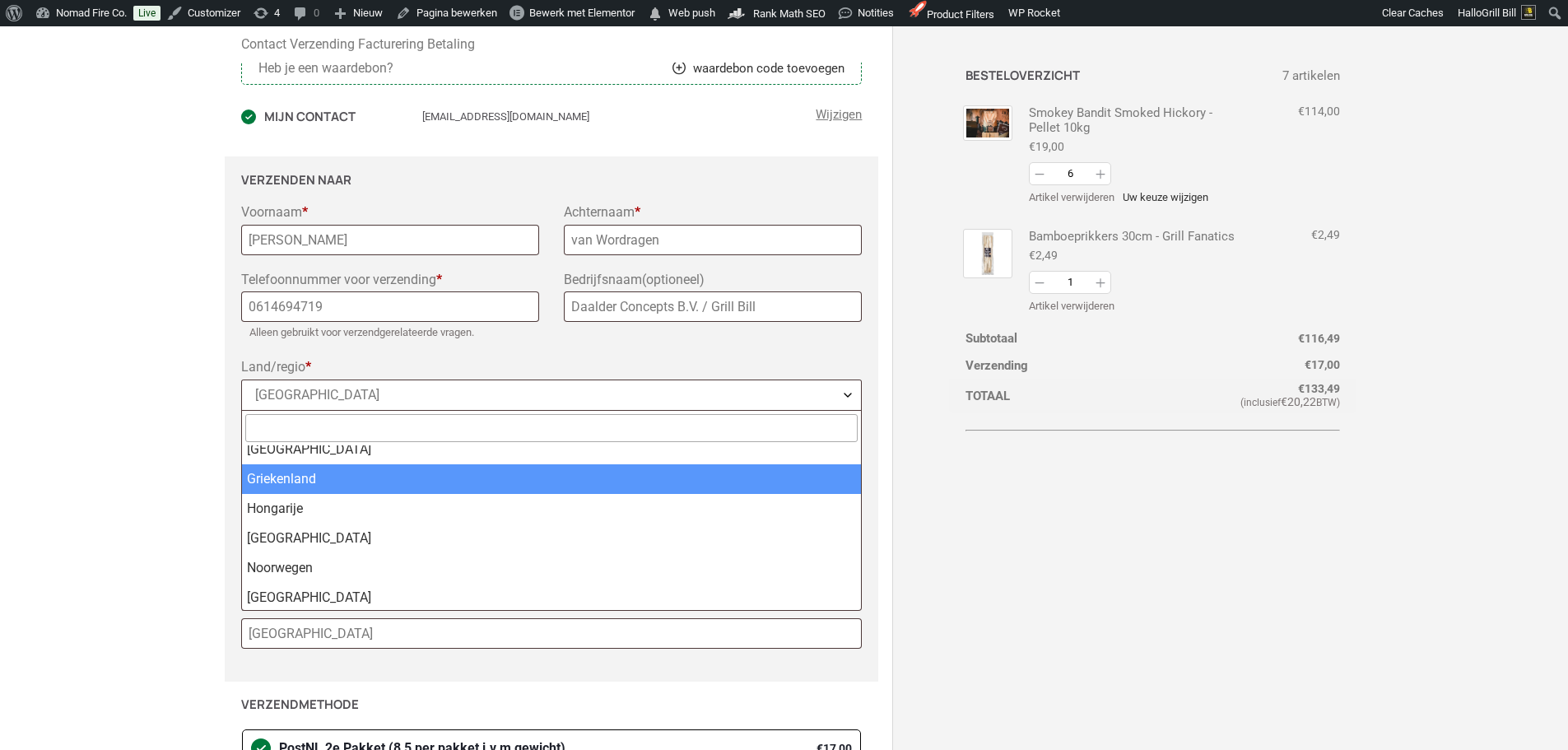
scroll to position [131, 0]
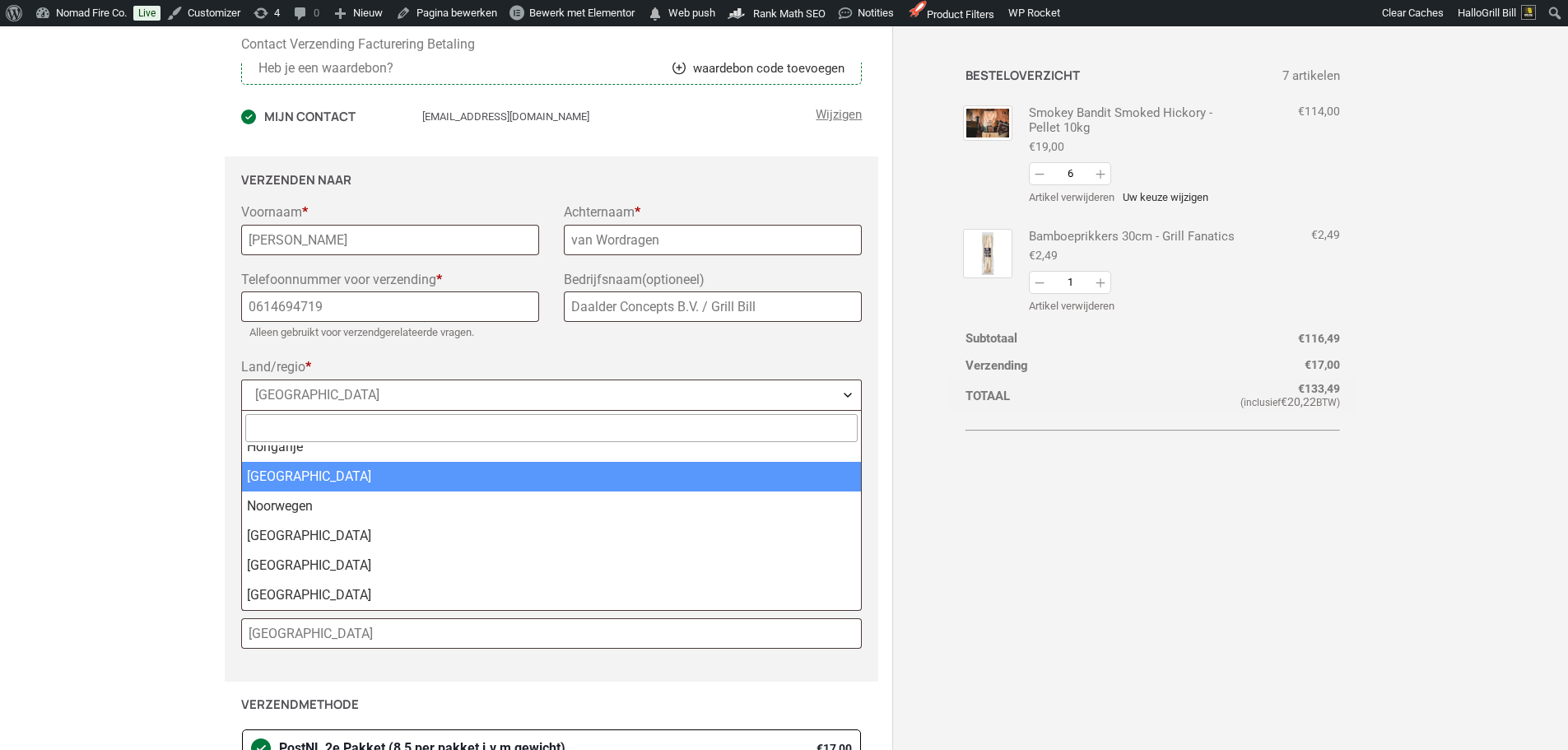
select select "NL"
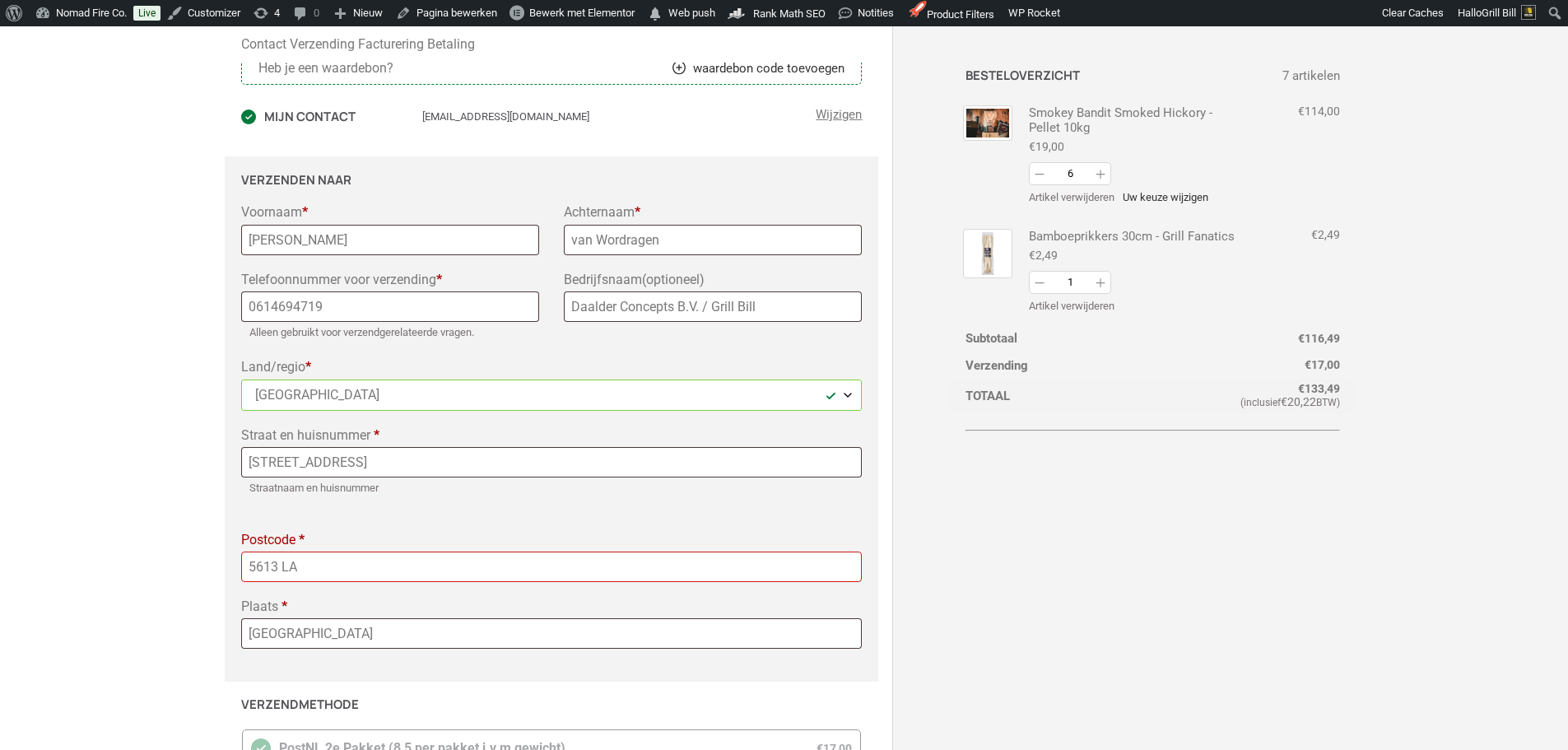
click at [1064, 549] on div "Contact Verzending Facturering Betaling Heb je een waardebon? waardebon code to…" at bounding box center [785, 531] width 1087 height 1075
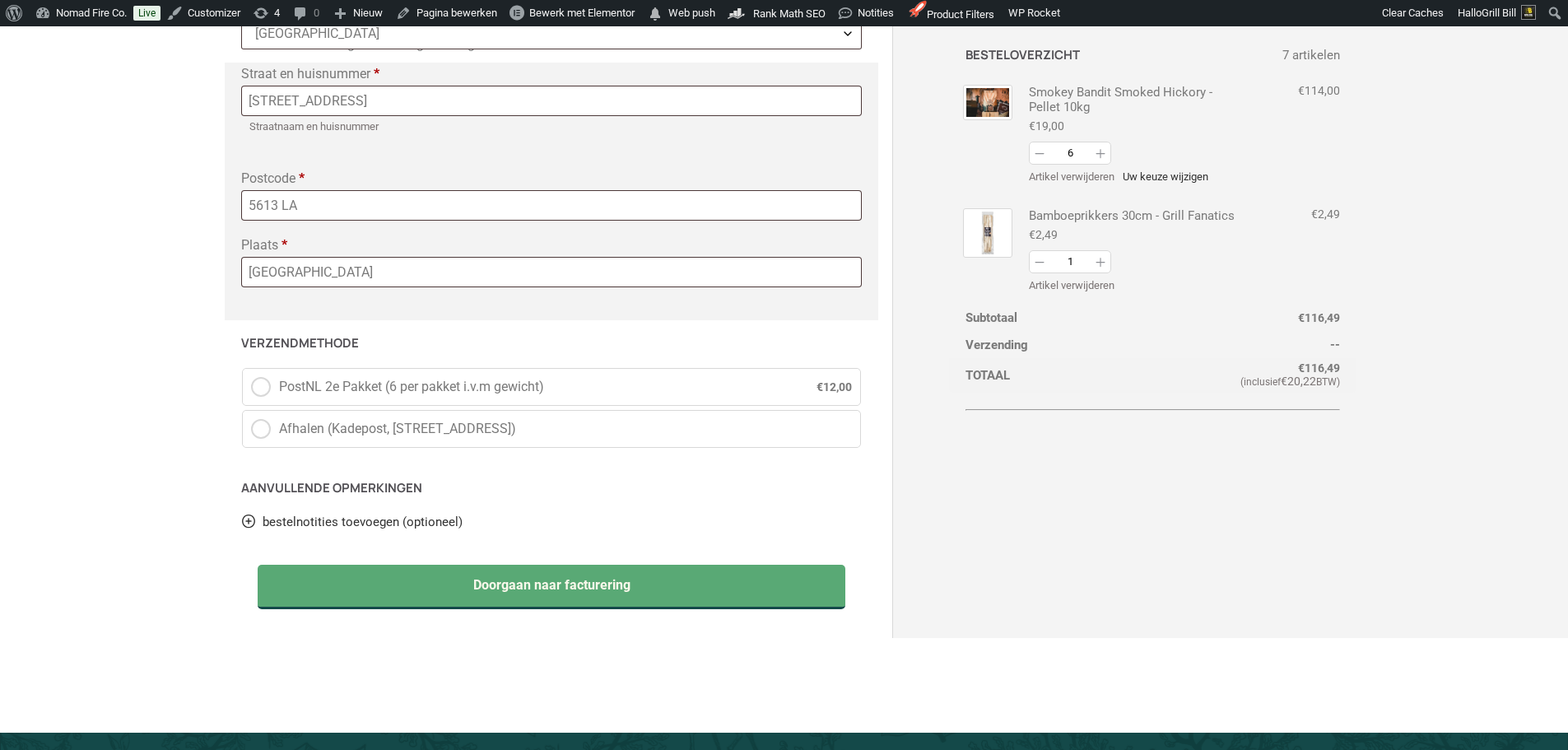
scroll to position [576, 0]
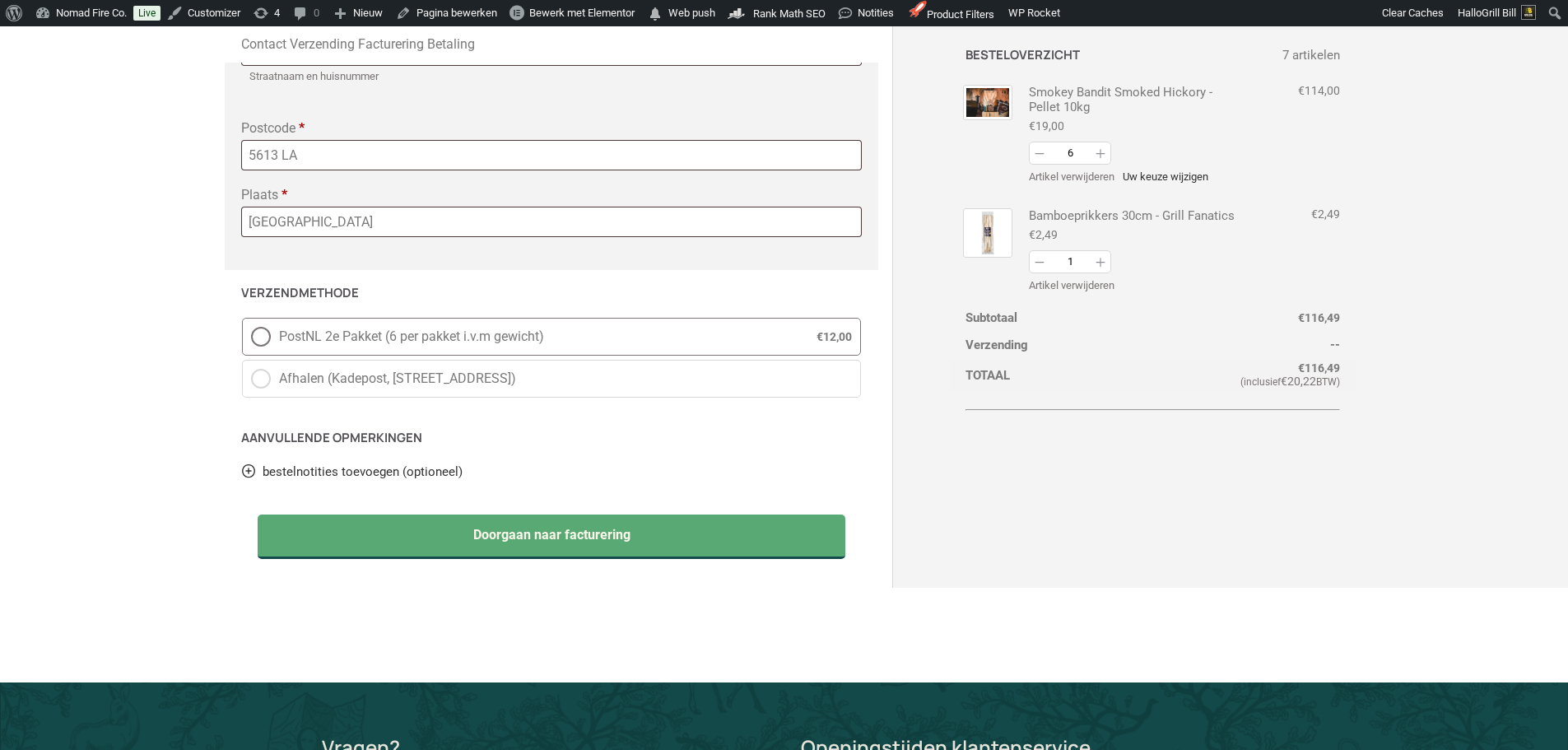
click at [594, 325] on label "PostNL 2e Pakket (6 per pakket i.v.m gewicht) € 12,00" at bounding box center [552, 336] width 620 height 38
click at [242, 319] on input "PostNL 2e Pakket (6 per pakket i.v.m gewicht) € 12,00" at bounding box center [242, 318] width 1 height 1
radio input "true"
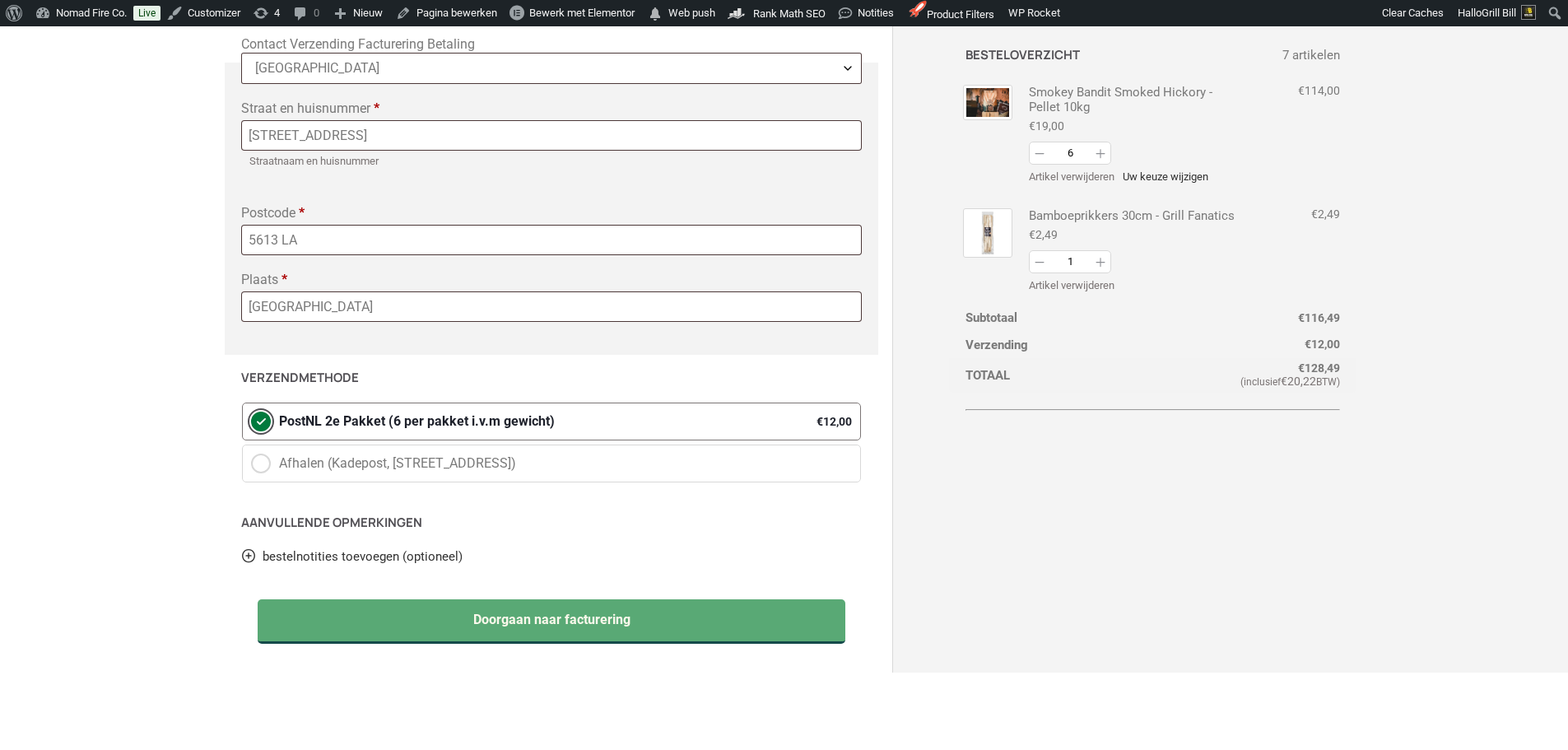
scroll to position [494, 0]
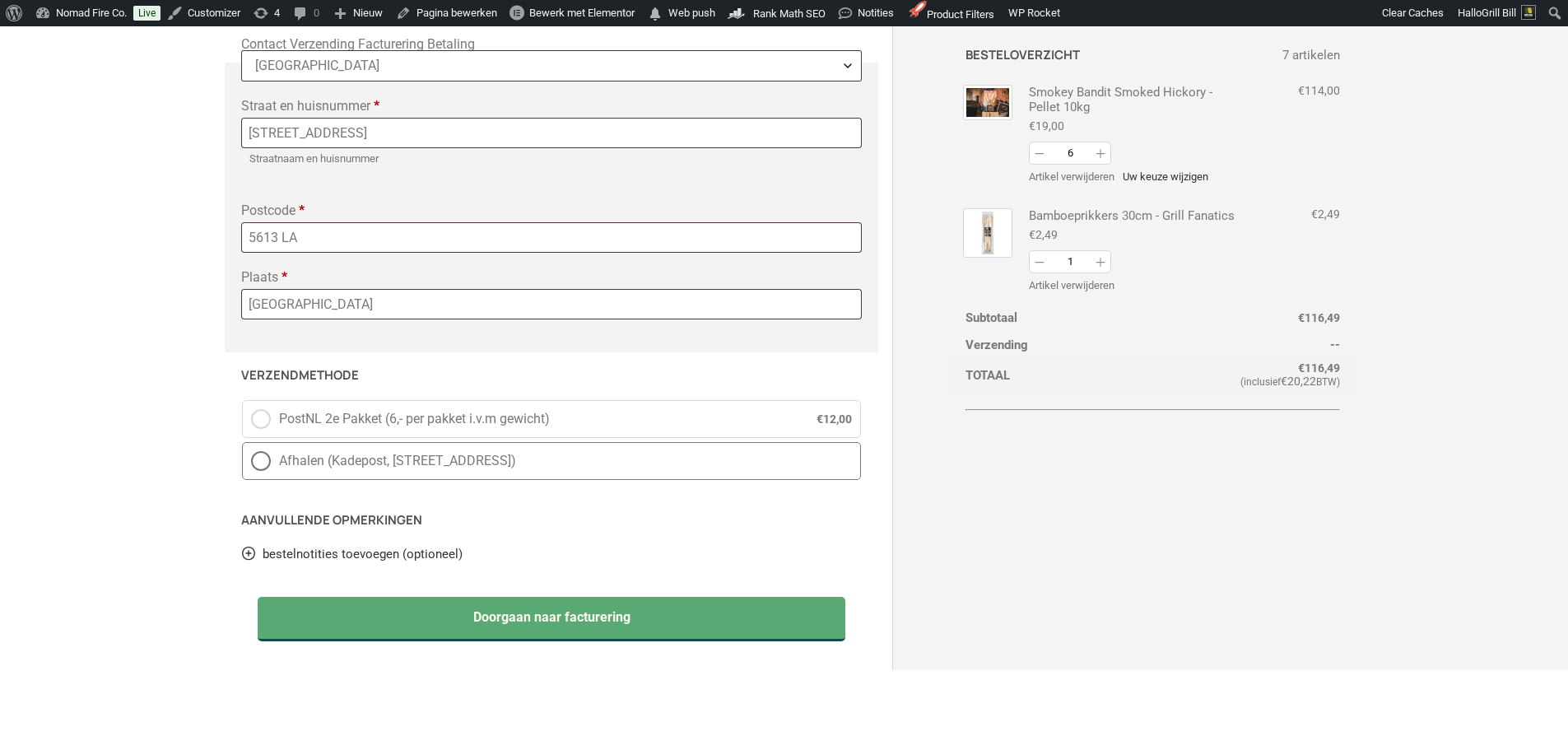
click at [455, 466] on span "Afhalen (Kadepost, [STREET_ADDRESS])" at bounding box center [565, 460] width 574 height 19
click at [242, 442] on input "Afhalen (Kadepost, [STREET_ADDRESS])" at bounding box center [242, 442] width 1 height 1
radio input "true"
click at [1018, 510] on div "Contact Verzending Facturering Betaling Heb je een waardebon? waardebon code to…" at bounding box center [785, 203] width 1087 height 1075
click at [577, 415] on span "PostNL 2e Pakket (6,- per pakket i.v.m gewicht)" at bounding box center [532, 419] width 508 height 19
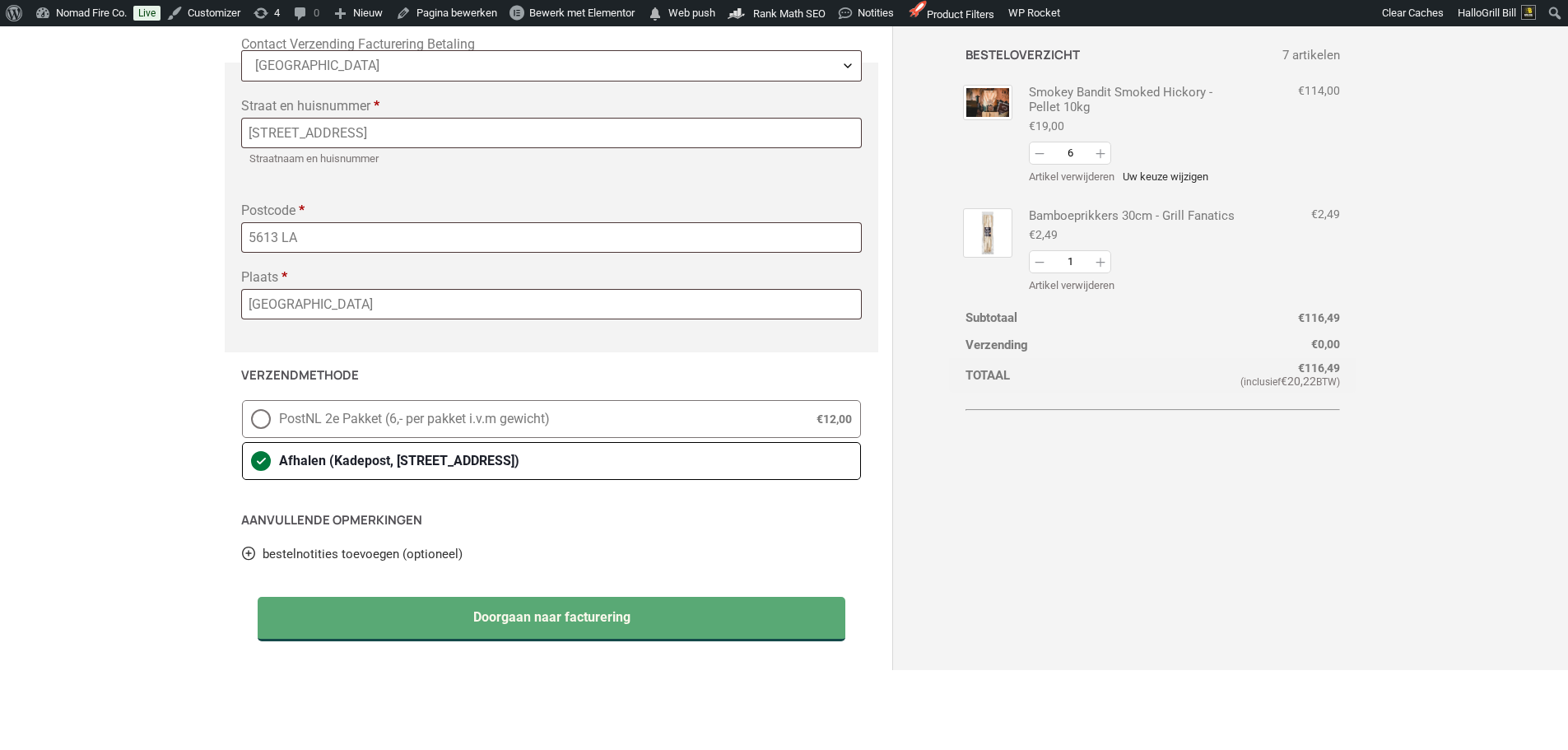
click at [242, 401] on input "PostNL 2e Pakket (6,- per pakket i.v.m gewicht) € 12,00" at bounding box center [242, 400] width 1 height 1
radio input "true"
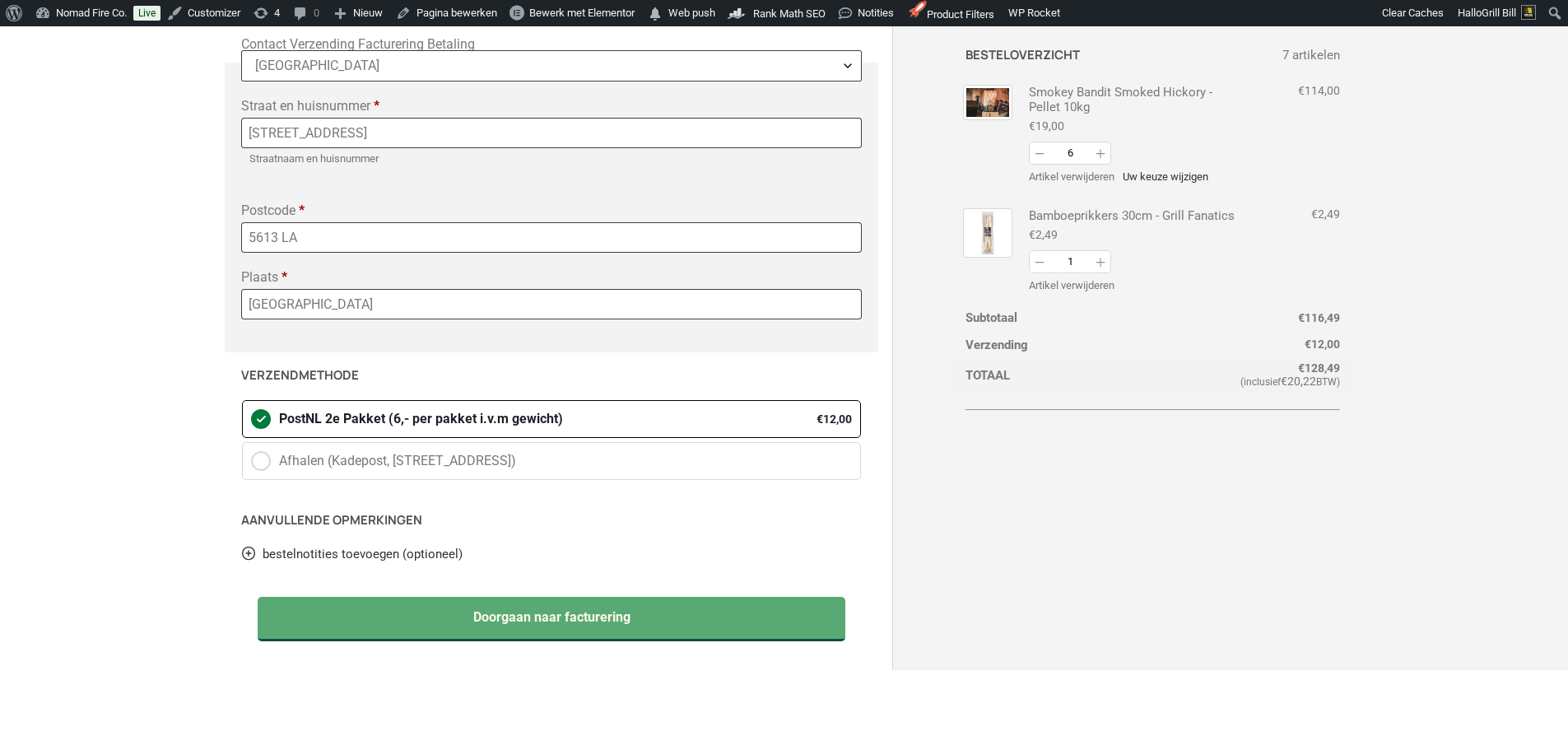
click at [1142, 547] on div "Contact Verzending Facturering Betaling Heb je een waardebon? waardebon code to…" at bounding box center [785, 203] width 1087 height 1075
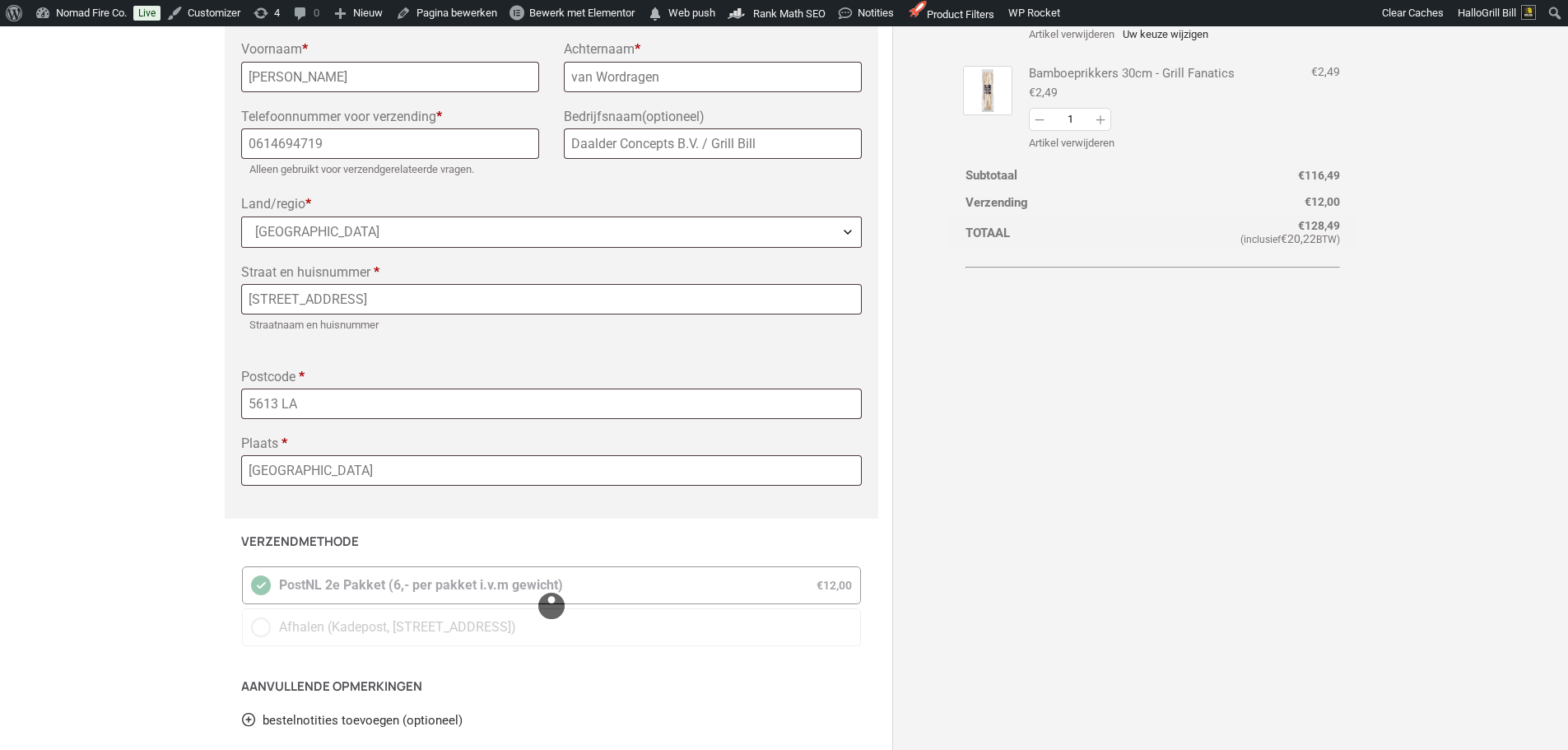
scroll to position [329, 0]
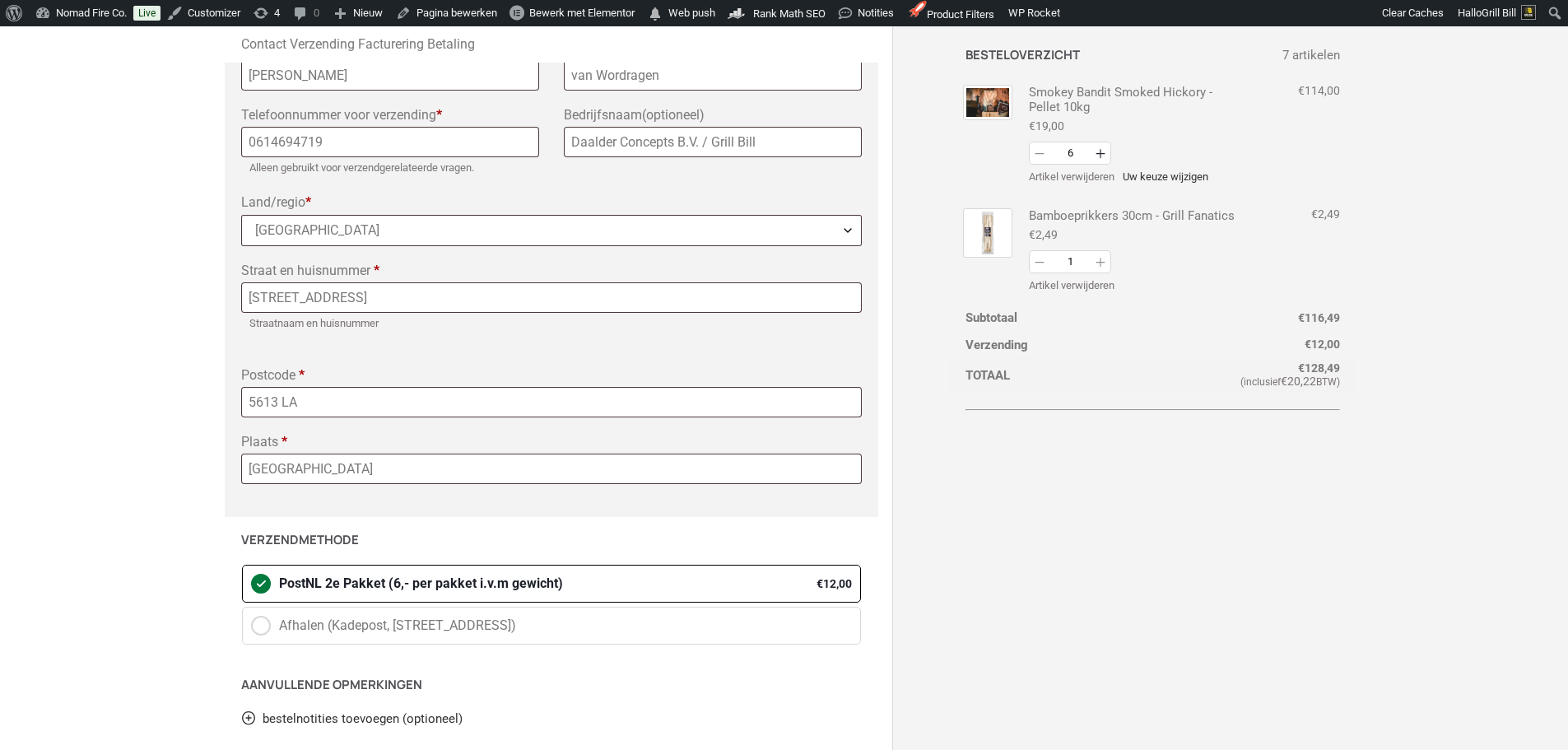
click at [1104, 155] on button "Verhogen" at bounding box center [1100, 153] width 19 height 23
type input "7"
click at [1107, 157] on button "Verhogen" at bounding box center [1100, 153] width 19 height 23
type input "8"
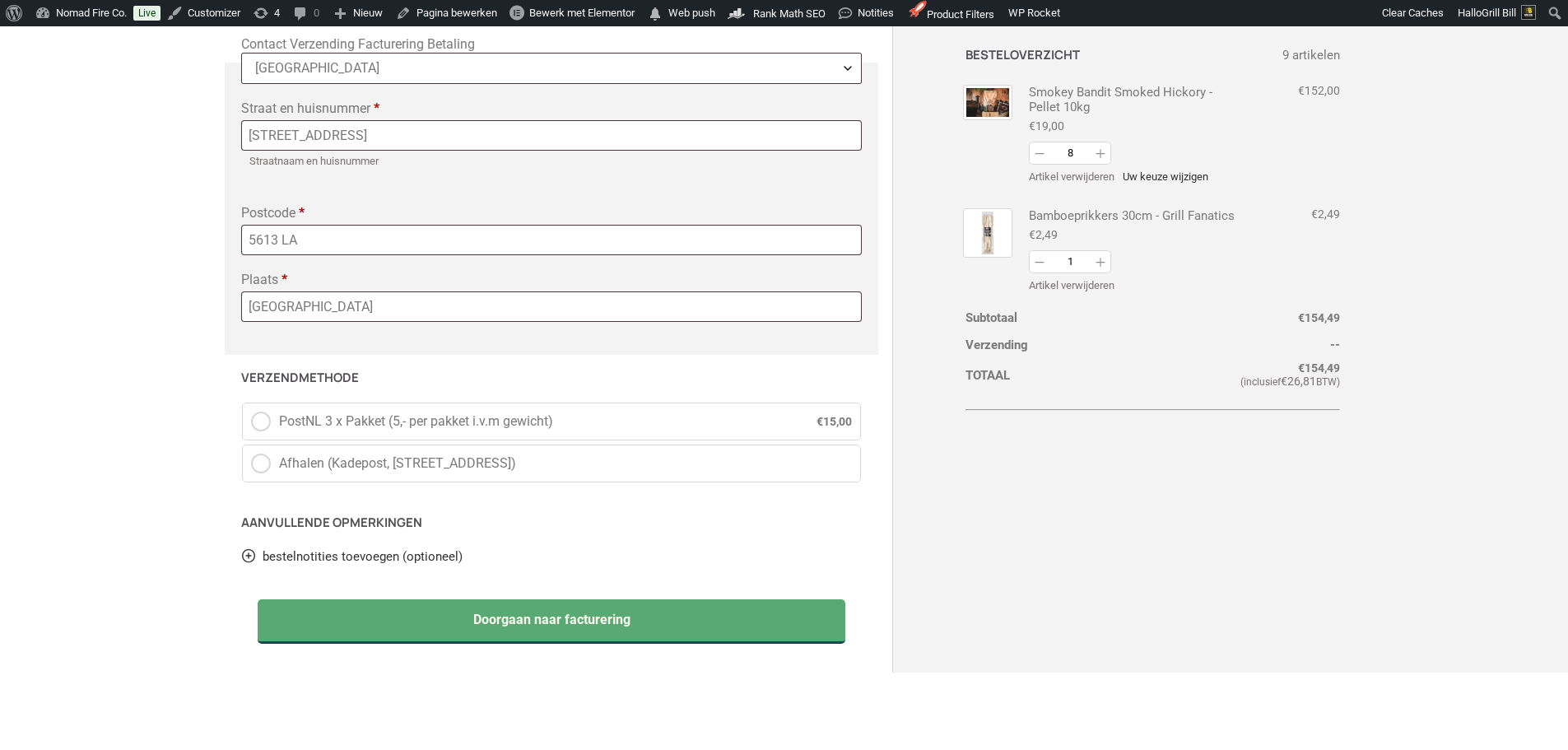
scroll to position [494, 0]
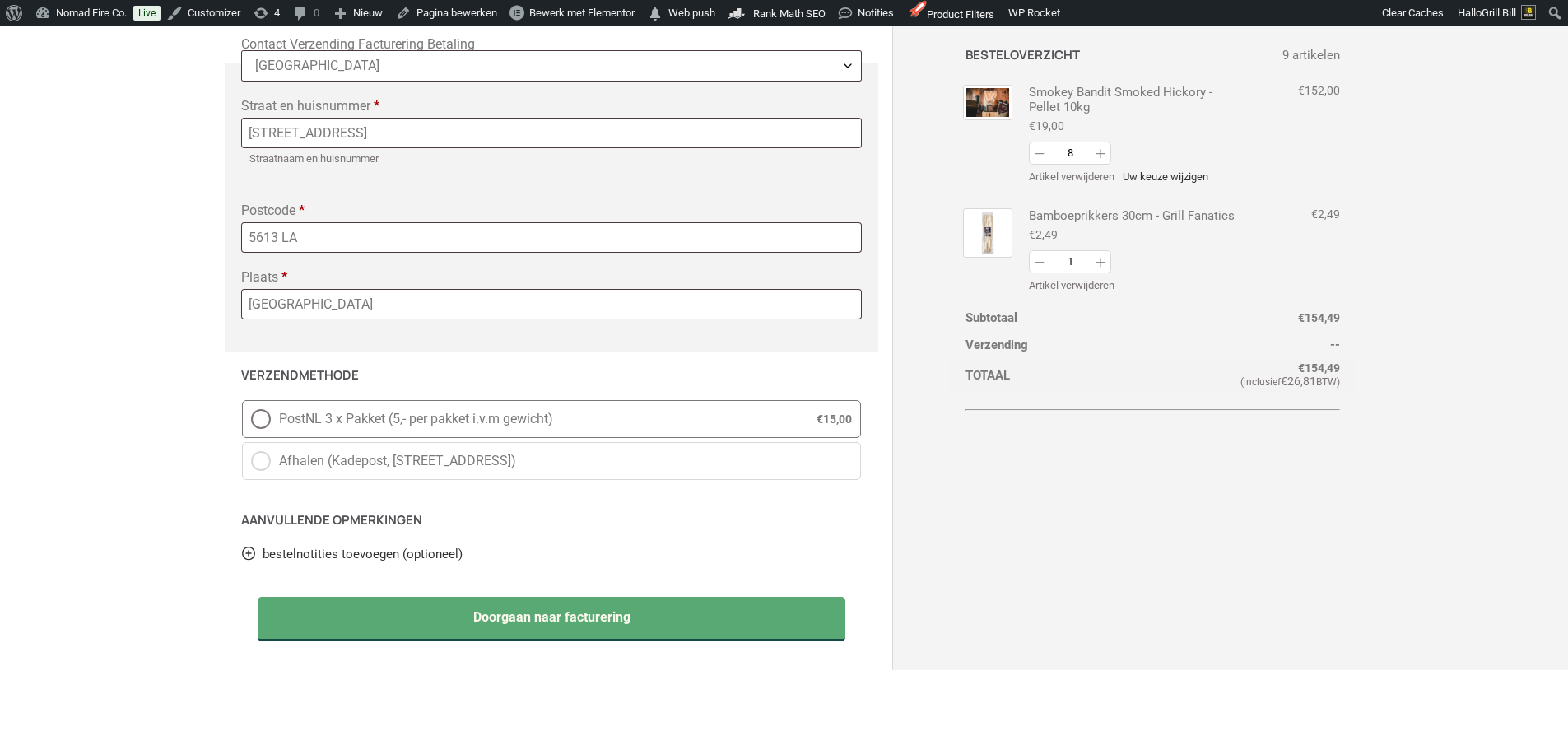
click at [611, 419] on span "PostNL 3 x Pakket (5,- per pakket i.v.m gewicht)" at bounding box center [532, 419] width 508 height 19
click at [242, 401] on input "PostNL 3 x Pakket (5,- per pakket i.v.m gewicht) € 15,00" at bounding box center [242, 400] width 1 height 1
radio input "true"
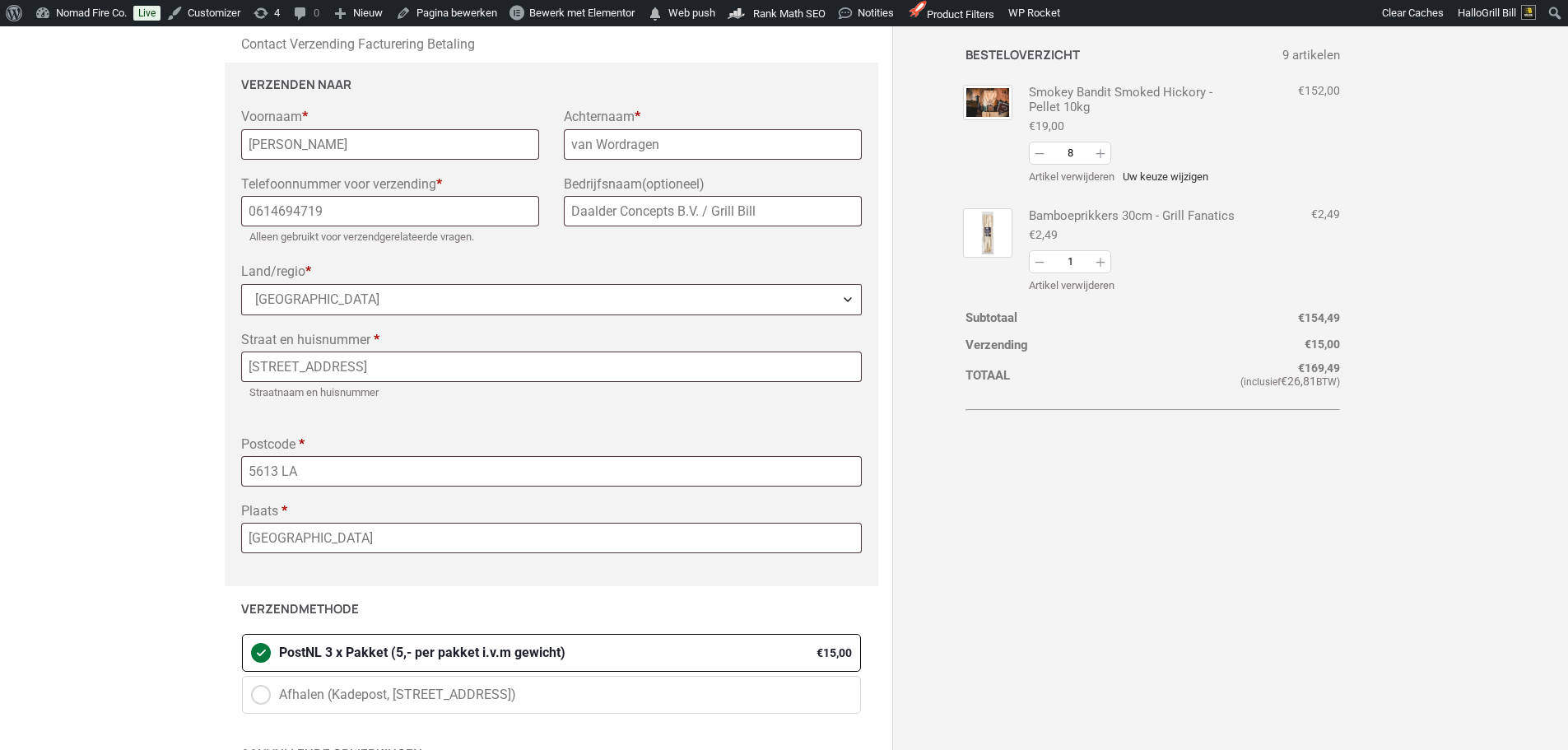
scroll to position [164, 0]
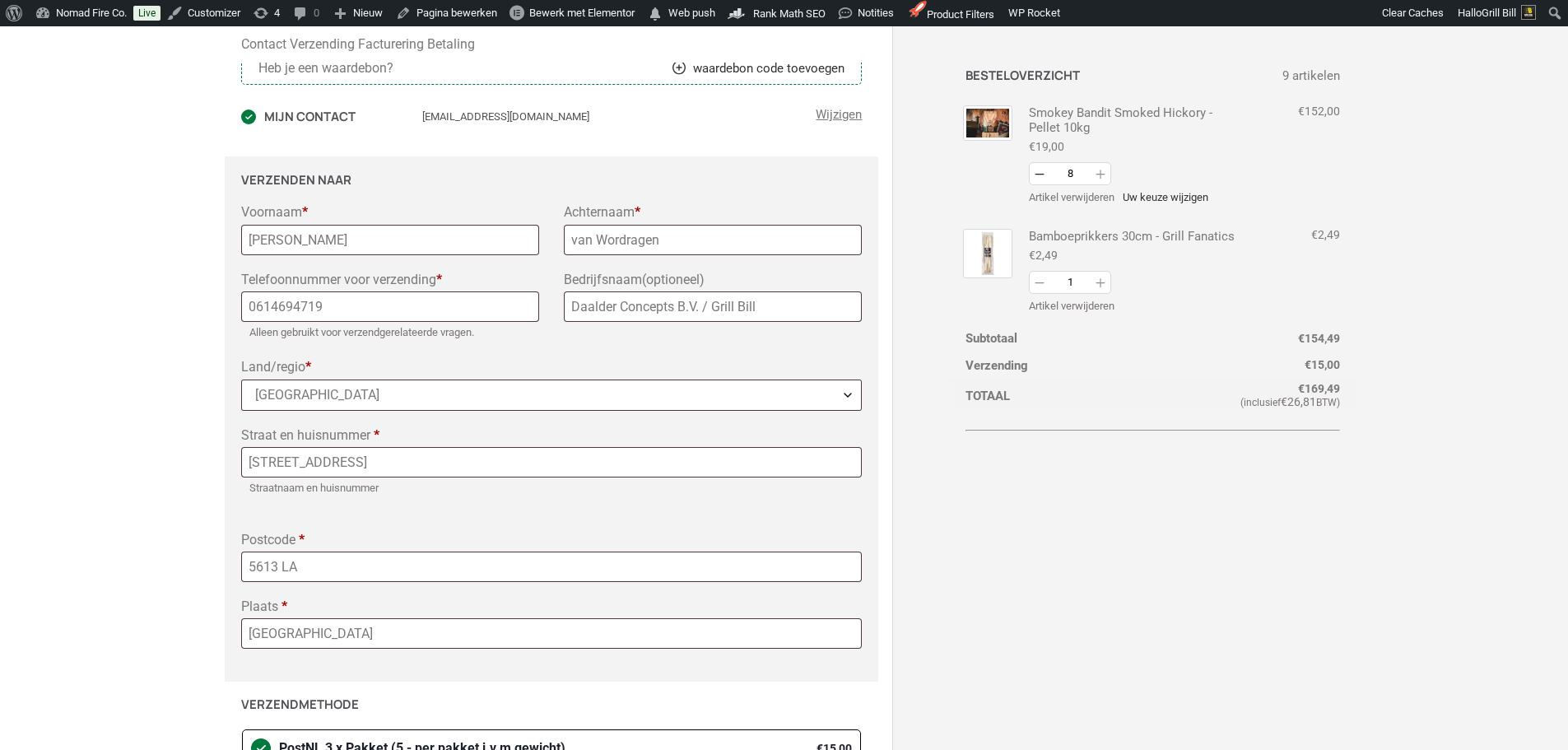
click at [1041, 175] on button "Afname" at bounding box center [1039, 174] width 19 height 23
type input "7"
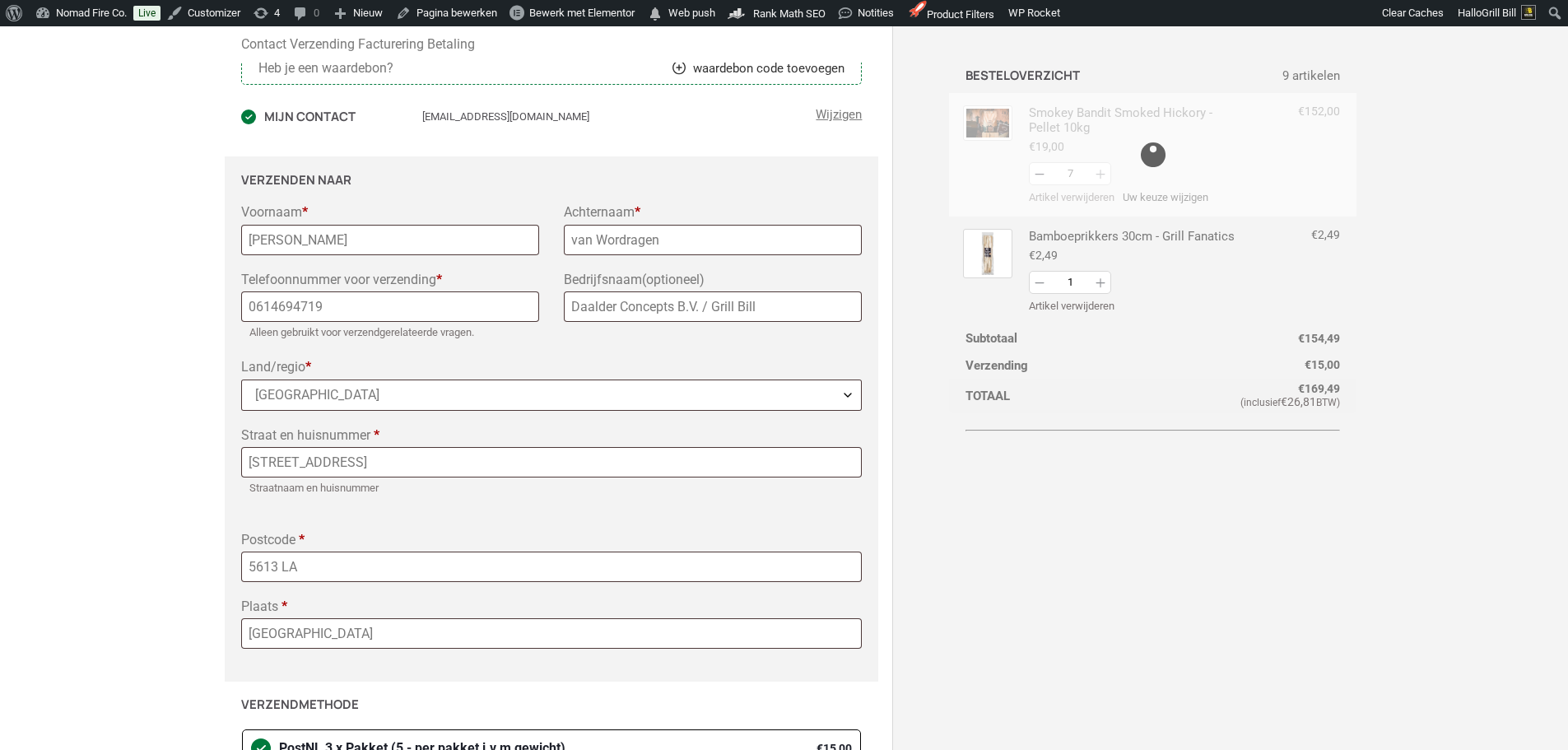
click at [1041, 175] on div at bounding box center [1153, 155] width 408 height 124
click at [1328, 325] on div "Contact Verzending Facturering Betaling Heb je een waardebon? waardebon code to…" at bounding box center [785, 531] width 1087 height 1075
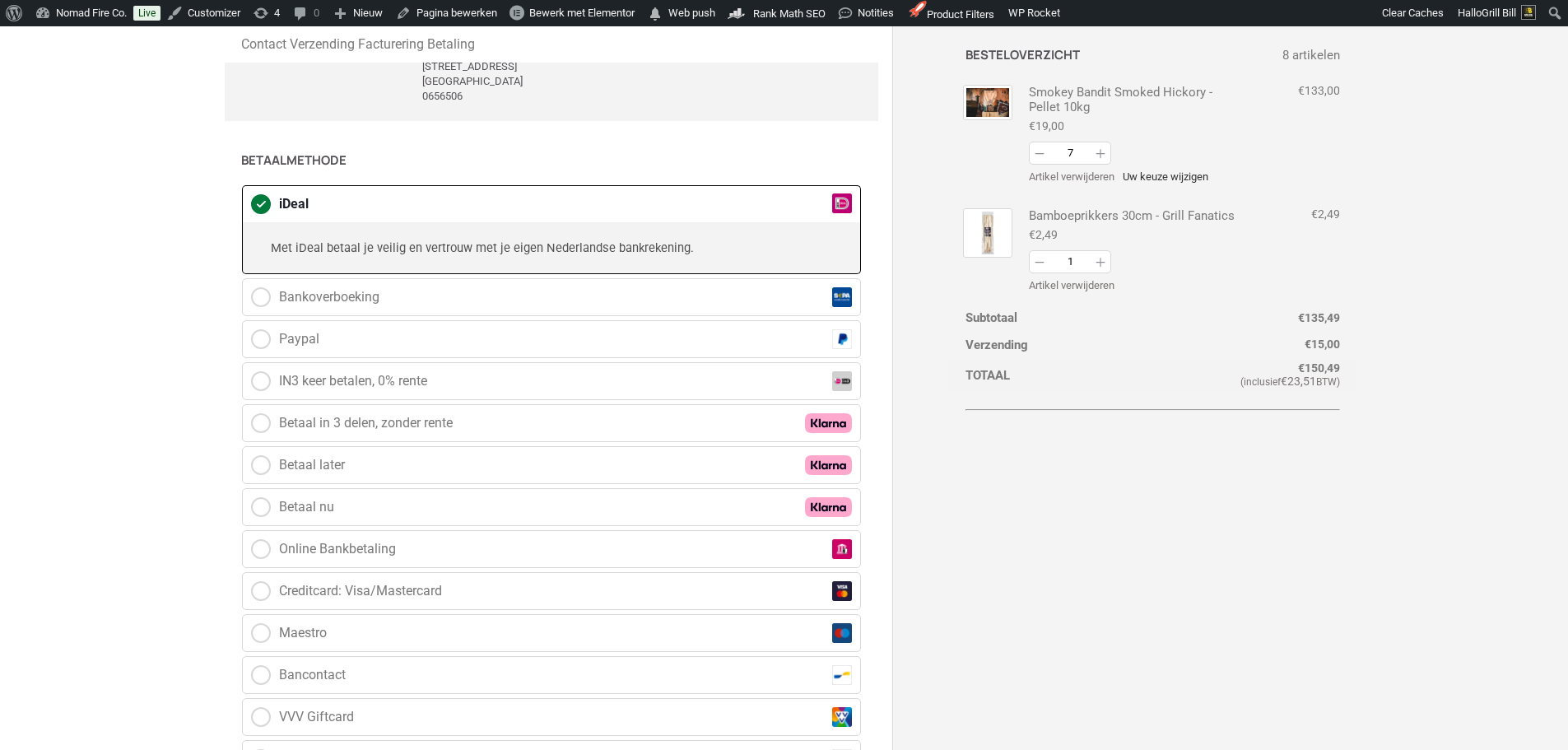
scroll to position [493, 0]
click at [1042, 156] on button "Afname" at bounding box center [1039, 153] width 19 height 23
type input "6"
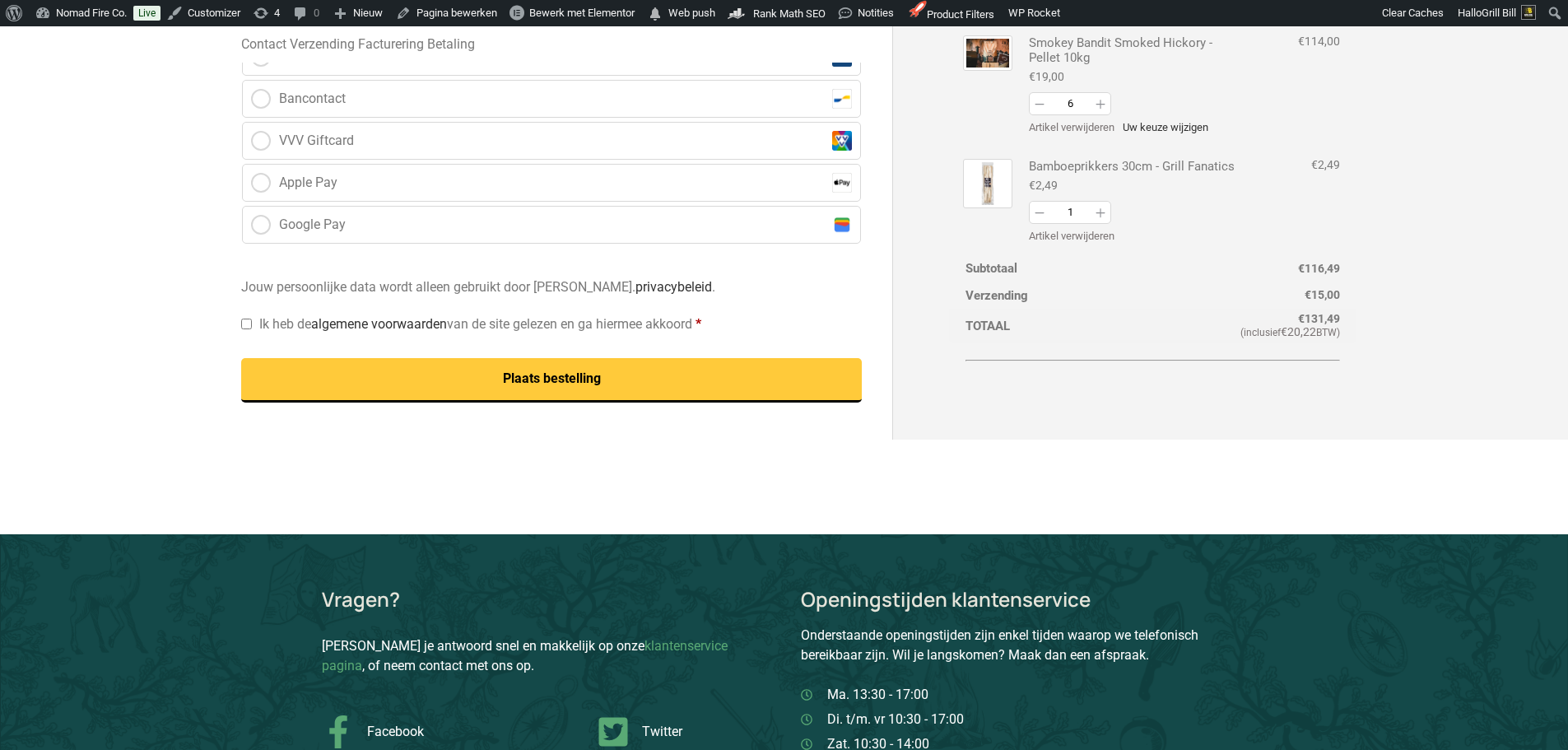
scroll to position [1069, 0]
click at [1045, 108] on button "Afname" at bounding box center [1039, 105] width 19 height 23
type input "5"
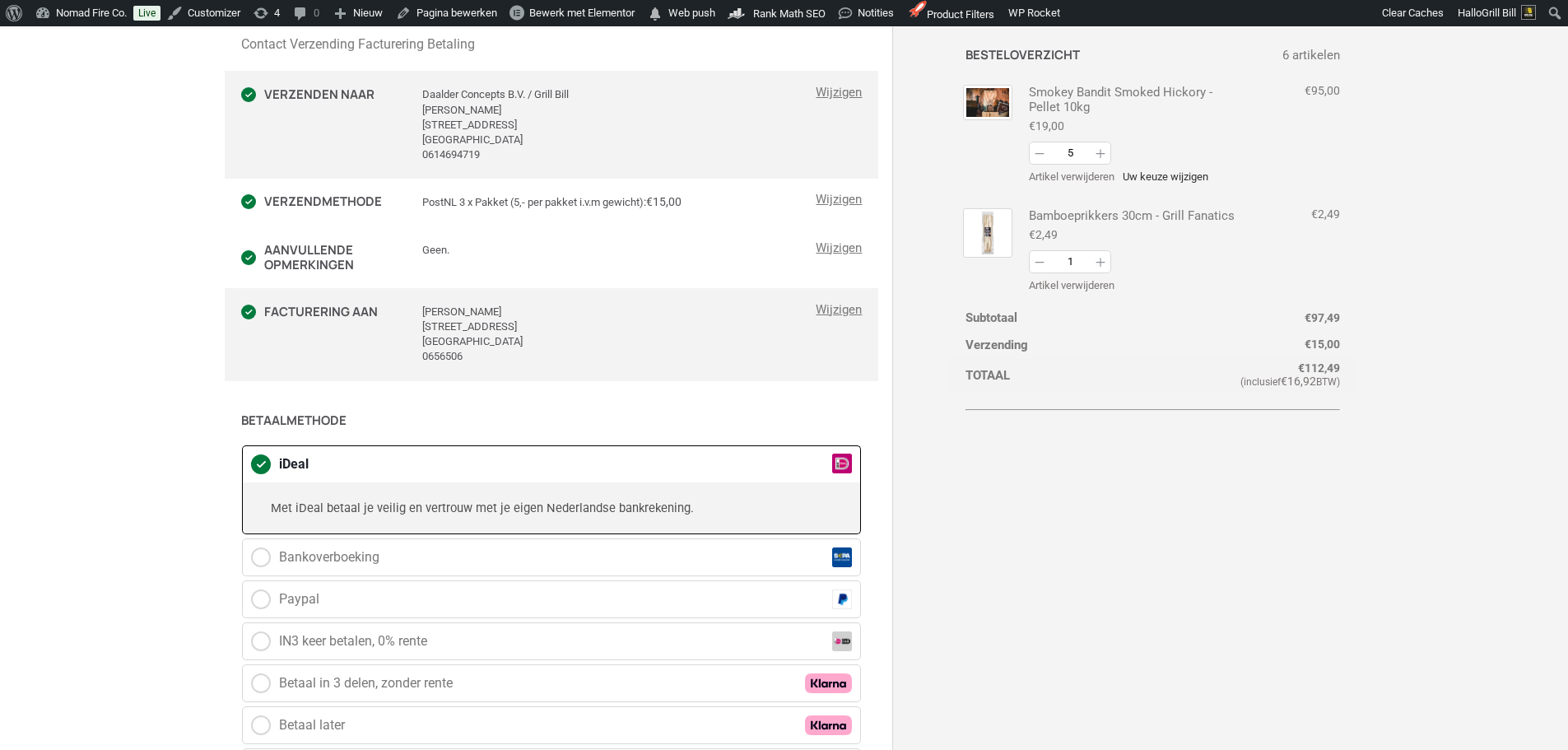
scroll to position [164, 0]
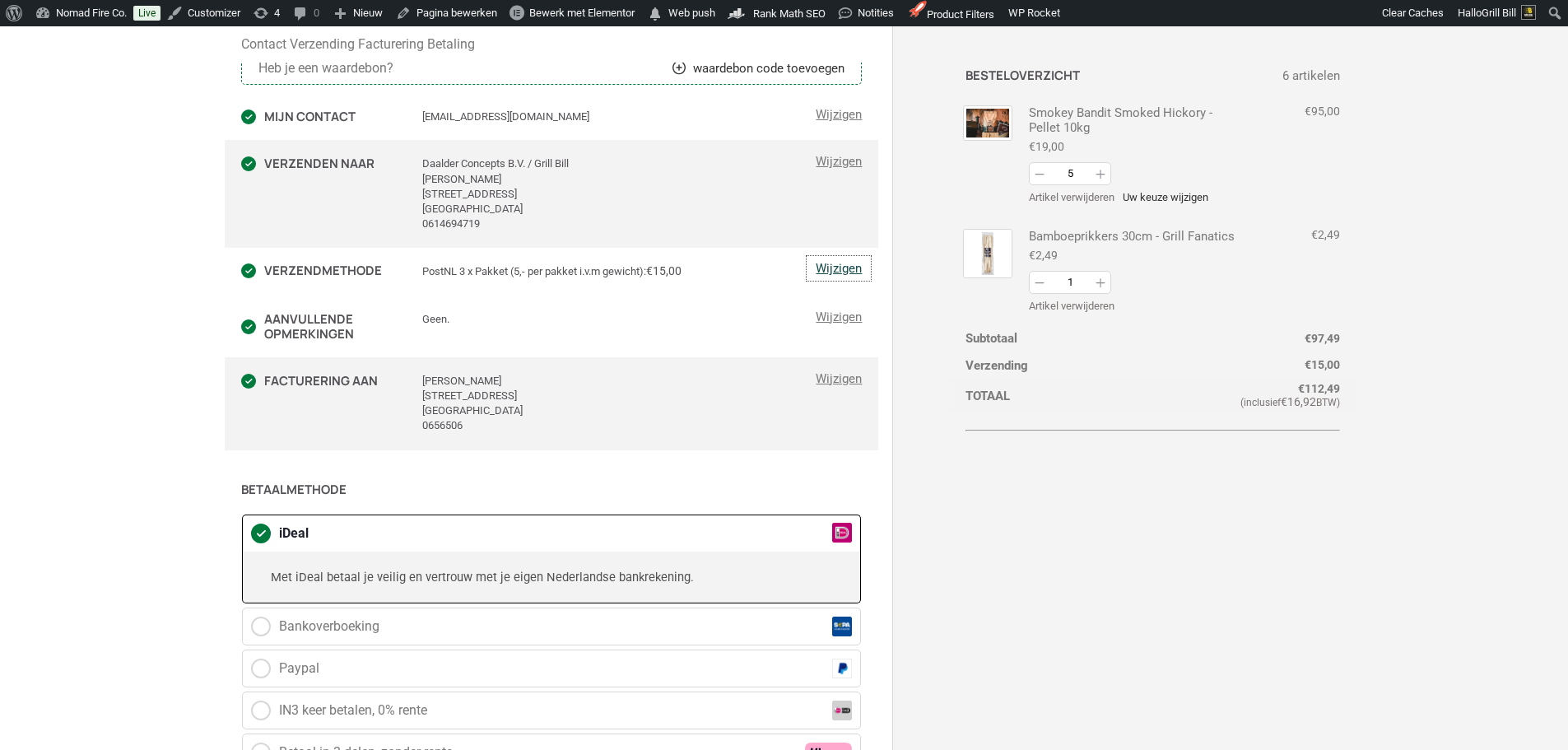
click at [824, 267] on link "Wijzigen" at bounding box center [839, 268] width 63 height 23
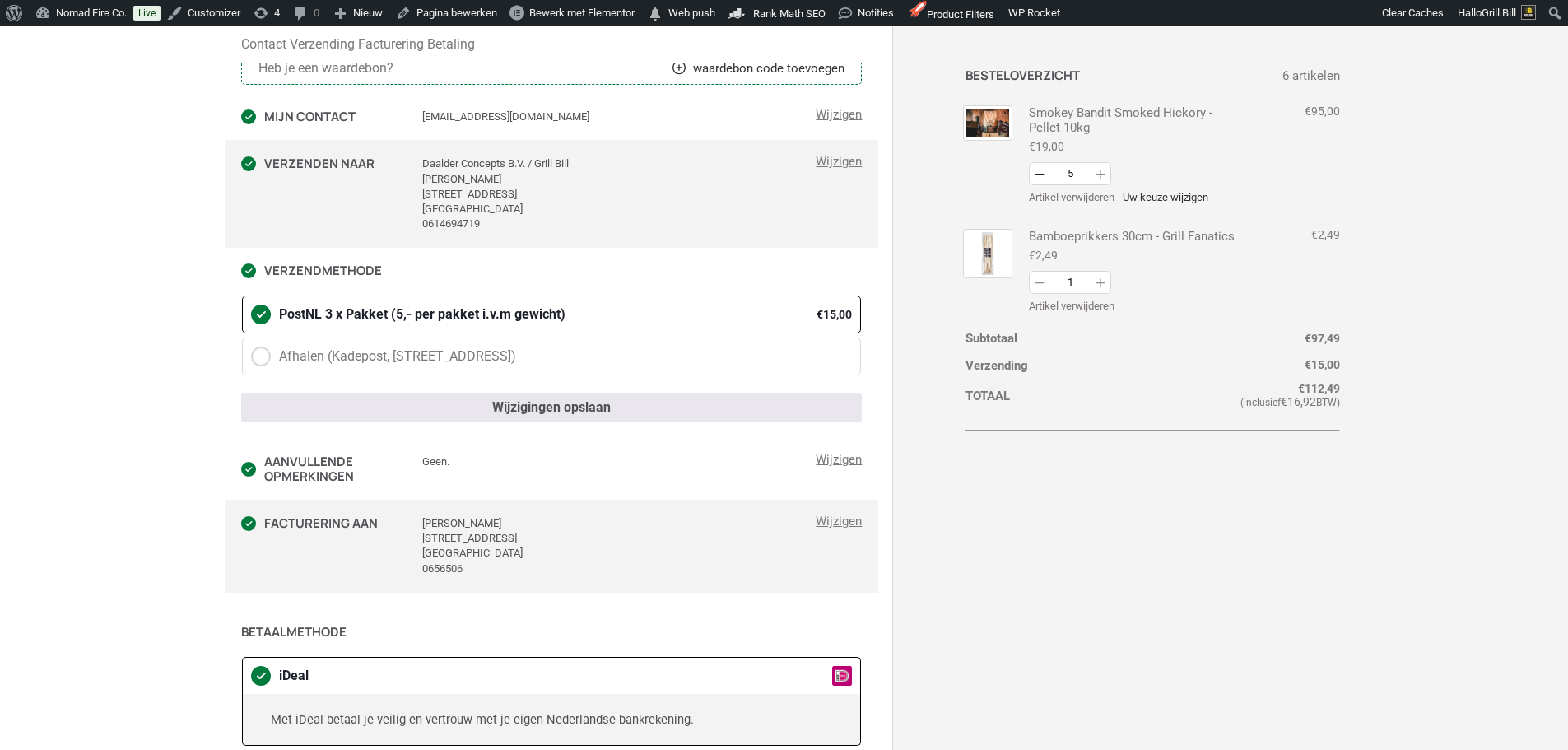
click at [1042, 177] on button "Afname" at bounding box center [1039, 174] width 19 height 23
type input "4"
click at [1328, 336] on div "Contact Verzending Facturering Betaling Heb je een waardebon? waardebon code to…" at bounding box center [785, 754] width 1087 height 1521
click at [1099, 172] on button "Verhogen" at bounding box center [1100, 174] width 19 height 23
type input "5"
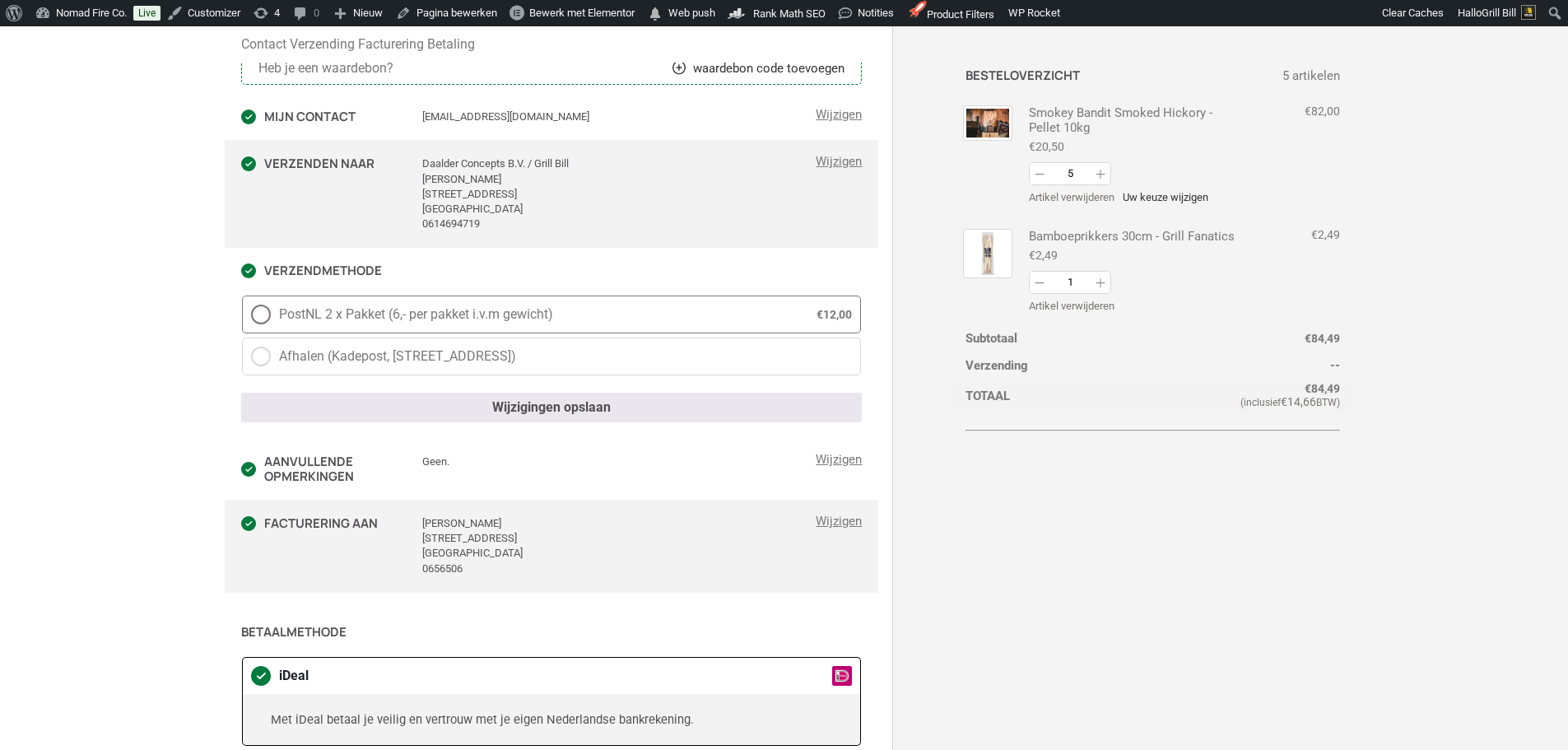
click at [626, 308] on span "PostNL 2 x Pakket (6,- per pakket i.v.m gewicht)" at bounding box center [532, 314] width 508 height 19
click at [242, 297] on input "PostNL 2 x Pakket (6,- per pakket i.v.m gewicht) € 12,00" at bounding box center [242, 296] width 1 height 1
radio input "true"
click at [1328, 238] on div "Contact Verzending Facturering Betaling Heb je een waardebon? waardebon code to…" at bounding box center [785, 754] width 1087 height 1521
click at [1099, 175] on button "Verhogen" at bounding box center [1100, 174] width 19 height 23
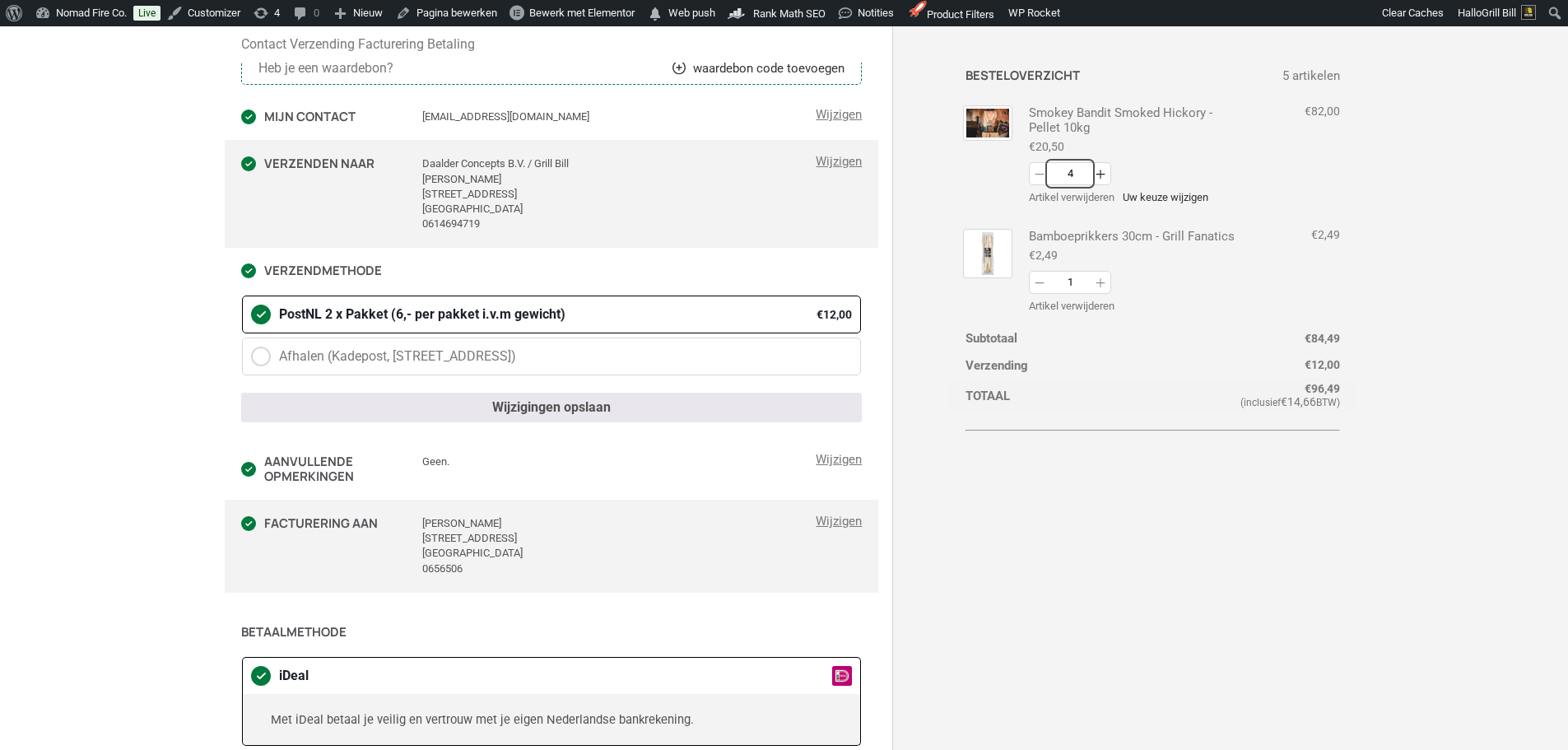
type input "5"
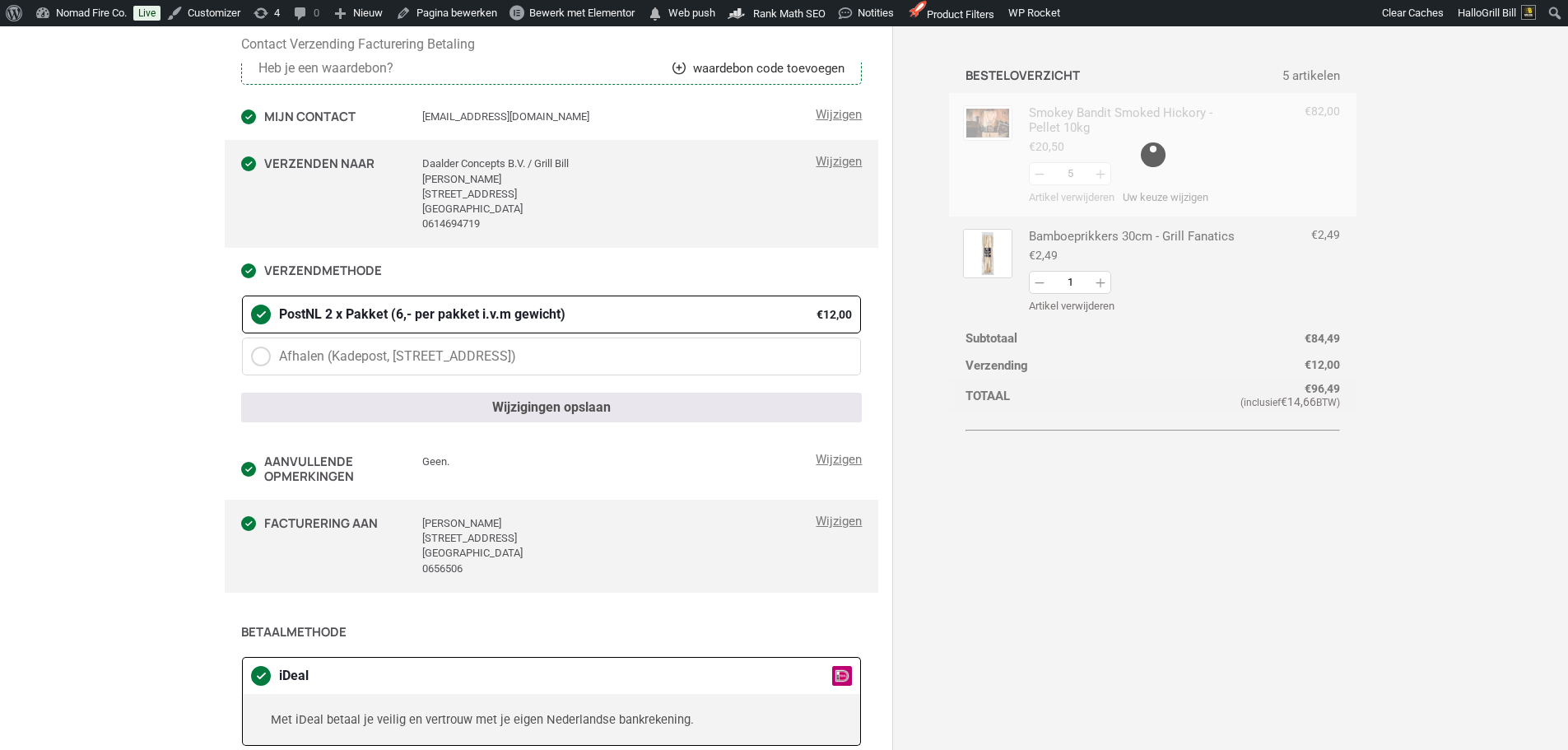
click at [1328, 366] on div "Contact Verzending Facturering Betaling Heb je een waardebon? waardebon code to…" at bounding box center [785, 754] width 1087 height 1521
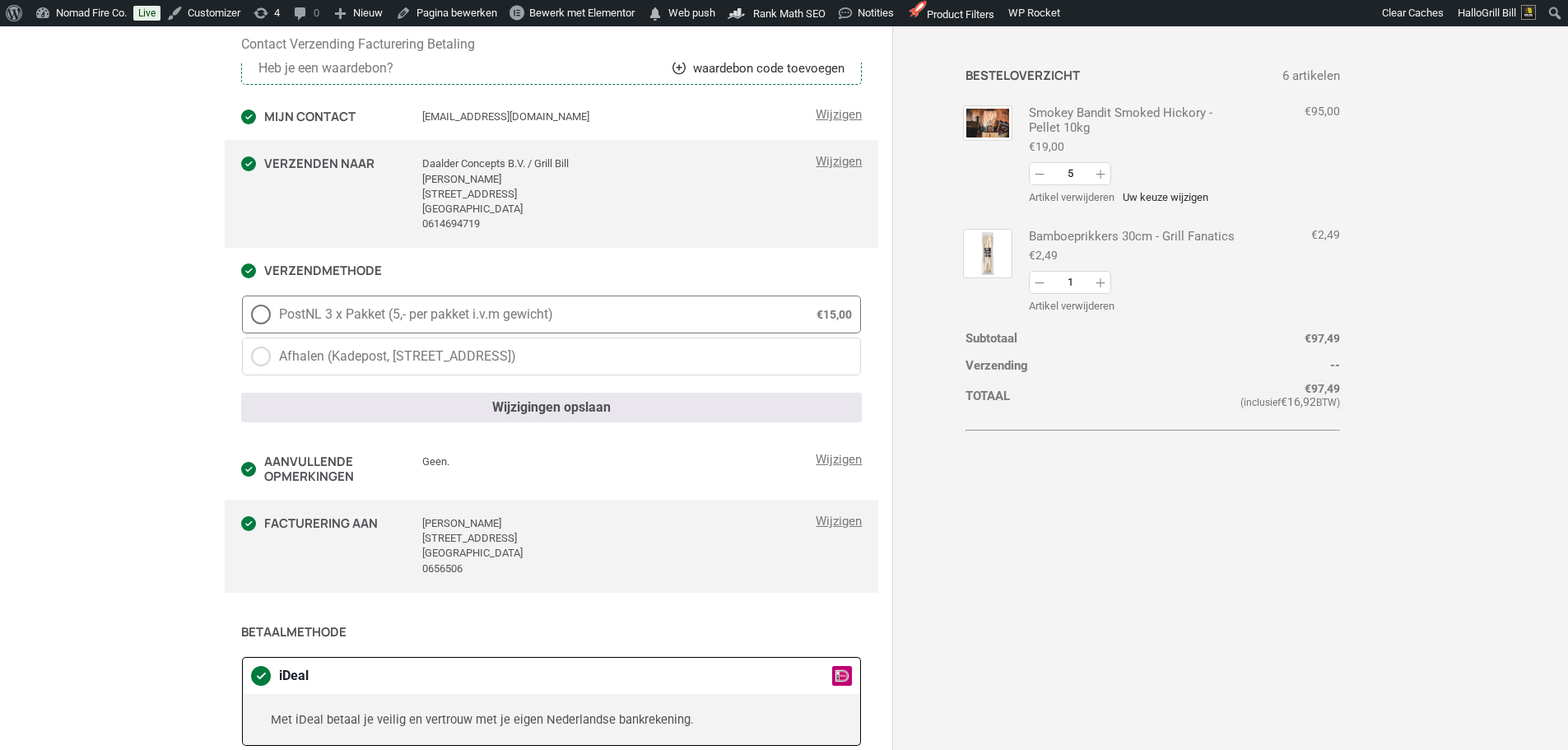
click at [770, 314] on span "PostNL 3 x Pakket (5,- per pakket i.v.m gewicht)" at bounding box center [532, 314] width 508 height 19
click at [242, 297] on input "PostNL 3 x Pakket (5,- per pakket i.v.m gewicht) € 15,00" at bounding box center [242, 296] width 1 height 1
radio input "true"
